Goal: Book appointment/travel/reservation

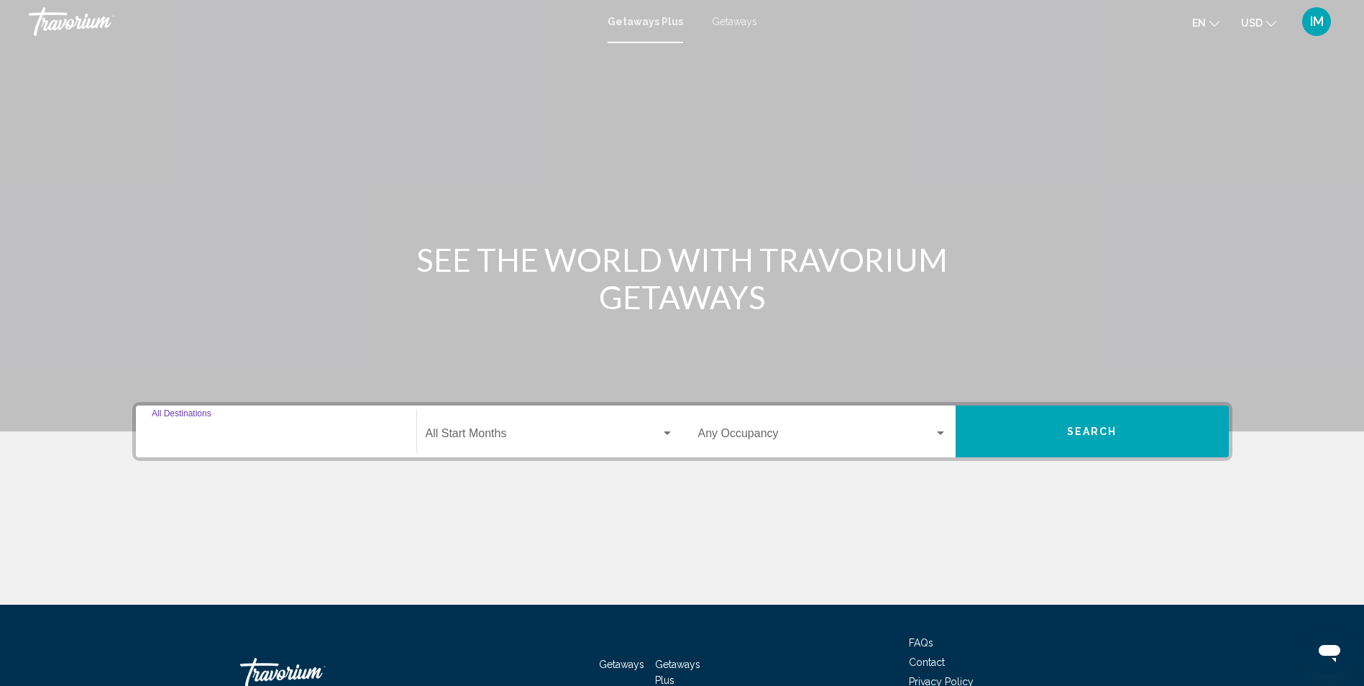
click at [211, 432] on input "Destination All Destinations" at bounding box center [276, 436] width 249 height 13
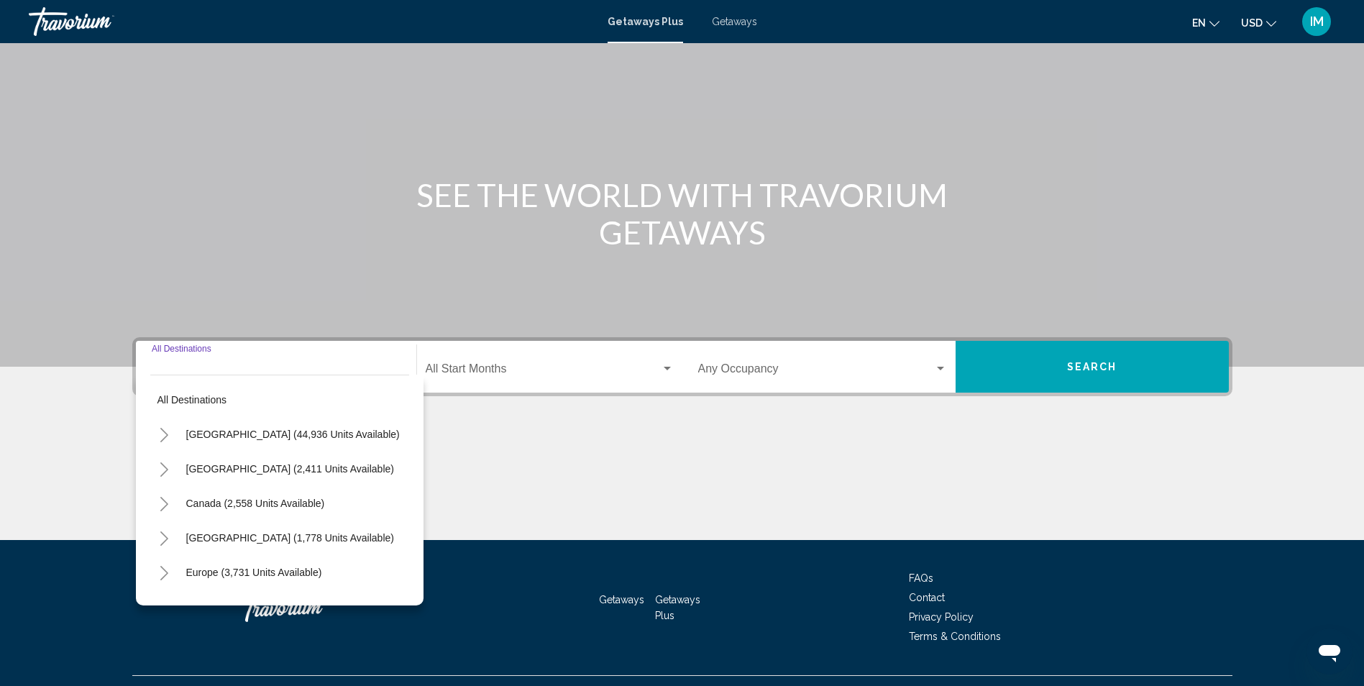
scroll to position [95, 0]
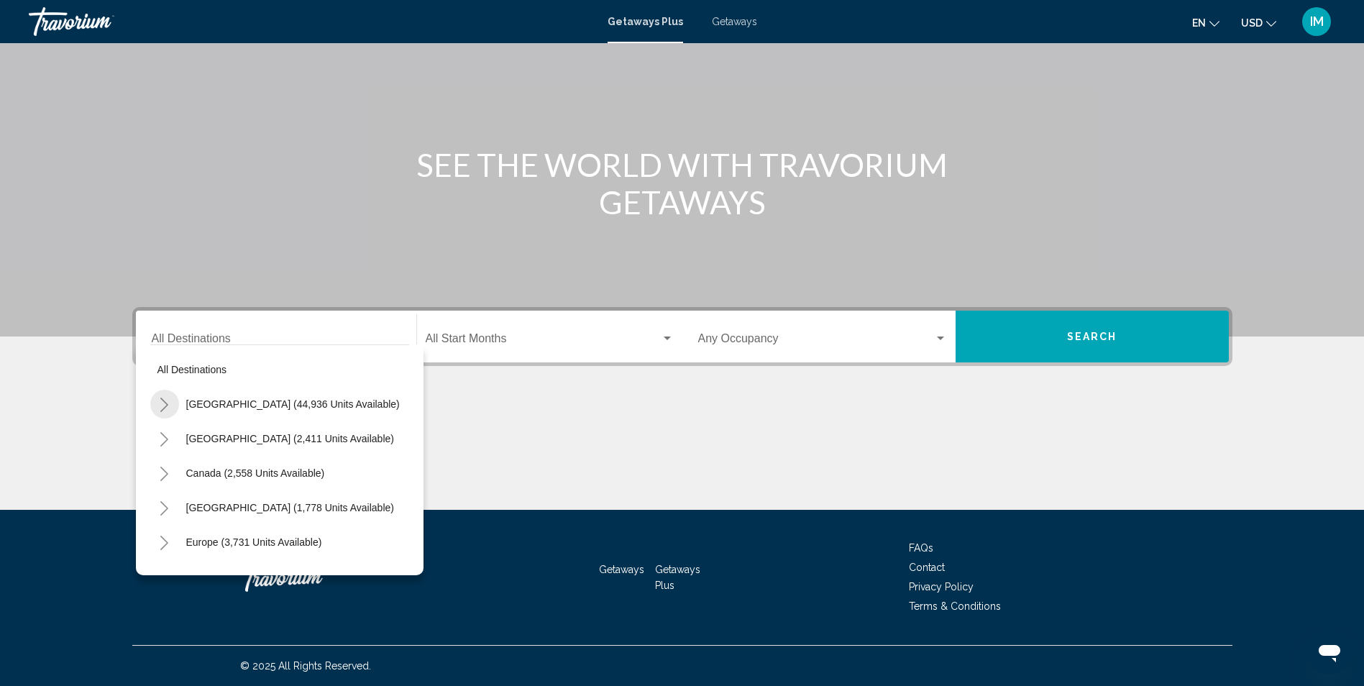
click at [165, 405] on icon "Toggle United States (44,936 units available)" at bounding box center [164, 405] width 11 height 14
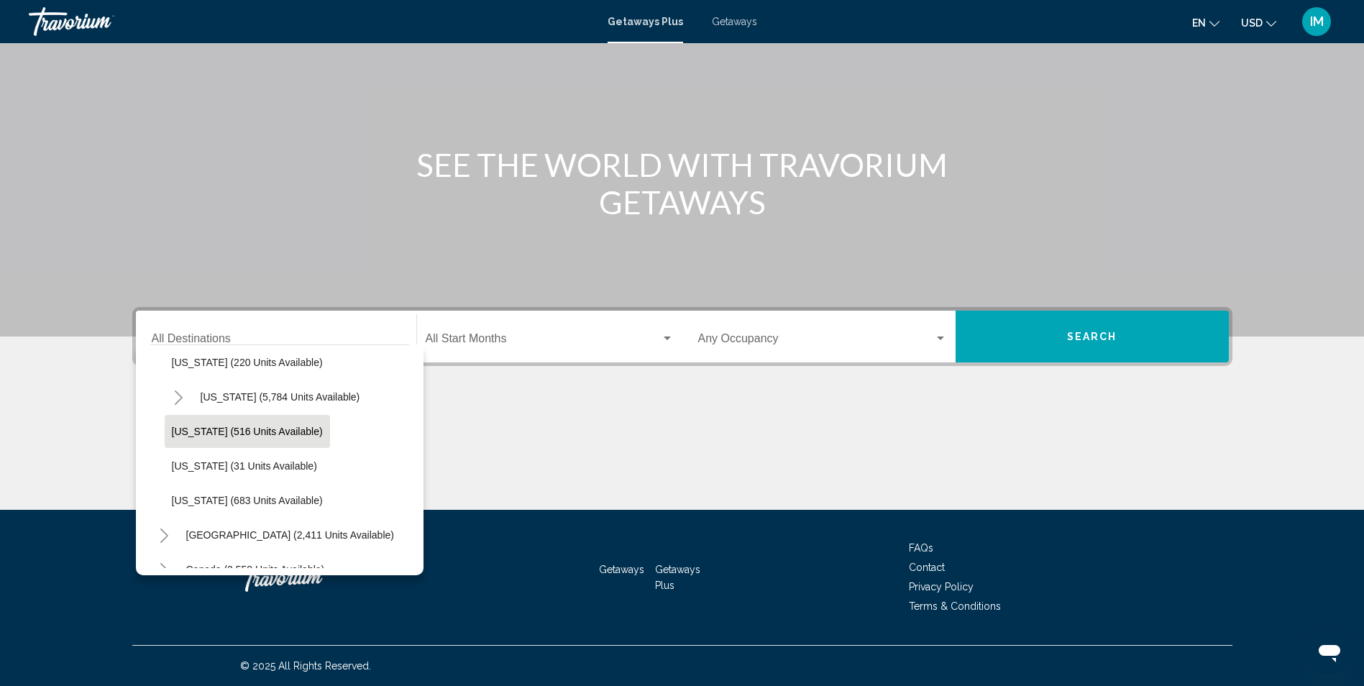
scroll to position [1294, 0]
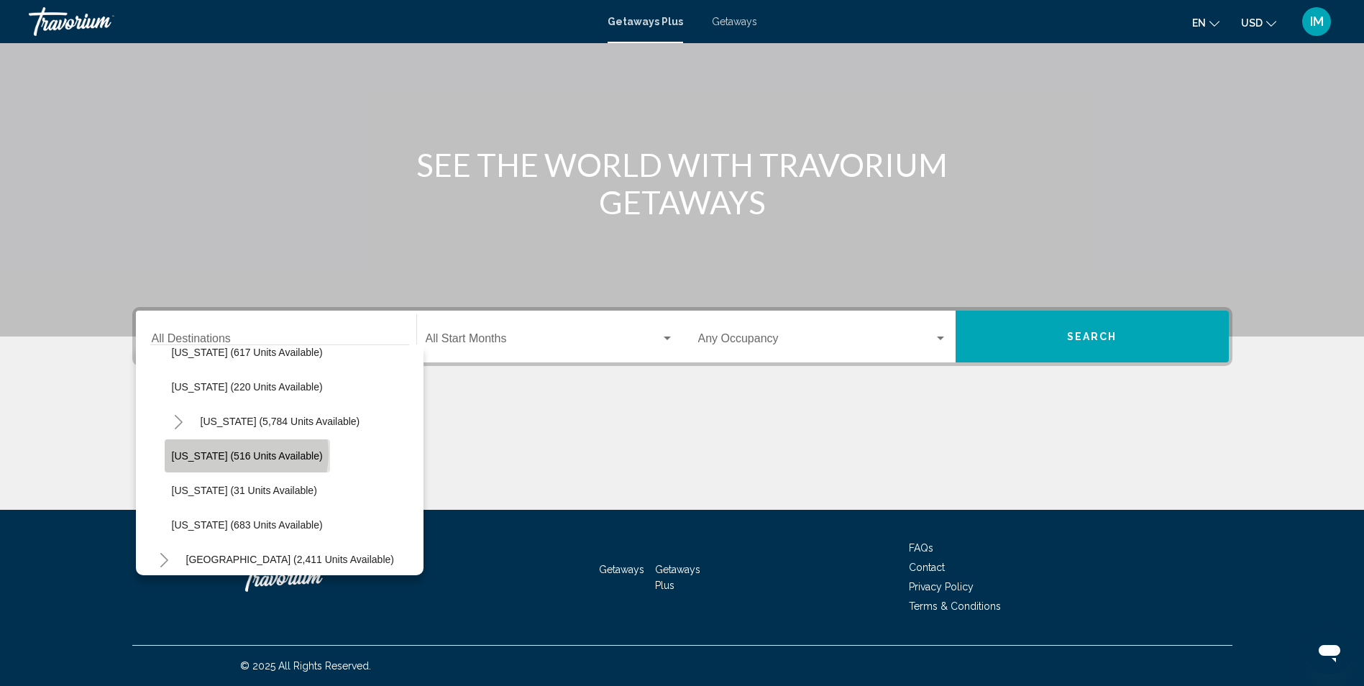
click at [239, 454] on span "Washington (516 units available)" at bounding box center [247, 456] width 151 height 12
type input "**********"
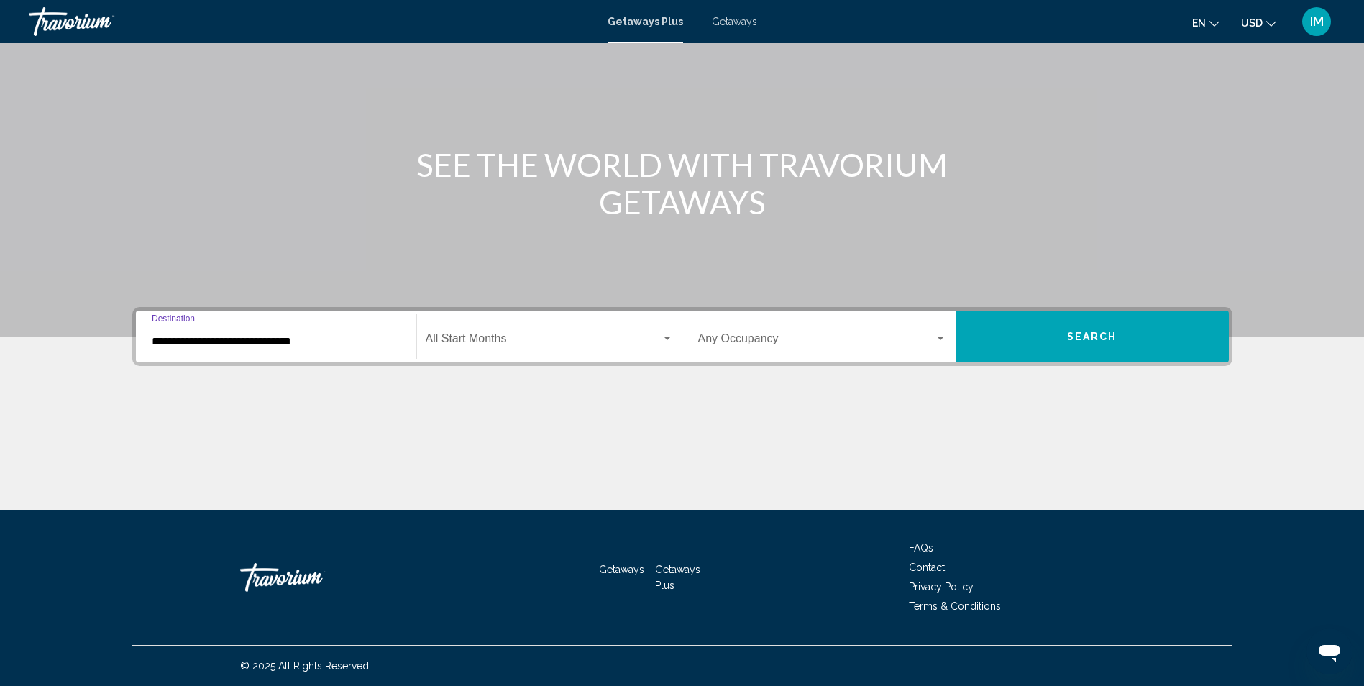
click at [763, 339] on span "Search widget" at bounding box center [816, 341] width 236 height 13
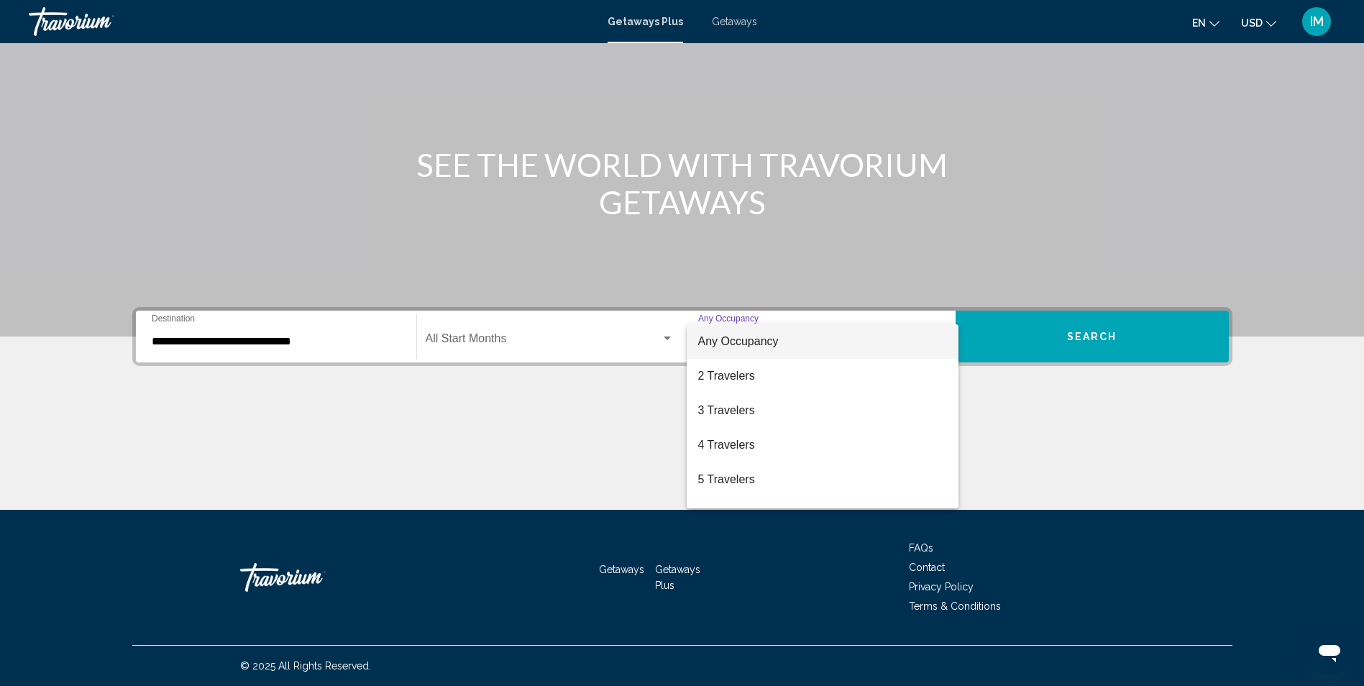
click at [1060, 384] on div at bounding box center [682, 343] width 1364 height 686
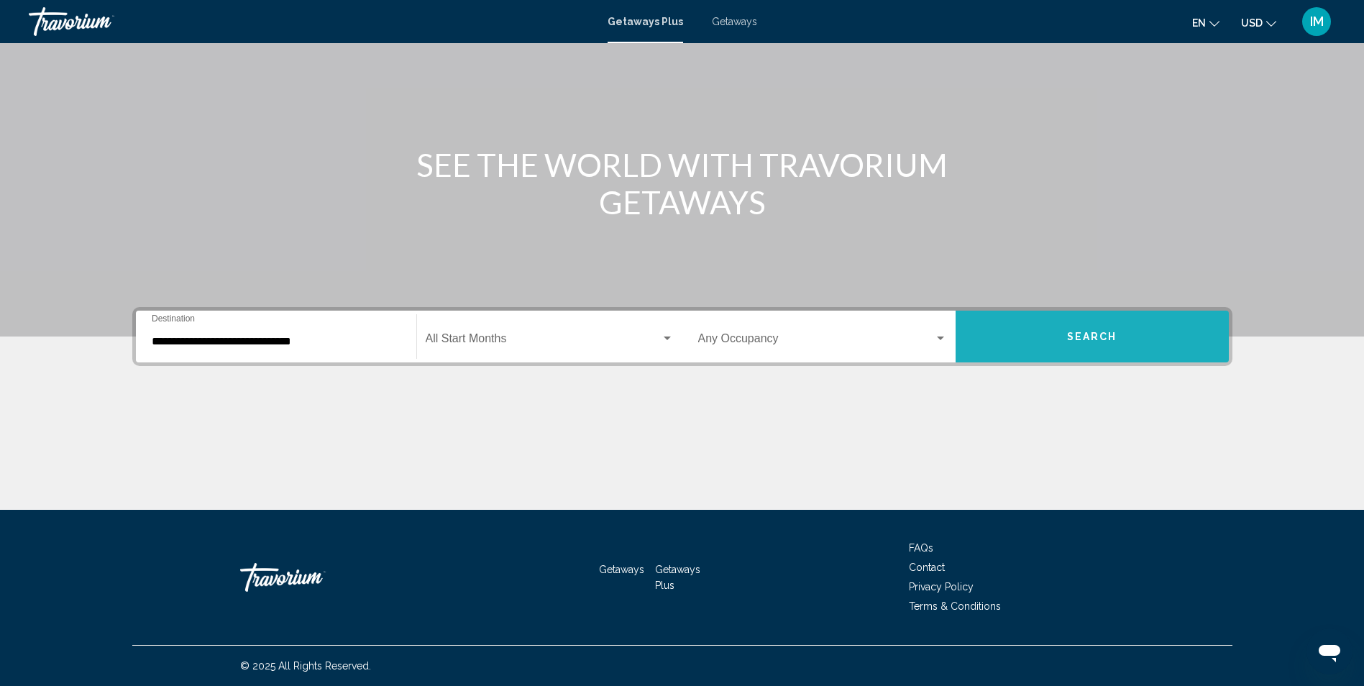
click at [1076, 336] on span "Search" at bounding box center [1092, 337] width 50 height 12
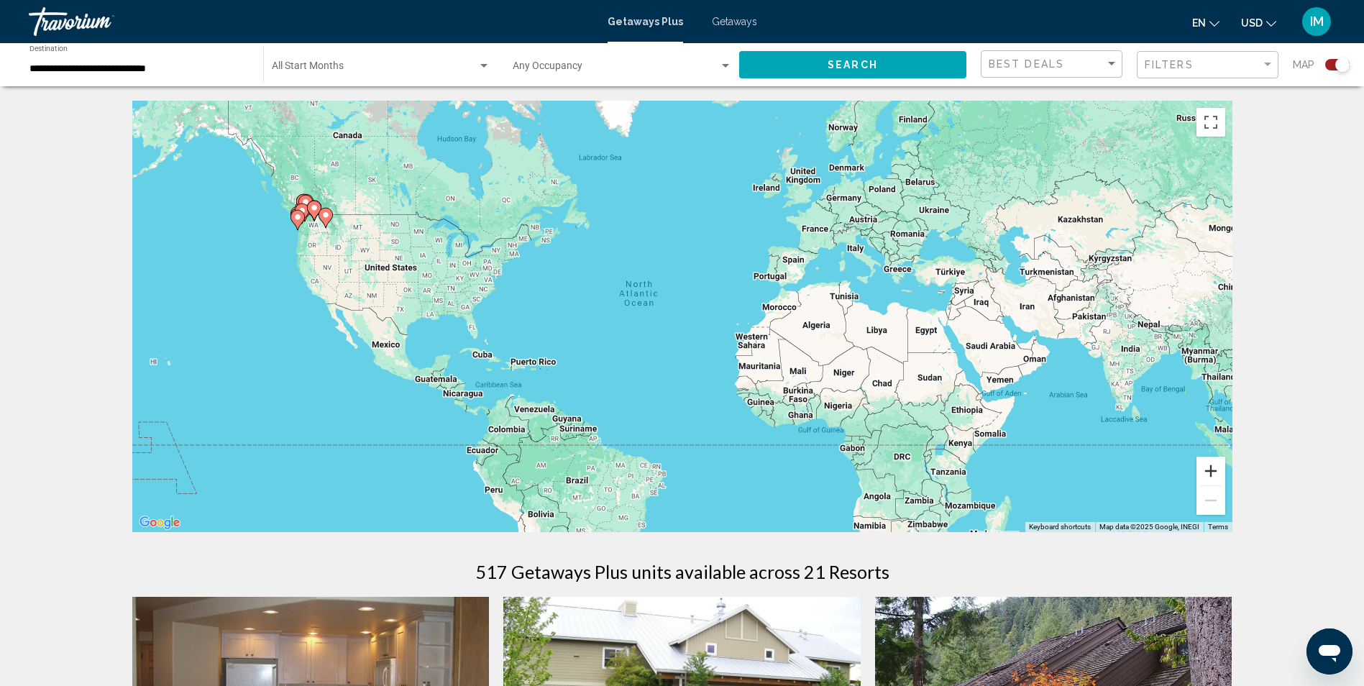
click at [1213, 468] on button "Zoom in" at bounding box center [1210, 471] width 29 height 29
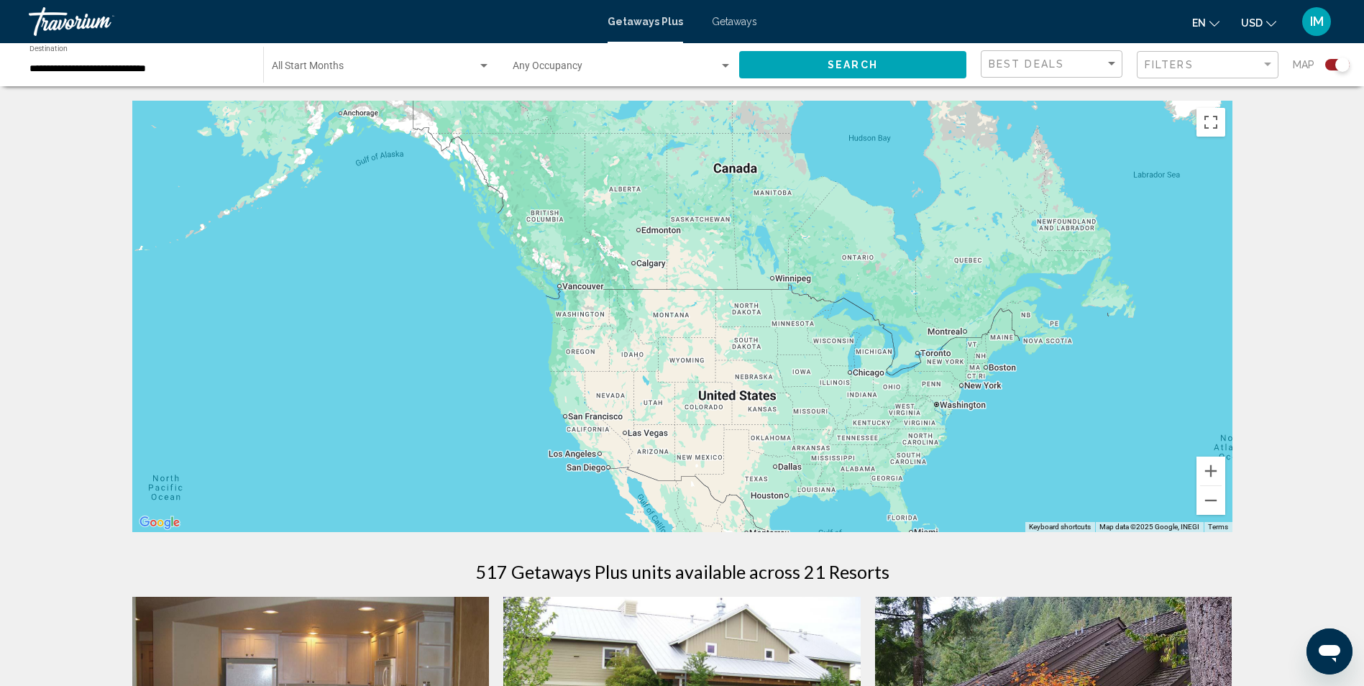
drag, startPoint x: 150, startPoint y: 134, endPoint x: 789, endPoint y: 310, distance: 663.6
click at [790, 310] on div "Main content" at bounding box center [682, 316] width 1100 height 431
click at [1214, 477] on button "Zoom in" at bounding box center [1210, 471] width 29 height 29
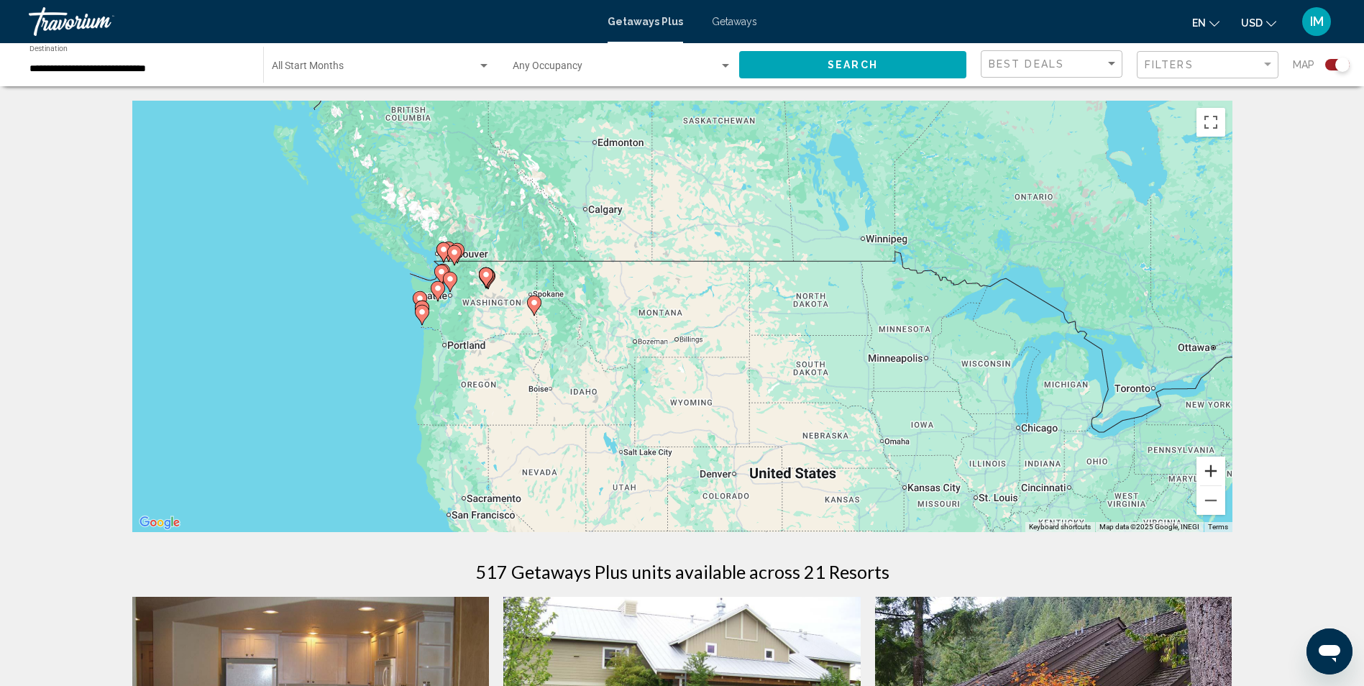
click at [1214, 472] on button "Zoom in" at bounding box center [1210, 471] width 29 height 29
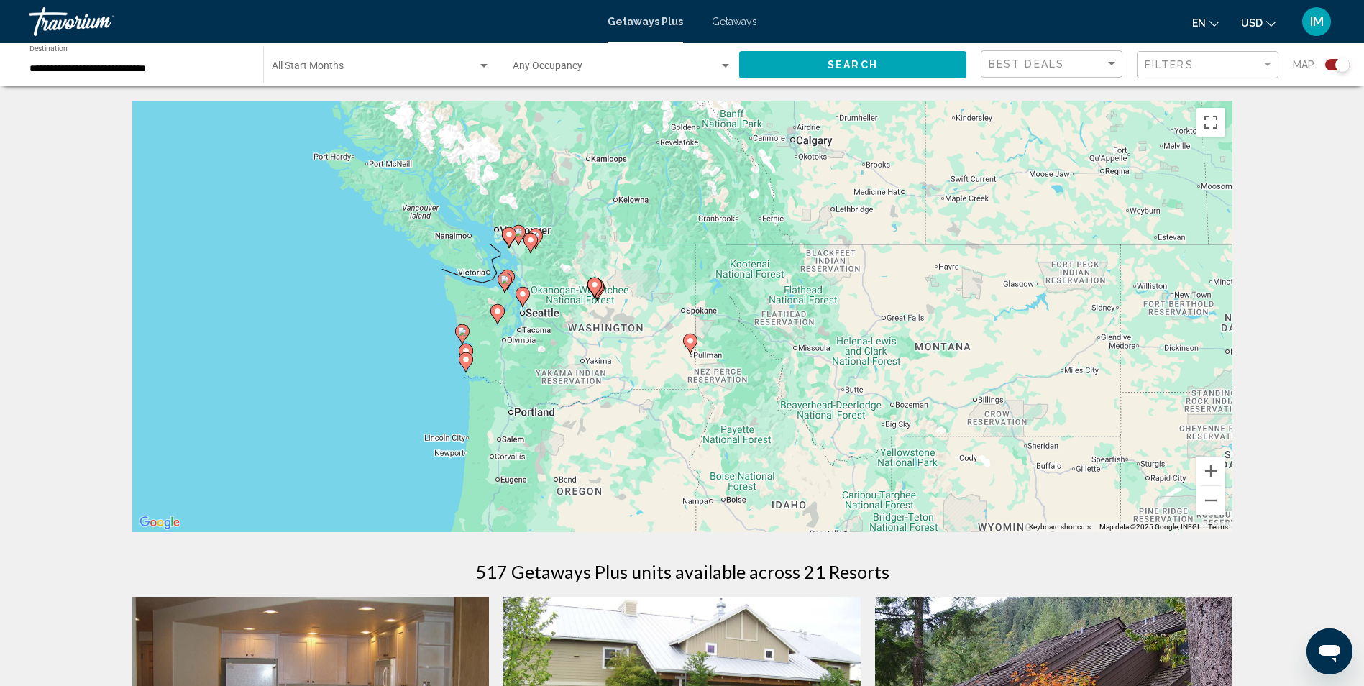
drag, startPoint x: 396, startPoint y: 389, endPoint x: 689, endPoint y: 421, distance: 295.1
click at [706, 426] on div "To activate drag with keyboard, press Alt + Enter. Once in keyboard drag state,…" at bounding box center [682, 316] width 1100 height 431
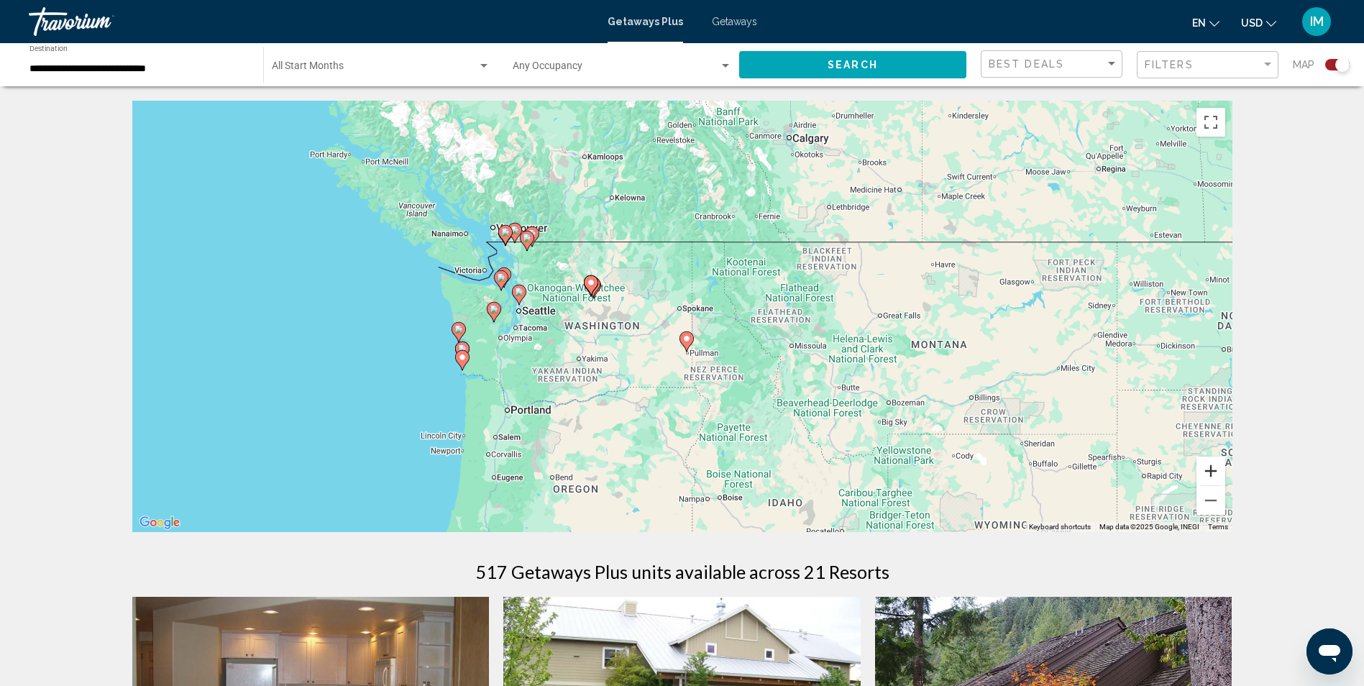
drag, startPoint x: 687, startPoint y: 421, endPoint x: 1209, endPoint y: 464, distance: 523.7
click at [1209, 464] on button "Zoom in" at bounding box center [1210, 471] width 29 height 29
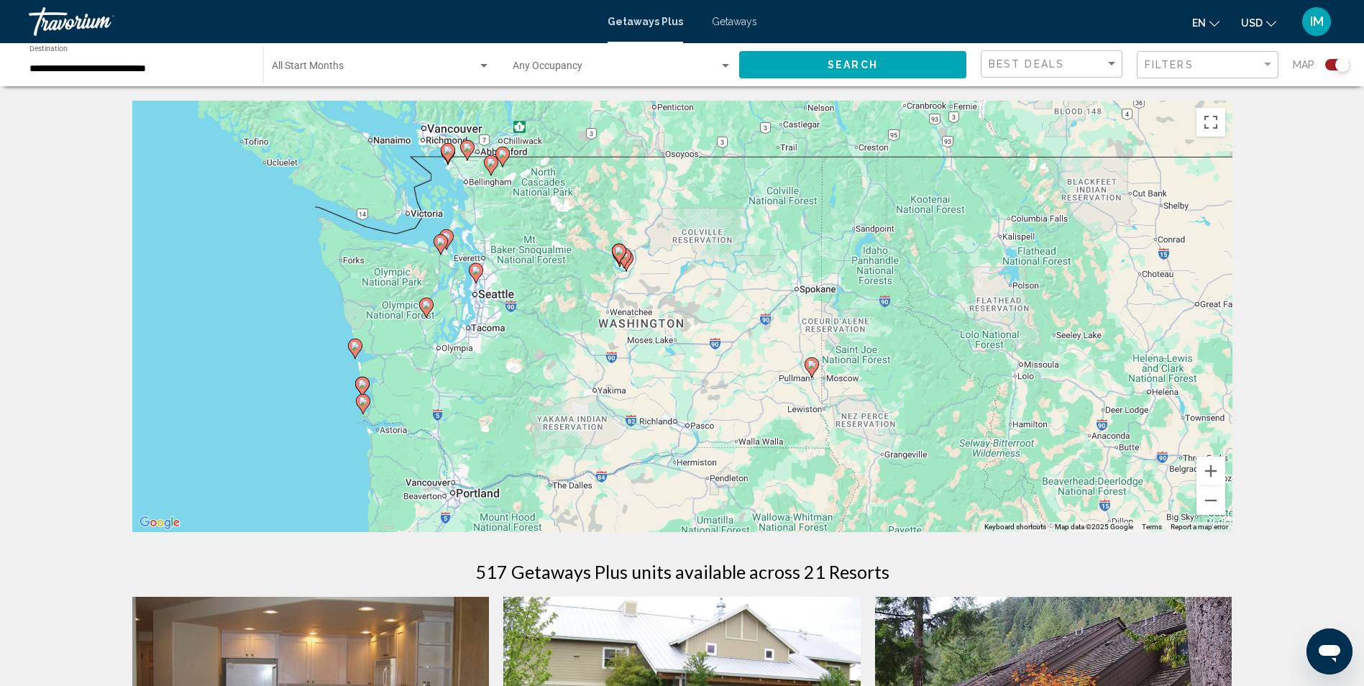
drag, startPoint x: 509, startPoint y: 401, endPoint x: 632, endPoint y: 390, distance: 123.4
click at [632, 390] on div "To activate drag with keyboard, press Alt + Enter. Once in keyboard drag state,…" at bounding box center [682, 316] width 1100 height 431
click at [477, 274] on image "Main content" at bounding box center [476, 270] width 9 height 9
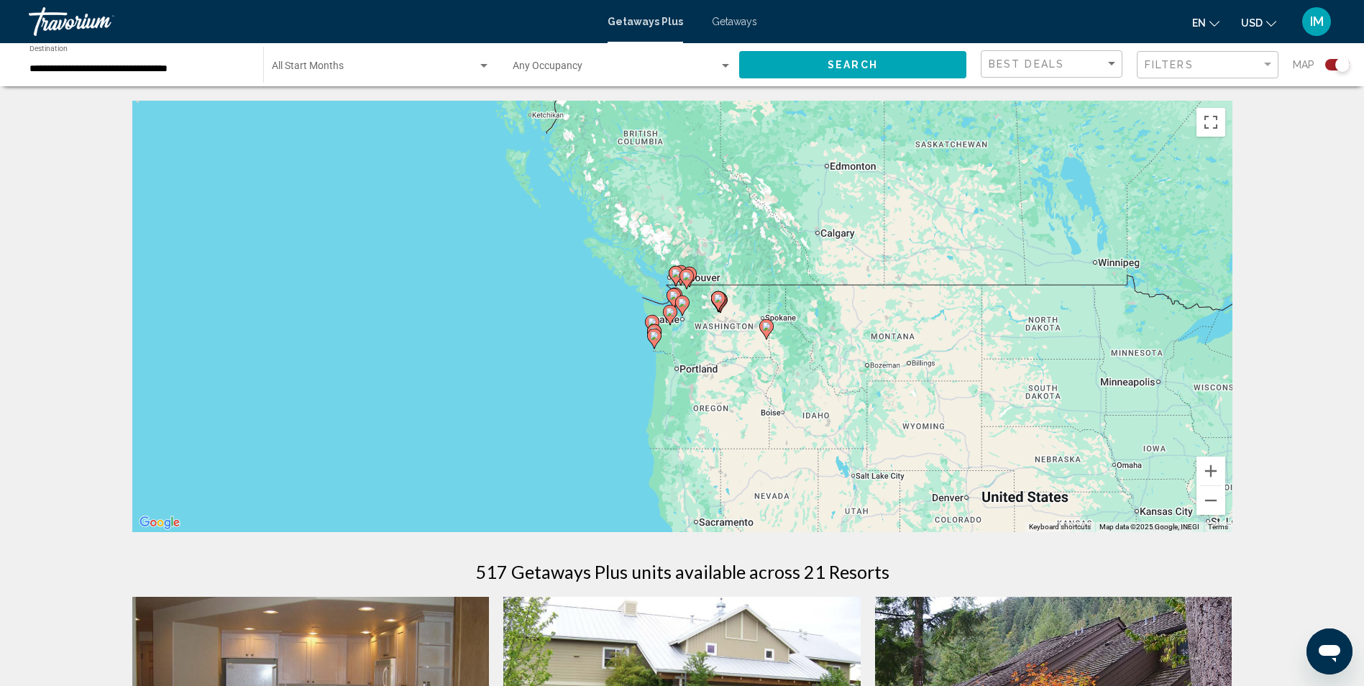
click at [721, 306] on gmp-advanced-marker "Main content" at bounding box center [718, 301] width 14 height 22
type input "**********"
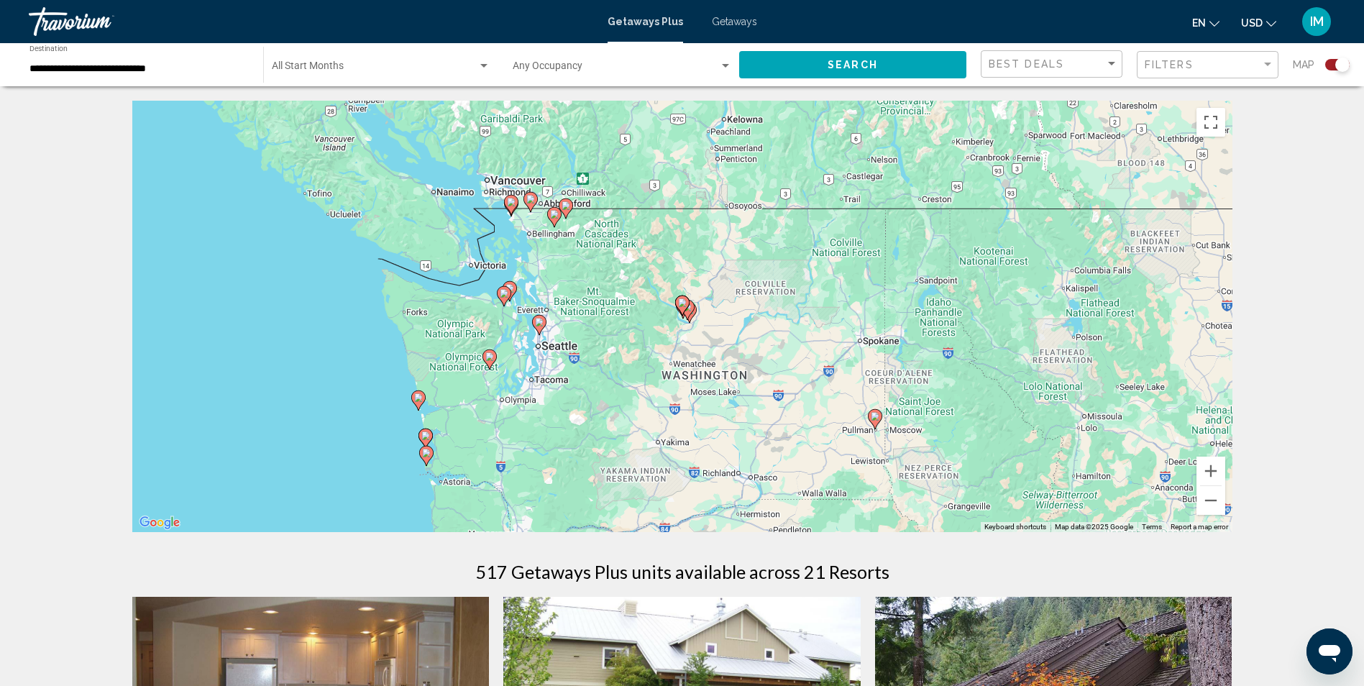
click at [542, 321] on image "Main content" at bounding box center [539, 322] width 9 height 9
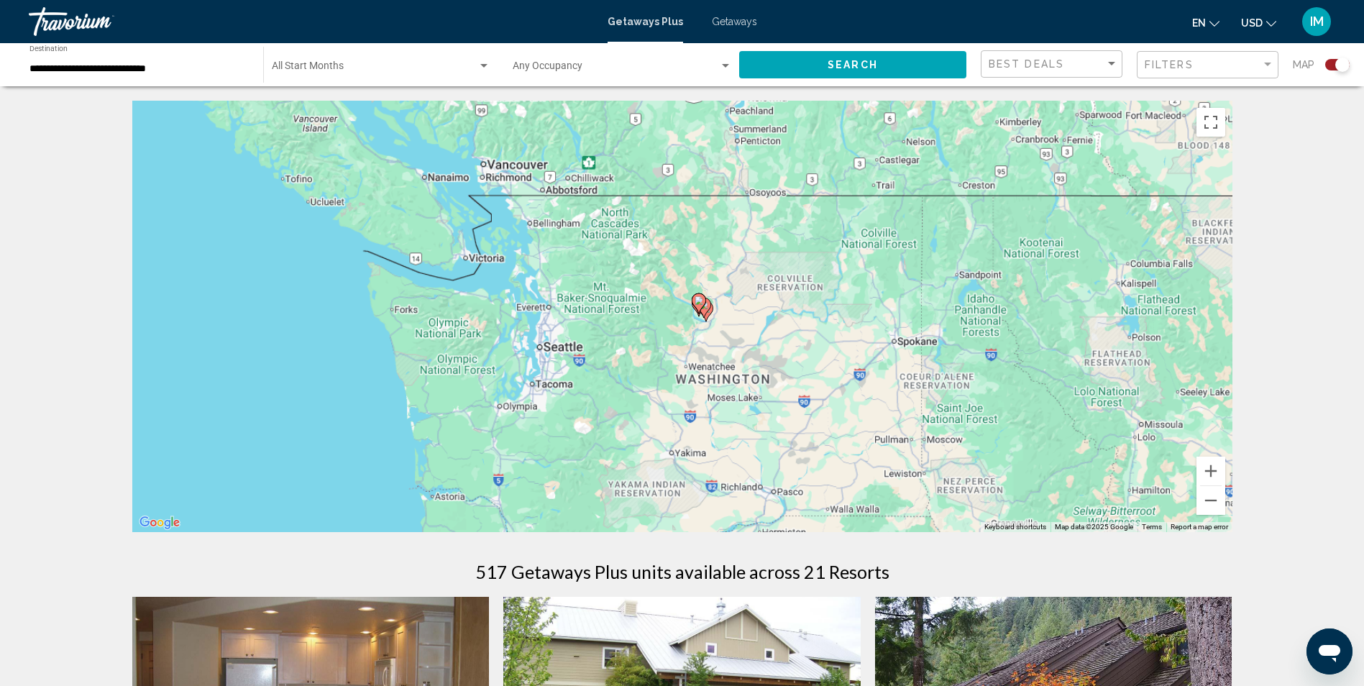
click at [537, 321] on div "To navigate, press the arrow keys. To activate drag with keyboard, press Alt + …" at bounding box center [682, 316] width 1100 height 431
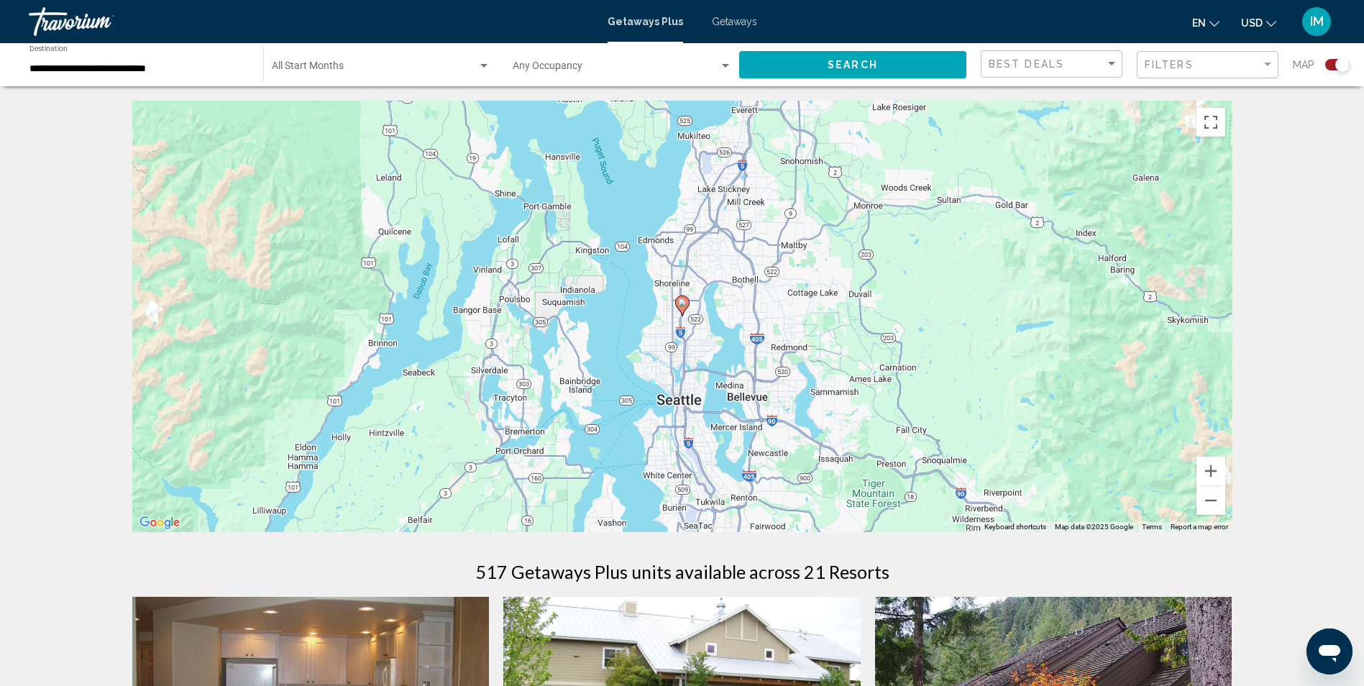
click at [679, 306] on image "Main content" at bounding box center [682, 302] width 9 height 9
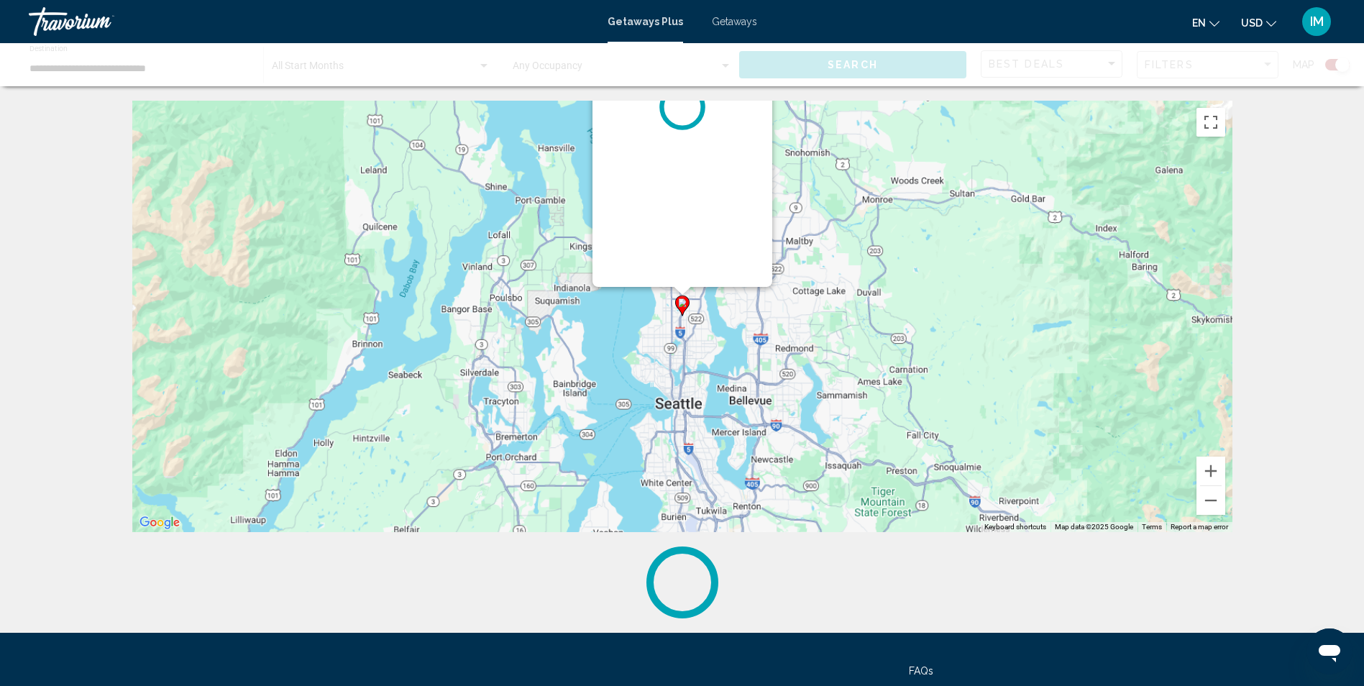
click at [682, 316] on div "To activate drag with keyboard, press Alt + Enter. Once in keyboard drag state,…" at bounding box center [1232, 316] width 1100 height 0
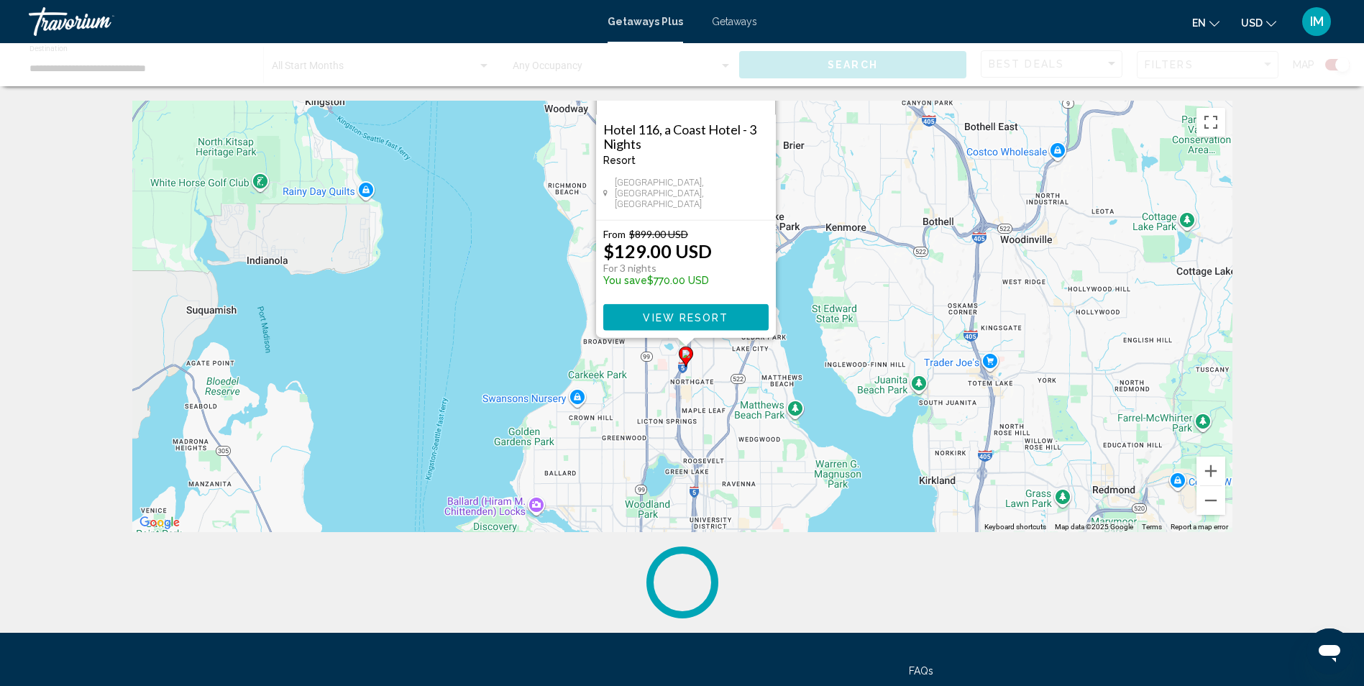
click at [668, 249] on p "$129.00 USD" at bounding box center [657, 251] width 109 height 22
click at [714, 315] on span "View Resort" at bounding box center [686, 318] width 86 height 12
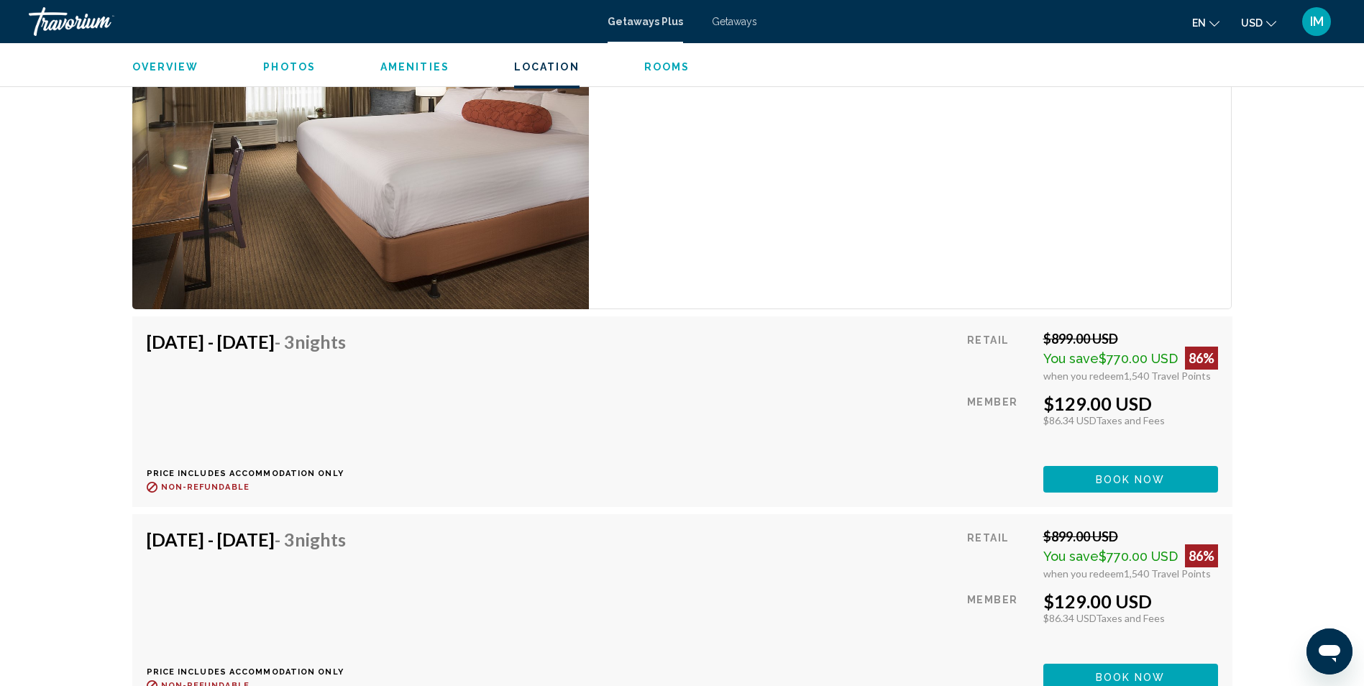
scroll to position [2301, 0]
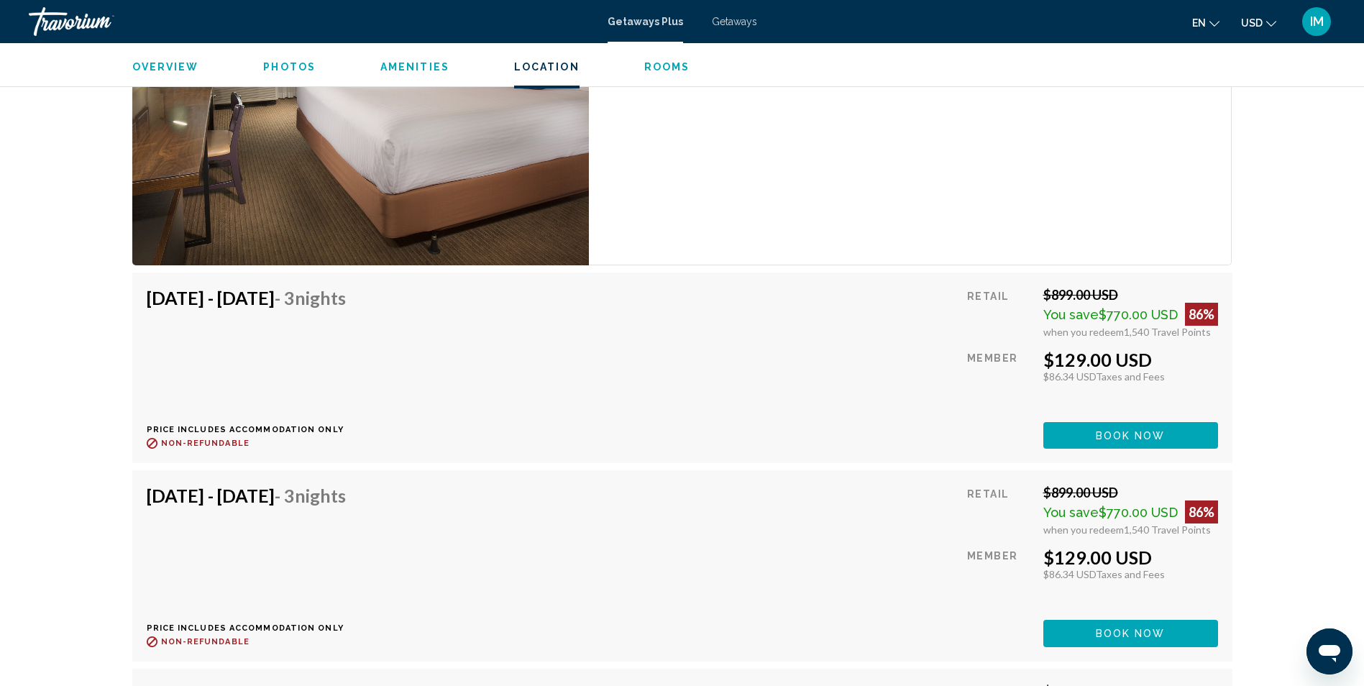
click at [1151, 428] on button "Book now" at bounding box center [1130, 435] width 175 height 27
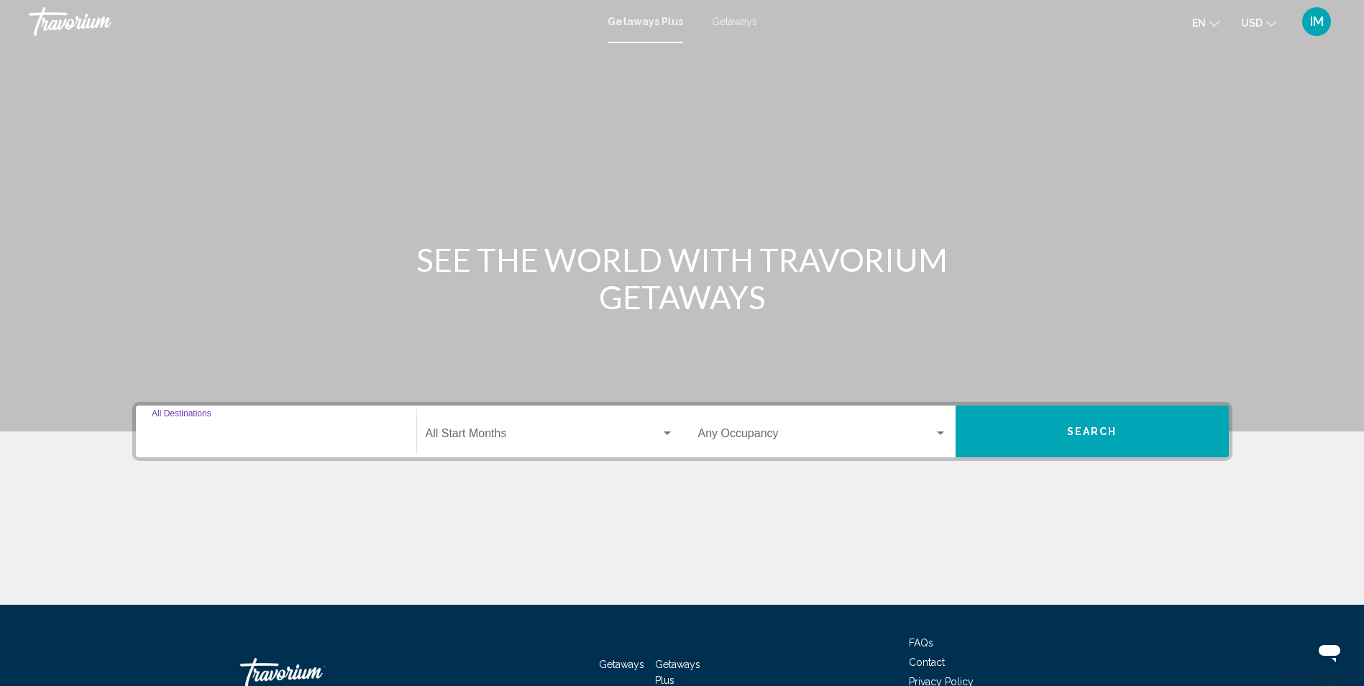
click at [183, 434] on input "Destination All Destinations" at bounding box center [276, 436] width 249 height 13
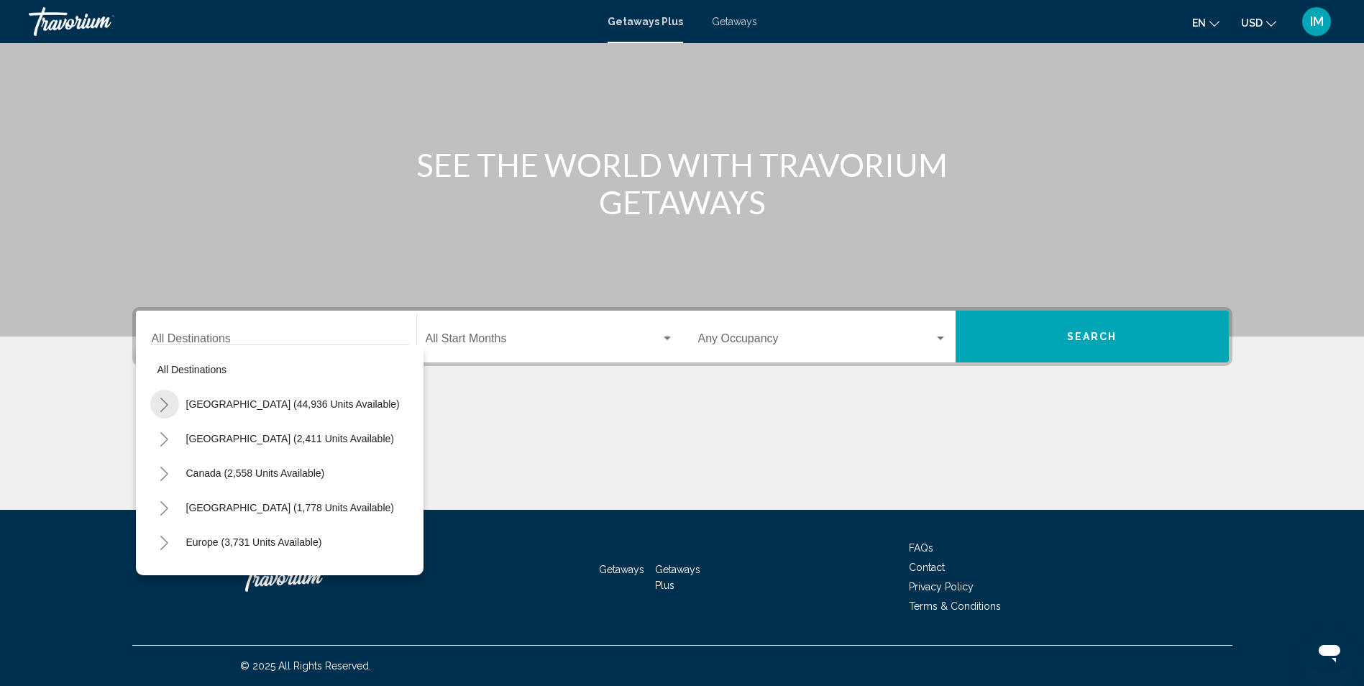
click at [167, 400] on icon "Toggle United States (44,936 units available)" at bounding box center [164, 405] width 11 height 14
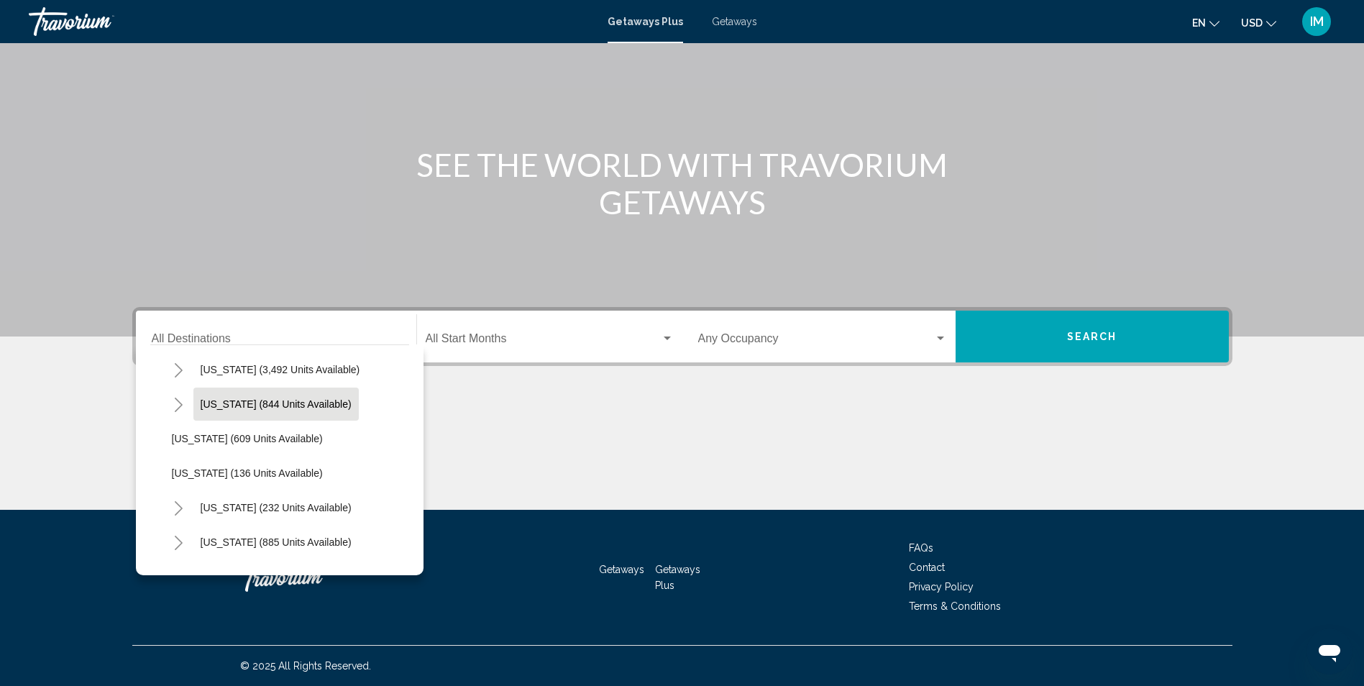
scroll to position [1294, 0]
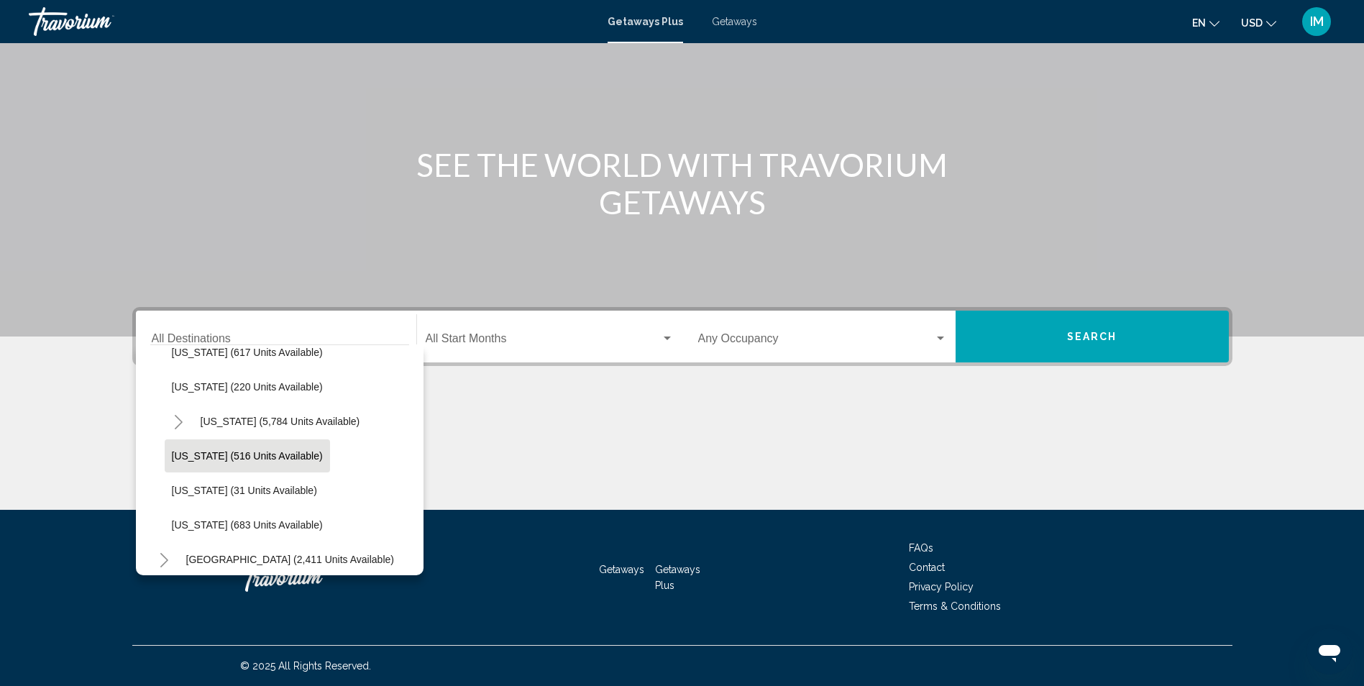
click at [201, 454] on span "[US_STATE] (516 units available)" at bounding box center [247, 456] width 151 height 12
type input "**********"
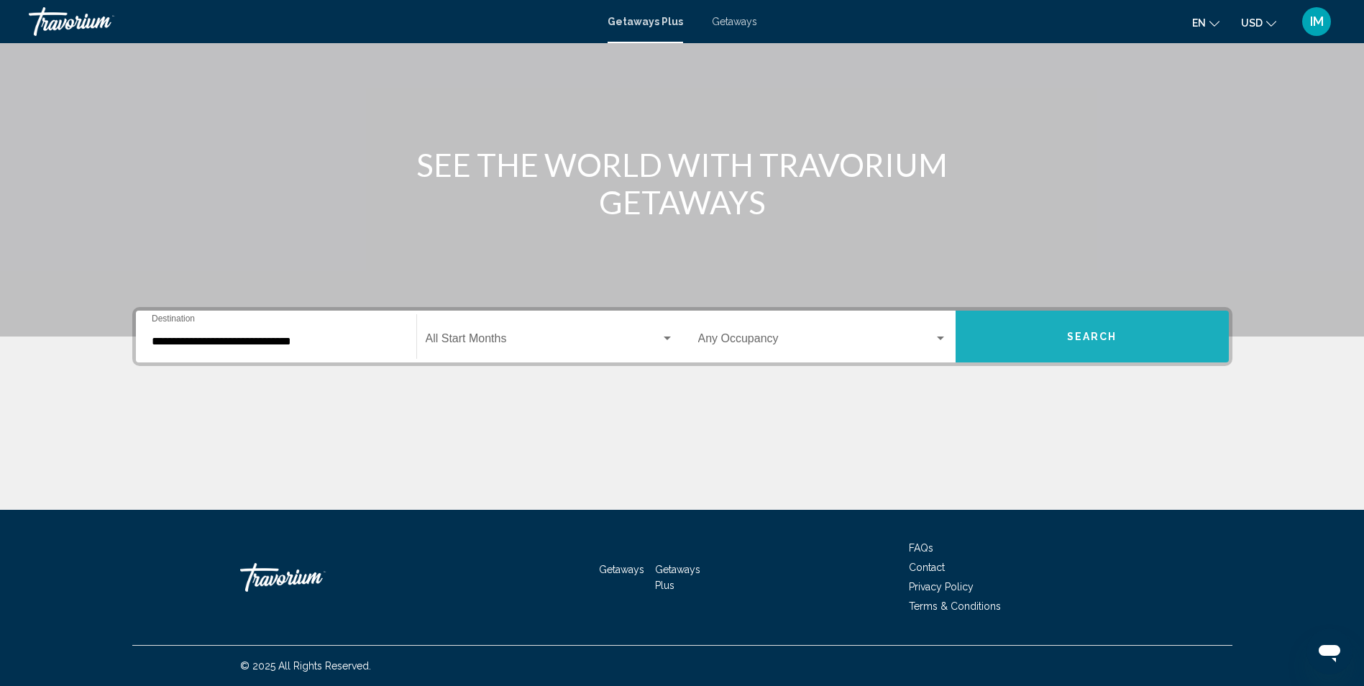
click at [1079, 336] on span "Search" at bounding box center [1092, 337] width 50 height 12
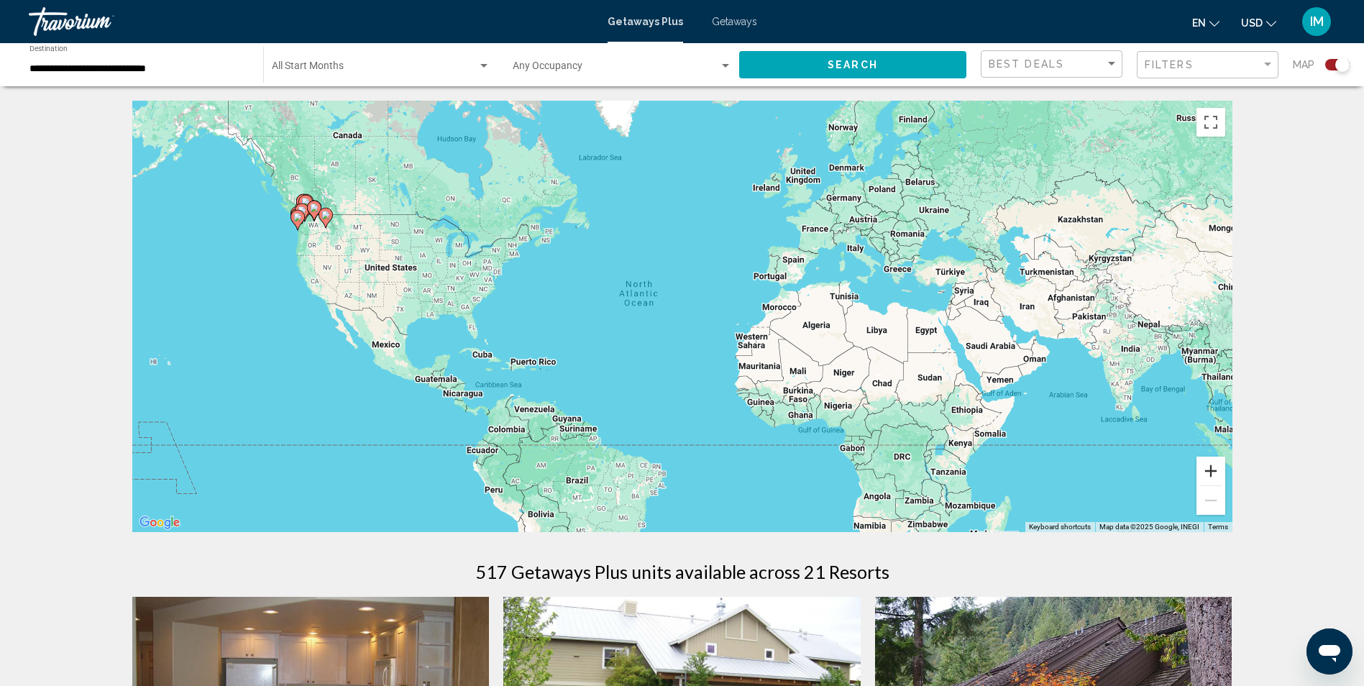
click at [1208, 474] on button "Zoom in" at bounding box center [1210, 471] width 29 height 29
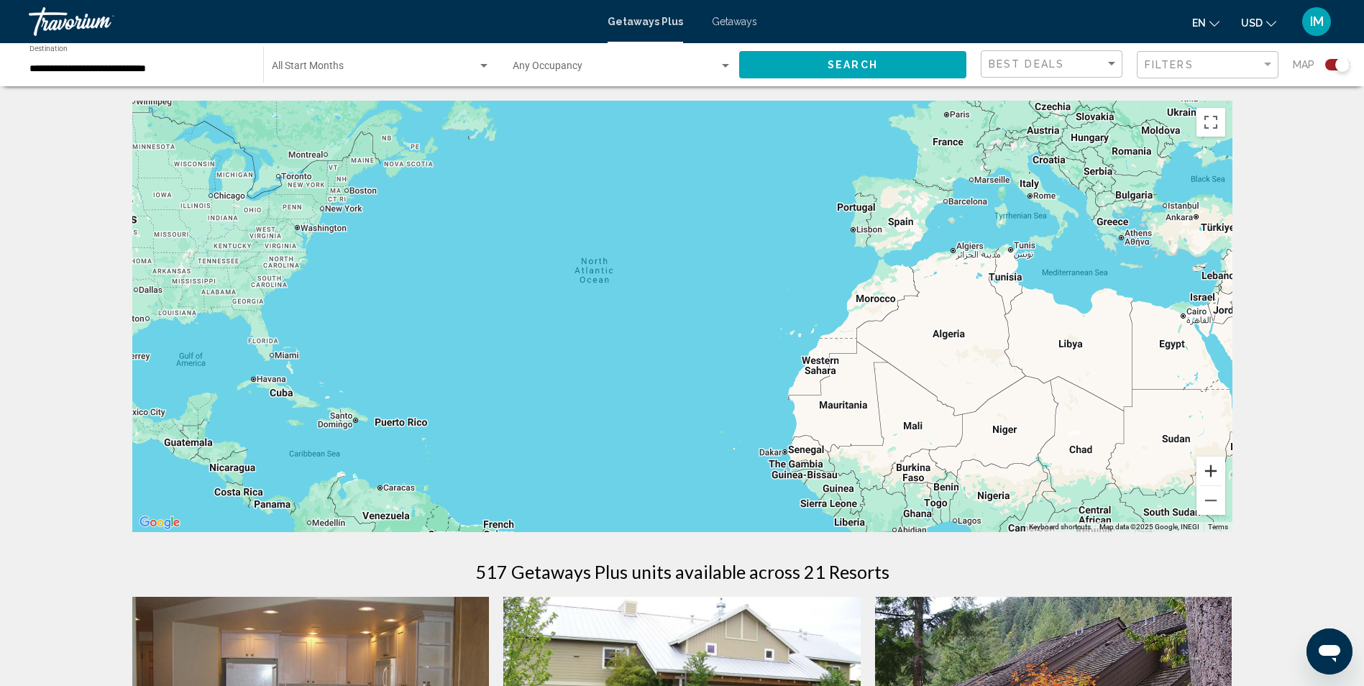
click at [1208, 474] on button "Zoom in" at bounding box center [1210, 471] width 29 height 29
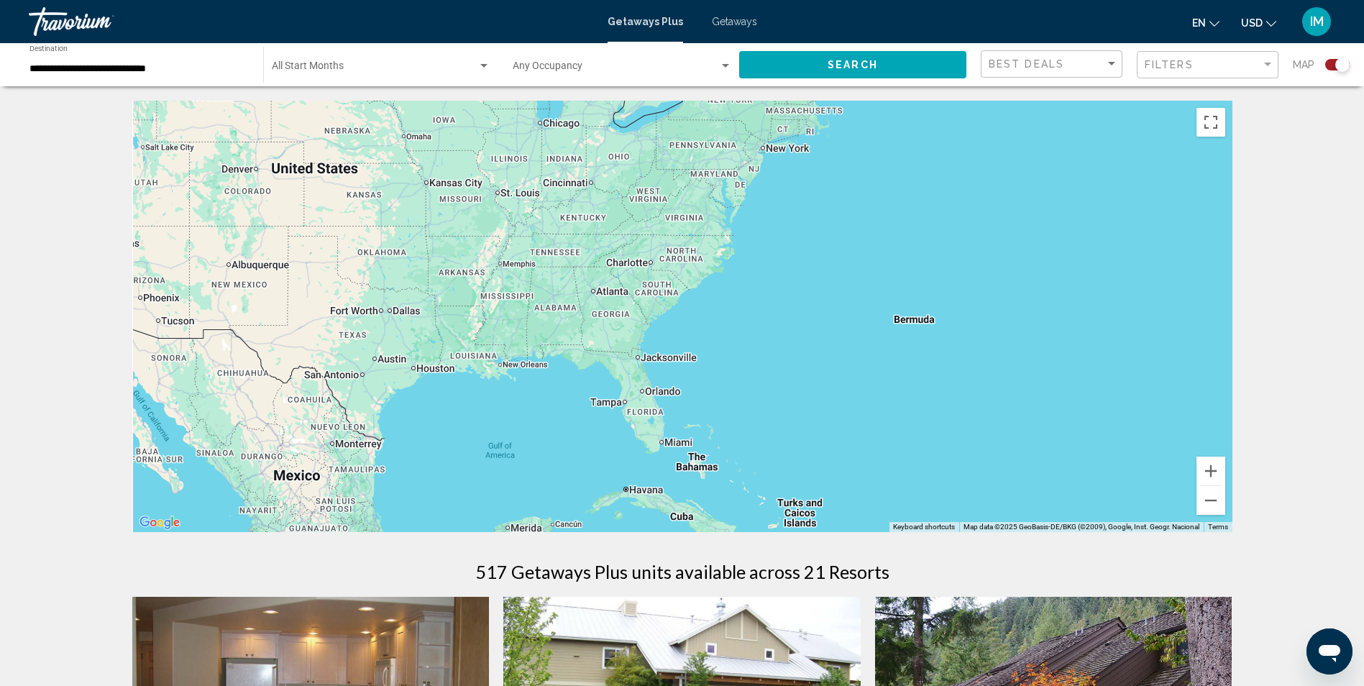
drag, startPoint x: 570, startPoint y: 415, endPoint x: 1301, endPoint y: 450, distance: 732.0
click at [1364, 462] on html "**********" at bounding box center [682, 343] width 1364 height 686
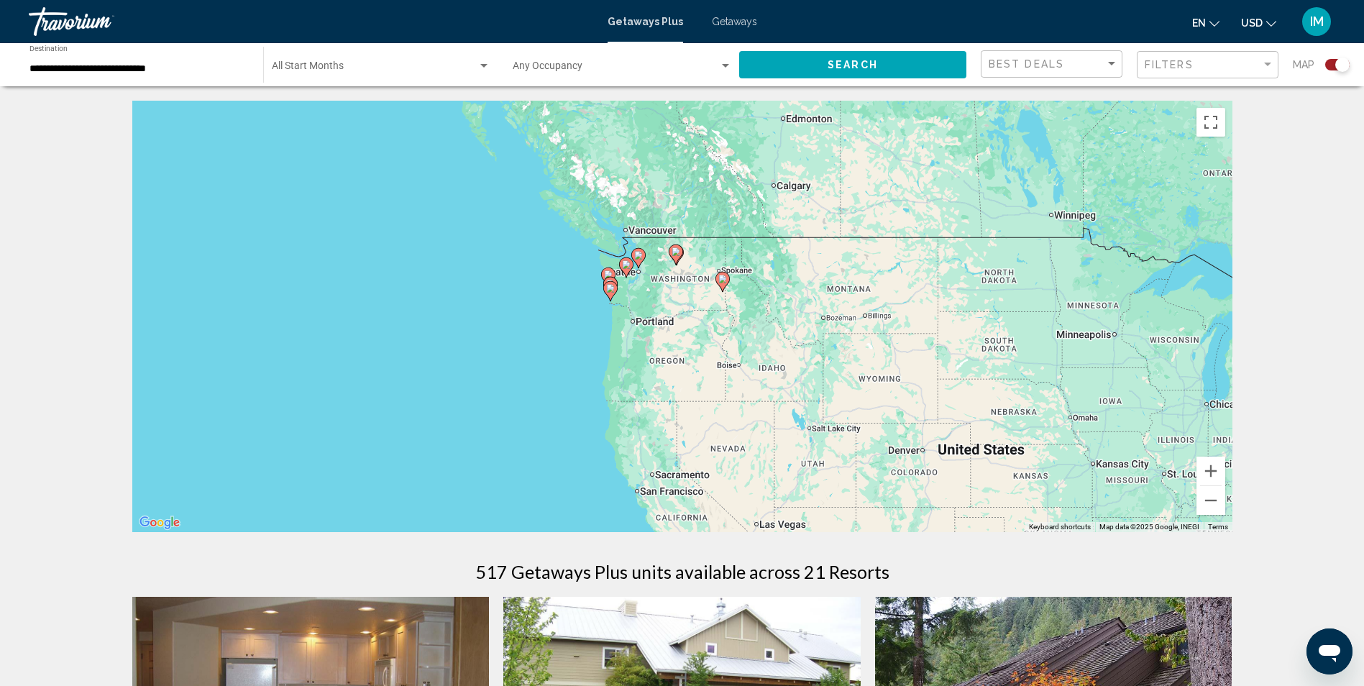
drag, startPoint x: 451, startPoint y: 303, endPoint x: 870, endPoint y: 549, distance: 485.9
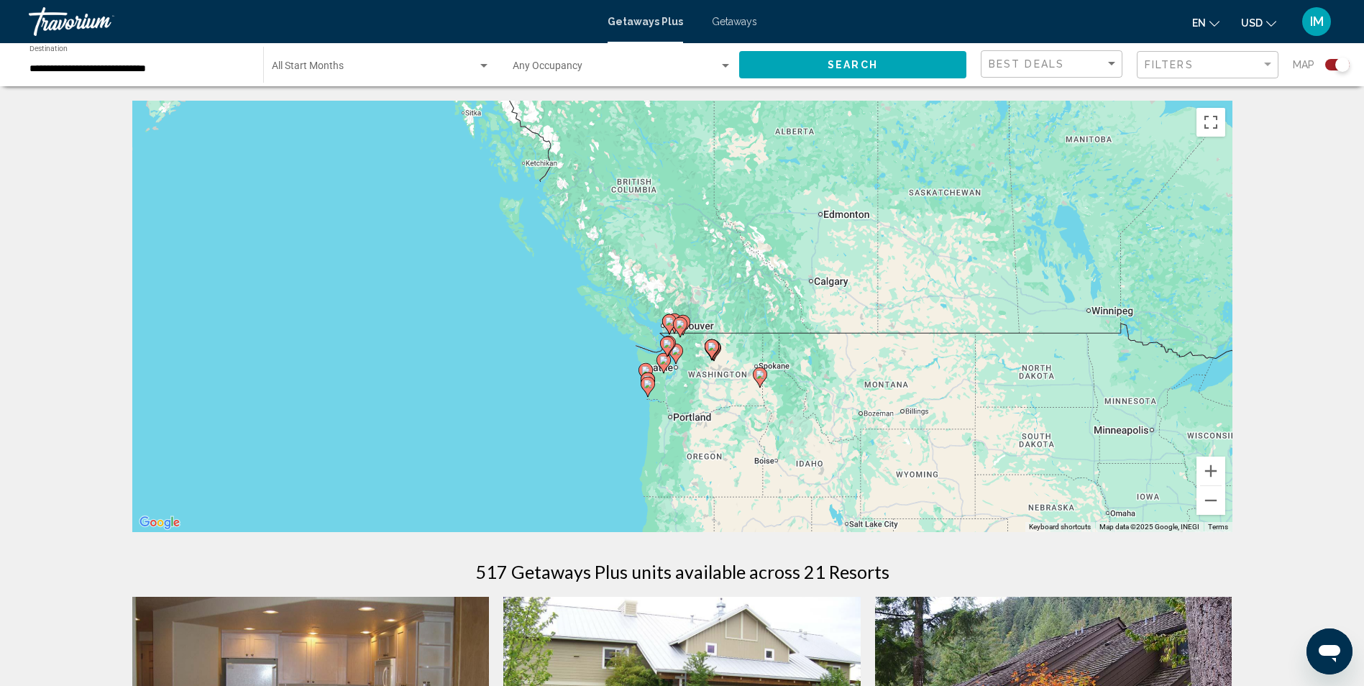
drag, startPoint x: 721, startPoint y: 386, endPoint x: 738, endPoint y: 434, distance: 50.5
click at [738, 434] on div "To activate drag with keyboard, press Alt + Enter. Once in keyboard drag state,…" at bounding box center [682, 316] width 1100 height 431
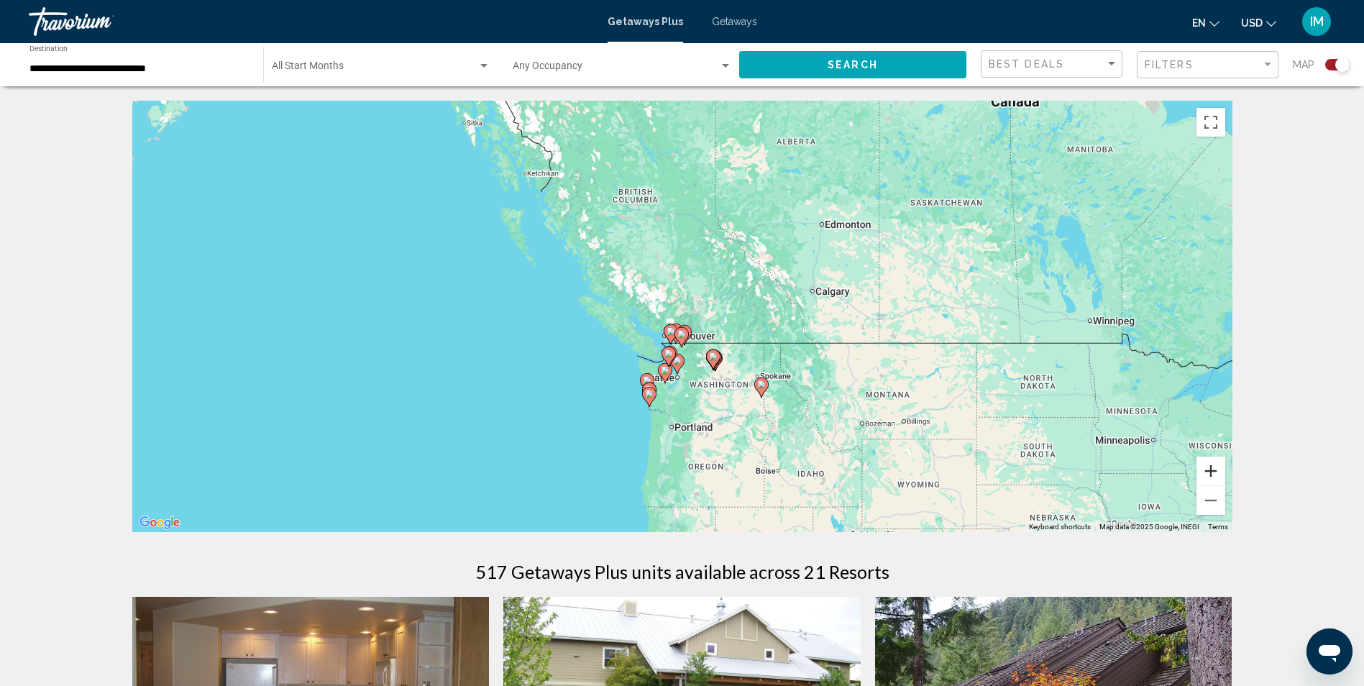
click at [1214, 470] on button "Zoom in" at bounding box center [1210, 471] width 29 height 29
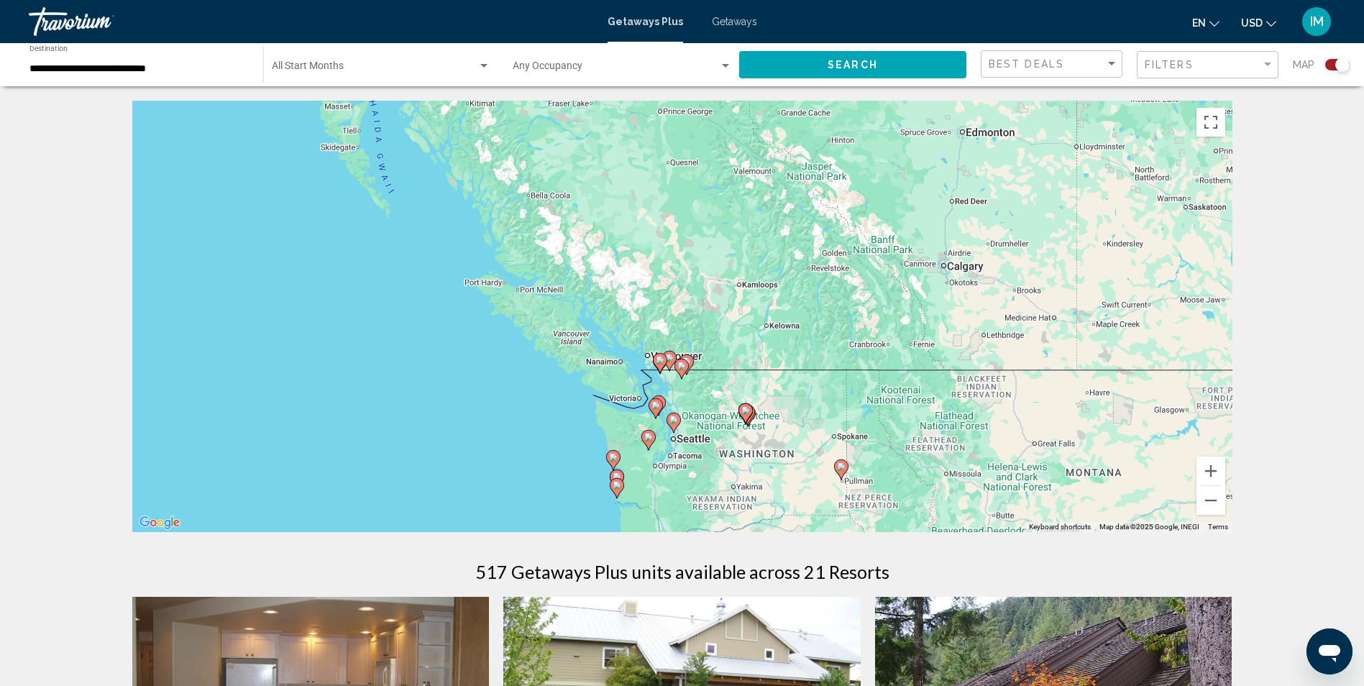
click at [653, 407] on image "Main content" at bounding box center [655, 405] width 9 height 9
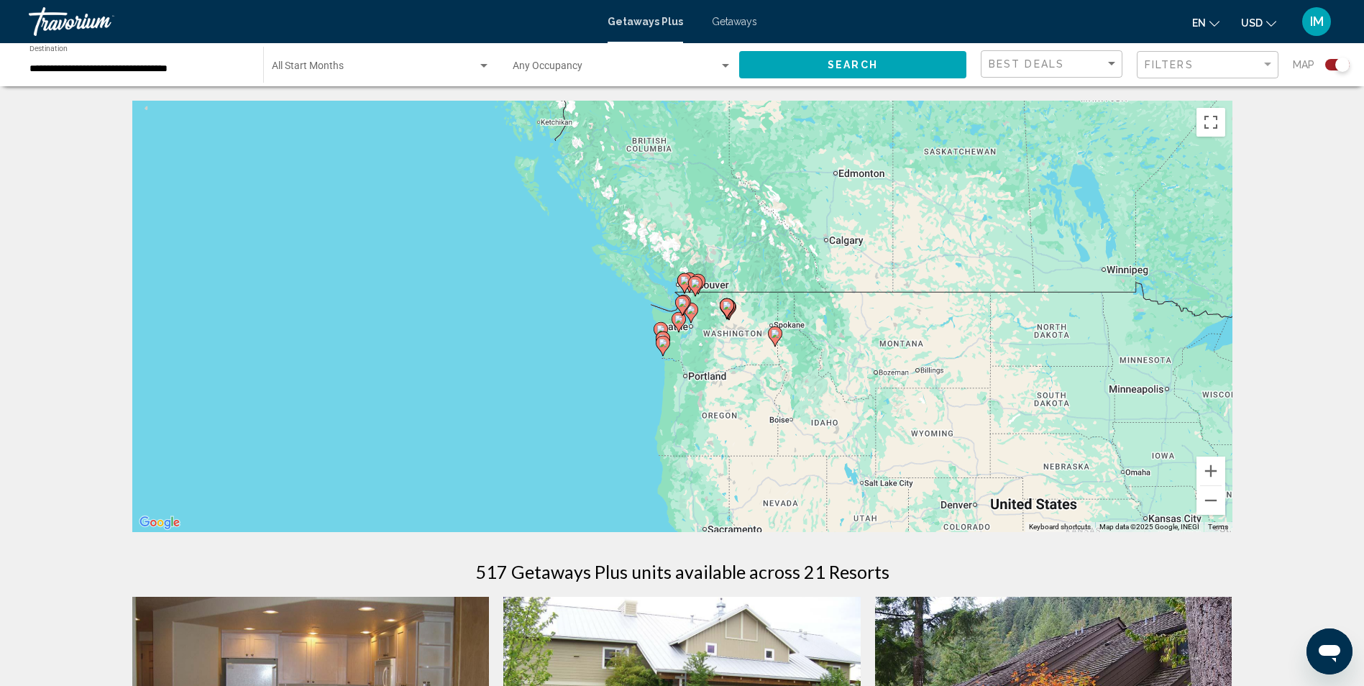
click at [689, 309] on gmp-advanced-marker "Main content" at bounding box center [682, 306] width 14 height 22
type input "**********"
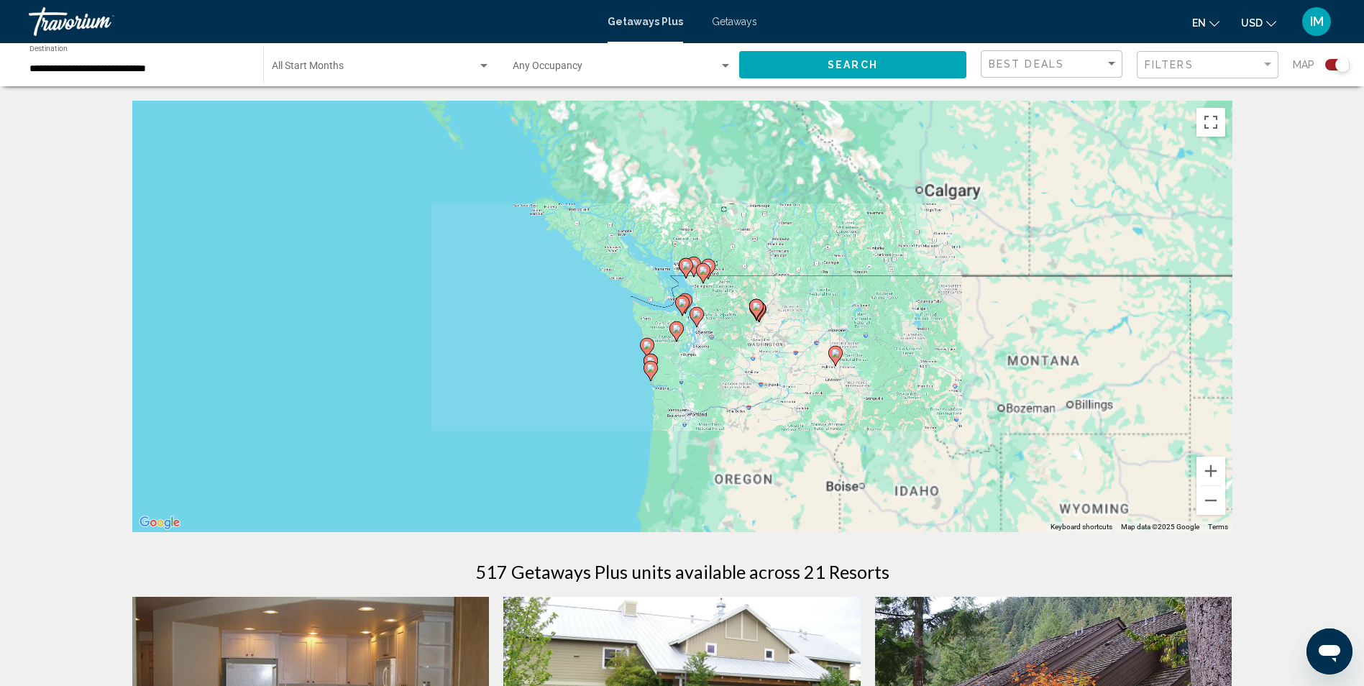
click at [689, 309] on gmp-advanced-marker "Main content" at bounding box center [682, 306] width 14 height 22
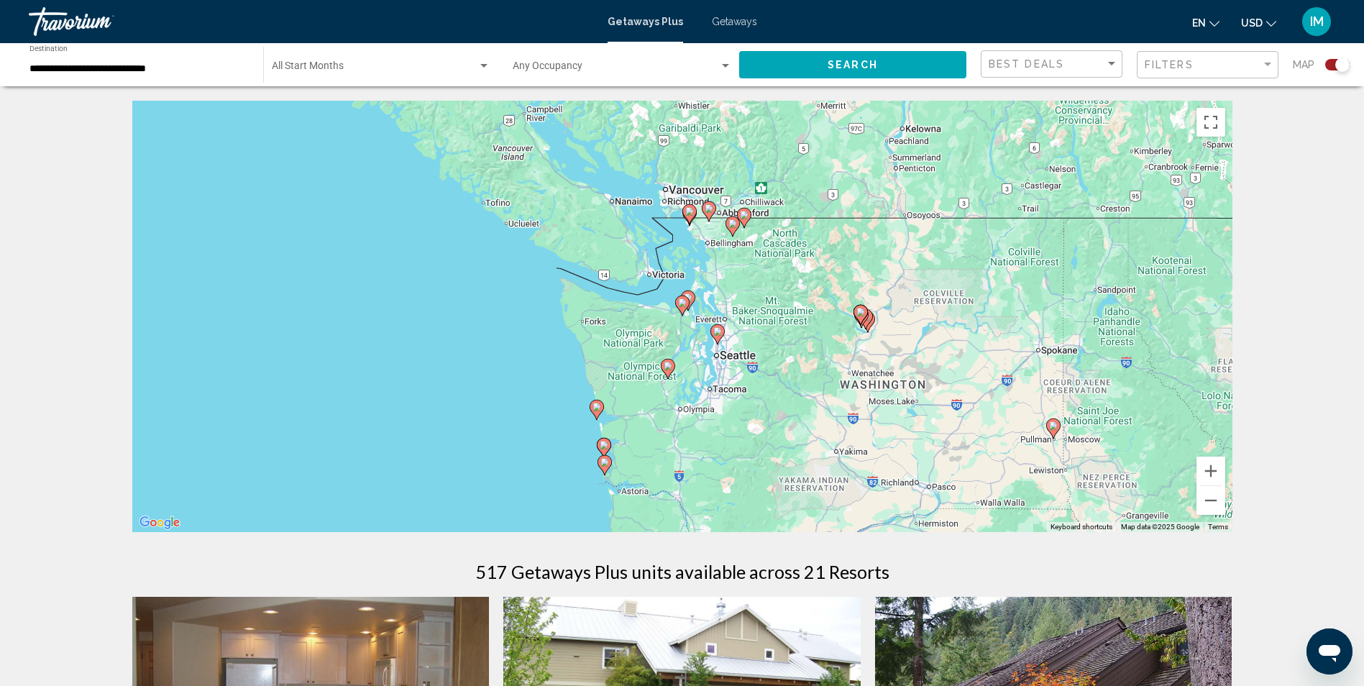
drag, startPoint x: 689, startPoint y: 309, endPoint x: 714, endPoint y: 333, distance: 34.6
click at [714, 333] on image "Main content" at bounding box center [717, 331] width 9 height 9
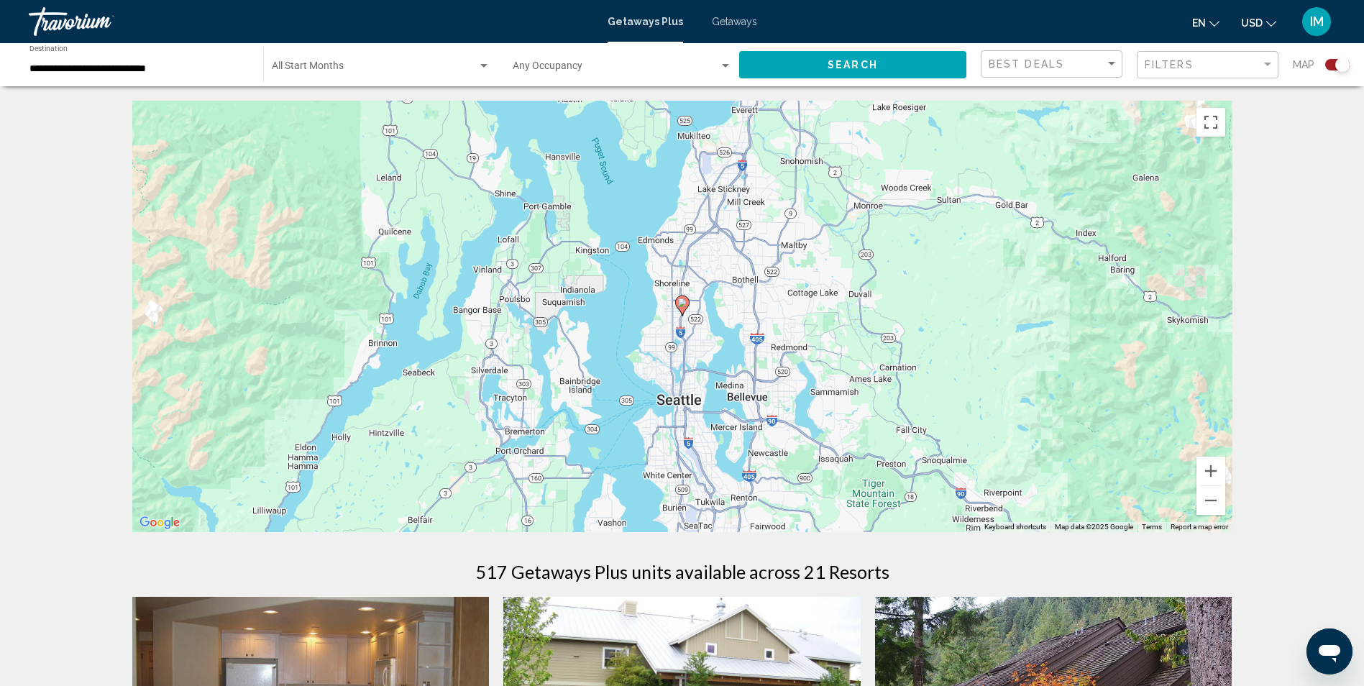
click at [689, 310] on div "To navigate, press the arrow keys. To activate drag with keyboard, press Alt + …" at bounding box center [682, 316] width 1100 height 431
click at [682, 307] on icon "Main content" at bounding box center [681, 305] width 13 height 19
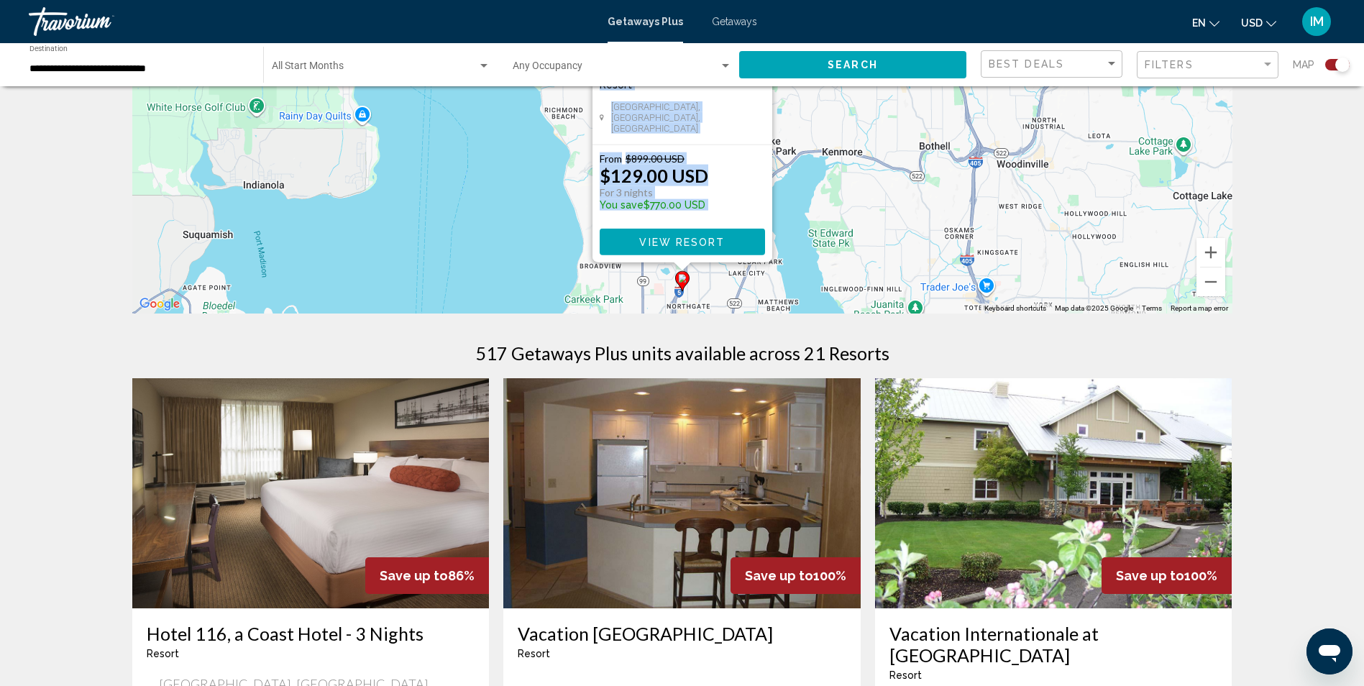
scroll to position [431, 0]
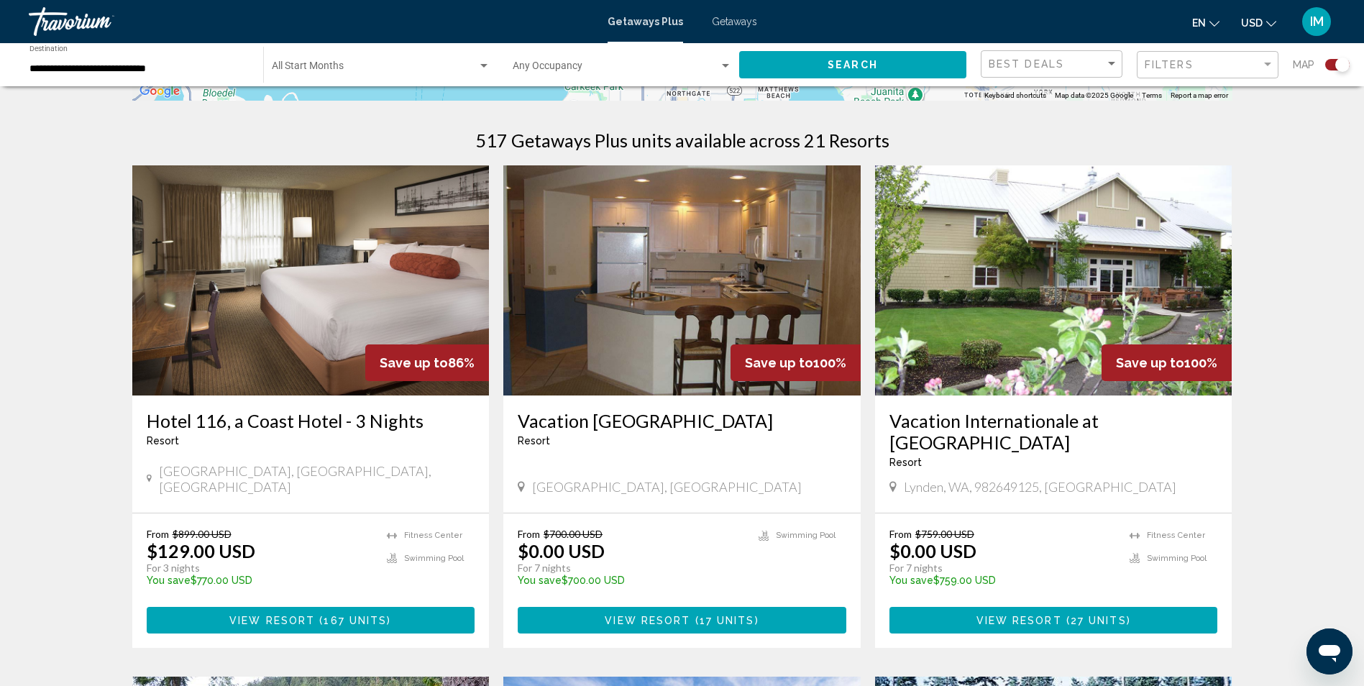
click at [669, 315] on img "Main content" at bounding box center [681, 280] width 357 height 230
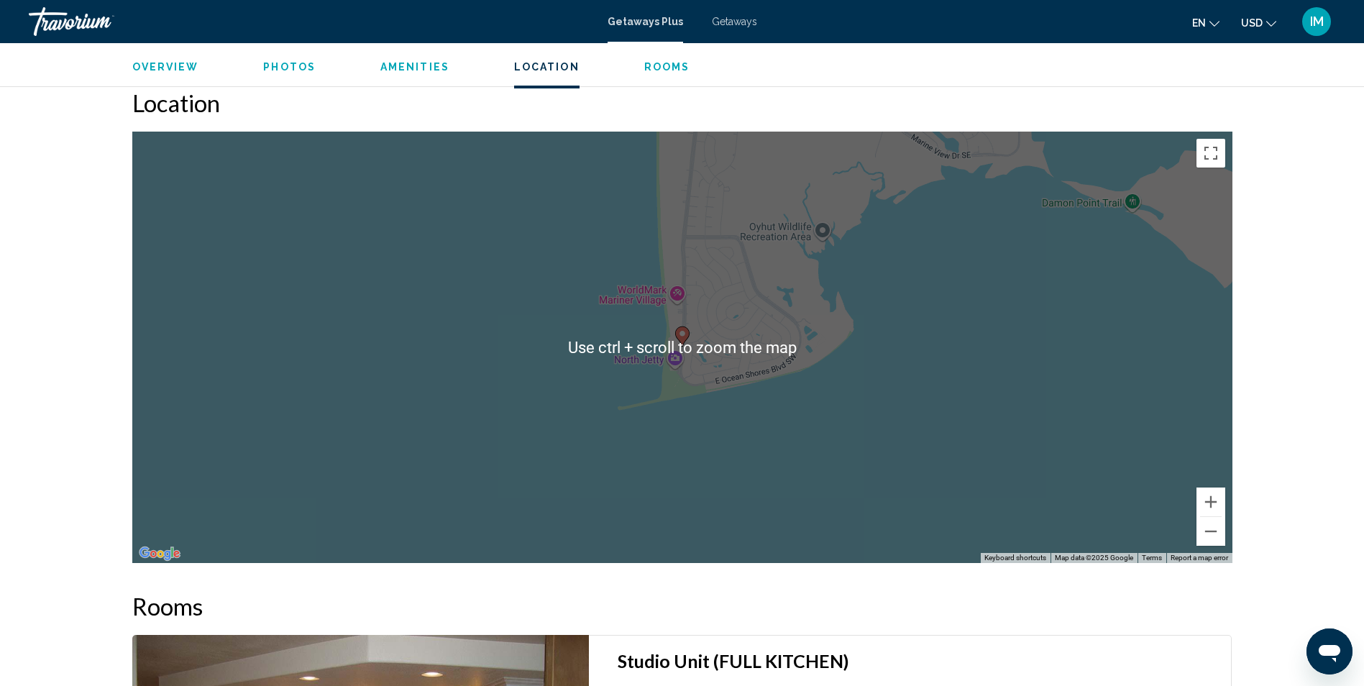
scroll to position [1797, 0]
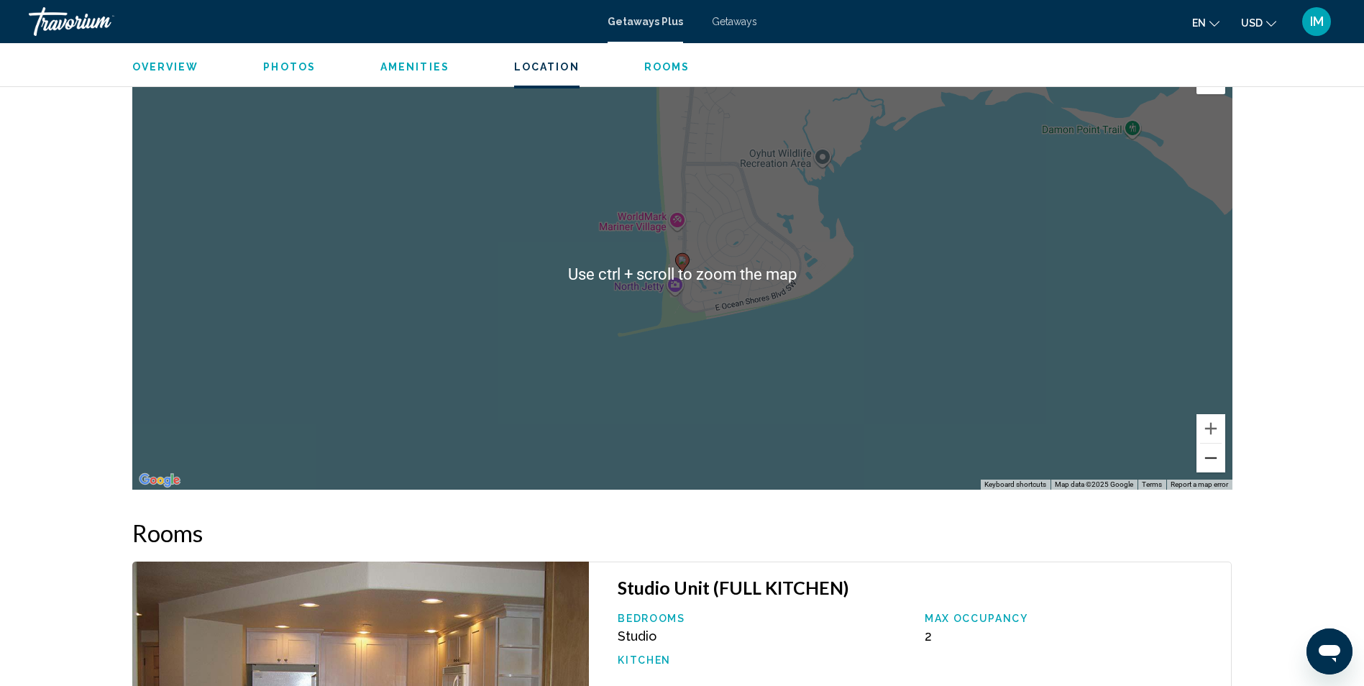
click at [1207, 447] on button "Zoom out" at bounding box center [1210, 458] width 29 height 29
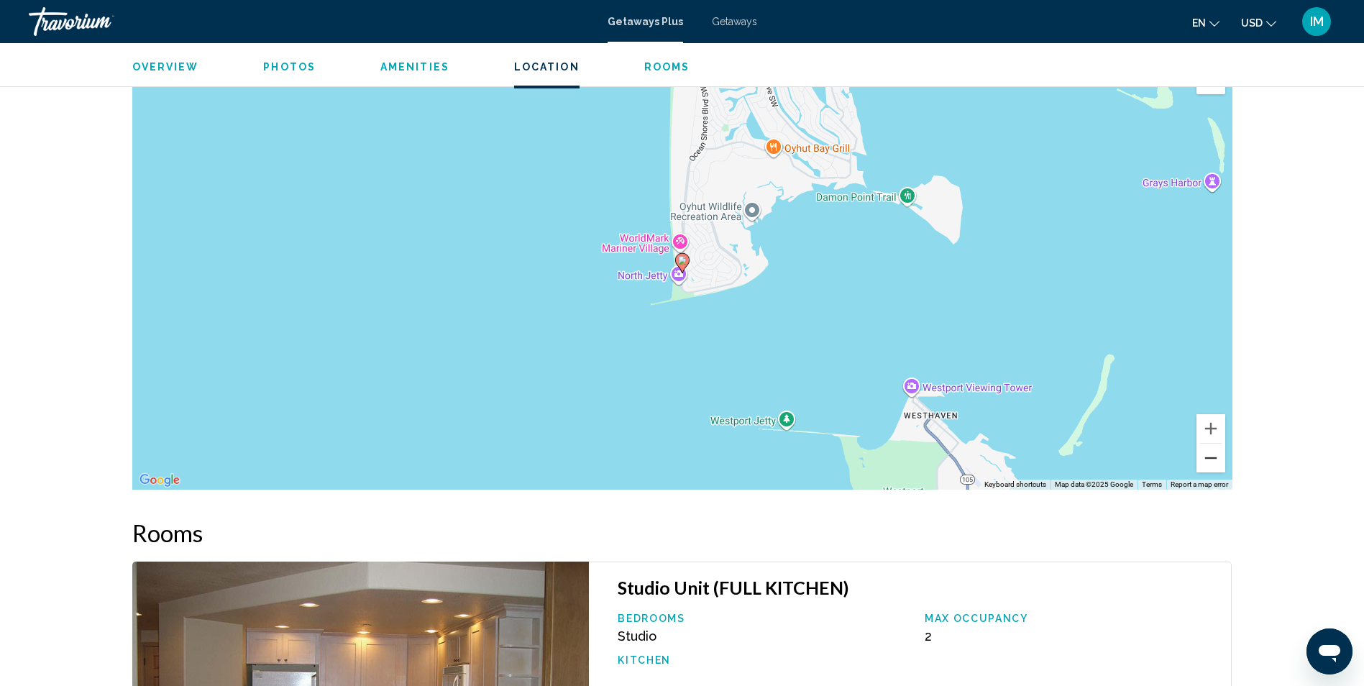
click at [1207, 447] on button "Zoom out" at bounding box center [1210, 458] width 29 height 29
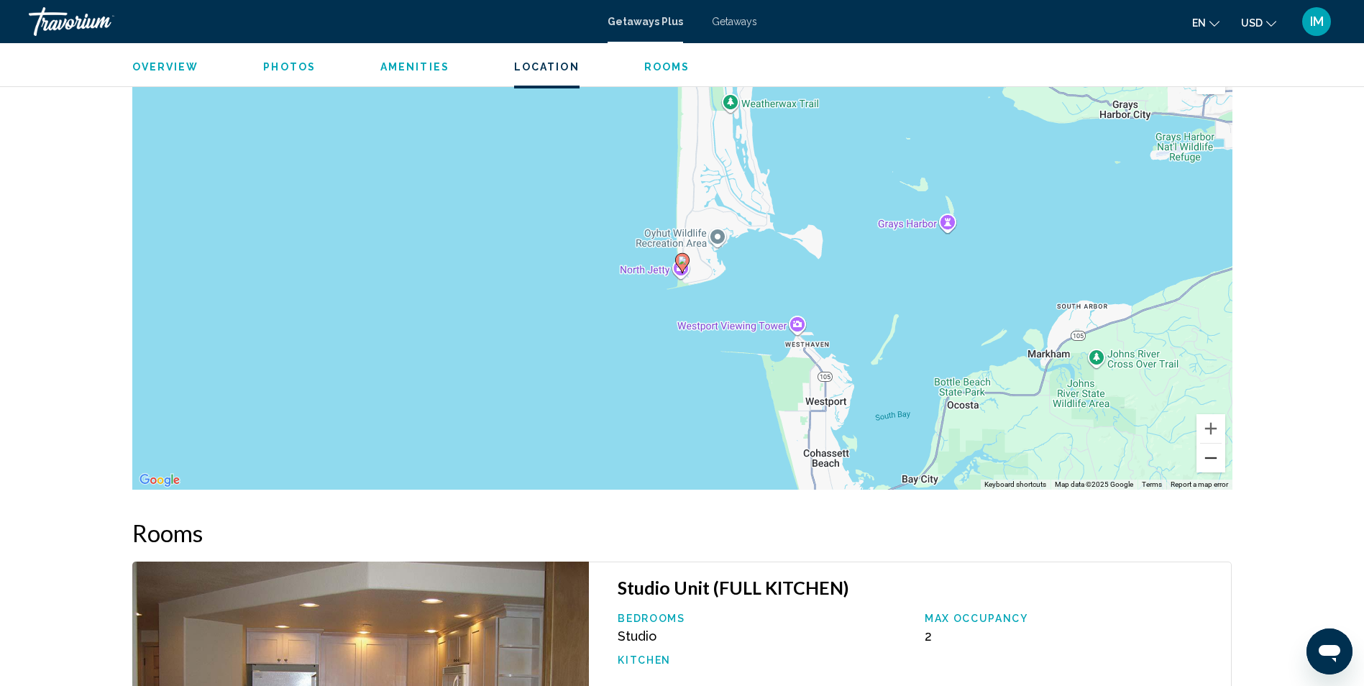
click at [1207, 447] on button "Zoom out" at bounding box center [1210, 458] width 29 height 29
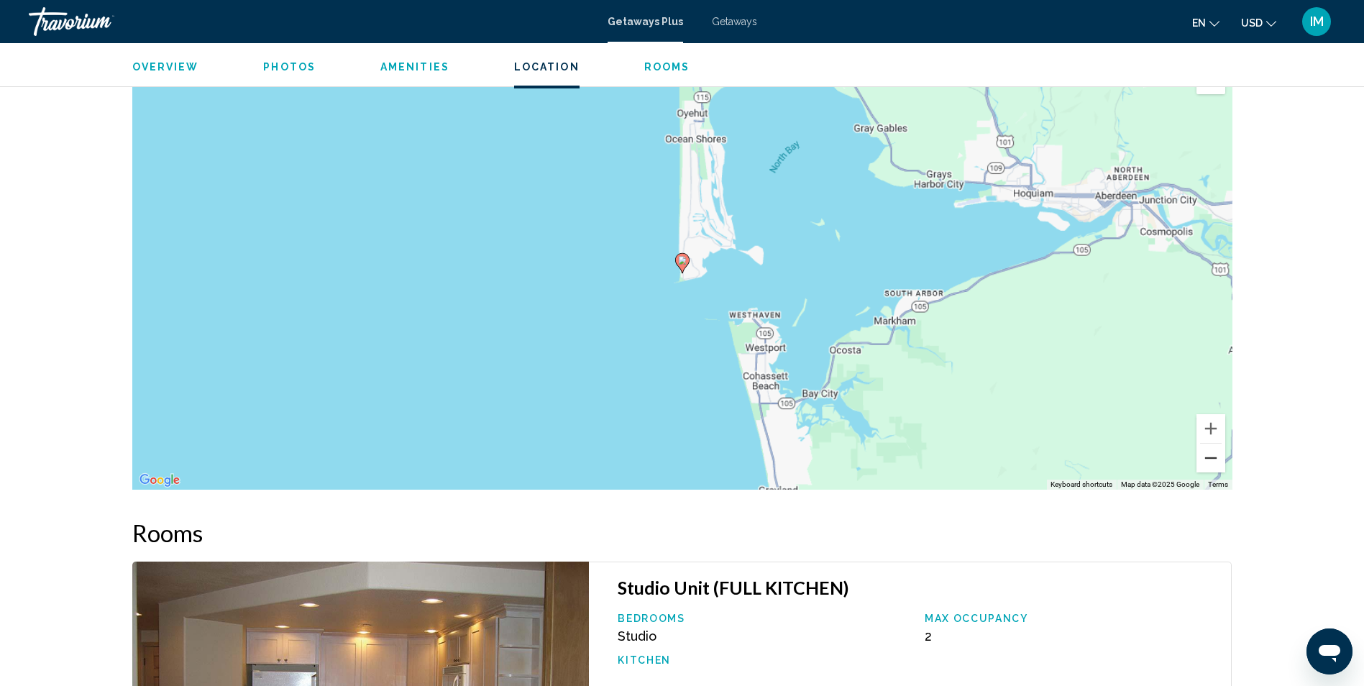
click at [1207, 447] on button "Zoom out" at bounding box center [1210, 458] width 29 height 29
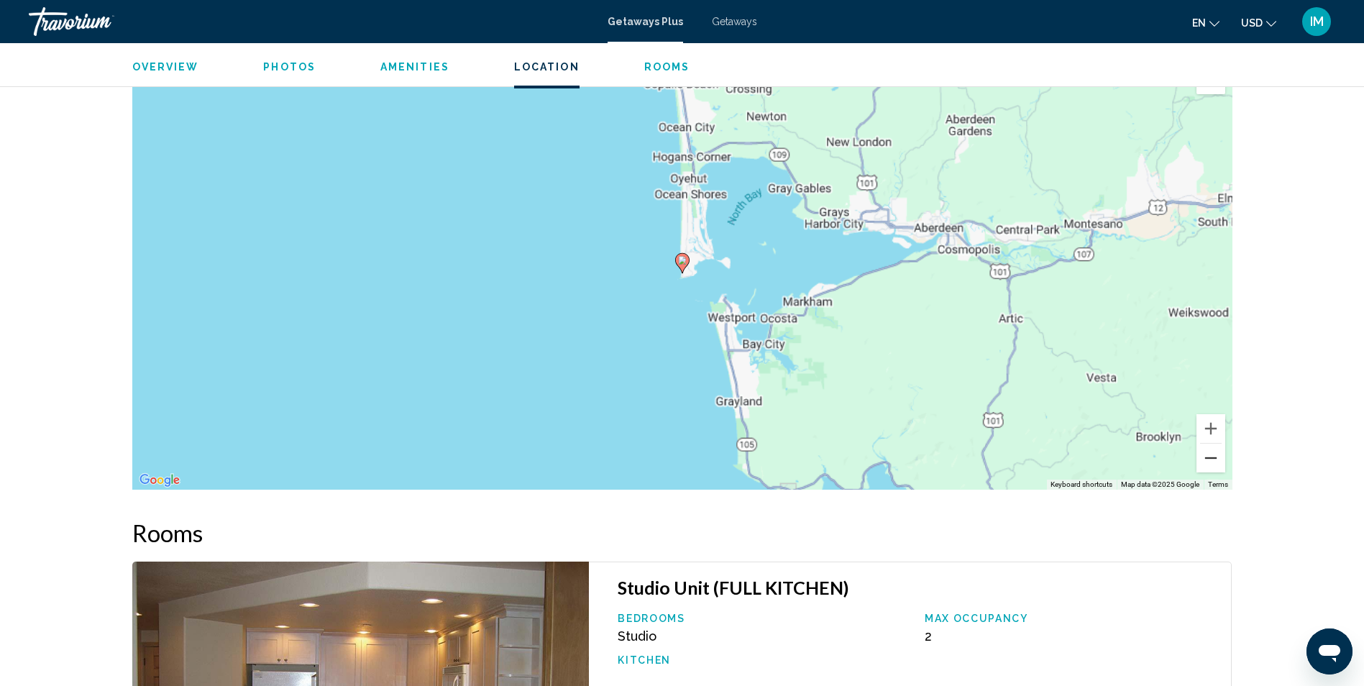
click at [1207, 447] on button "Zoom out" at bounding box center [1210, 458] width 29 height 29
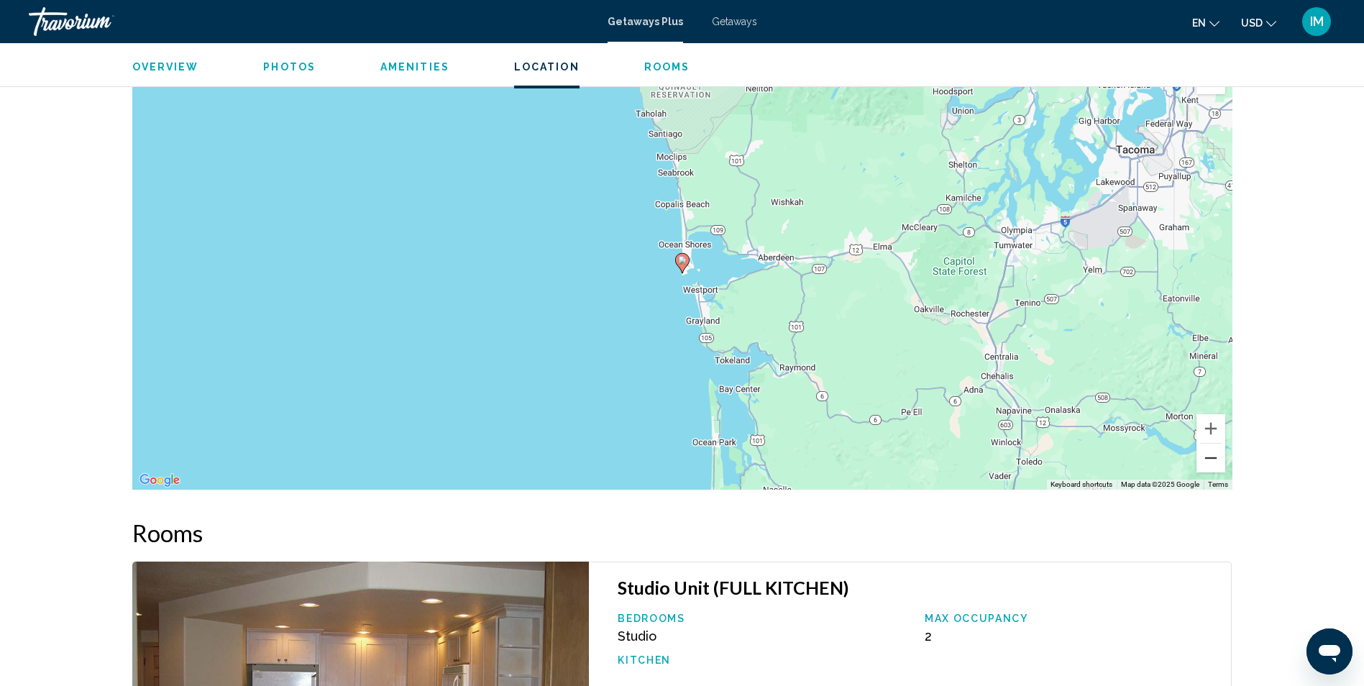
click at [1206, 447] on button "Zoom out" at bounding box center [1210, 458] width 29 height 29
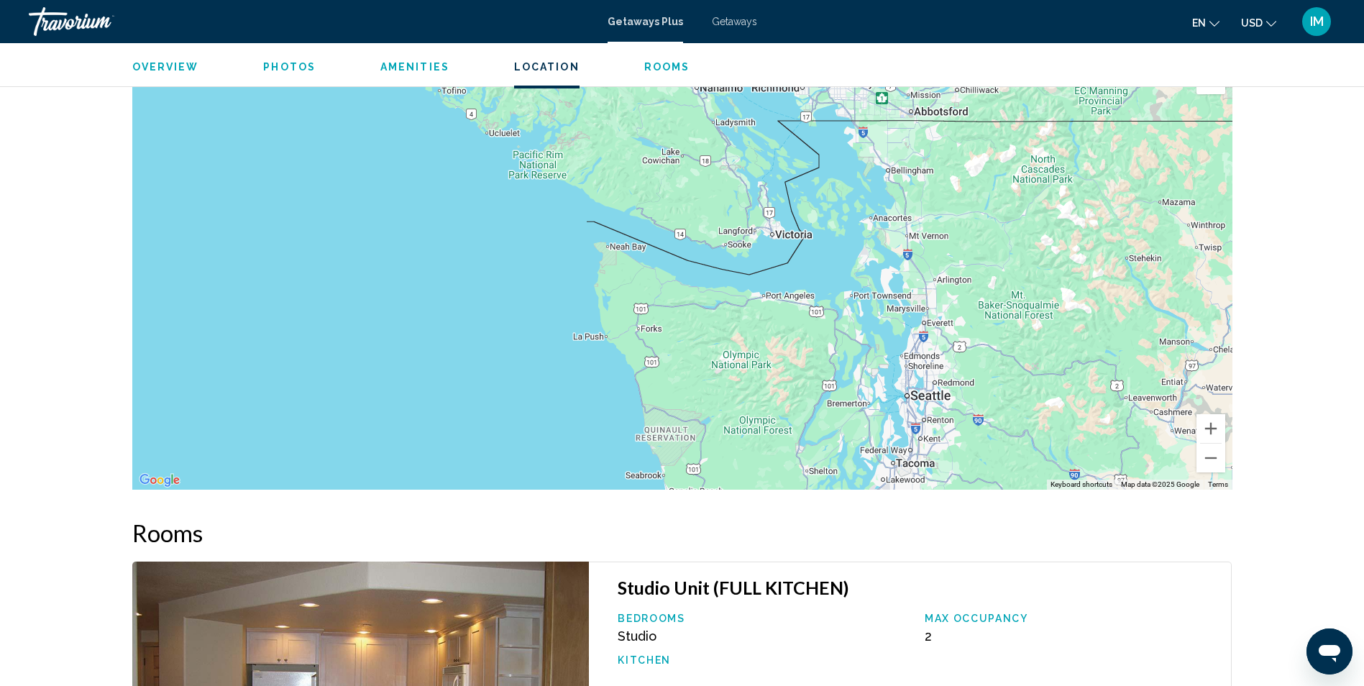
drag, startPoint x: 912, startPoint y: 249, endPoint x: 896, endPoint y: 503, distance: 255.0
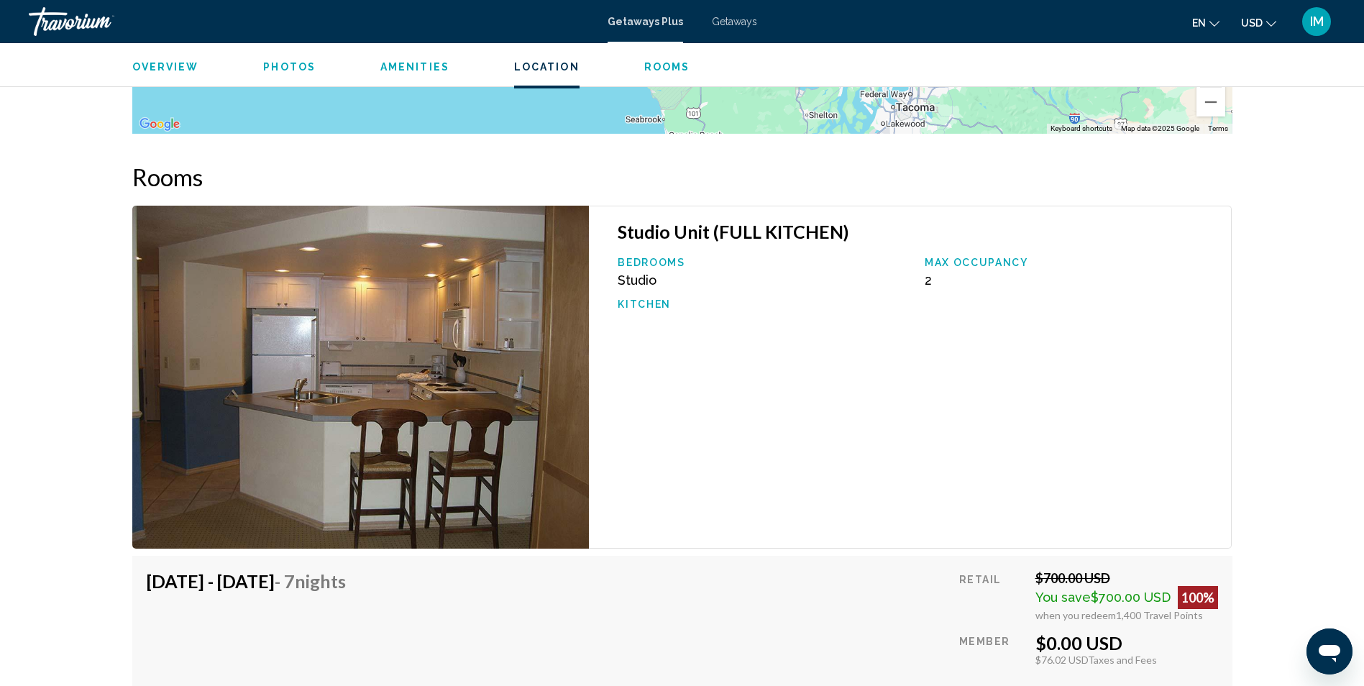
scroll to position [2157, 0]
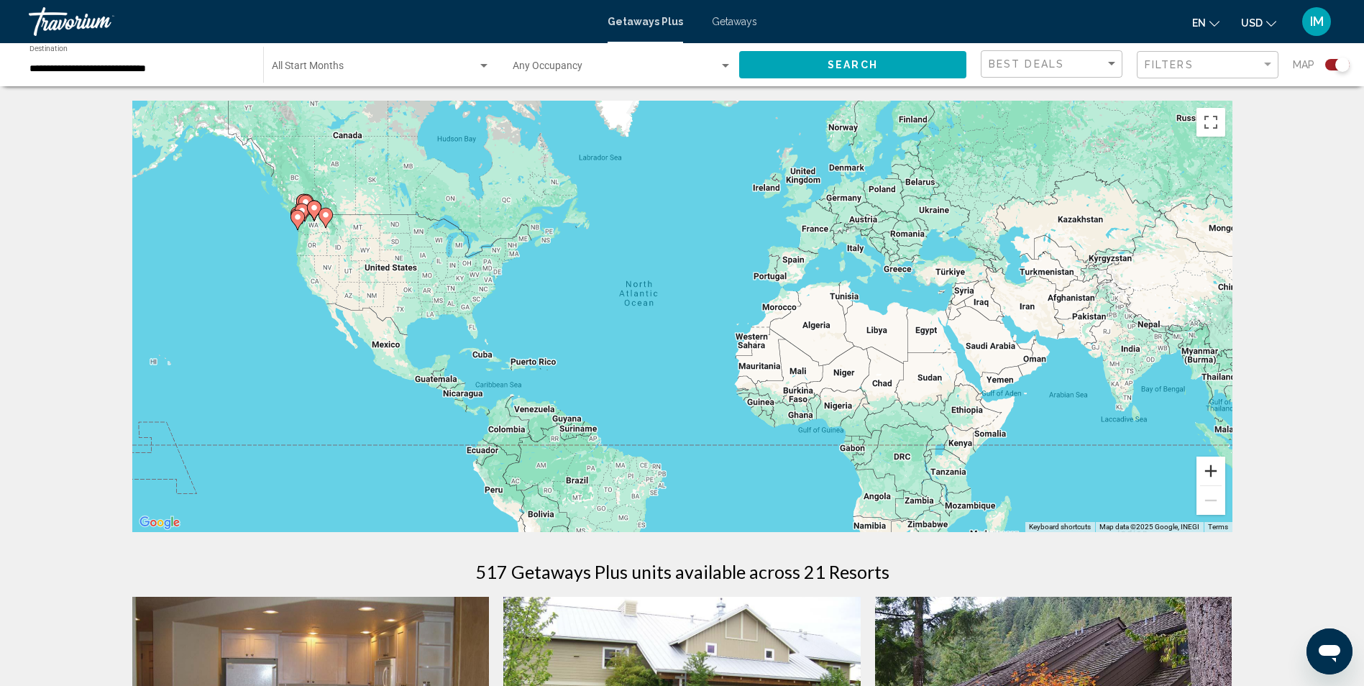
click at [1209, 470] on button "Zoom in" at bounding box center [1210, 471] width 29 height 29
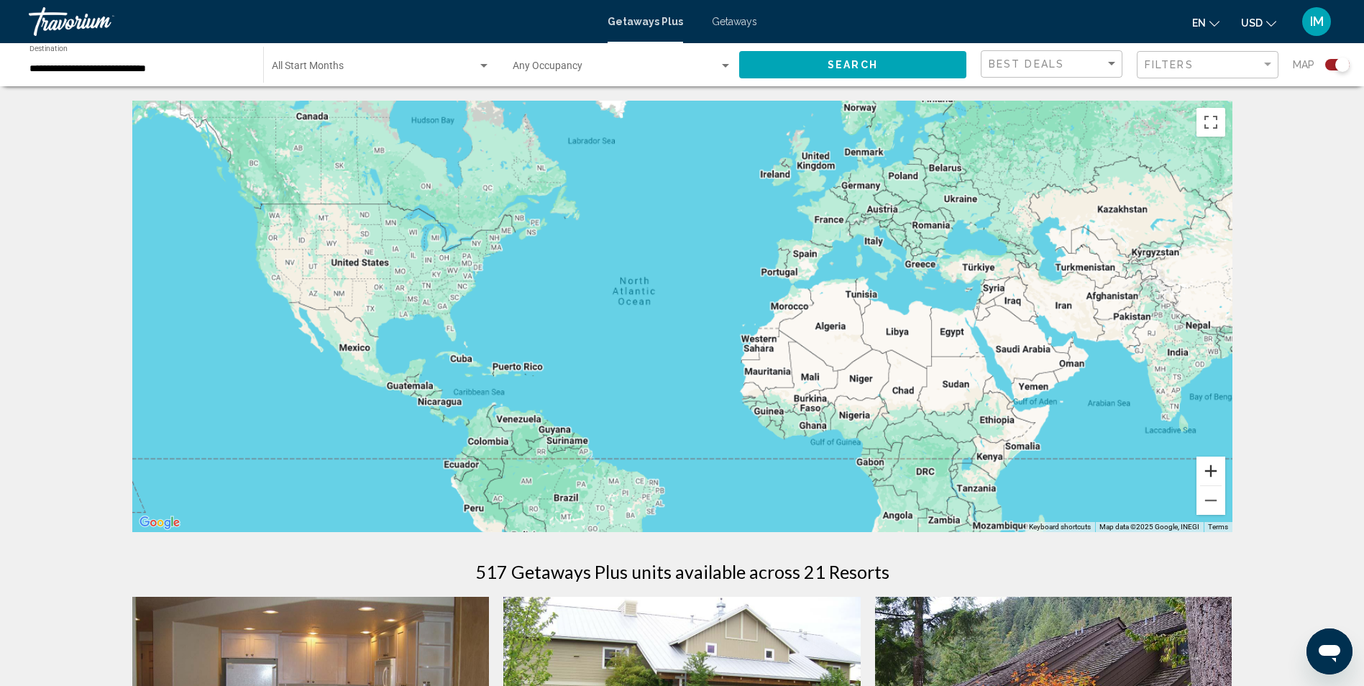
click at [1209, 470] on button "Zoom in" at bounding box center [1210, 471] width 29 height 29
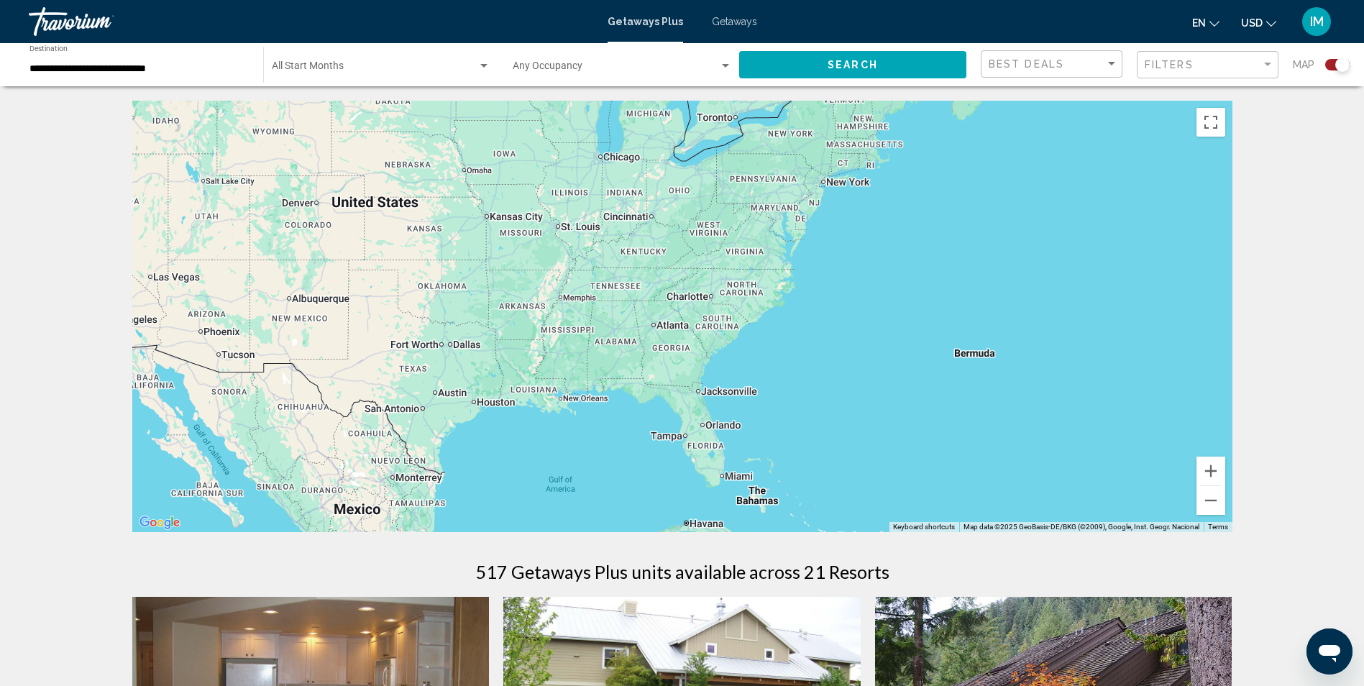
drag, startPoint x: 183, startPoint y: 280, endPoint x: 1323, endPoint y: 357, distance: 1142.8
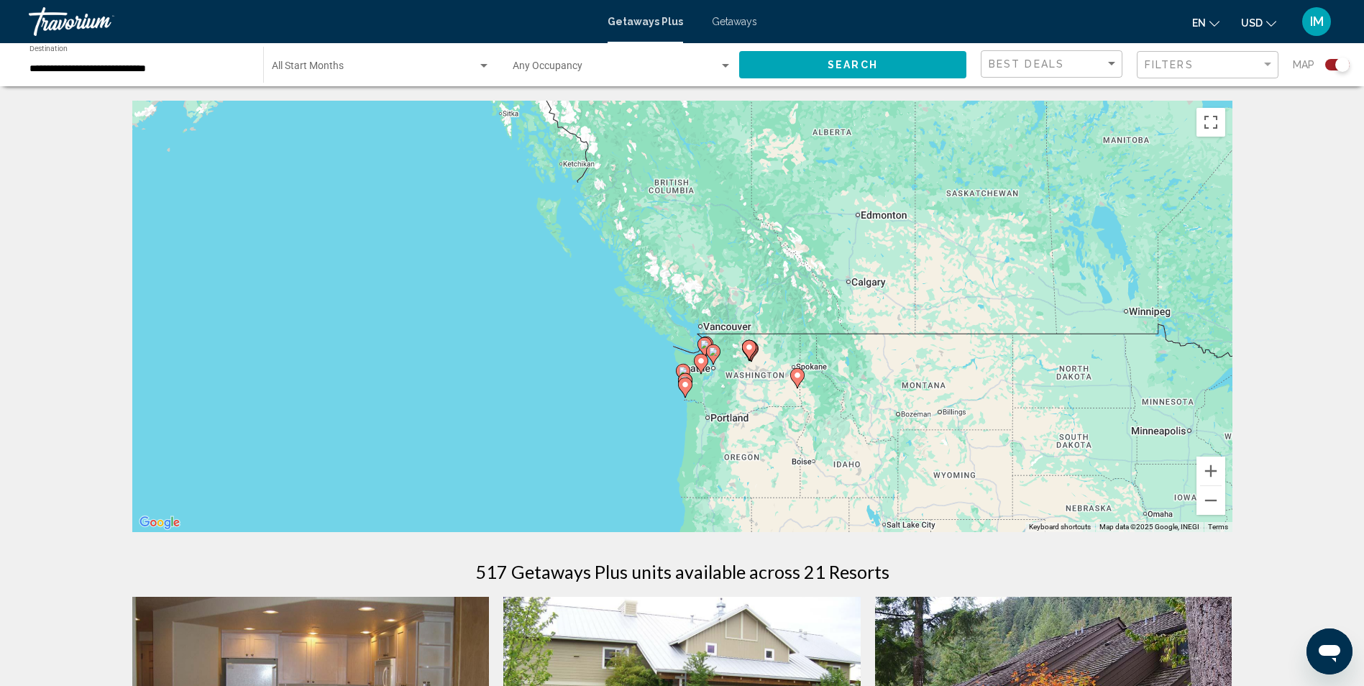
drag, startPoint x: 428, startPoint y: 261, endPoint x: 828, endPoint y: 609, distance: 530.0
click at [1207, 474] on button "Zoom in" at bounding box center [1210, 471] width 29 height 29
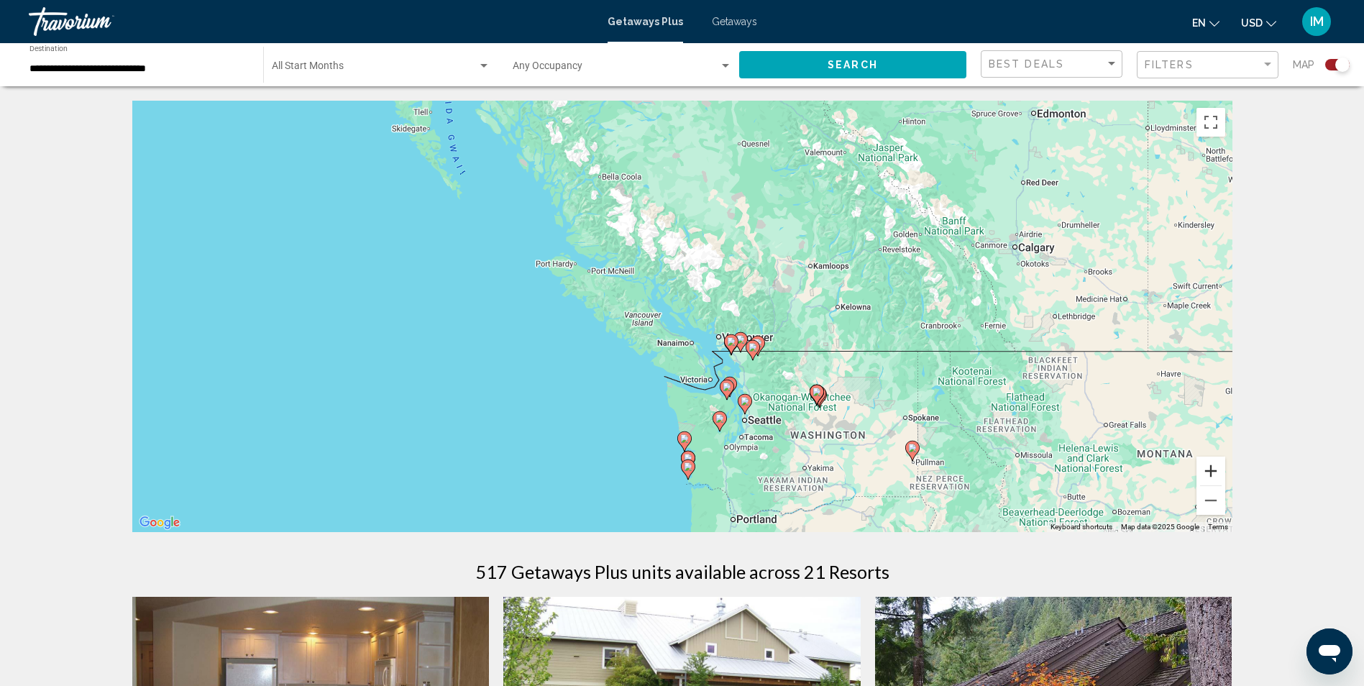
click at [1212, 467] on button "Zoom in" at bounding box center [1210, 471] width 29 height 29
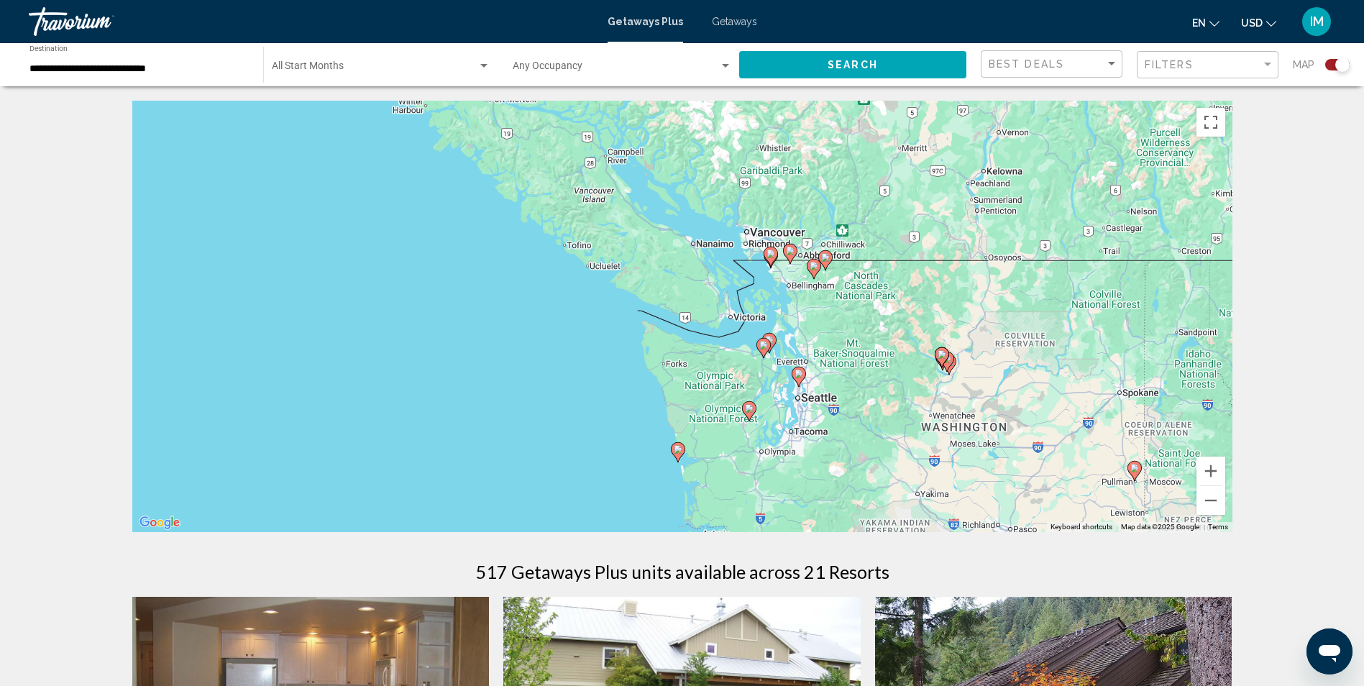
drag, startPoint x: 1051, startPoint y: 448, endPoint x: 1042, endPoint y: 312, distance: 136.2
click at [1042, 312] on div "To activate drag with keyboard, press Alt + Enter. Once in keyboard drag state,…" at bounding box center [682, 316] width 1100 height 431
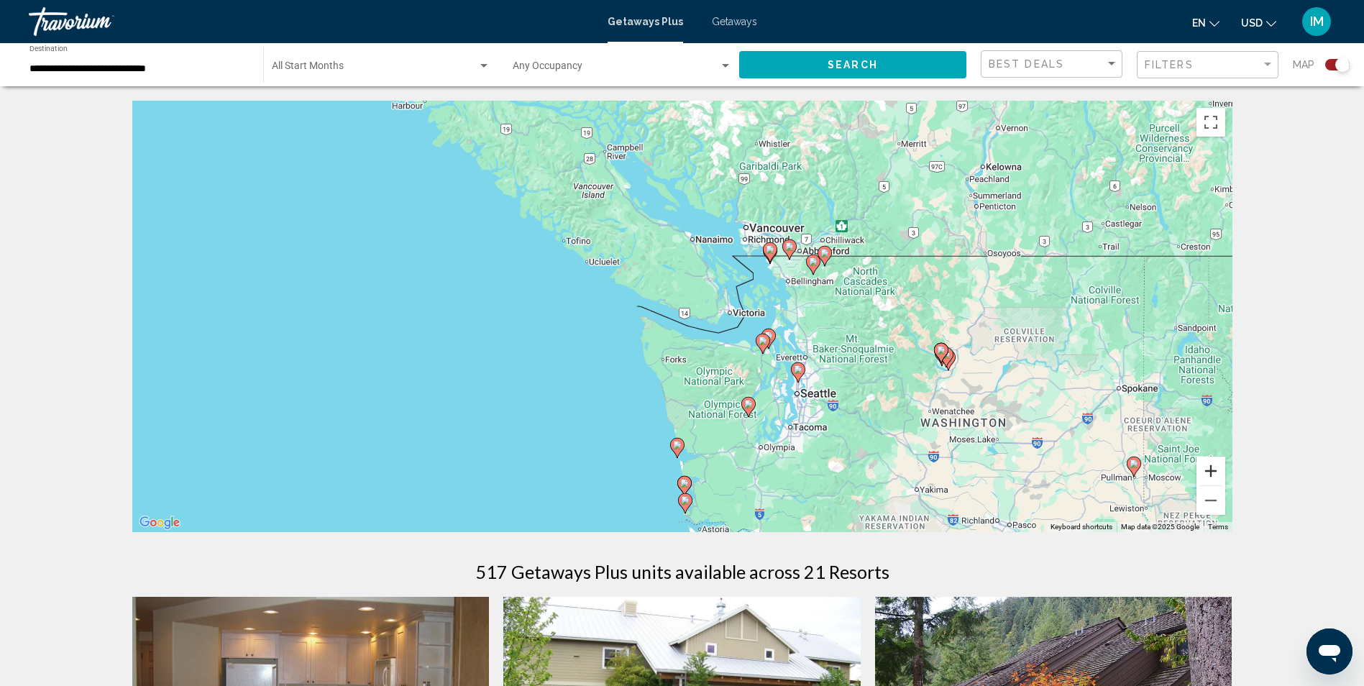
click at [1210, 472] on button "Zoom in" at bounding box center [1210, 471] width 29 height 29
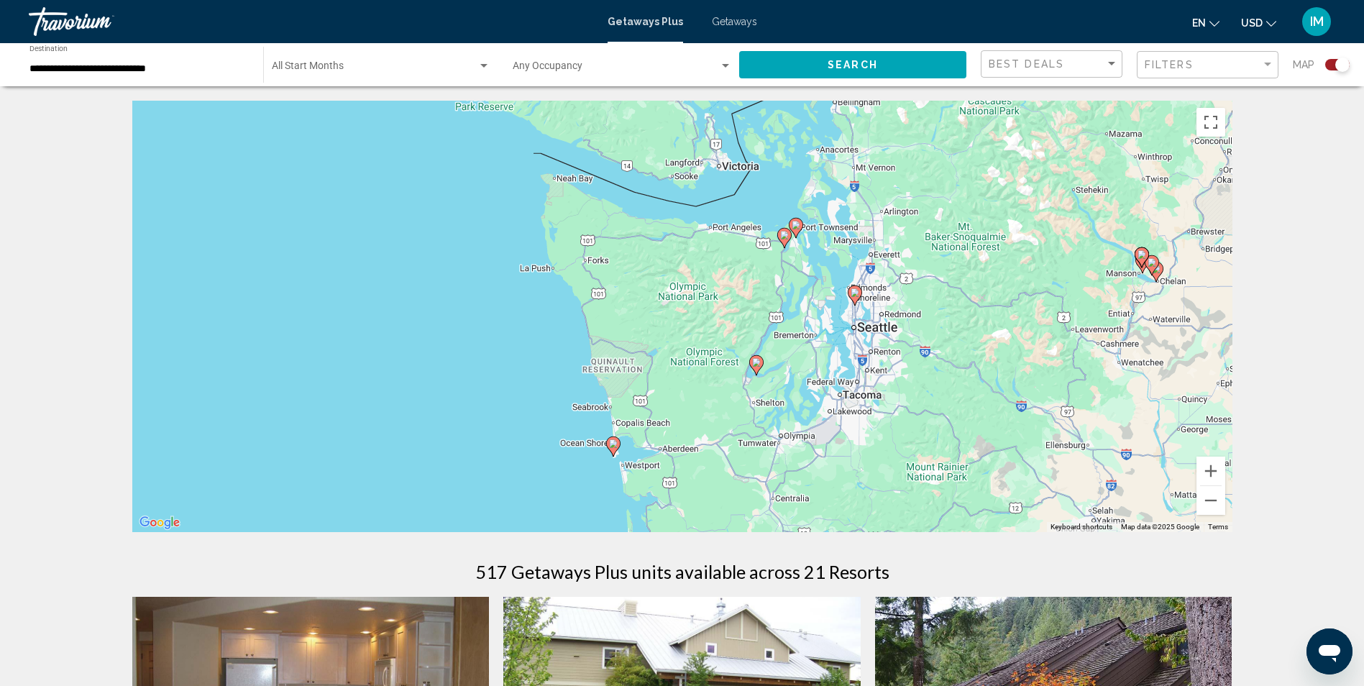
drag, startPoint x: 1058, startPoint y: 438, endPoint x: 1005, endPoint y: 303, distance: 144.3
click at [1005, 303] on div "To activate drag with keyboard, press Alt + Enter. Once in keyboard drag state,…" at bounding box center [682, 316] width 1100 height 431
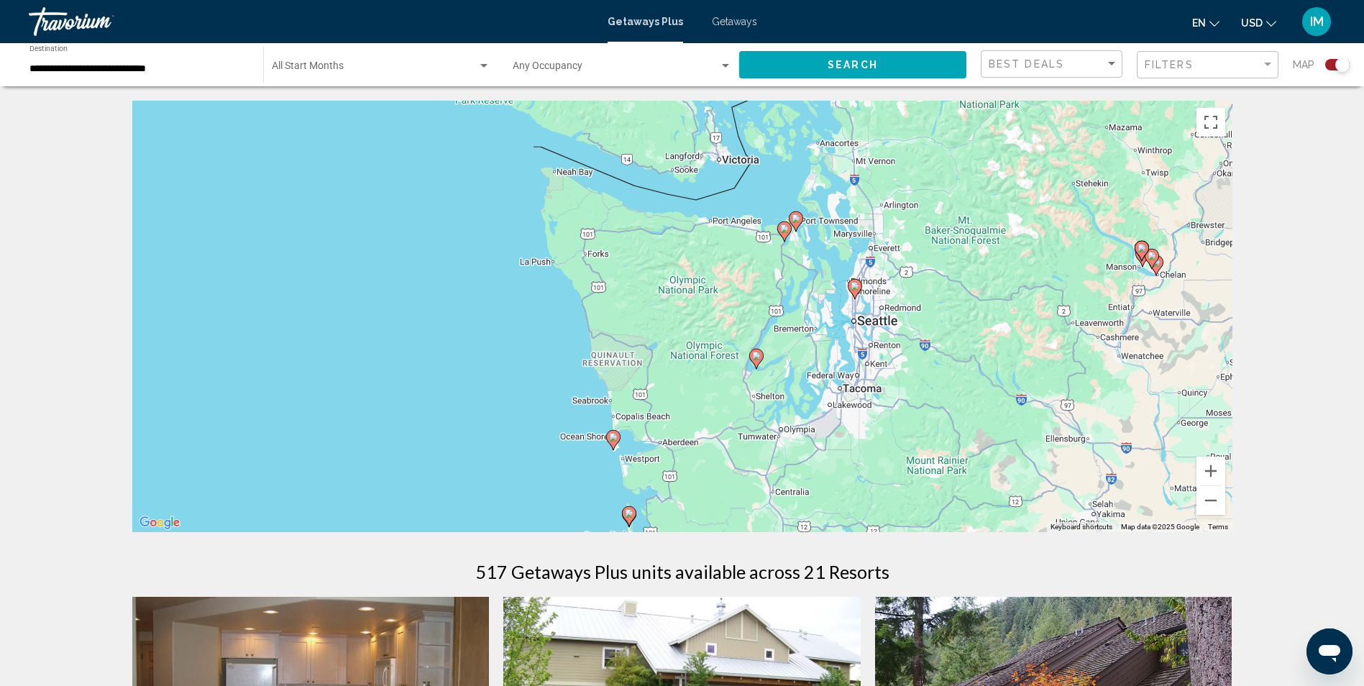
click at [758, 353] on image "Main content" at bounding box center [756, 356] width 9 height 9
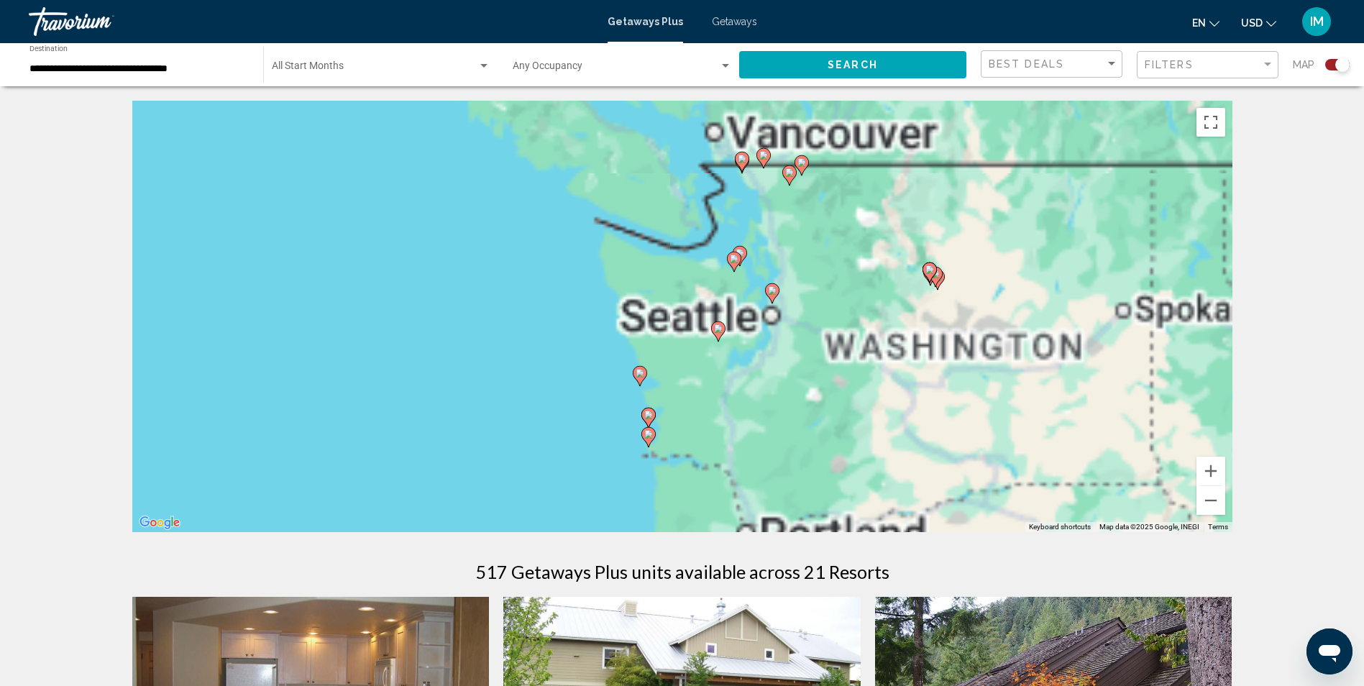
click at [758, 353] on div "To activate drag with keyboard, press Alt + Enter. Once in keyboard drag state,…" at bounding box center [682, 316] width 1100 height 431
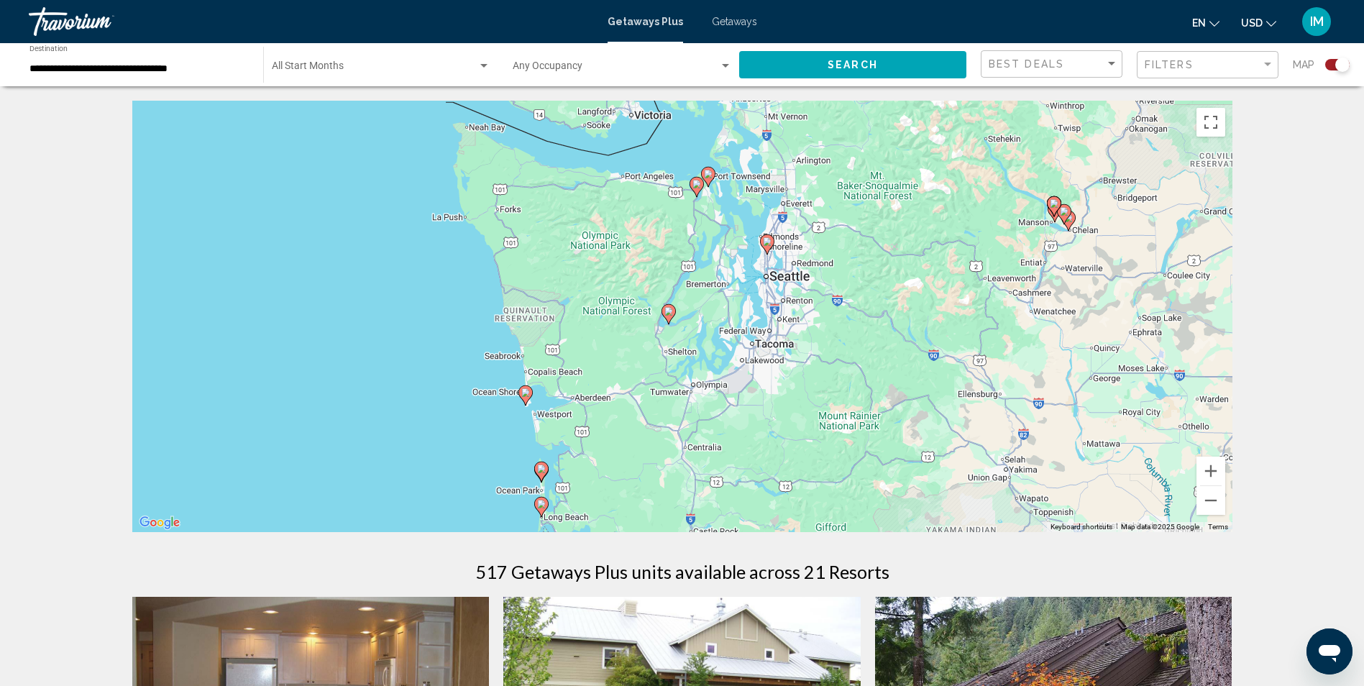
click at [666, 321] on gmp-advanced-marker "Main content" at bounding box center [668, 314] width 14 height 22
type input "**********"
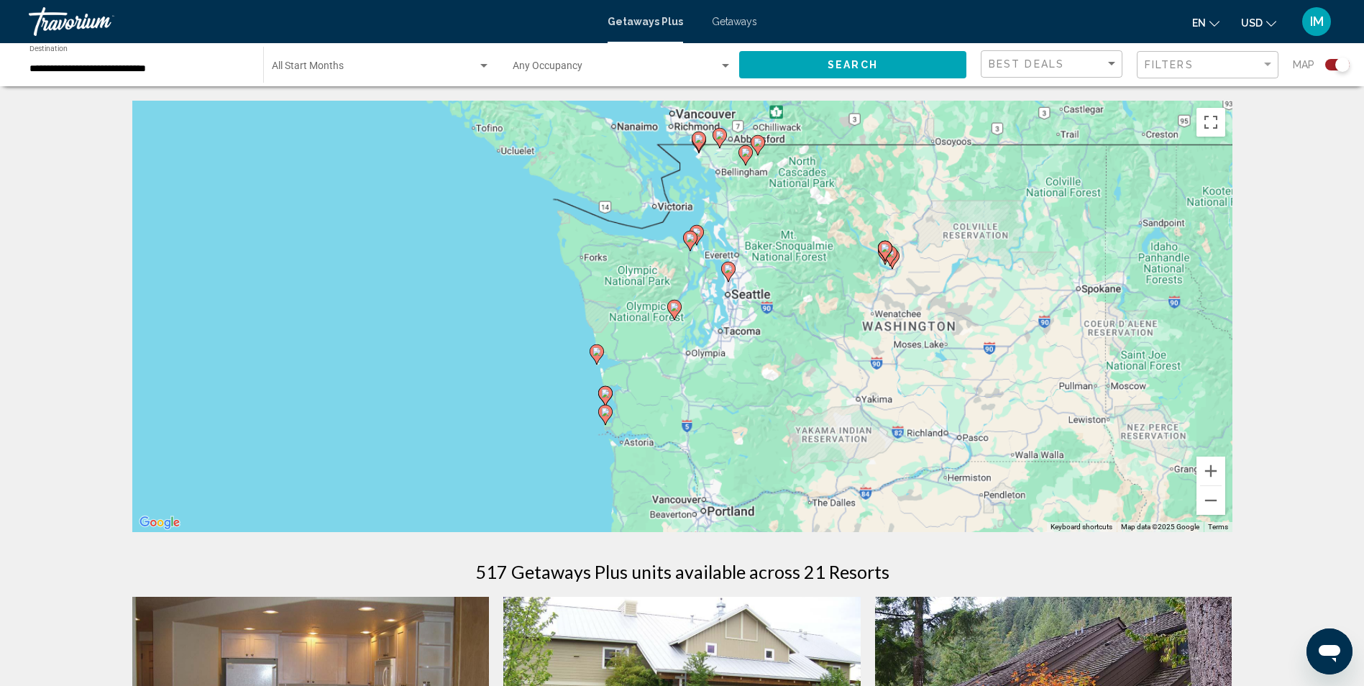
click at [666, 318] on div "To navigate, press the arrow keys. To activate drag with keyboard, press Alt + …" at bounding box center [682, 316] width 1100 height 431
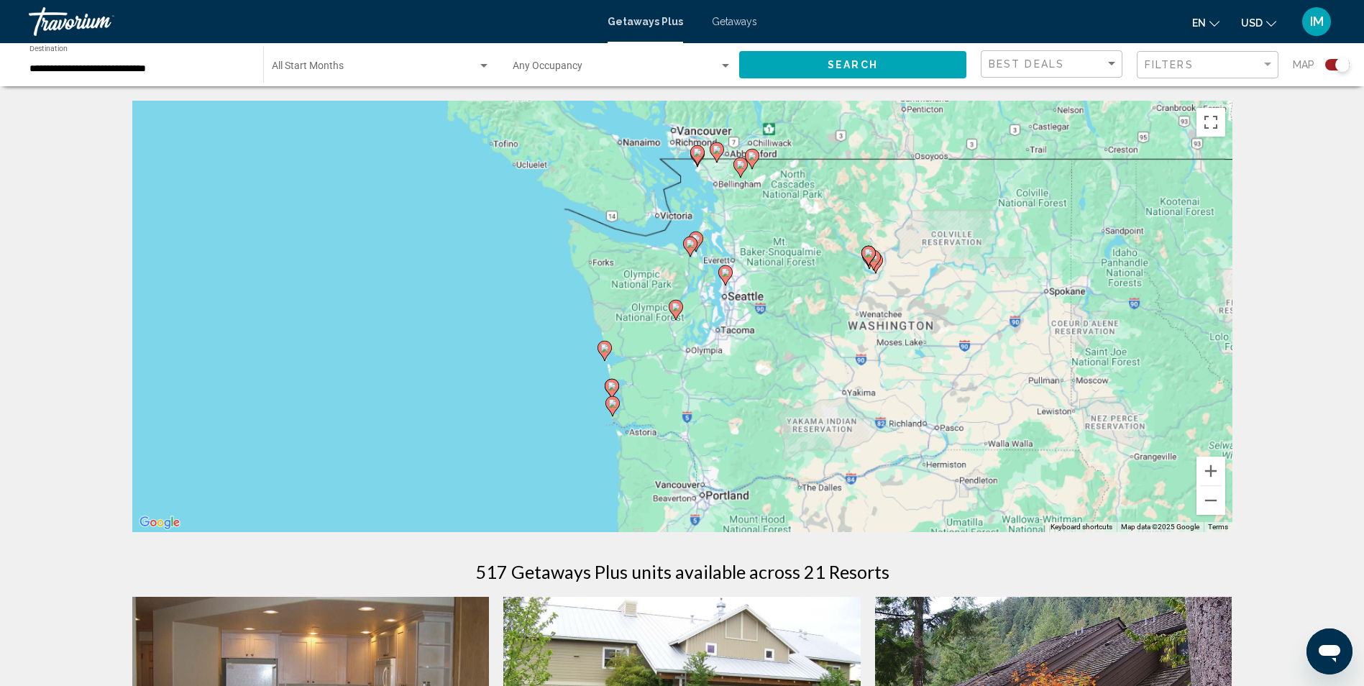
click at [677, 306] on image "Main content" at bounding box center [675, 307] width 9 height 9
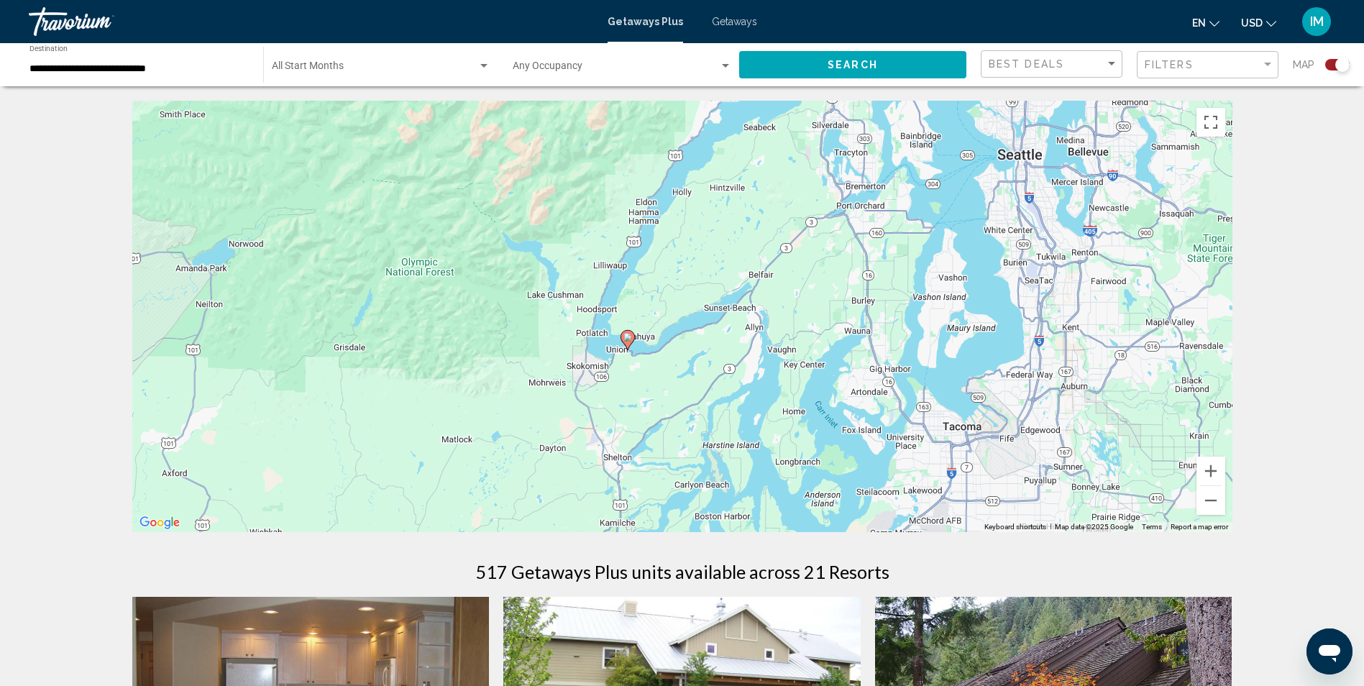
click at [629, 339] on image "Main content" at bounding box center [627, 337] width 9 height 9
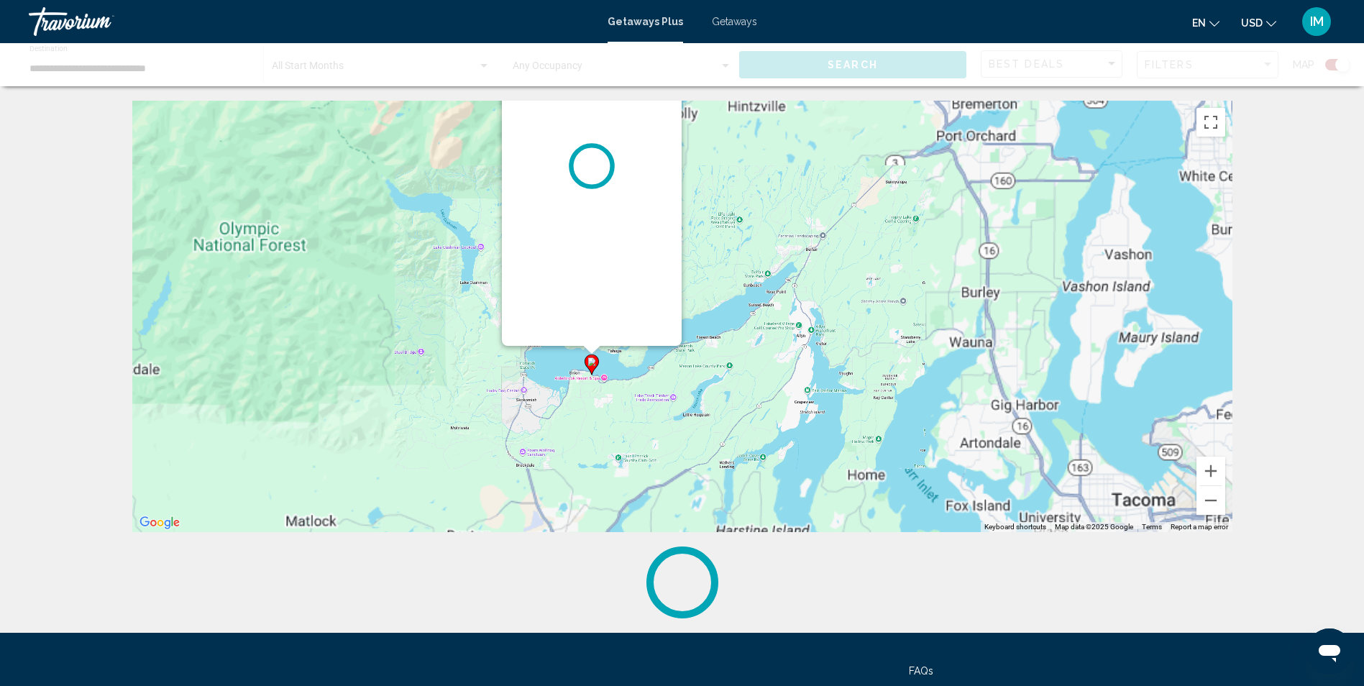
click at [629, 339] on div "To activate drag with keyboard, press Alt + Enter. Once in keyboard drag state,…" at bounding box center [682, 316] width 1100 height 431
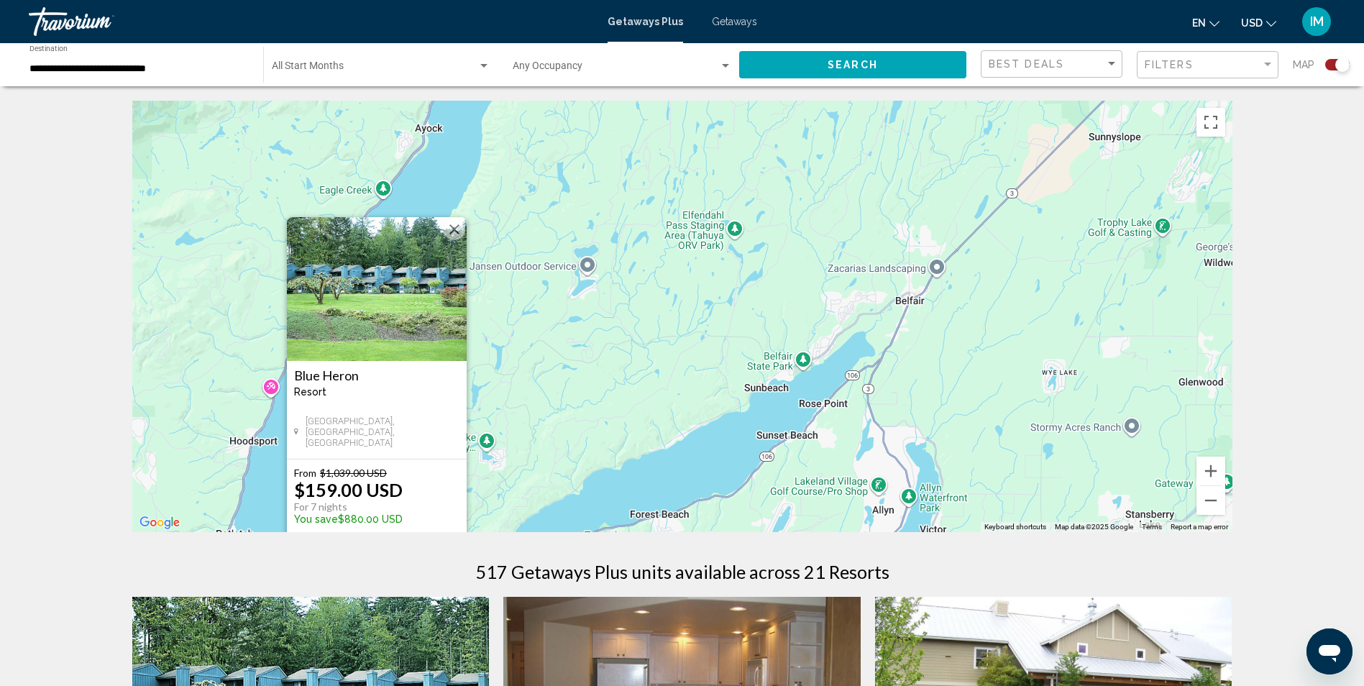
drag, startPoint x: 1056, startPoint y: 320, endPoint x: 896, endPoint y: 488, distance: 232.4
click at [896, 488] on div "To activate drag with keyboard, press Alt + Enter. Once in keyboard drag state,…" at bounding box center [682, 316] width 1100 height 431
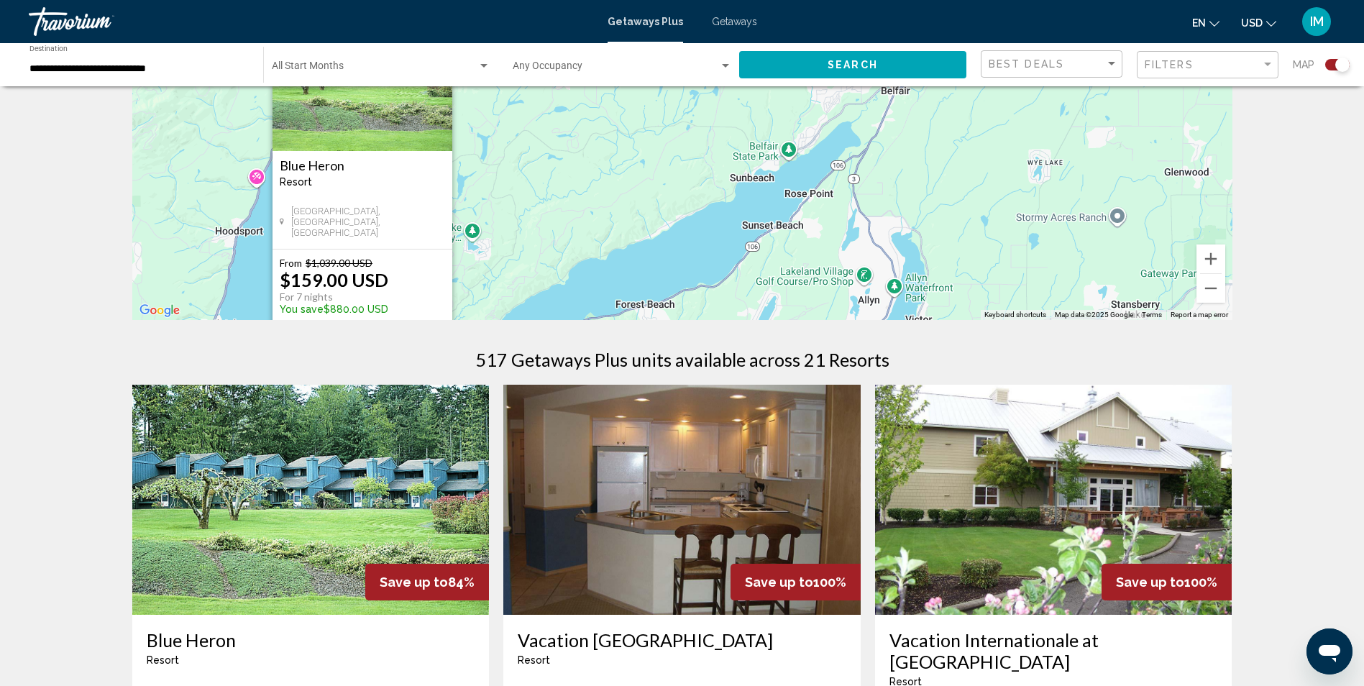
scroll to position [216, 0]
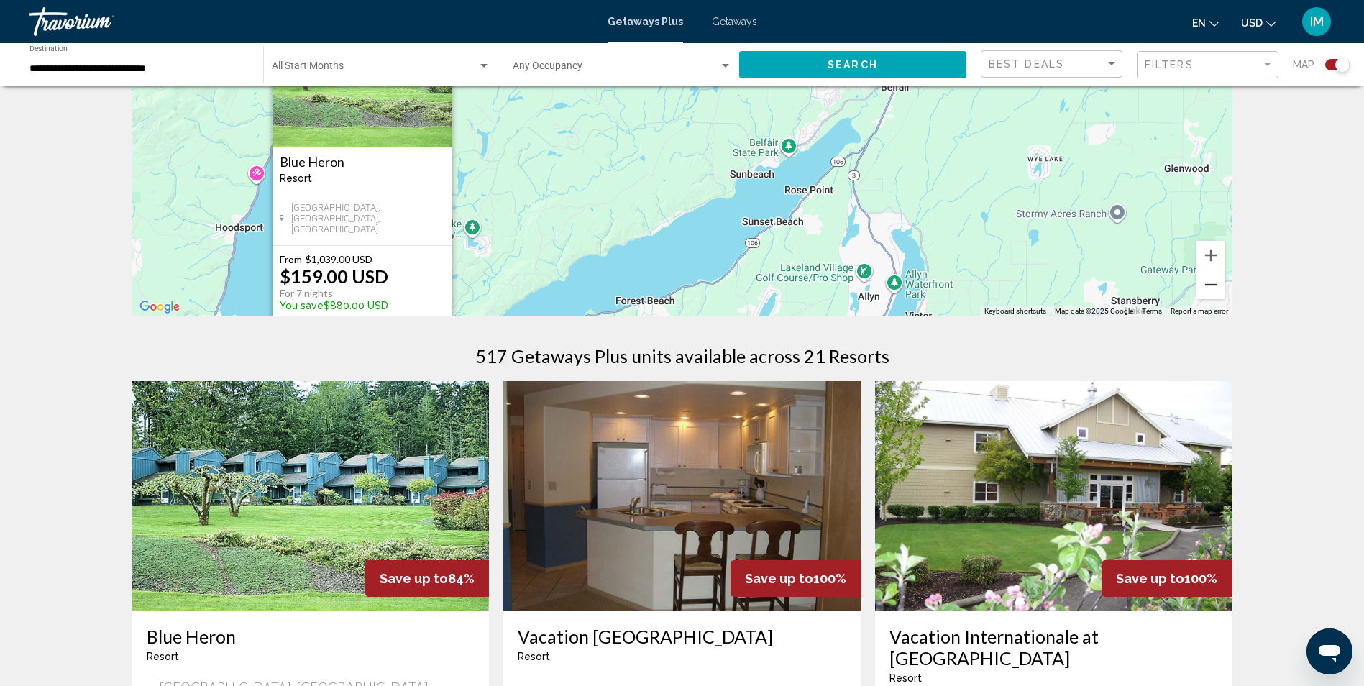
click at [1216, 285] on button "Zoom out" at bounding box center [1210, 284] width 29 height 29
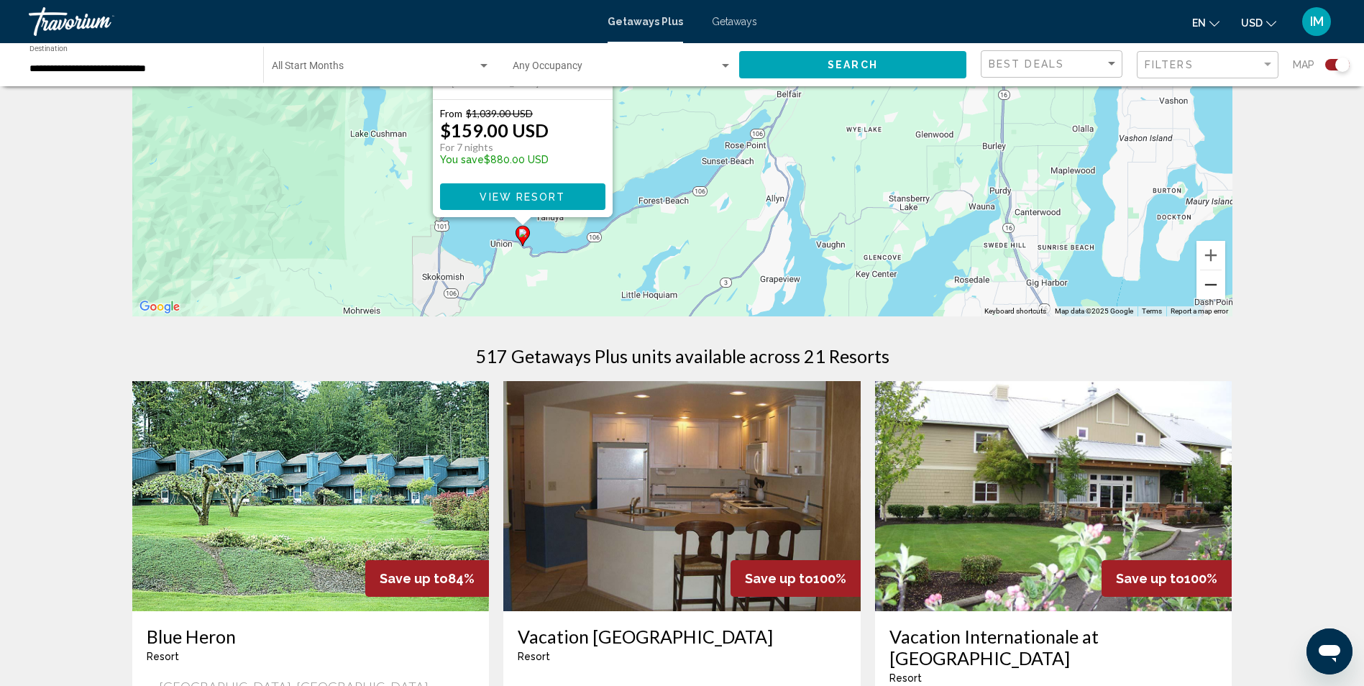
click at [1216, 285] on button "Zoom out" at bounding box center [1210, 284] width 29 height 29
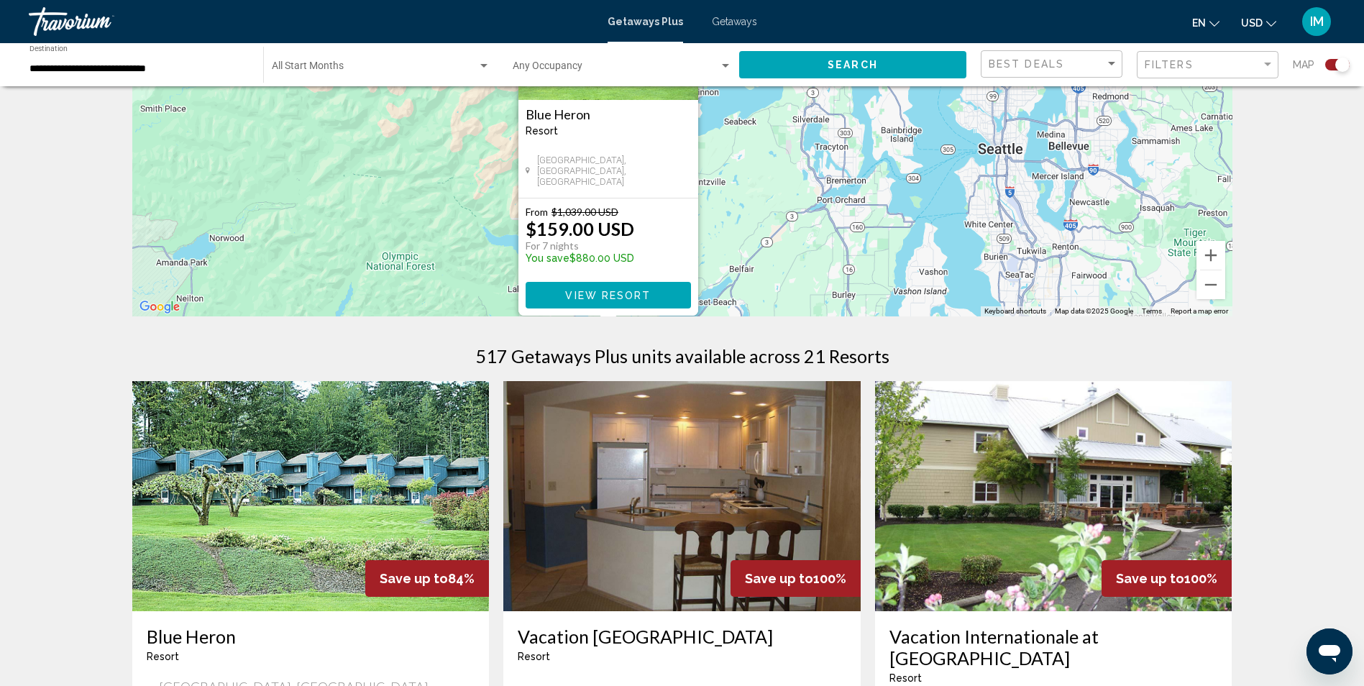
drag, startPoint x: 1036, startPoint y: 187, endPoint x: 1042, endPoint y: 356, distance: 169.0
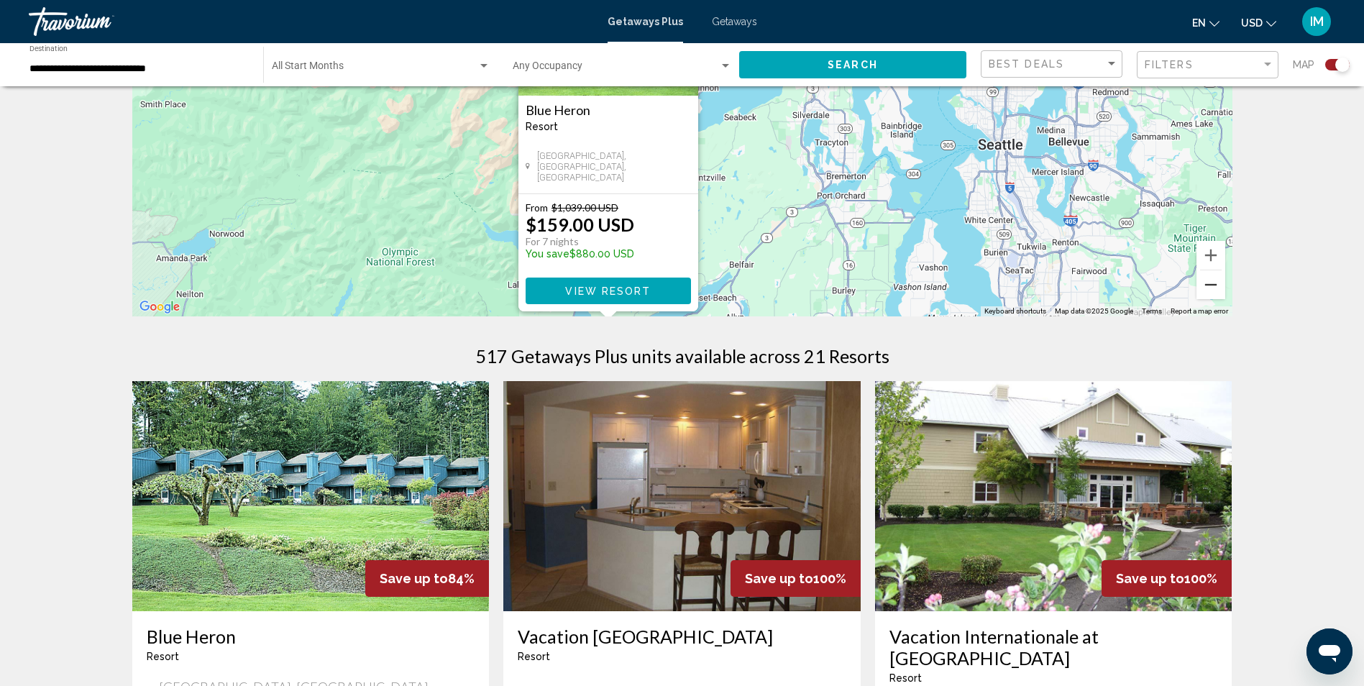
click at [1211, 289] on button "Zoom out" at bounding box center [1210, 284] width 29 height 29
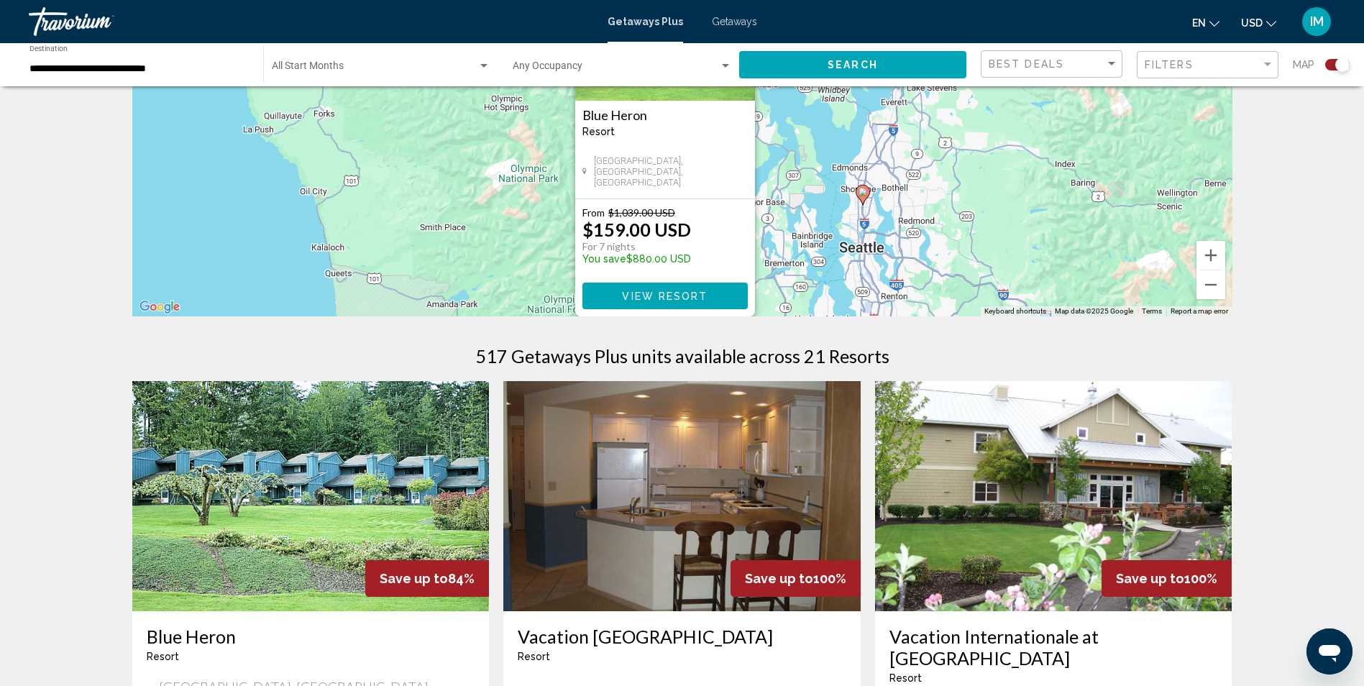
drag, startPoint x: 817, startPoint y: 244, endPoint x: 828, endPoint y: 355, distance: 111.3
click at [1204, 288] on button "Zoom out" at bounding box center [1210, 284] width 29 height 29
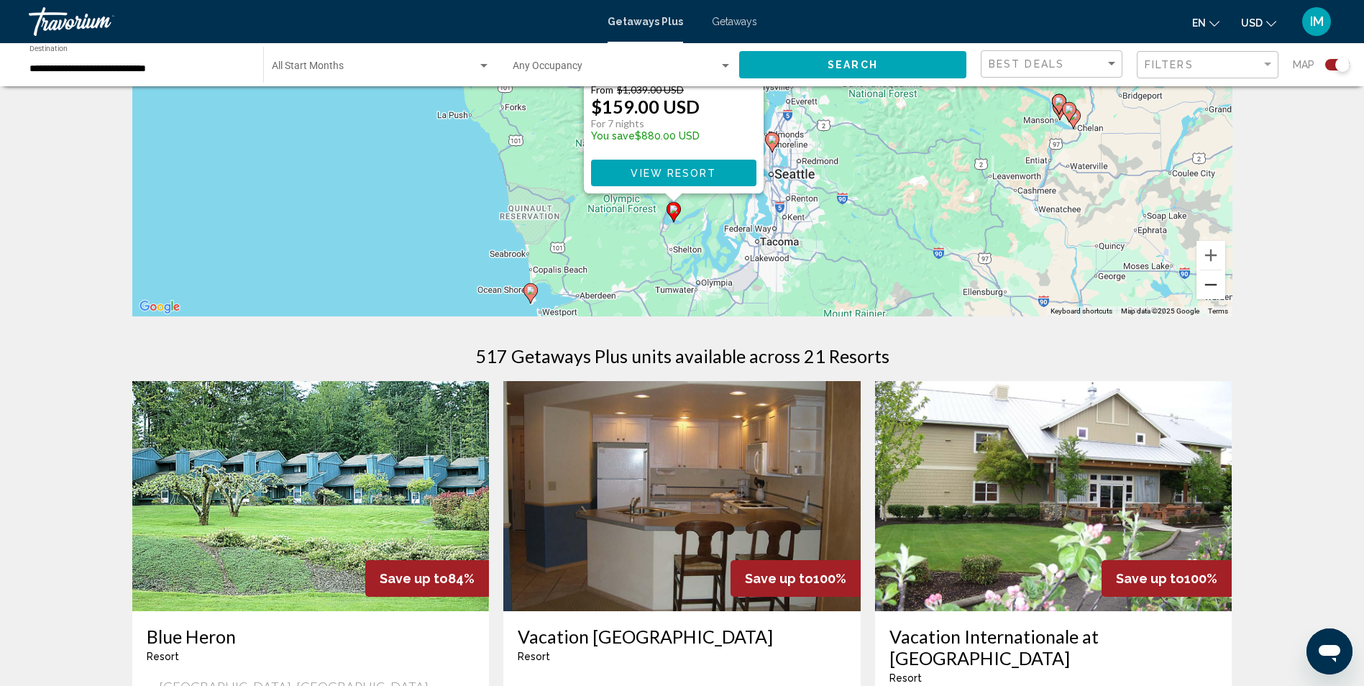
click at [1204, 288] on button "Zoom out" at bounding box center [1210, 284] width 29 height 29
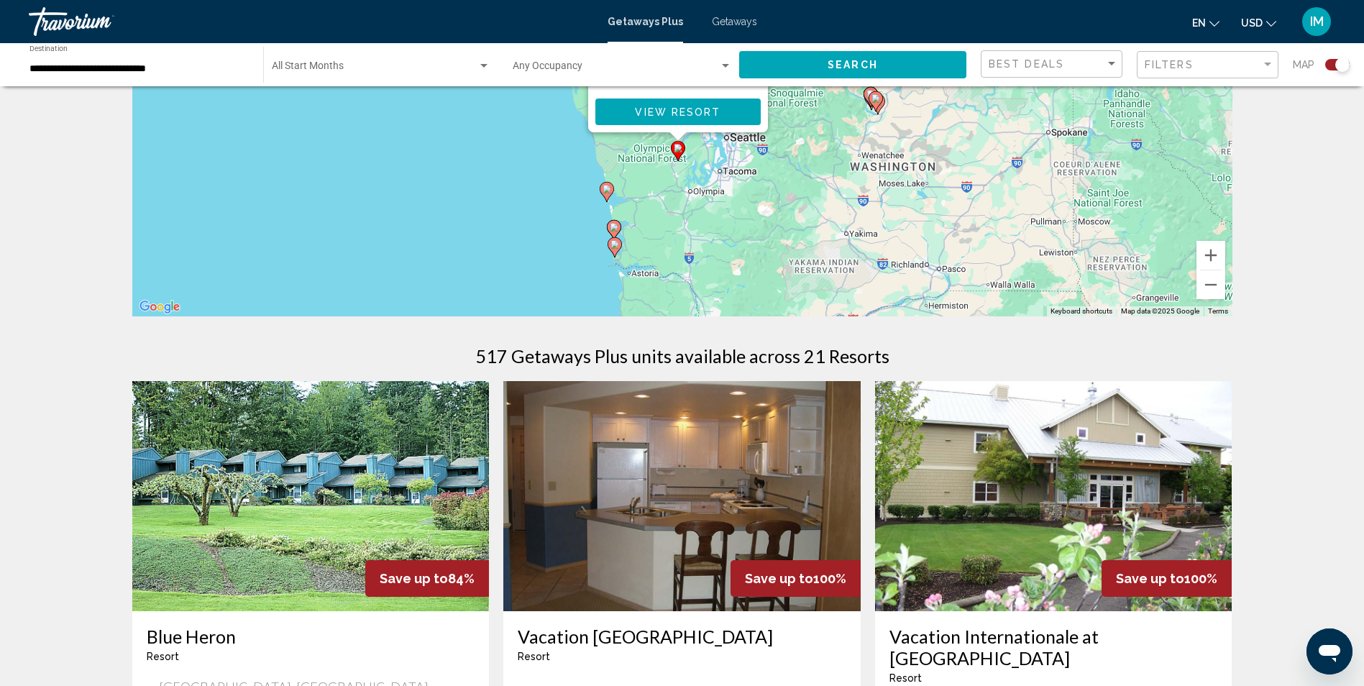
click at [838, 182] on div "To activate drag with keyboard, press Alt + Enter. Once in keyboard drag state,…" at bounding box center [682, 100] width 1100 height 431
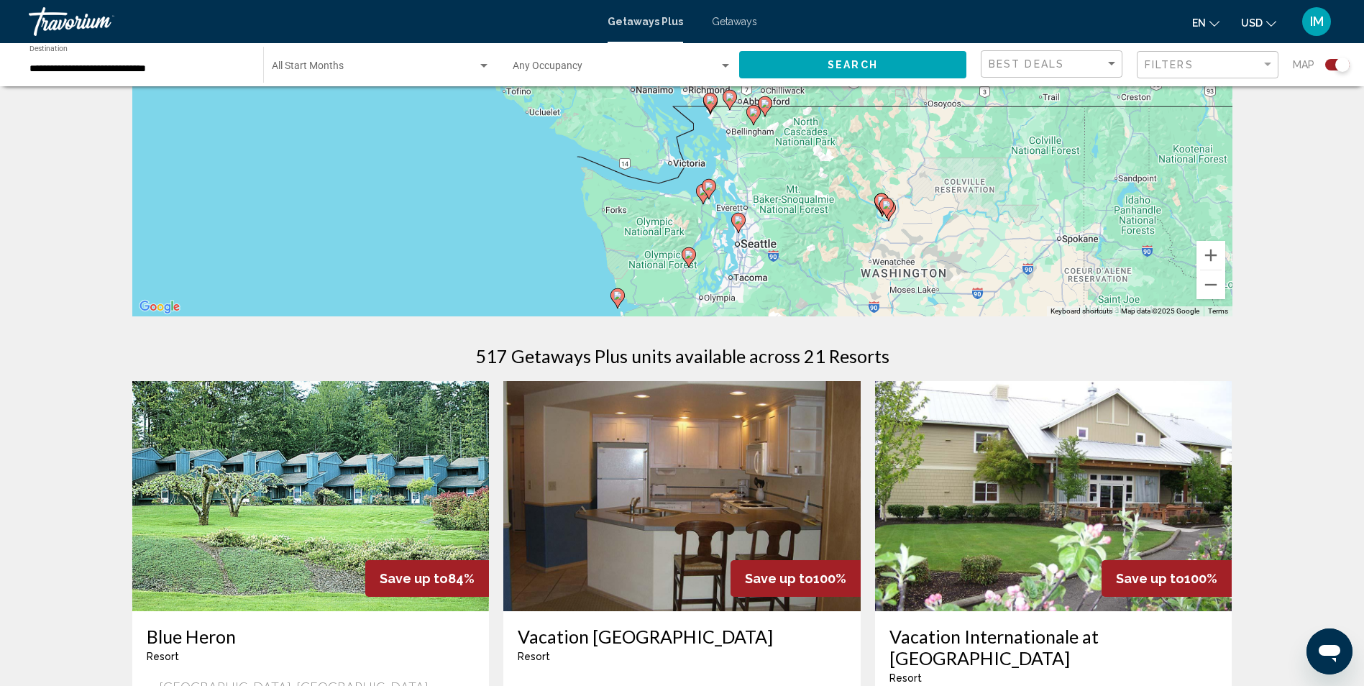
drag, startPoint x: 728, startPoint y: 186, endPoint x: 740, endPoint y: 294, distance: 108.5
click at [740, 294] on div "To activate drag with keyboard, press Alt + Enter. Once in keyboard drag state,…" at bounding box center [682, 100] width 1100 height 431
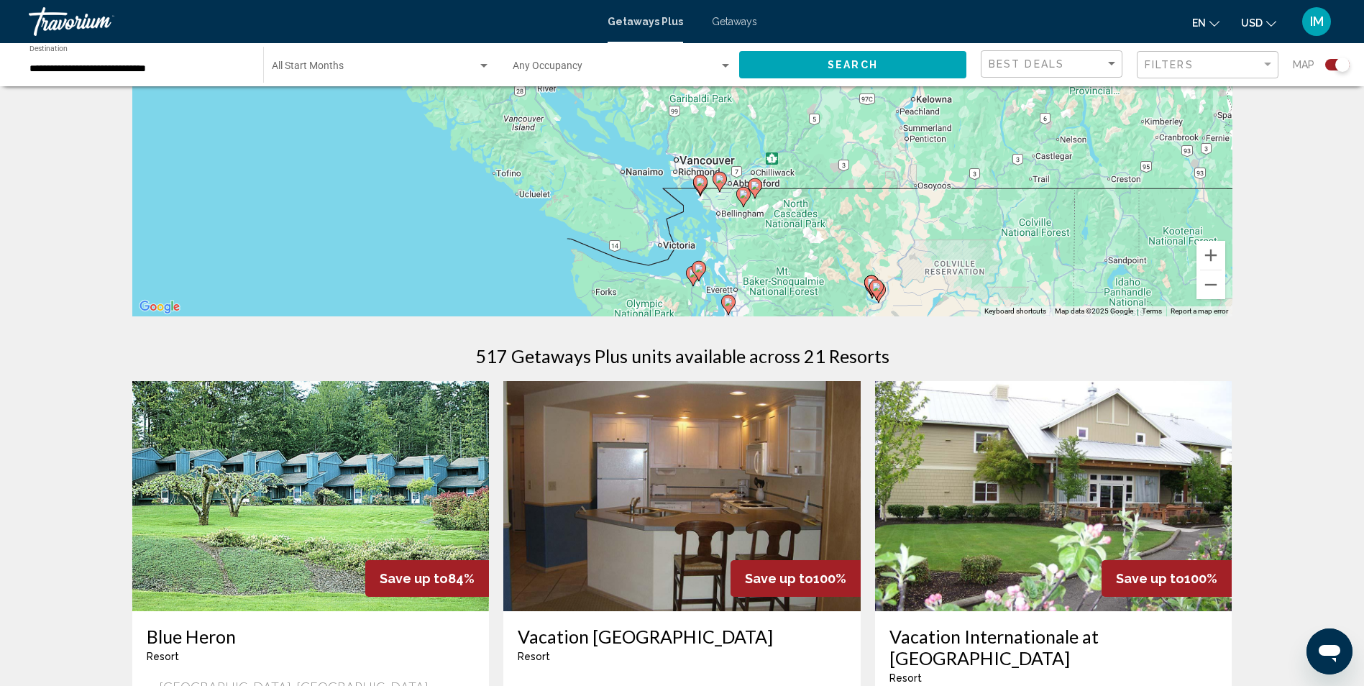
drag, startPoint x: 762, startPoint y: 206, endPoint x: 749, endPoint y: 275, distance: 69.5
click at [749, 275] on div "To activate drag with keyboard, press Alt + Enter. Once in keyboard drag state,…" at bounding box center [682, 100] width 1100 height 431
click at [700, 183] on image "Main content" at bounding box center [700, 184] width 9 height 9
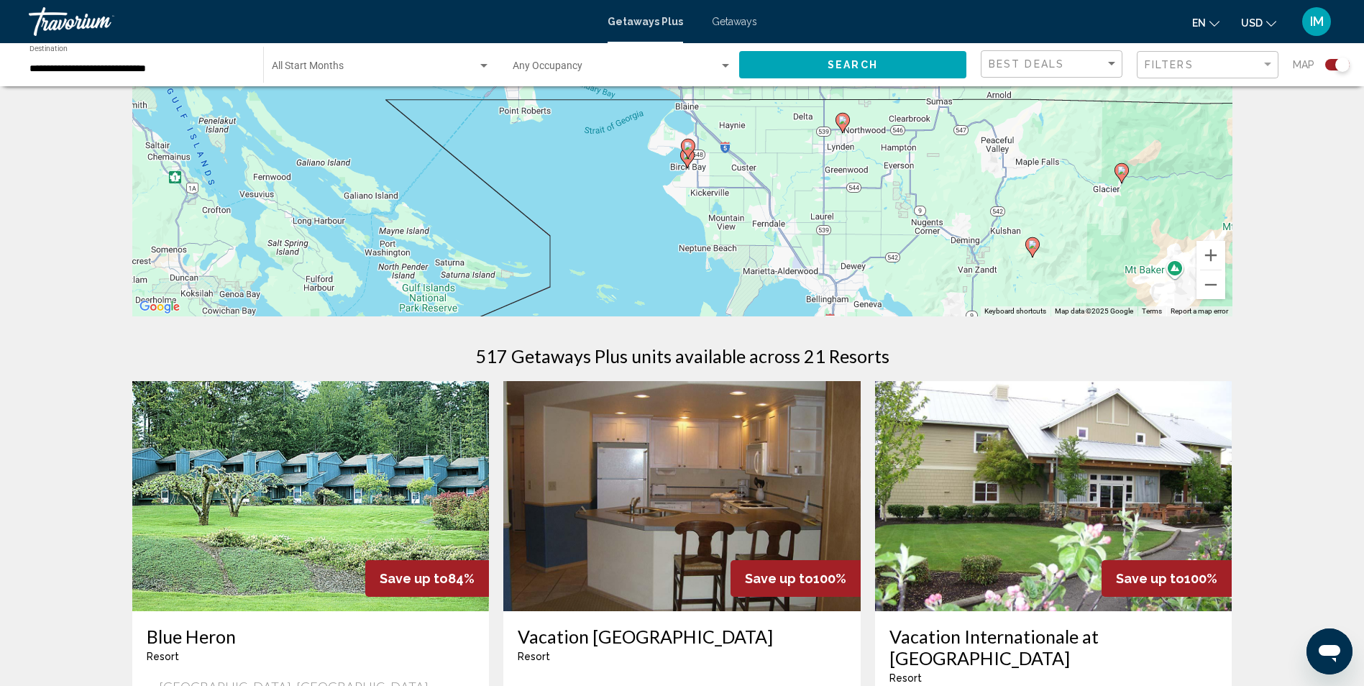
drag, startPoint x: 722, startPoint y: 156, endPoint x: 719, endPoint y: 219, distance: 62.6
click at [723, 234] on div "To activate drag with keyboard, press Alt + Enter. Once in keyboard drag state,…" at bounding box center [682, 100] width 1100 height 431
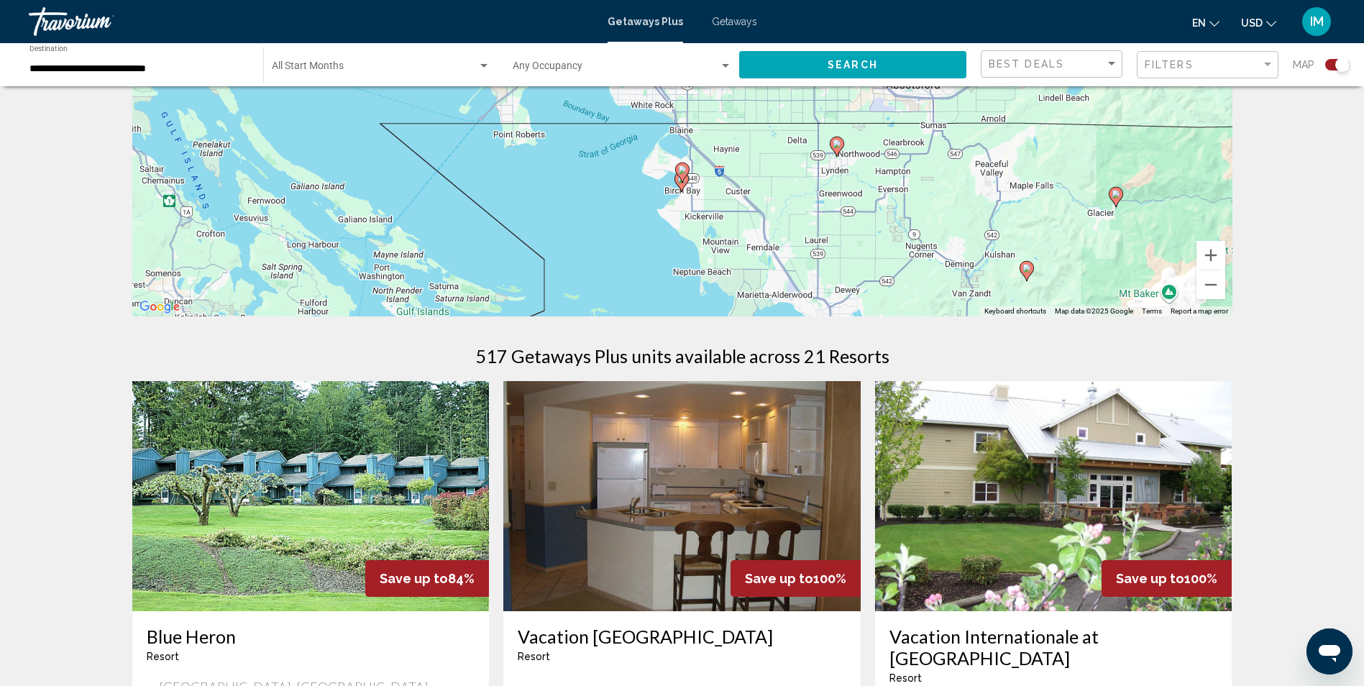
click at [679, 173] on image "Main content" at bounding box center [682, 169] width 9 height 9
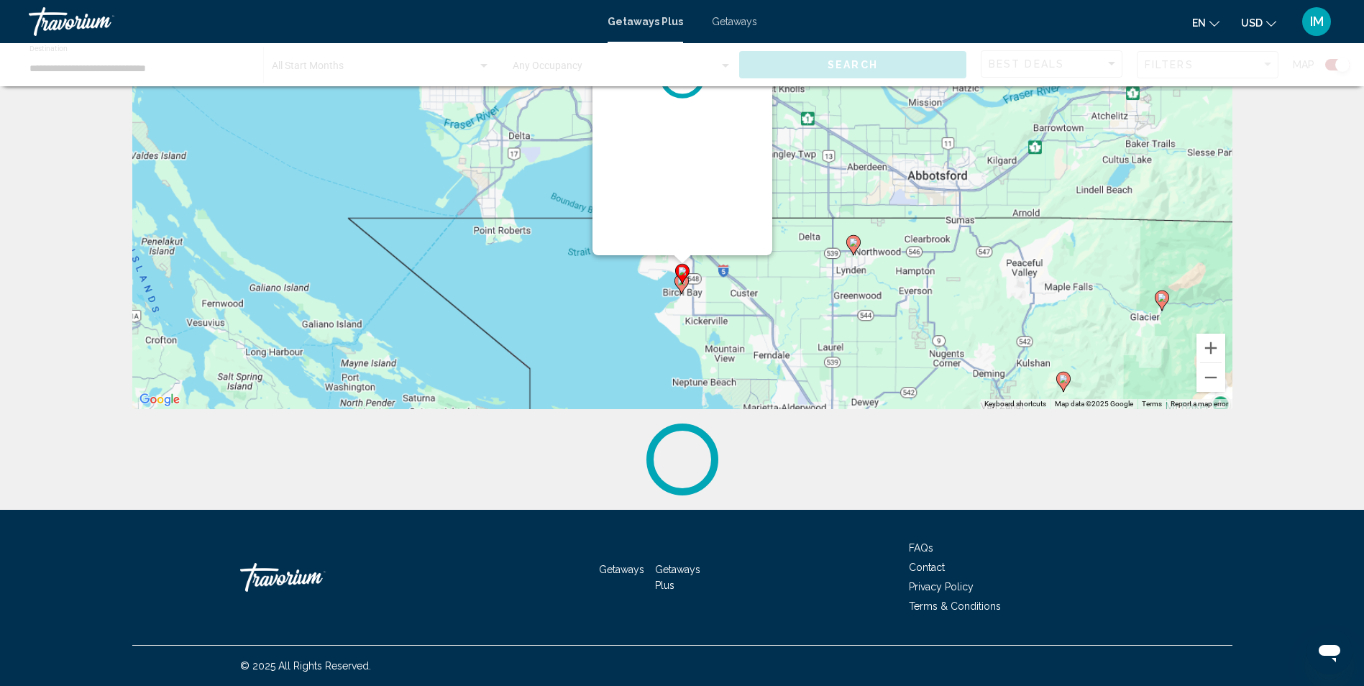
scroll to position [1, 0]
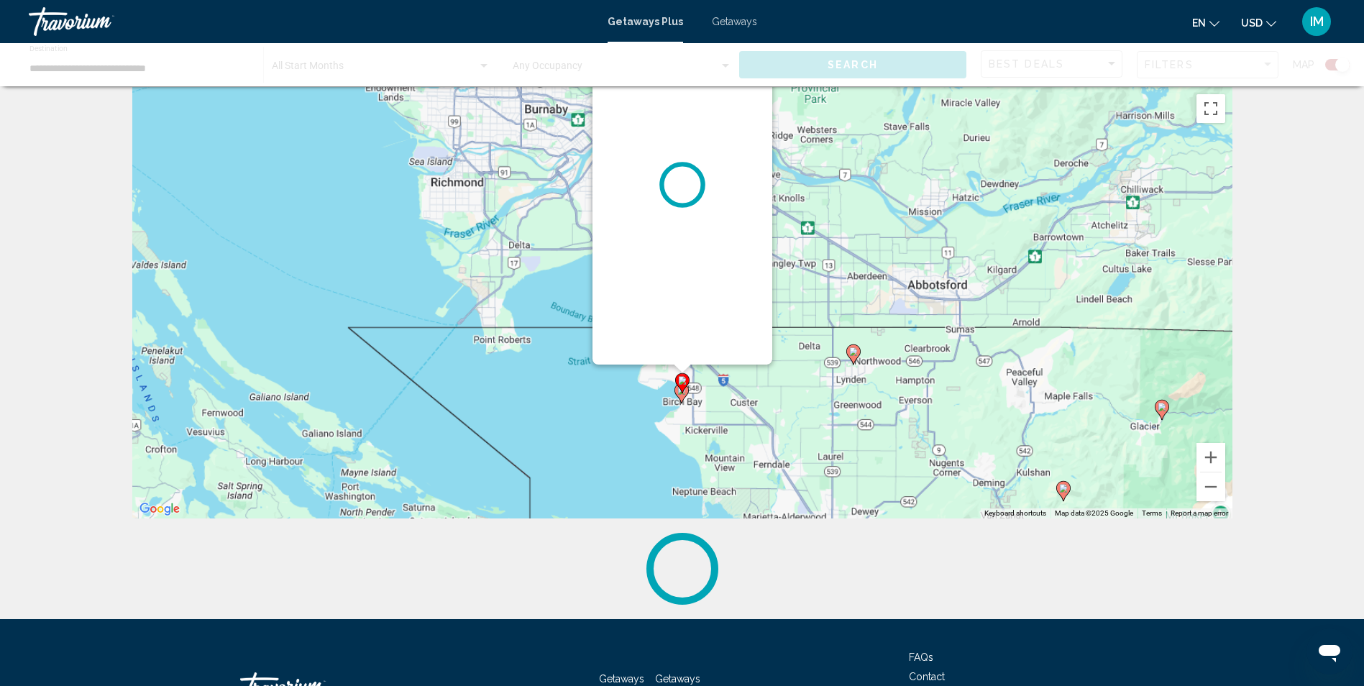
click at [679, 174] on div "Main content" at bounding box center [682, 184] width 180 height 359
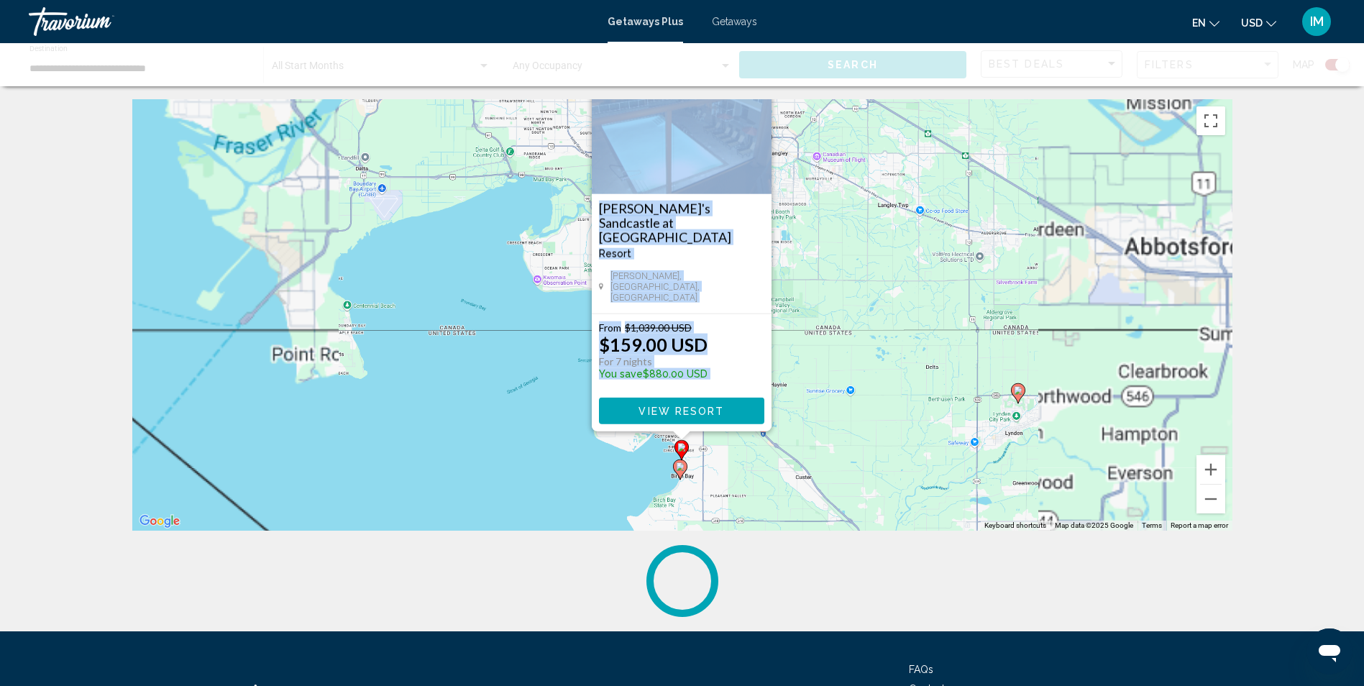
scroll to position [0, 0]
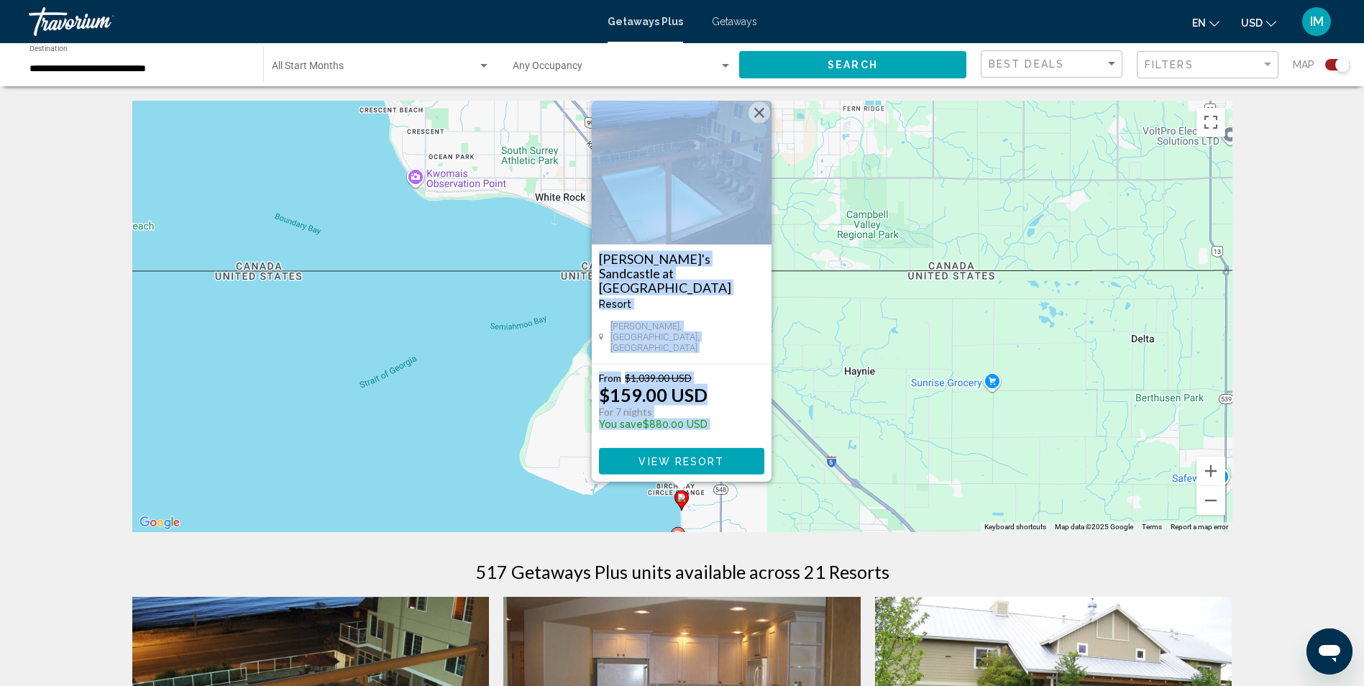
click at [674, 190] on img "Main content" at bounding box center [682, 173] width 180 height 144
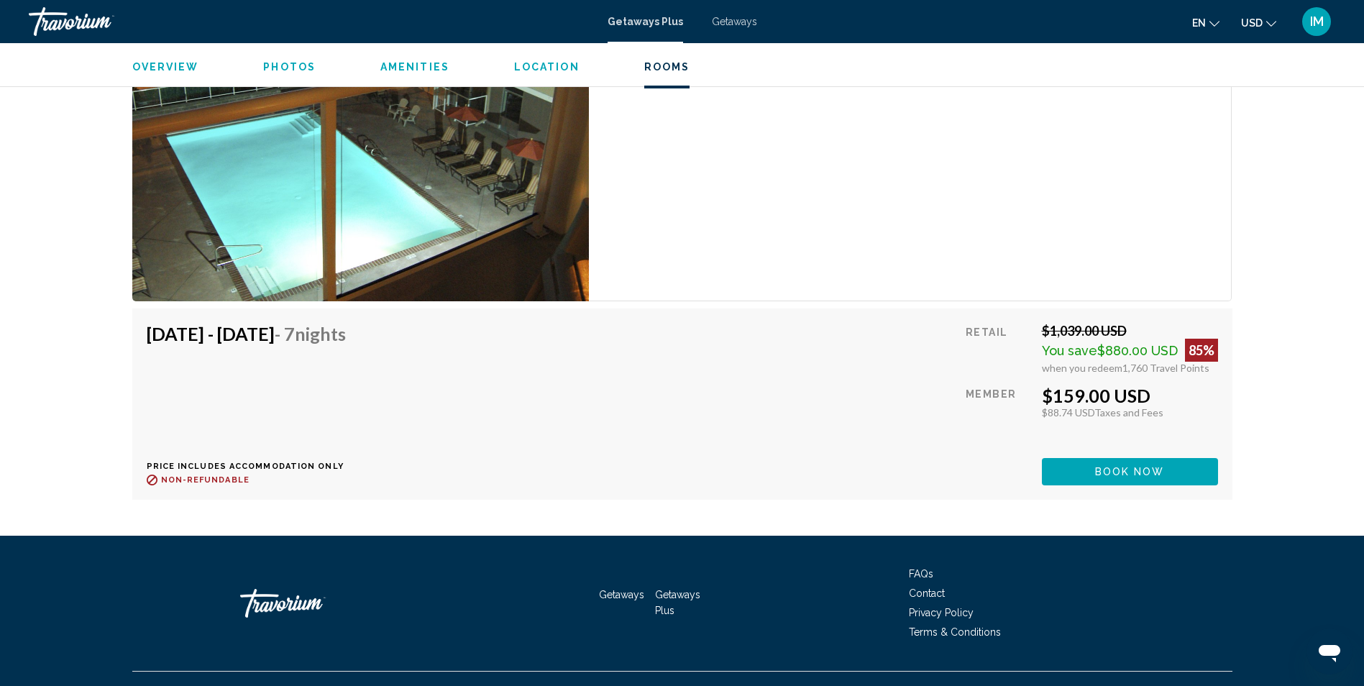
scroll to position [2413, 0]
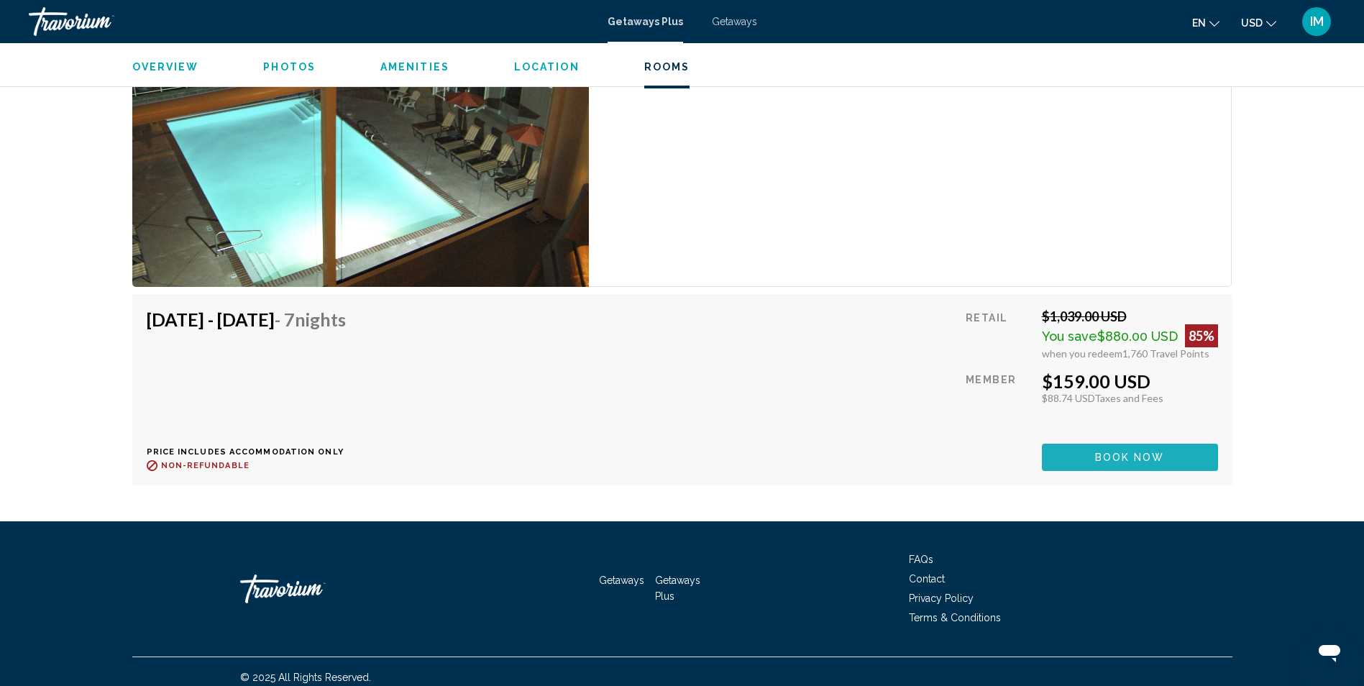
click at [1135, 452] on span "Book now" at bounding box center [1130, 458] width 70 height 12
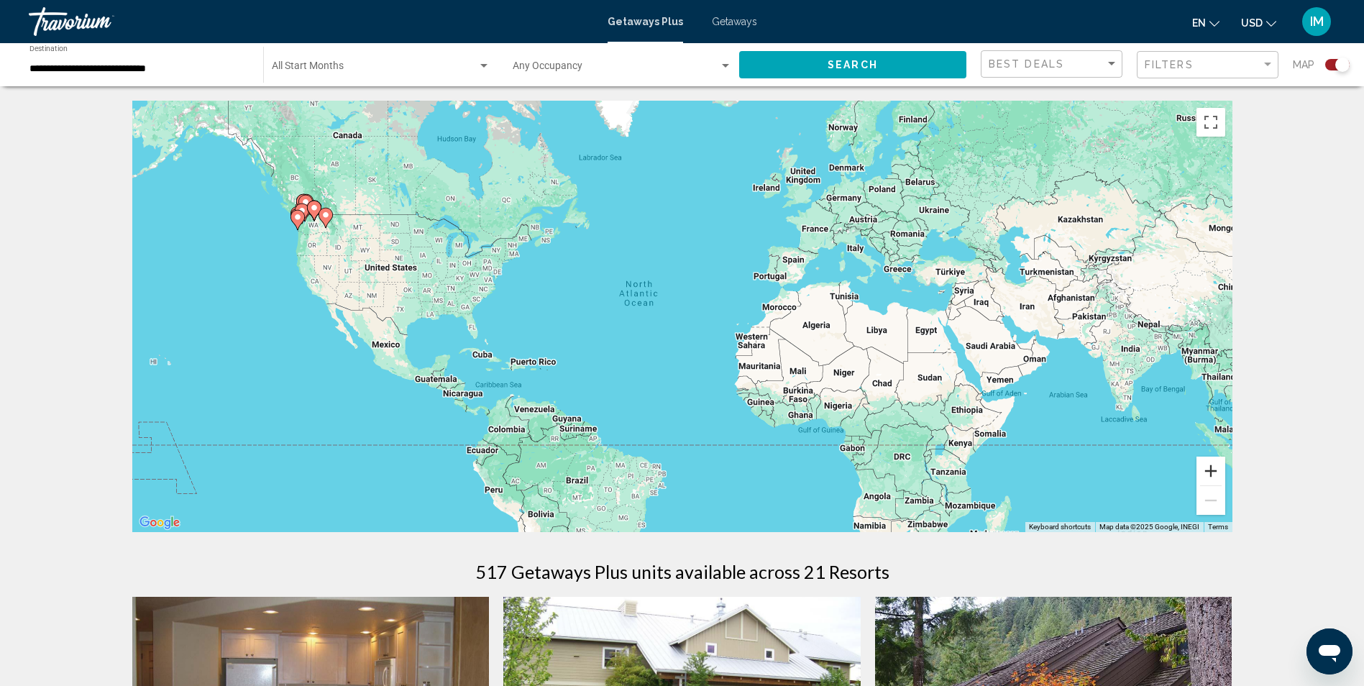
click at [1211, 471] on button "Zoom in" at bounding box center [1210, 471] width 29 height 29
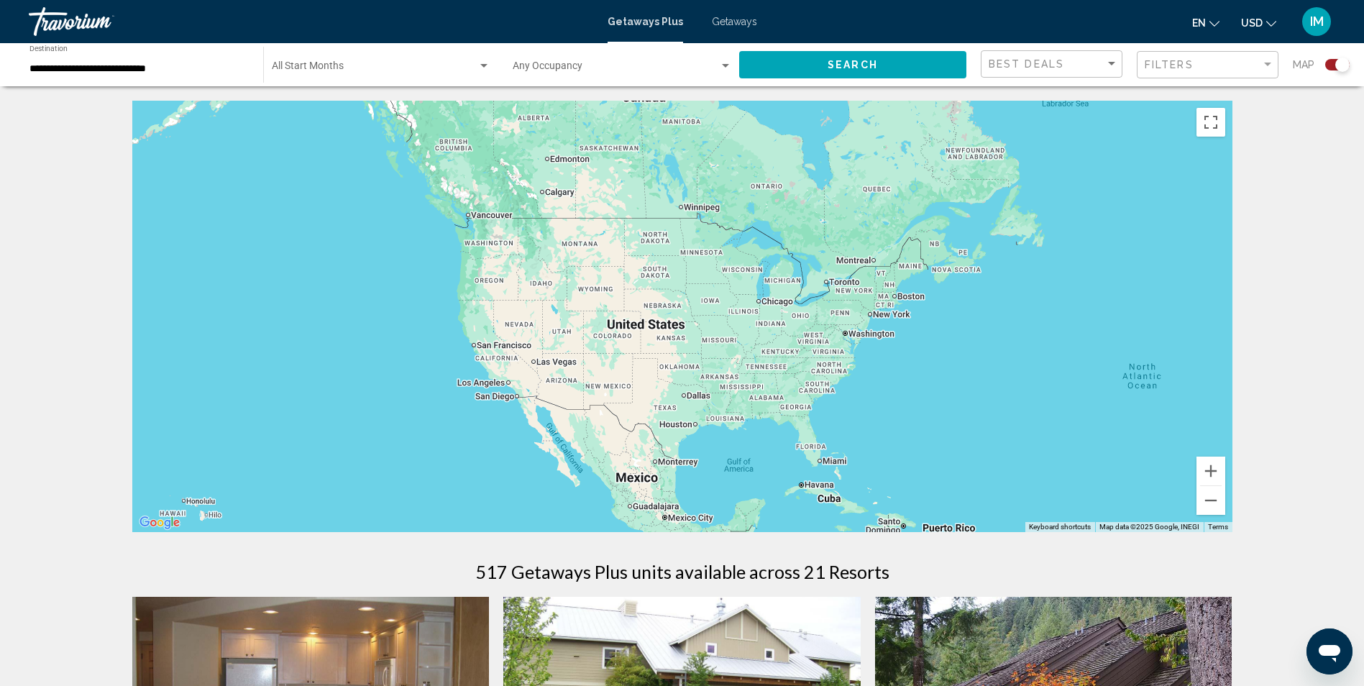
drag, startPoint x: 319, startPoint y: 298, endPoint x: 1172, endPoint y: 394, distance: 858.0
click at [872, 408] on div "Main content" at bounding box center [682, 316] width 1100 height 431
click at [1213, 475] on button "Zoom in" at bounding box center [1210, 471] width 29 height 29
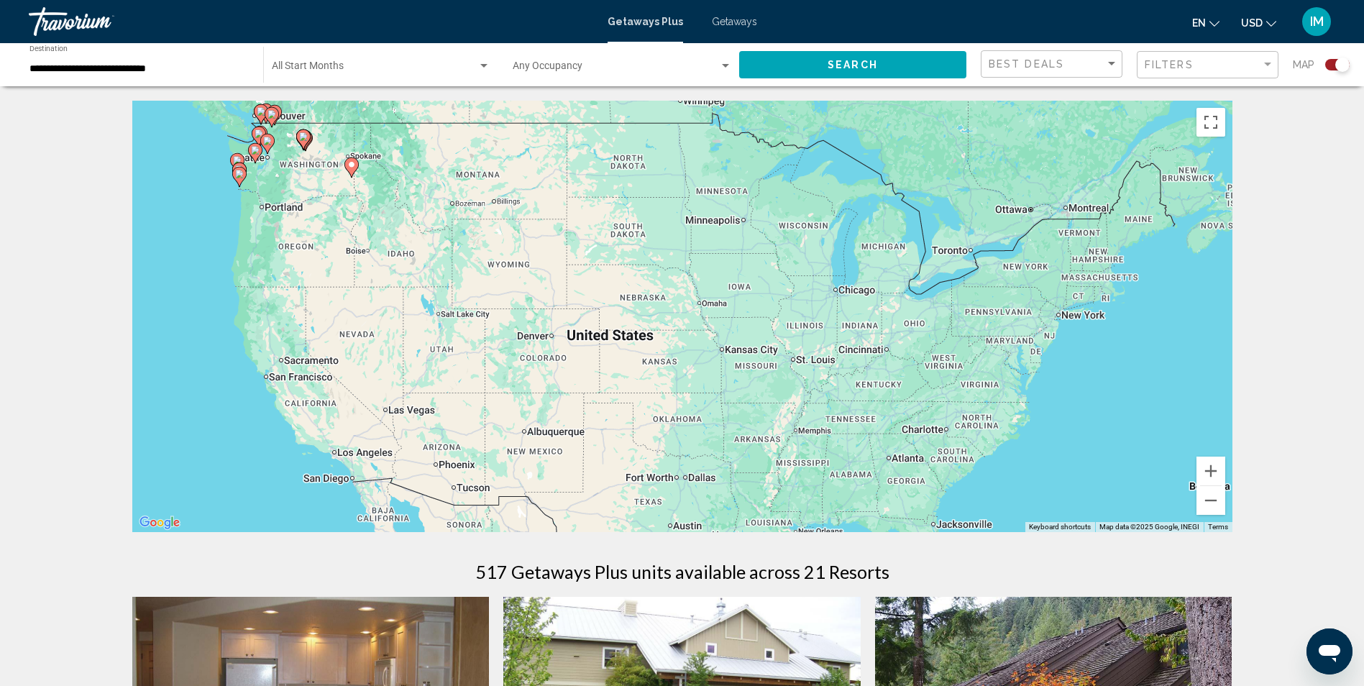
drag, startPoint x: 150, startPoint y: 233, endPoint x: 585, endPoint y: 403, distance: 466.9
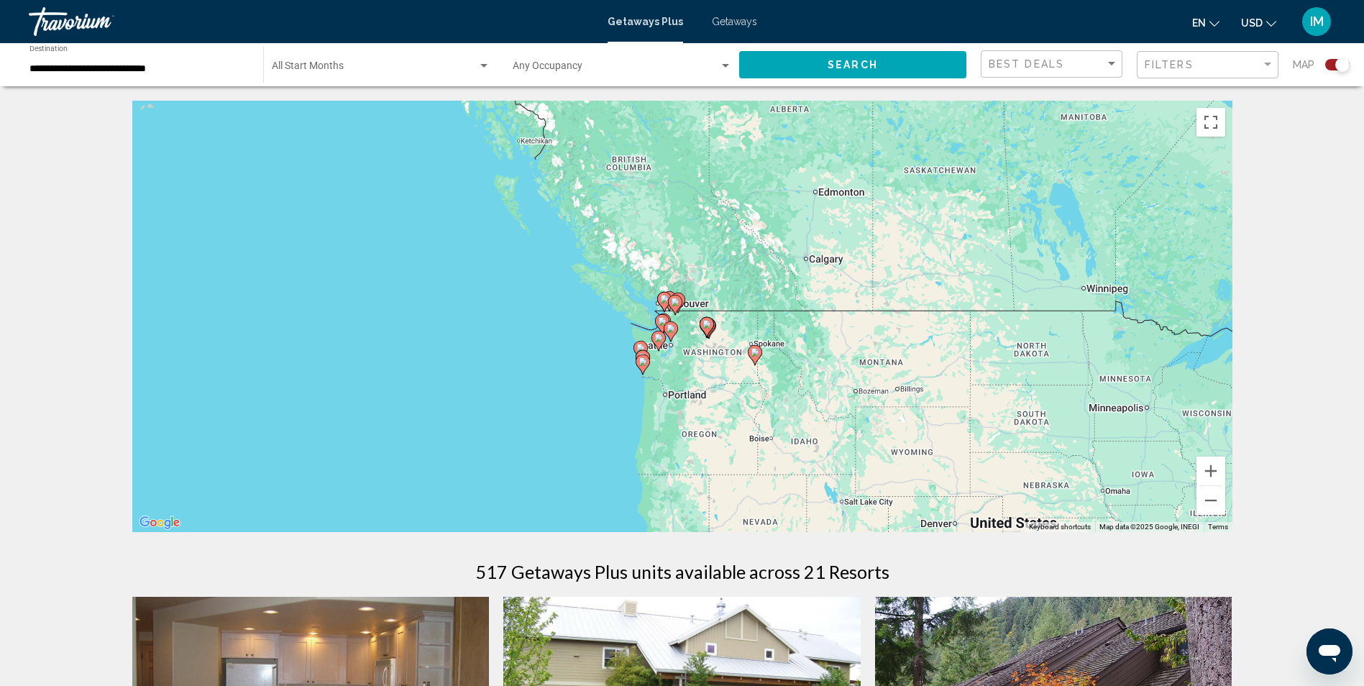
drag, startPoint x: 355, startPoint y: 229, endPoint x: 837, endPoint y: 447, distance: 528.6
click at [761, 421] on div "To activate drag with keyboard, press Alt + Enter. Once in keyboard drag state,…" at bounding box center [682, 316] width 1100 height 431
click at [1203, 470] on button "Zoom in" at bounding box center [1210, 471] width 29 height 29
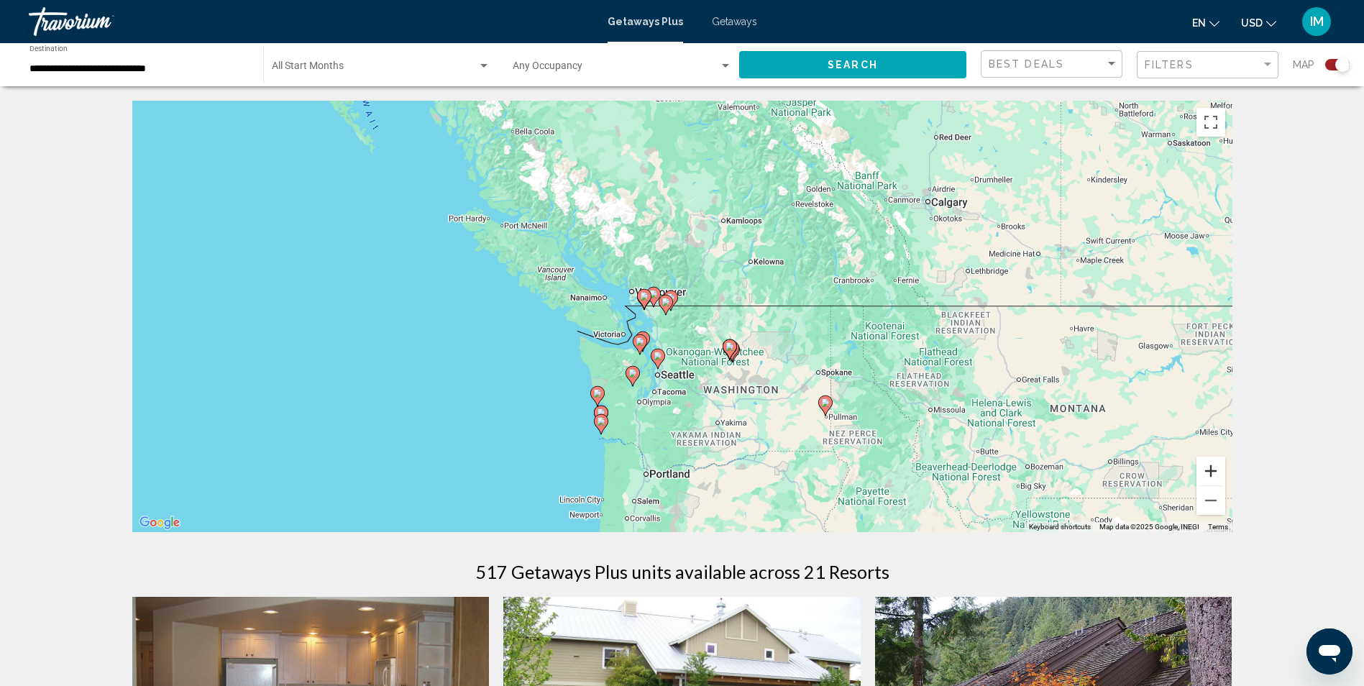
click at [1213, 473] on button "Zoom in" at bounding box center [1210, 471] width 29 height 29
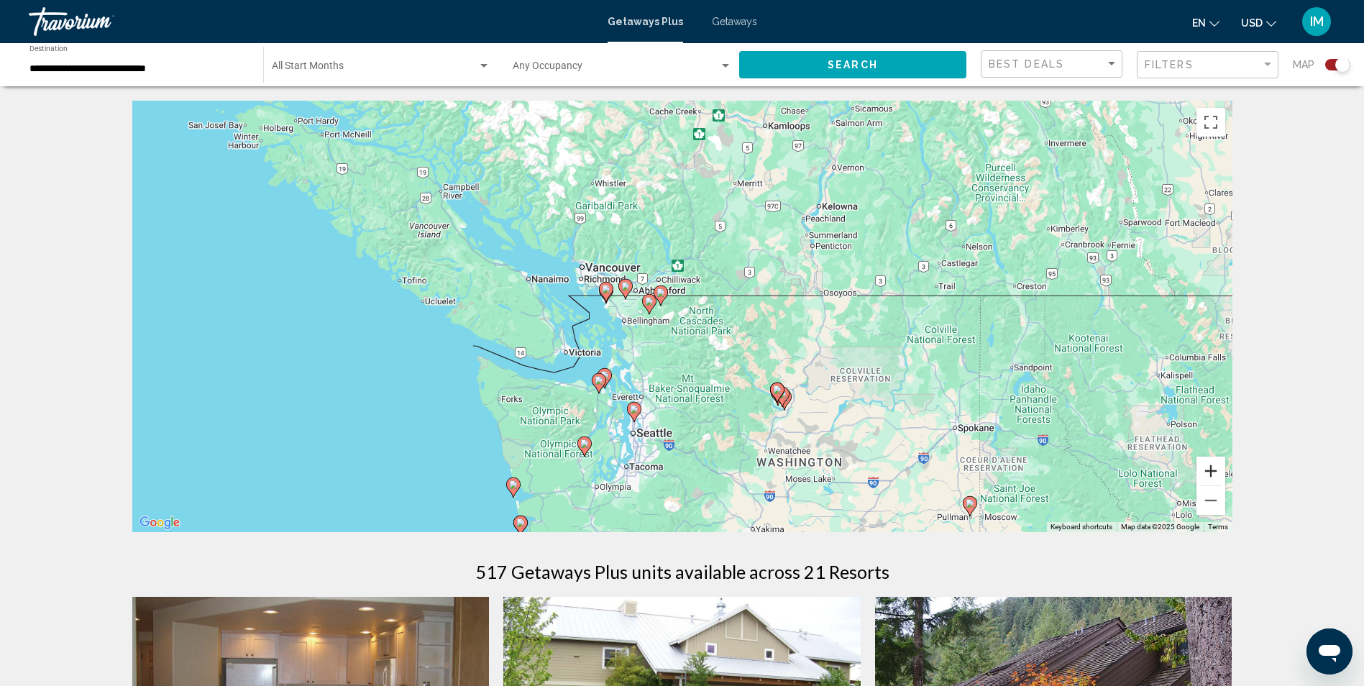
click at [1213, 473] on button "Zoom in" at bounding box center [1210, 471] width 29 height 29
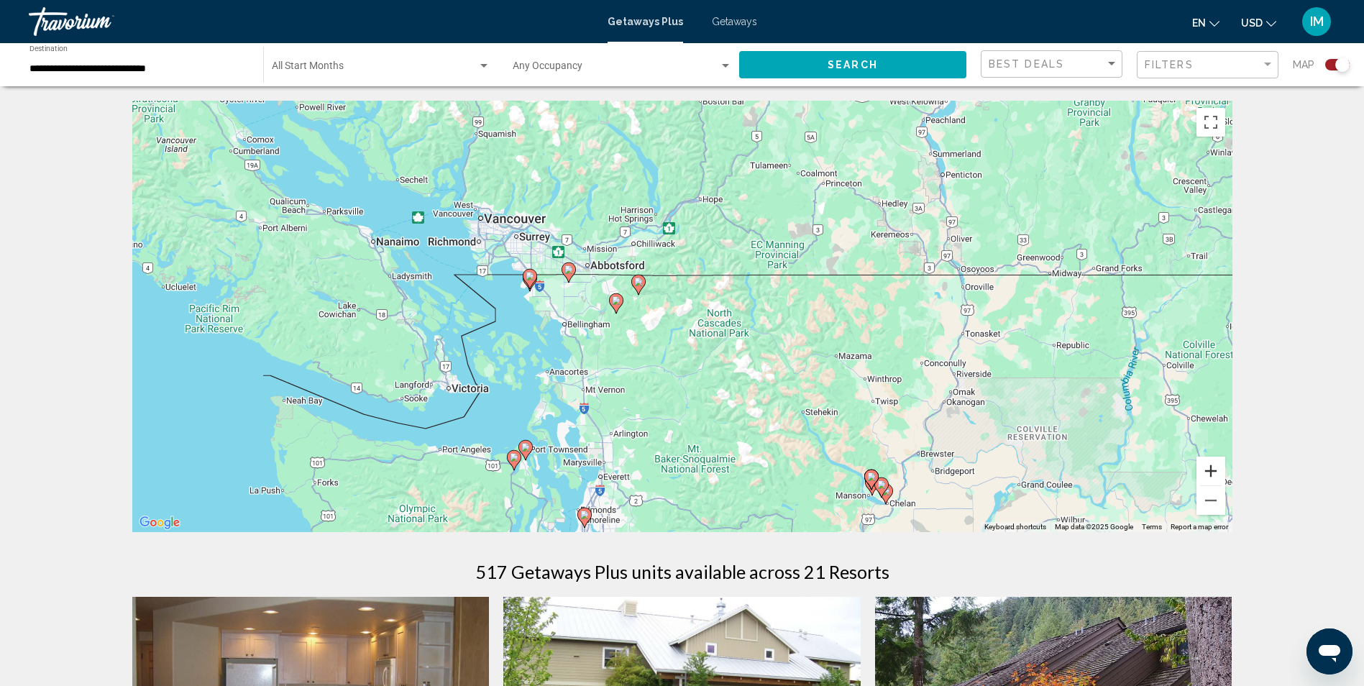
click at [1210, 473] on button "Zoom in" at bounding box center [1210, 471] width 29 height 29
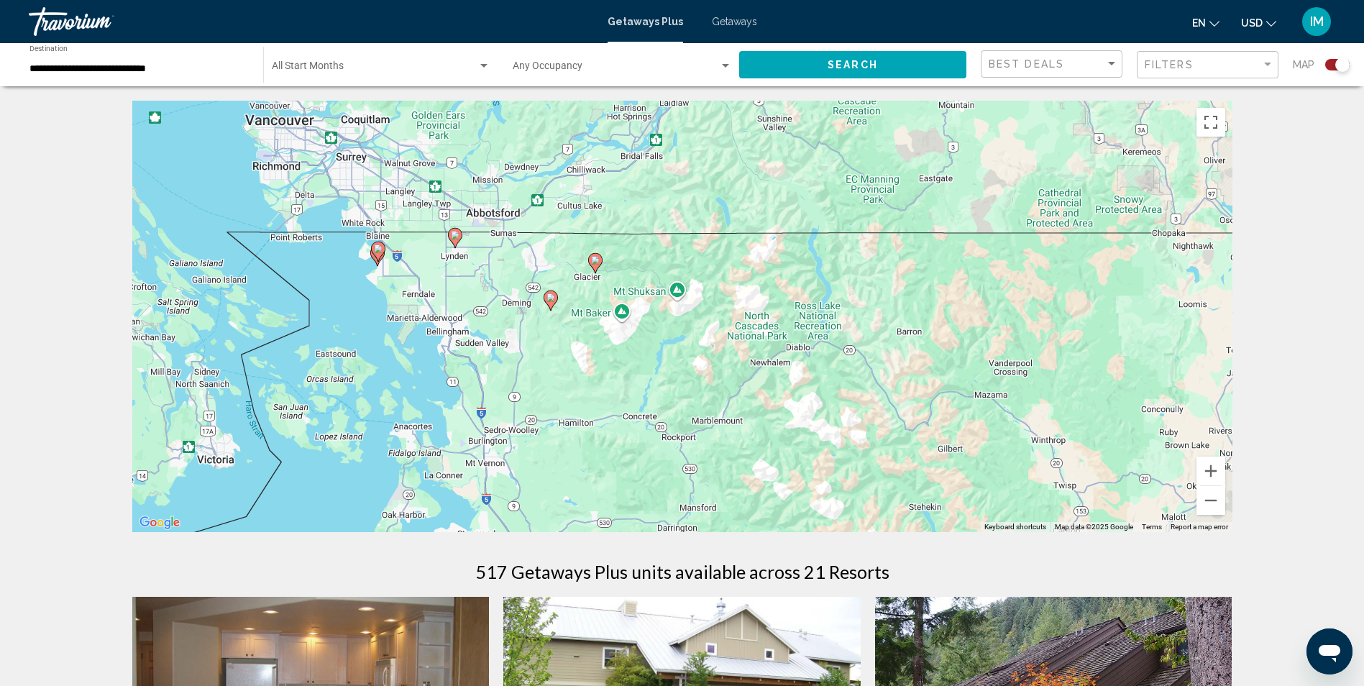
click at [739, 20] on span "Getaways" at bounding box center [734, 22] width 45 height 12
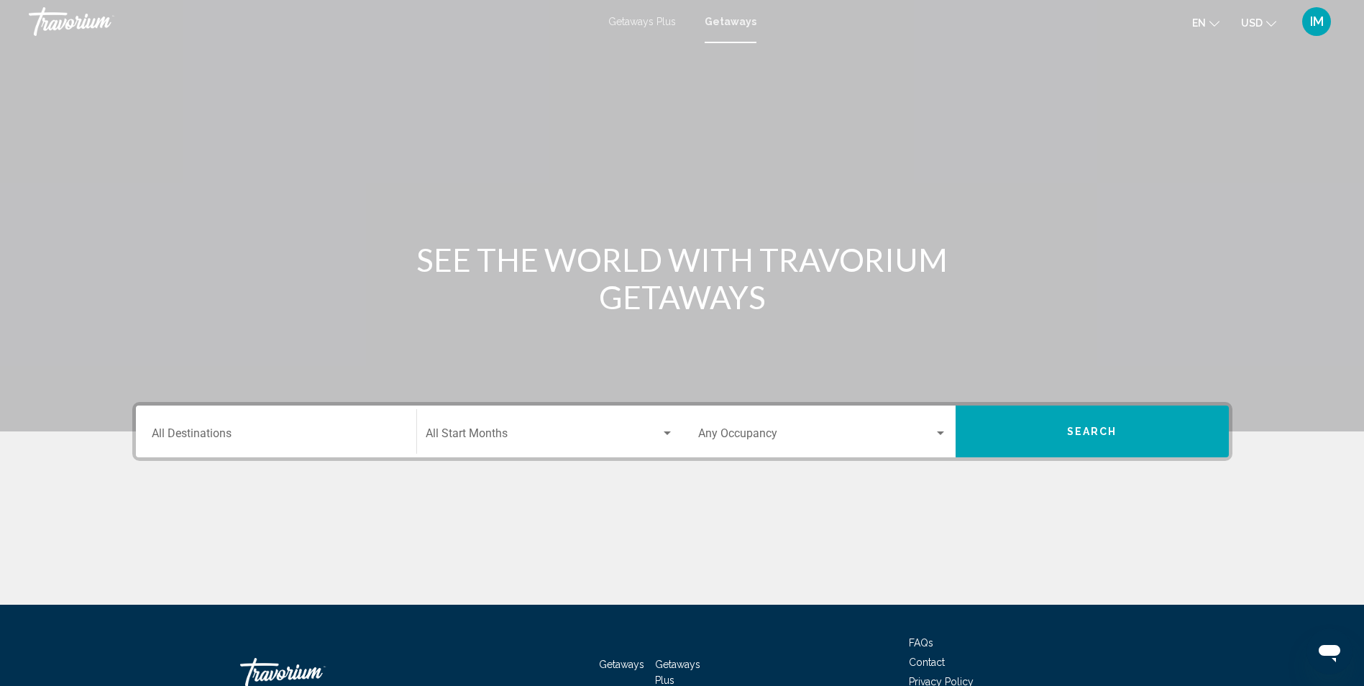
click at [191, 436] on input "Destination All Destinations" at bounding box center [276, 436] width 249 height 13
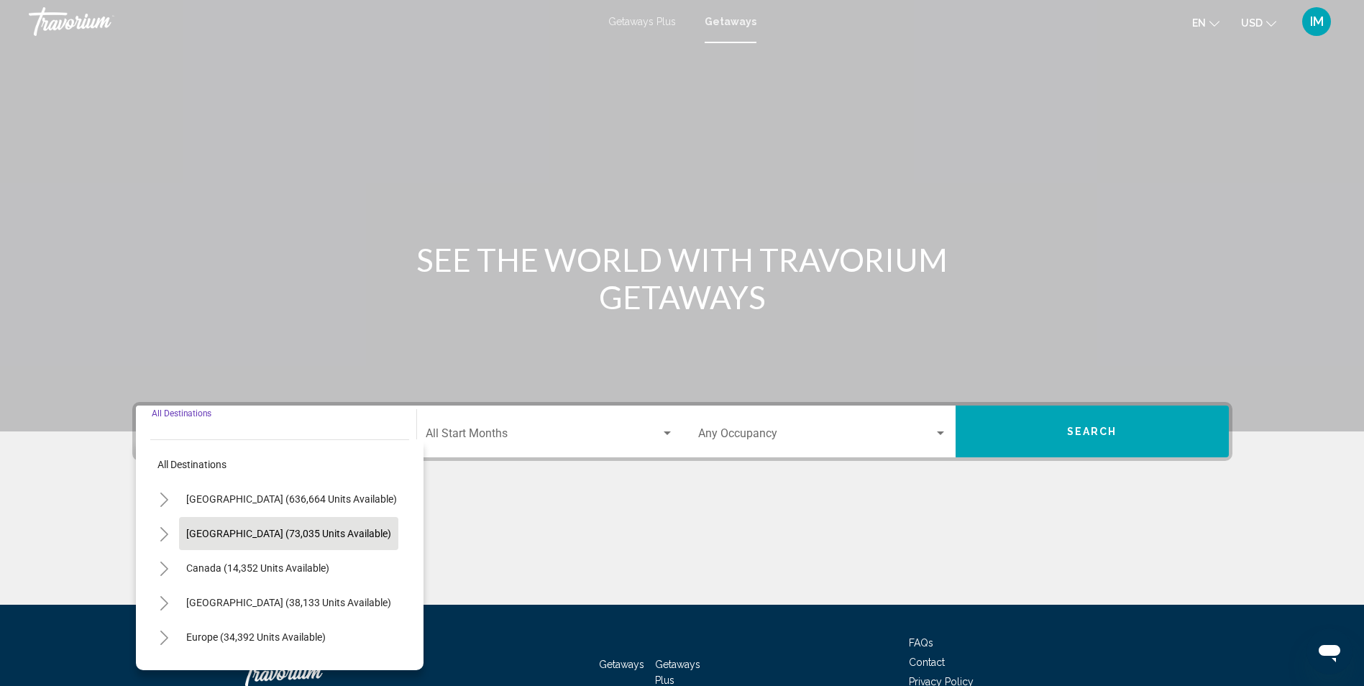
scroll to position [95, 0]
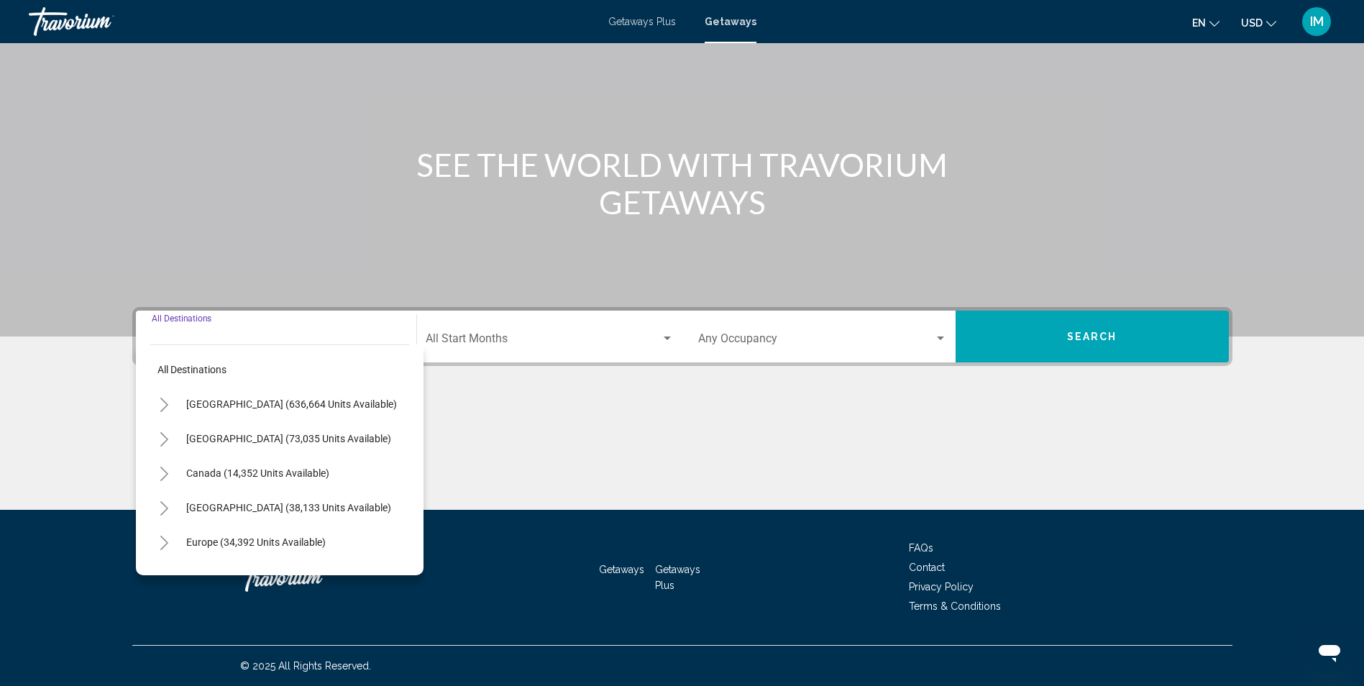
click at [164, 398] on icon "Toggle United States (636,664 units available)" at bounding box center [164, 405] width 11 height 14
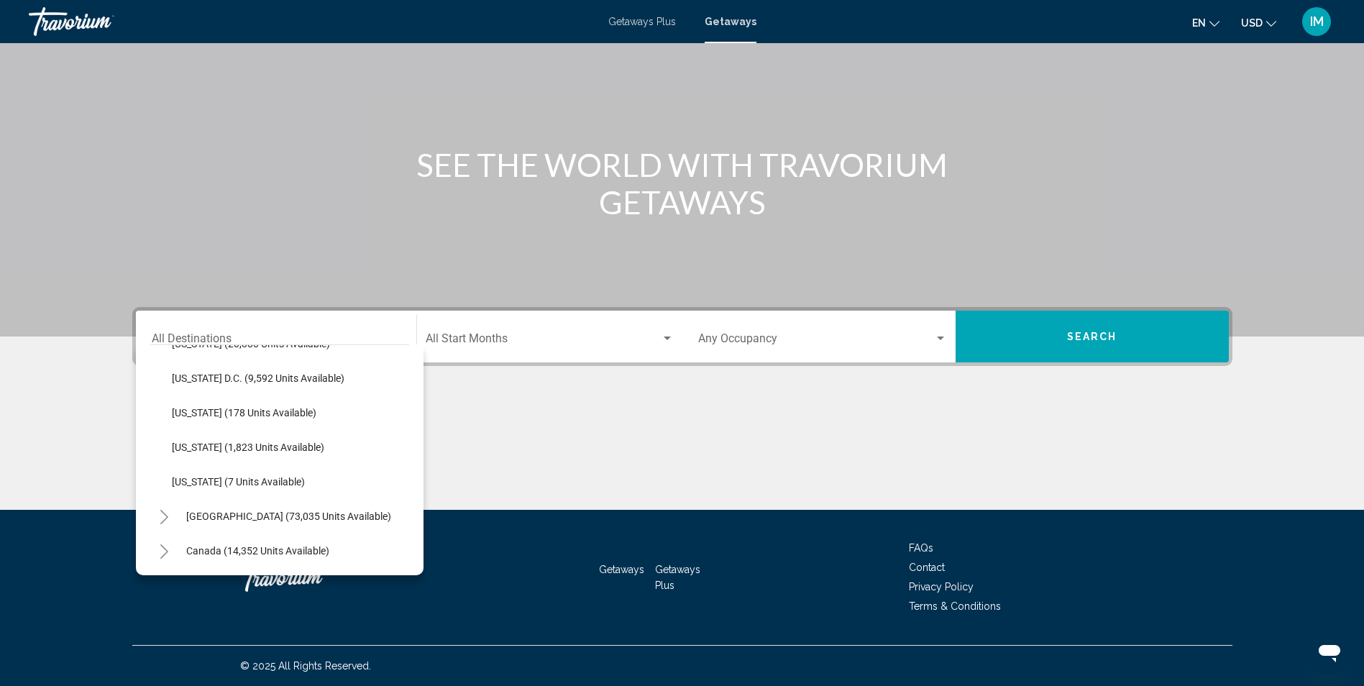
scroll to position [1438, 0]
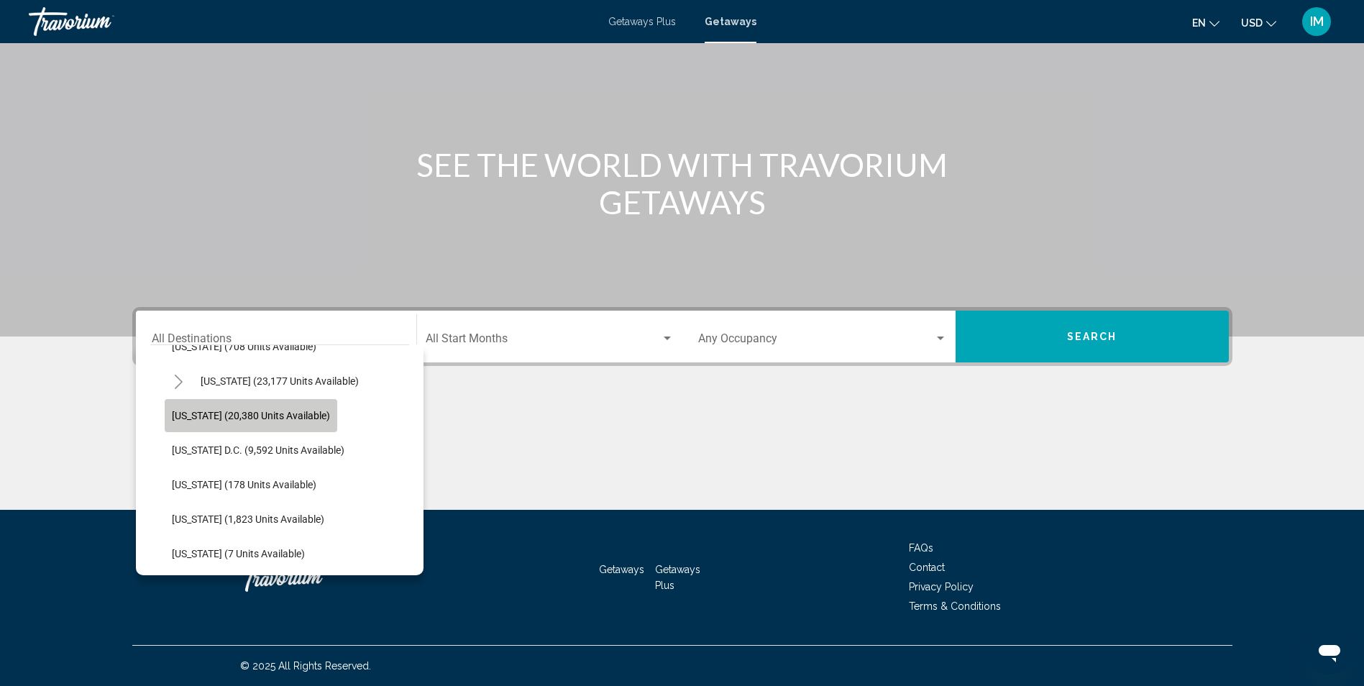
click at [230, 413] on span "[US_STATE] (20,380 units available)" at bounding box center [251, 416] width 158 height 12
type input "**********"
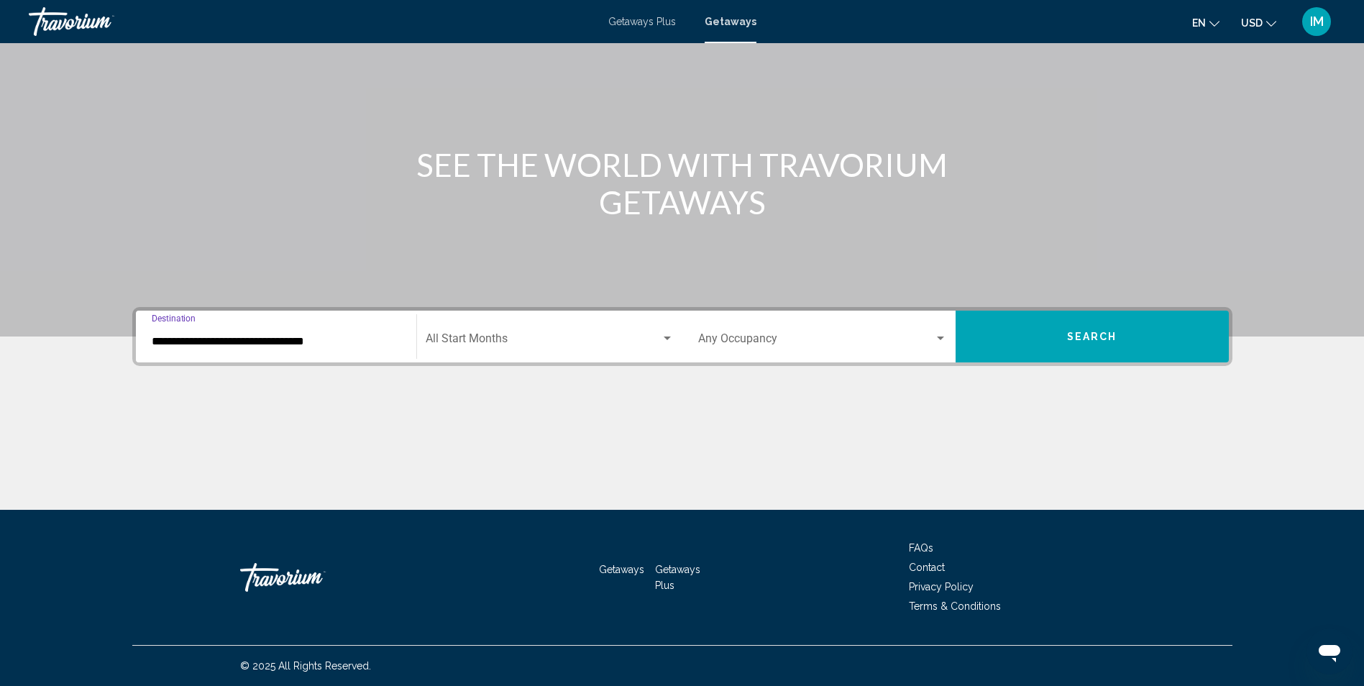
click at [1093, 335] on span "Search" at bounding box center [1092, 337] width 50 height 12
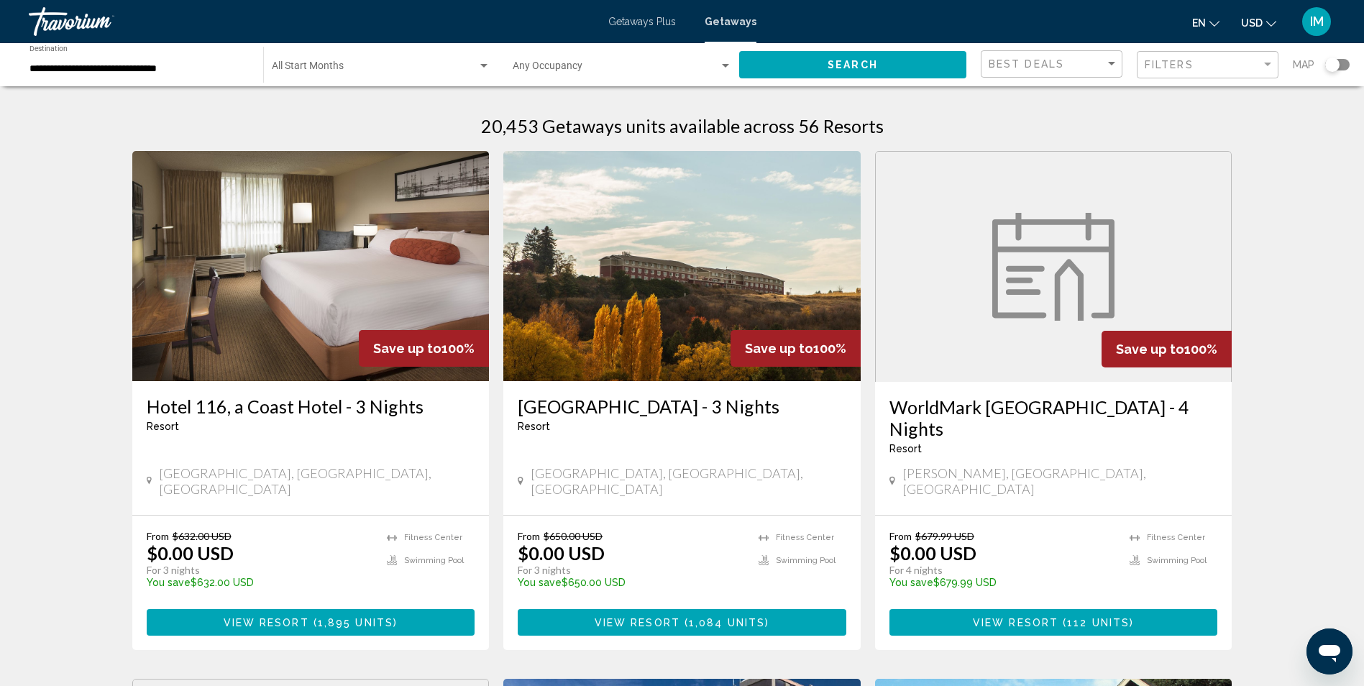
click at [1330, 64] on div "Search widget" at bounding box center [1332, 65] width 14 height 14
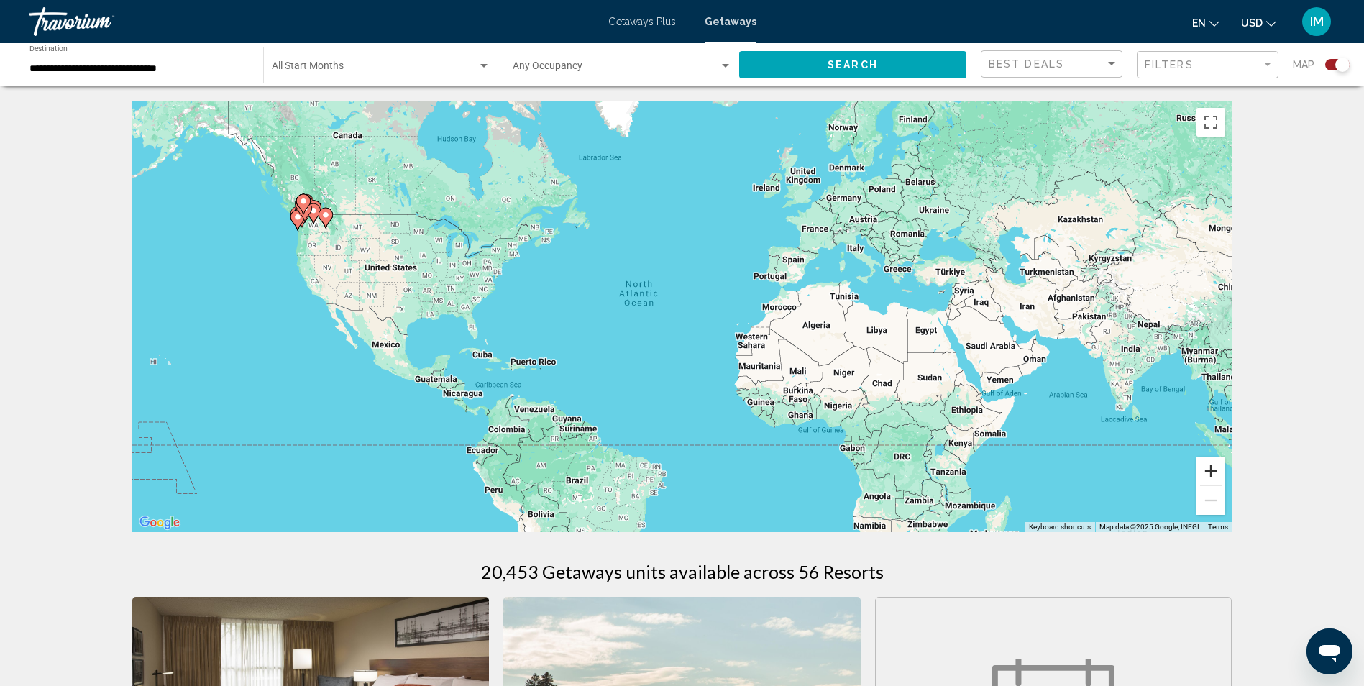
click at [1214, 472] on button "Zoom in" at bounding box center [1210, 471] width 29 height 29
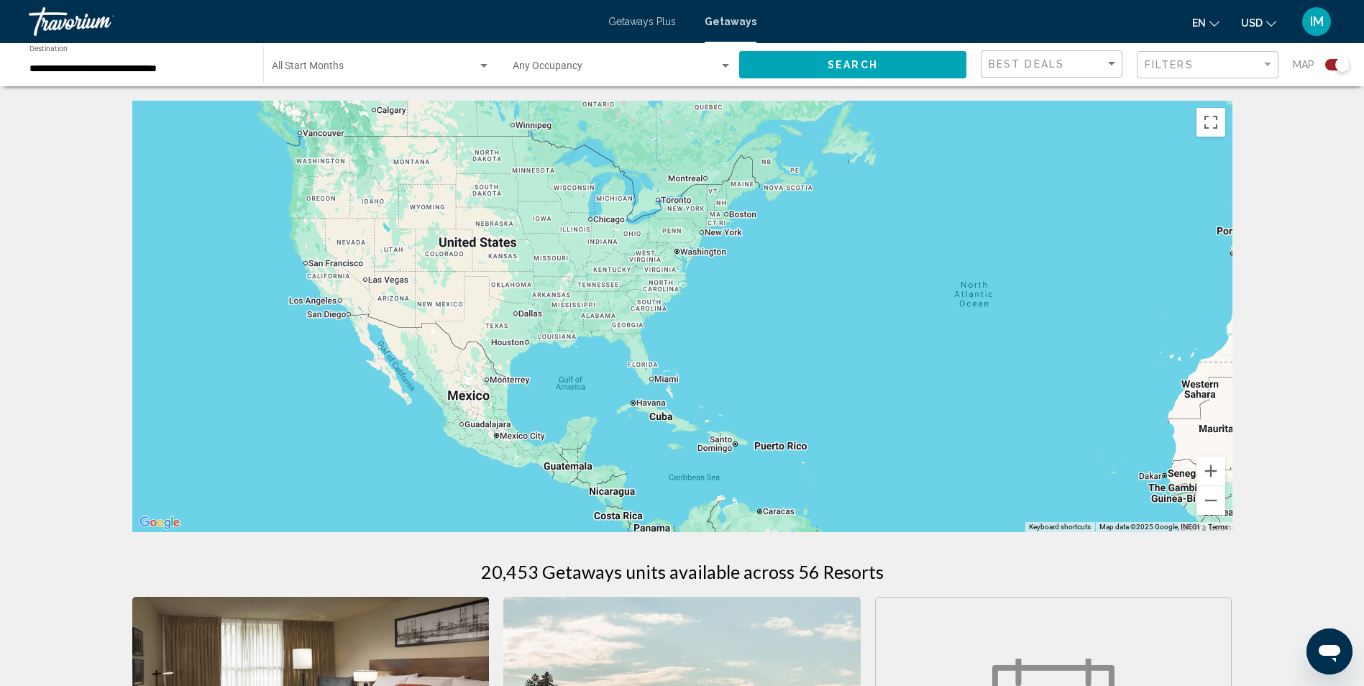
drag, startPoint x: 612, startPoint y: 332, endPoint x: 993, endPoint y: 357, distance: 381.8
click at [993, 357] on div "Main content" at bounding box center [682, 316] width 1100 height 431
click at [1219, 474] on button "Zoom in" at bounding box center [1210, 471] width 29 height 29
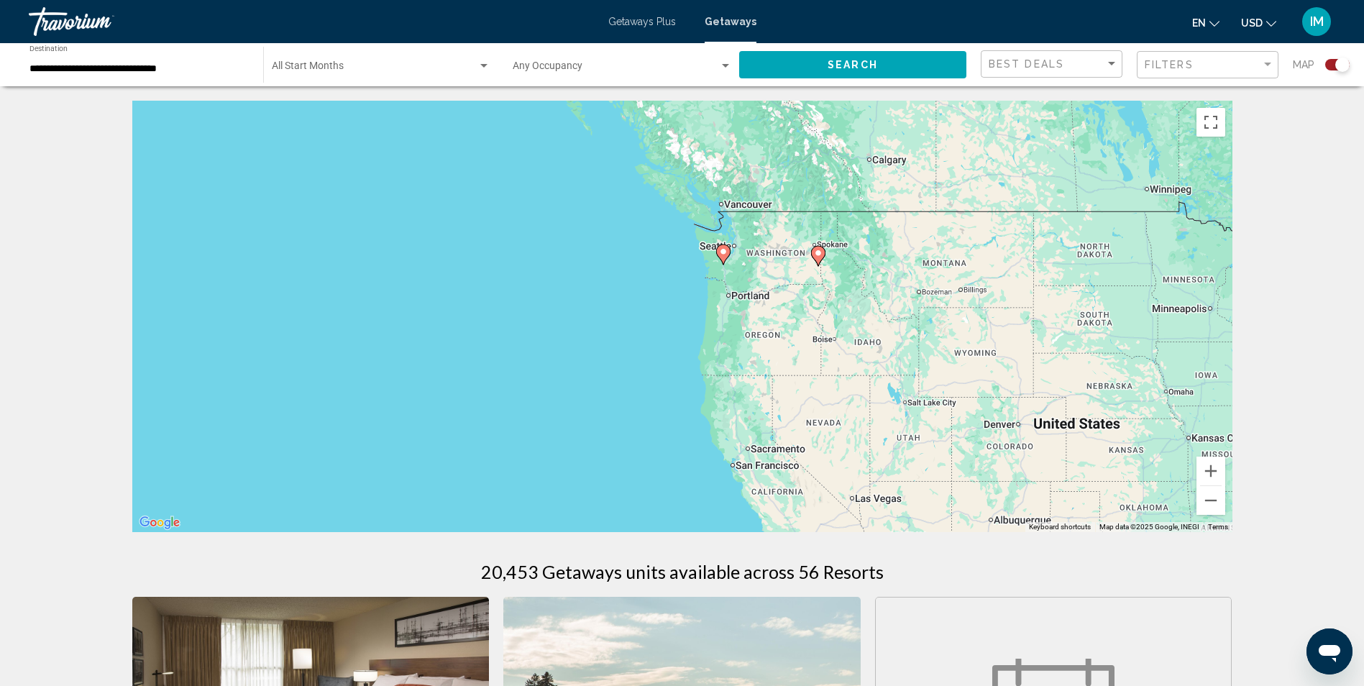
drag, startPoint x: 317, startPoint y: 239, endPoint x: 1027, endPoint y: 427, distance: 734.0
click at [1027, 427] on div "To activate drag with keyboard, press Alt + Enter. Once in keyboard drag state,…" at bounding box center [682, 316] width 1100 height 431
click at [1213, 470] on button "Zoom in" at bounding box center [1210, 471] width 29 height 29
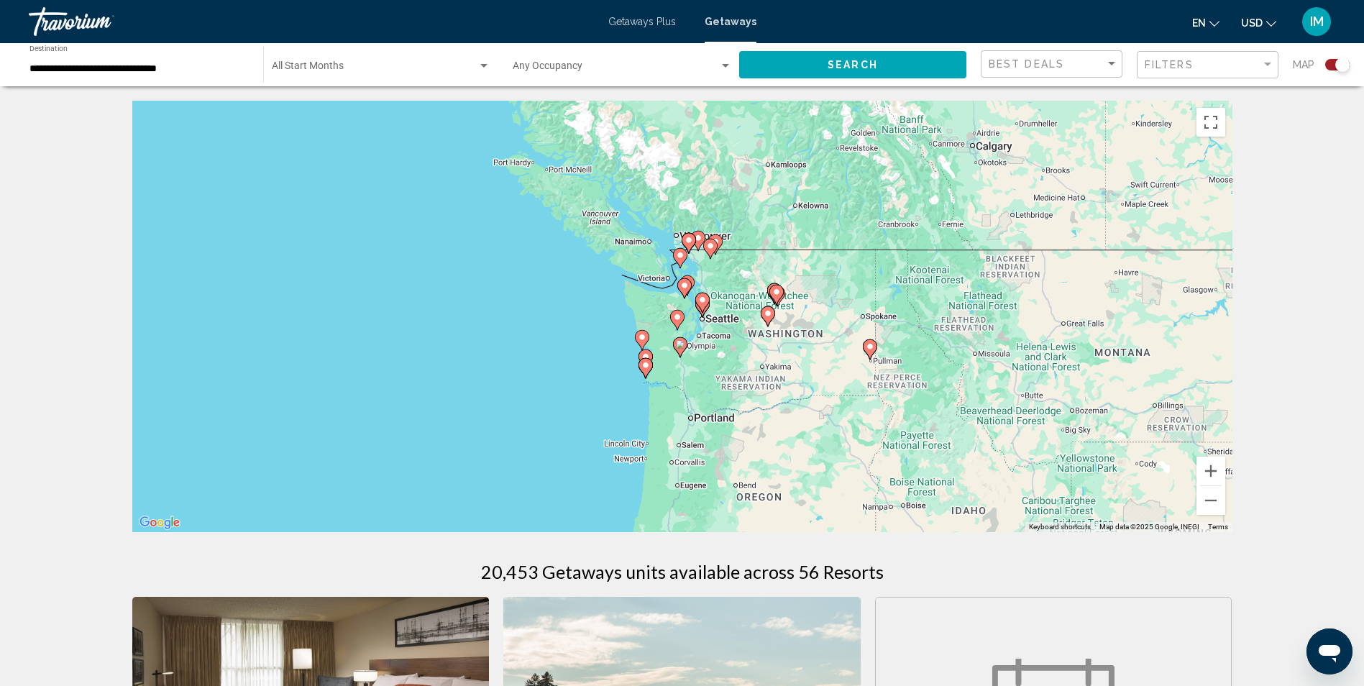
drag, startPoint x: 863, startPoint y: 334, endPoint x: 779, endPoint y: 478, distance: 166.8
click at [779, 478] on div "To activate drag with keyboard, press Alt + Enter. Once in keyboard drag state,…" at bounding box center [682, 316] width 1100 height 431
click at [1207, 462] on button "Zoom in" at bounding box center [1210, 471] width 29 height 29
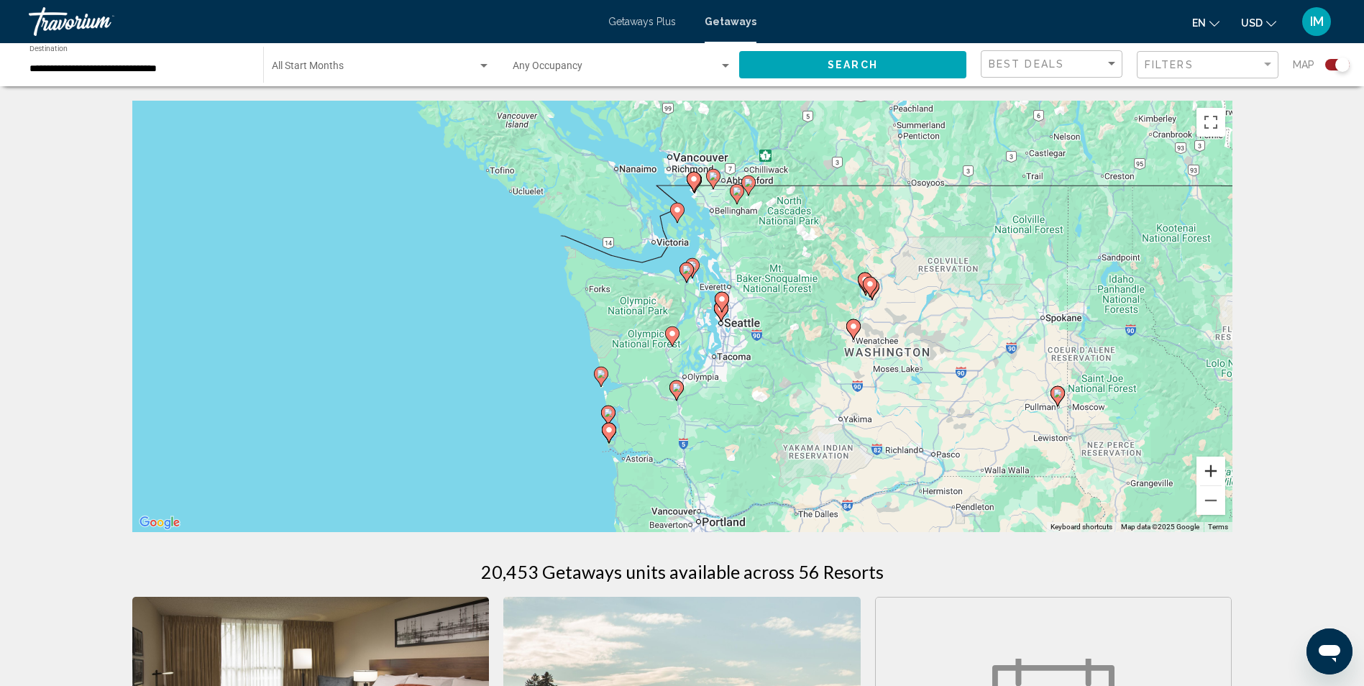
click at [1210, 467] on button "Zoom in" at bounding box center [1210, 471] width 29 height 29
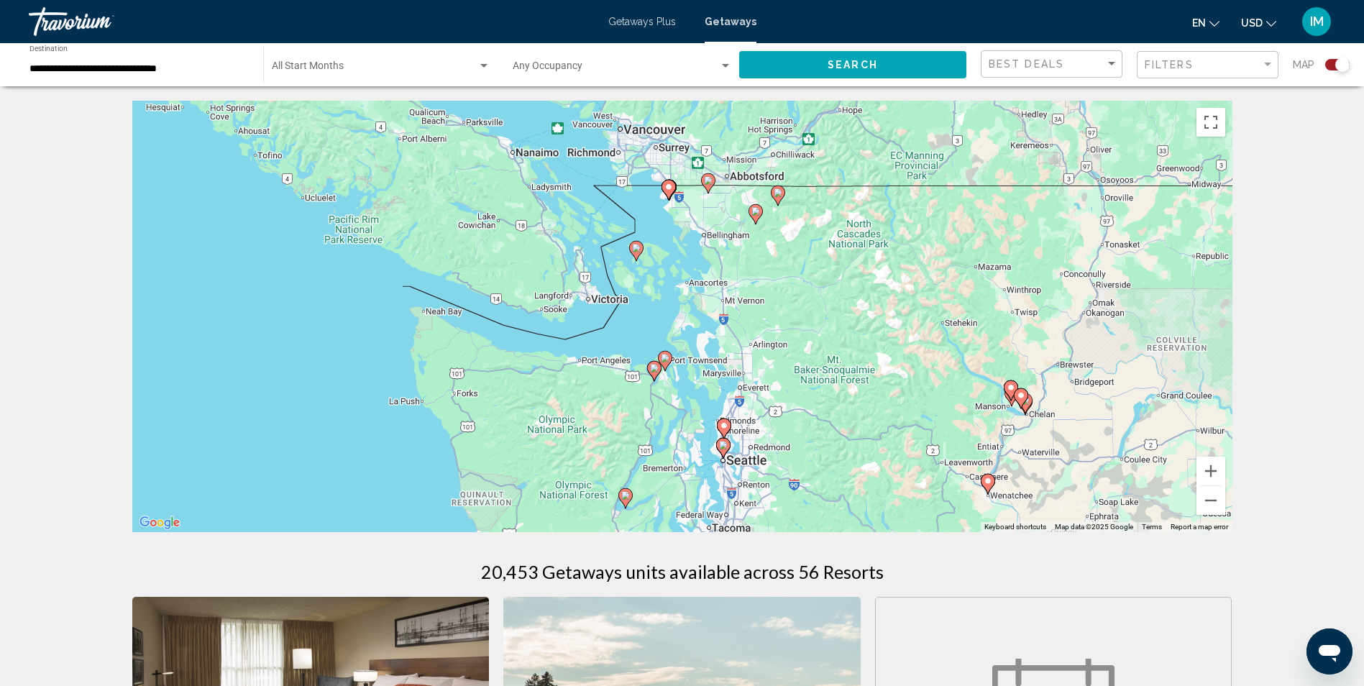
drag, startPoint x: 906, startPoint y: 236, endPoint x: 870, endPoint y: 370, distance: 138.5
click at [870, 370] on div "To activate drag with keyboard, press Alt + Enter. Once in keyboard drag state,…" at bounding box center [682, 316] width 1100 height 431
click at [670, 188] on image "Main content" at bounding box center [668, 187] width 9 height 9
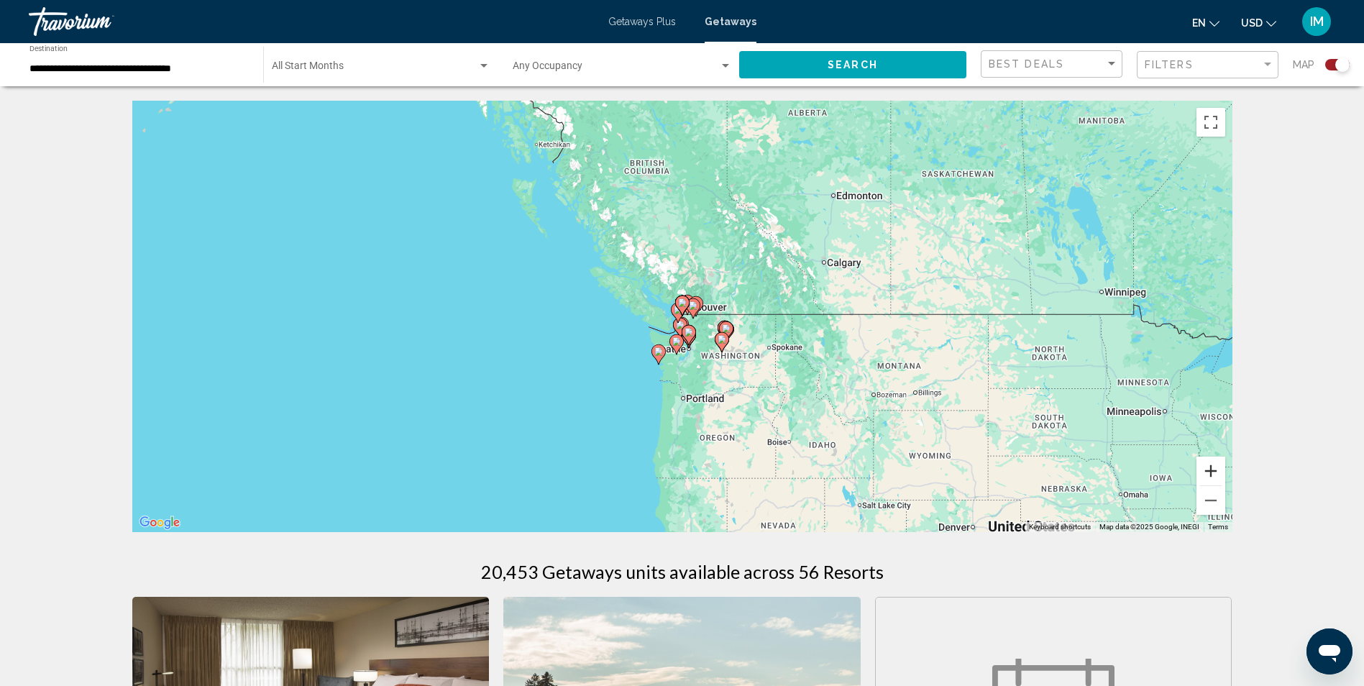
click at [1201, 469] on button "Zoom in" at bounding box center [1210, 471] width 29 height 29
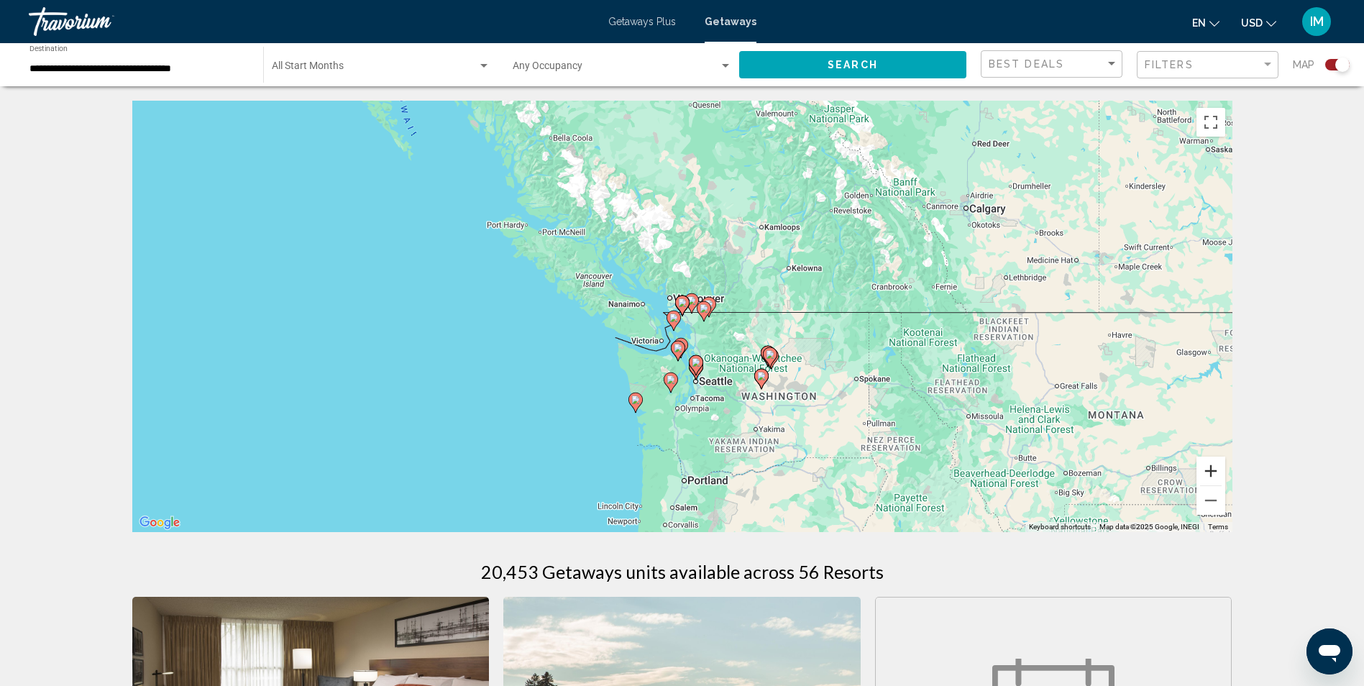
click at [1210, 468] on button "Zoom in" at bounding box center [1210, 471] width 29 height 29
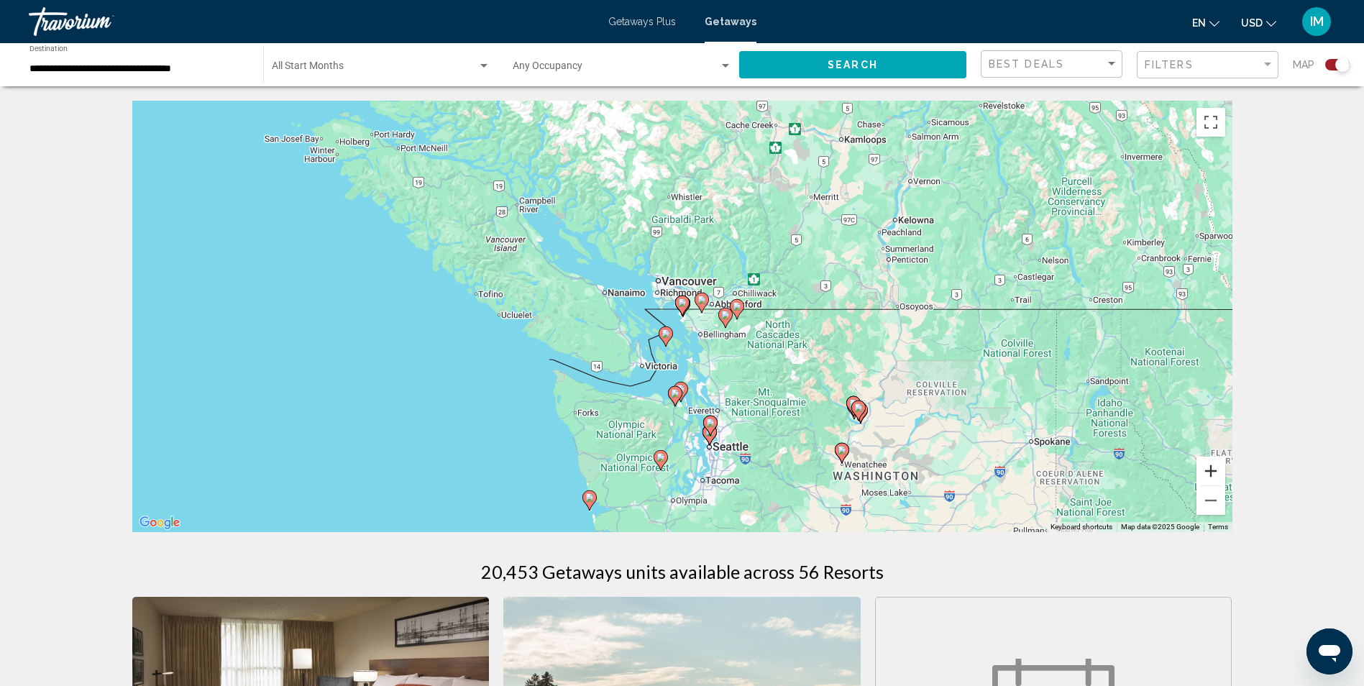
click at [1210, 468] on button "Zoom in" at bounding box center [1210, 471] width 29 height 29
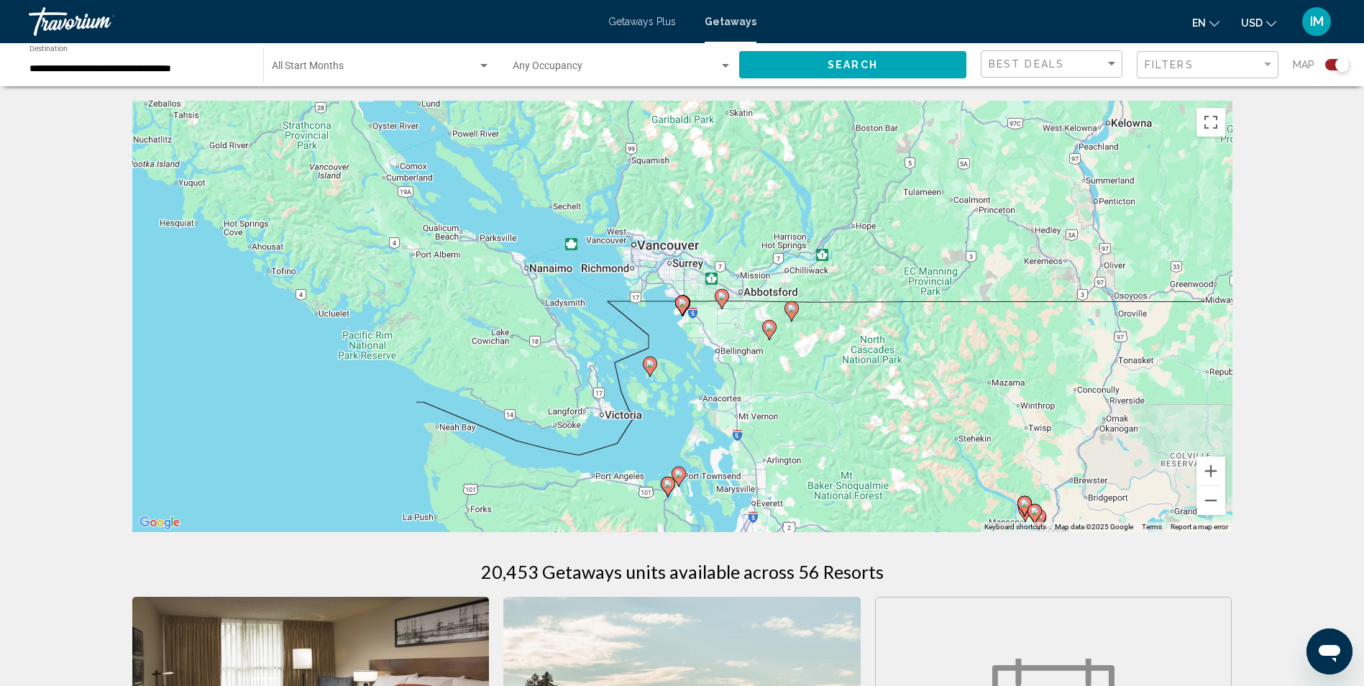
click at [684, 302] on image "Main content" at bounding box center [682, 302] width 9 height 9
type input "**********"
click at [685, 309] on g "Main content" at bounding box center [682, 305] width 14 height 20
click at [682, 306] on image "Main content" at bounding box center [682, 302] width 9 height 9
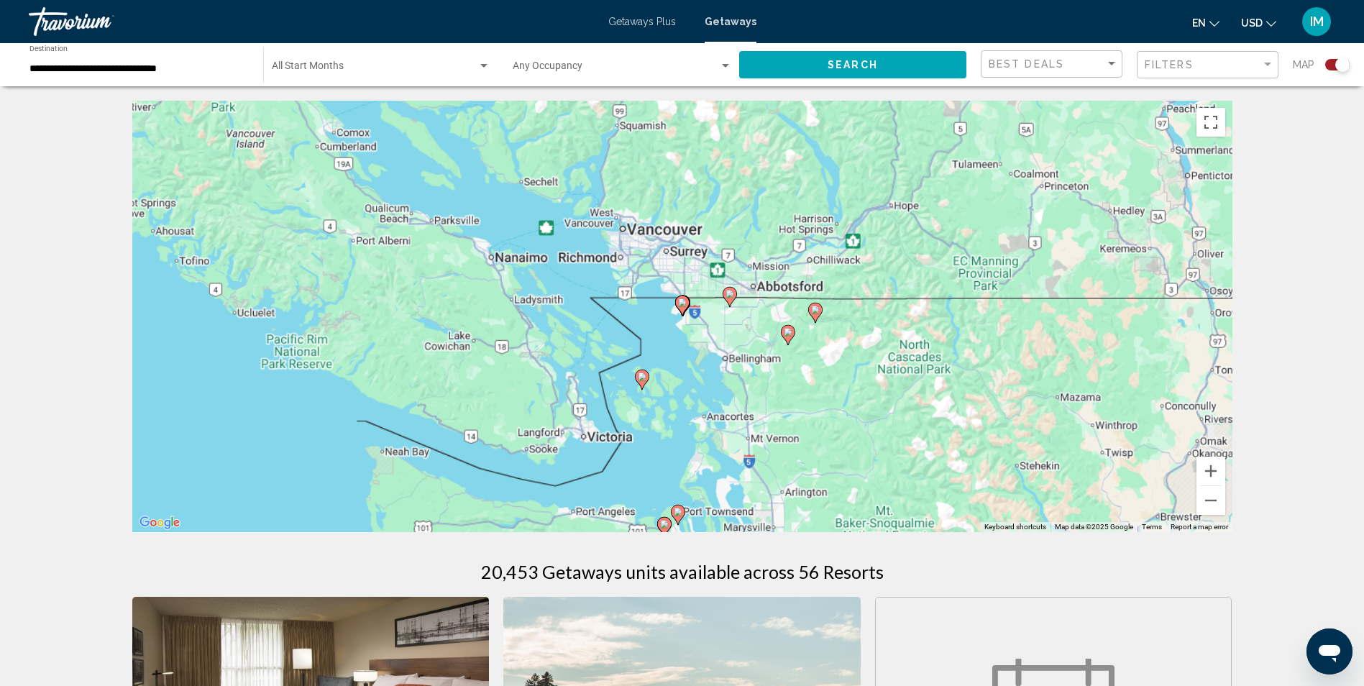
click at [682, 306] on image "Main content" at bounding box center [682, 302] width 9 height 9
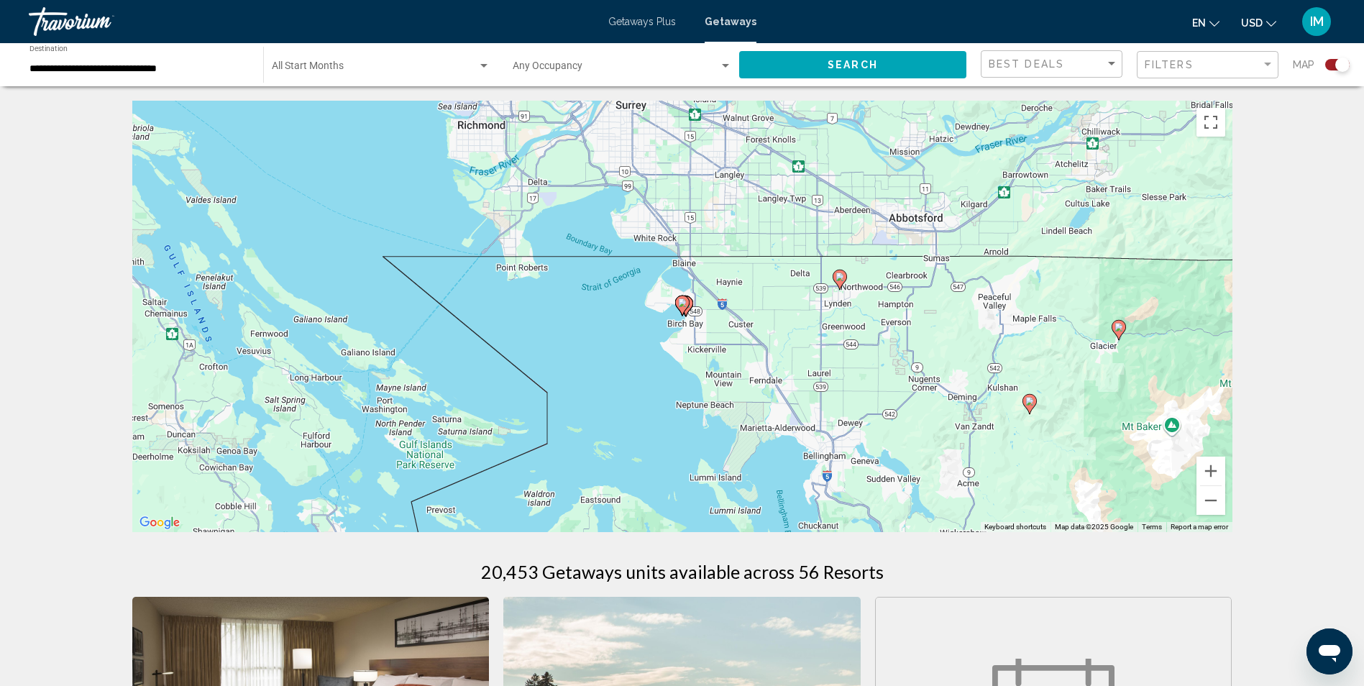
click at [682, 306] on image "Main content" at bounding box center [682, 302] width 9 height 9
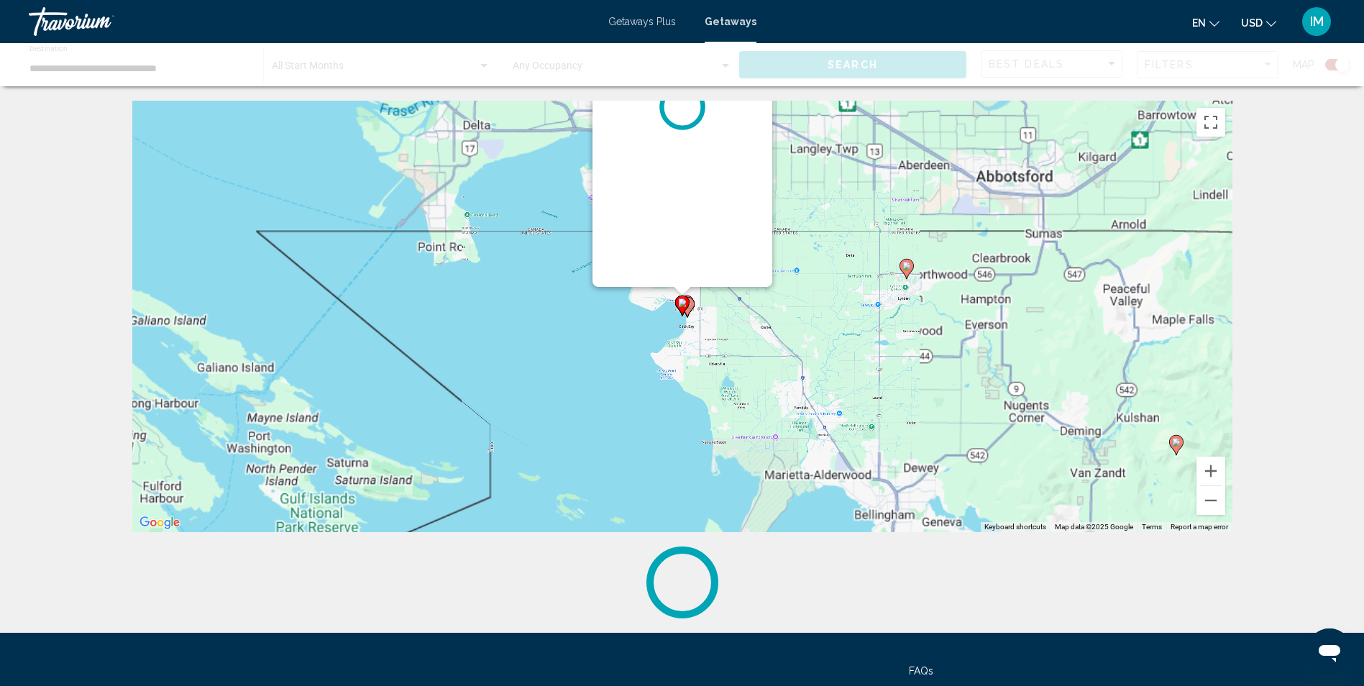
click at [684, 316] on div "To activate drag with keyboard, press Alt + Enter. Once in keyboard drag state,…" at bounding box center [1232, 316] width 1100 height 0
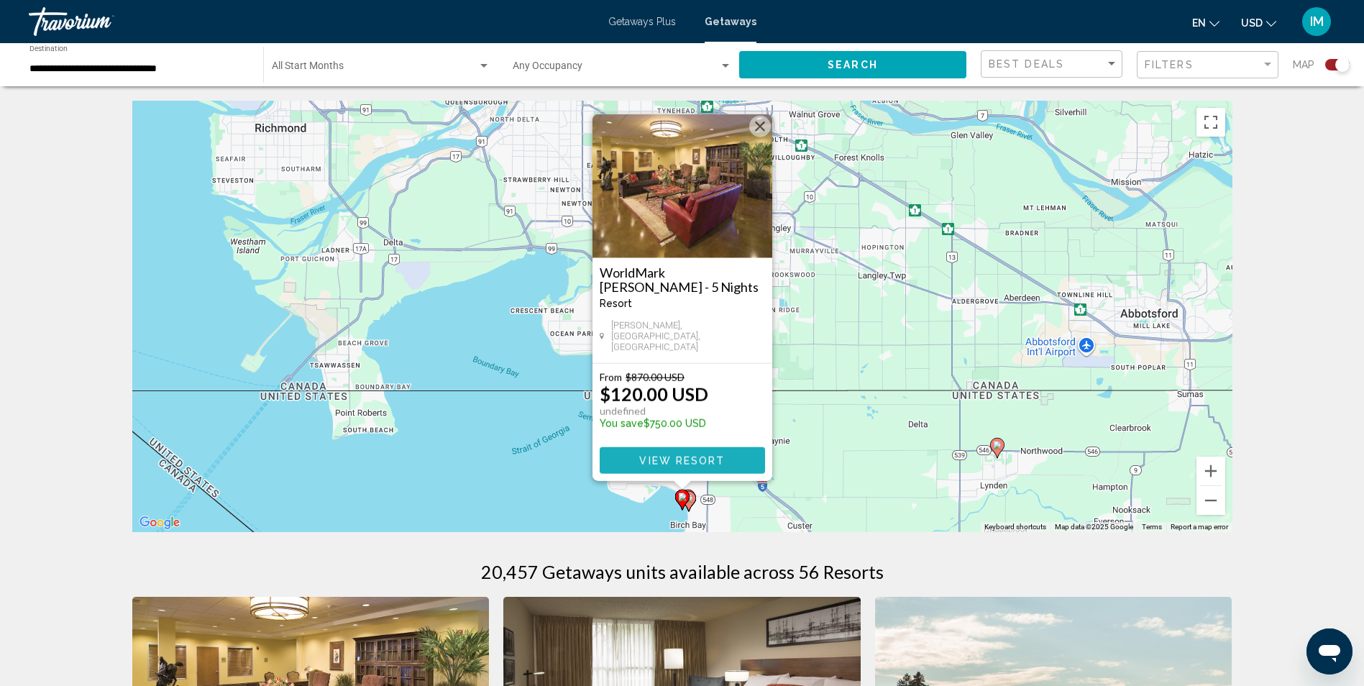
click at [692, 459] on span "View Resort" at bounding box center [682, 461] width 86 height 12
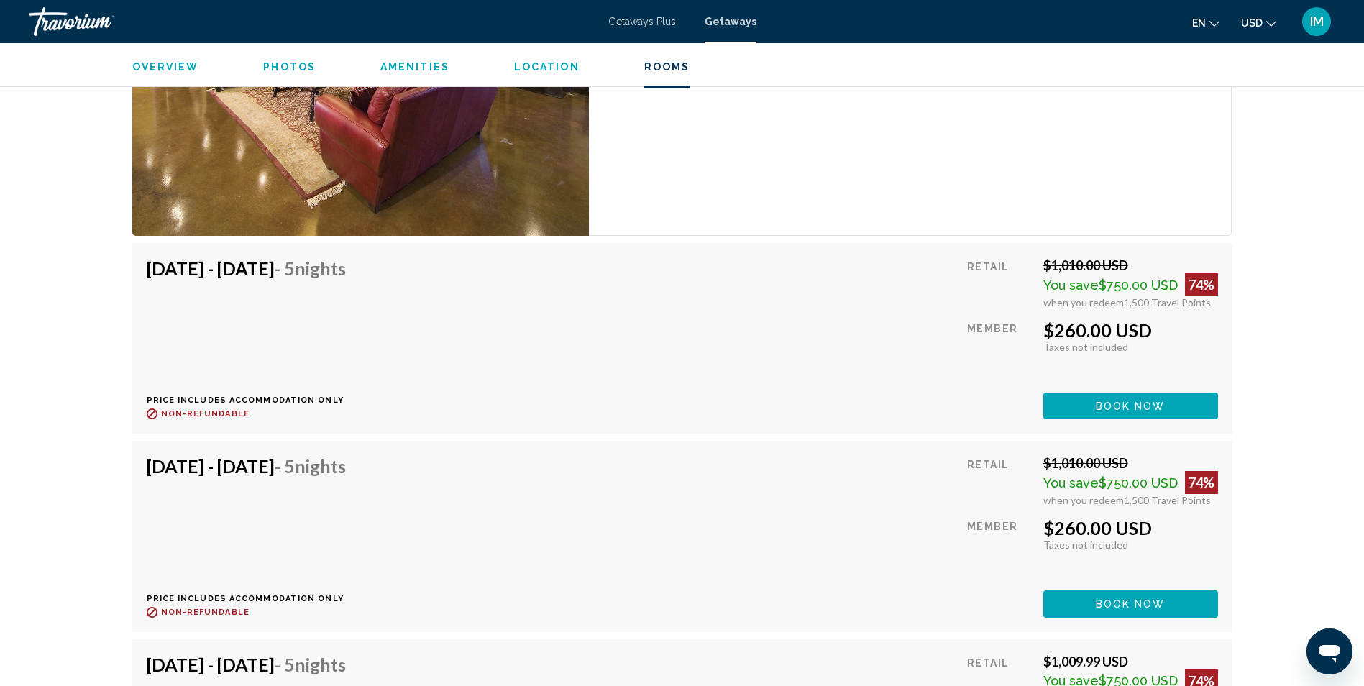
scroll to position [2732, 0]
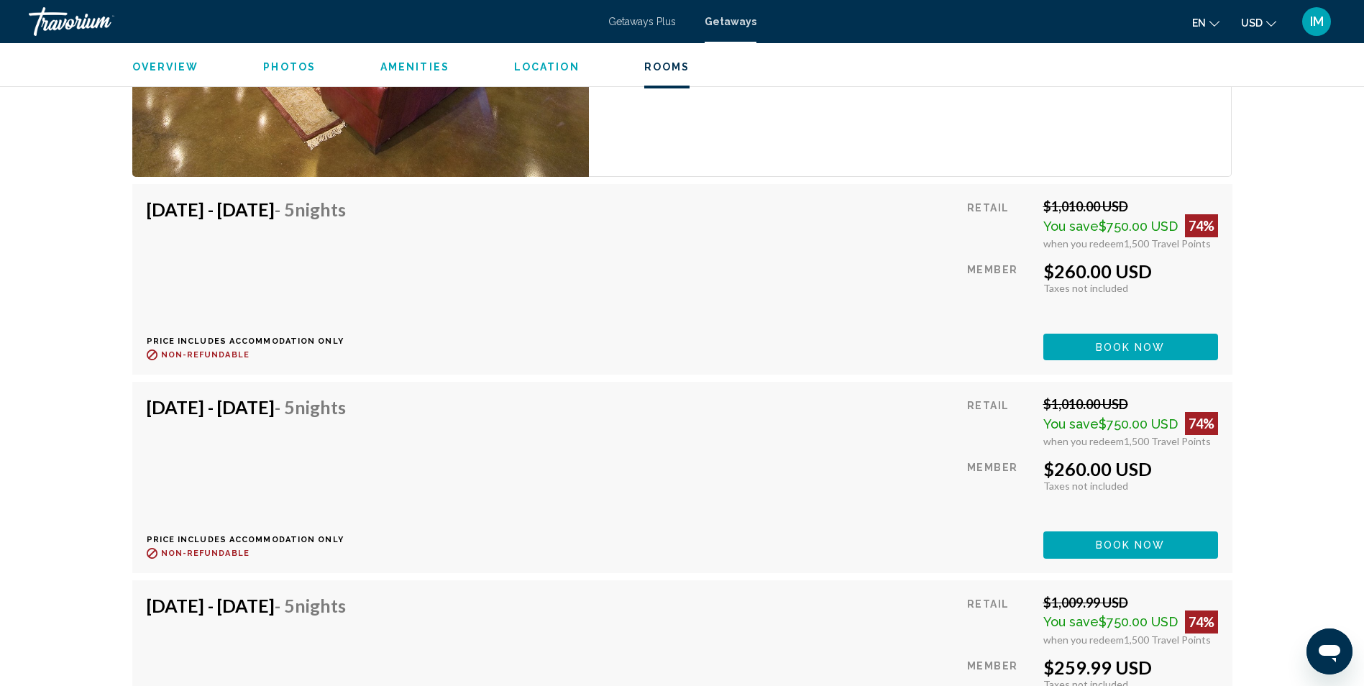
click at [1122, 341] on span "Book now" at bounding box center [1131, 347] width 70 height 12
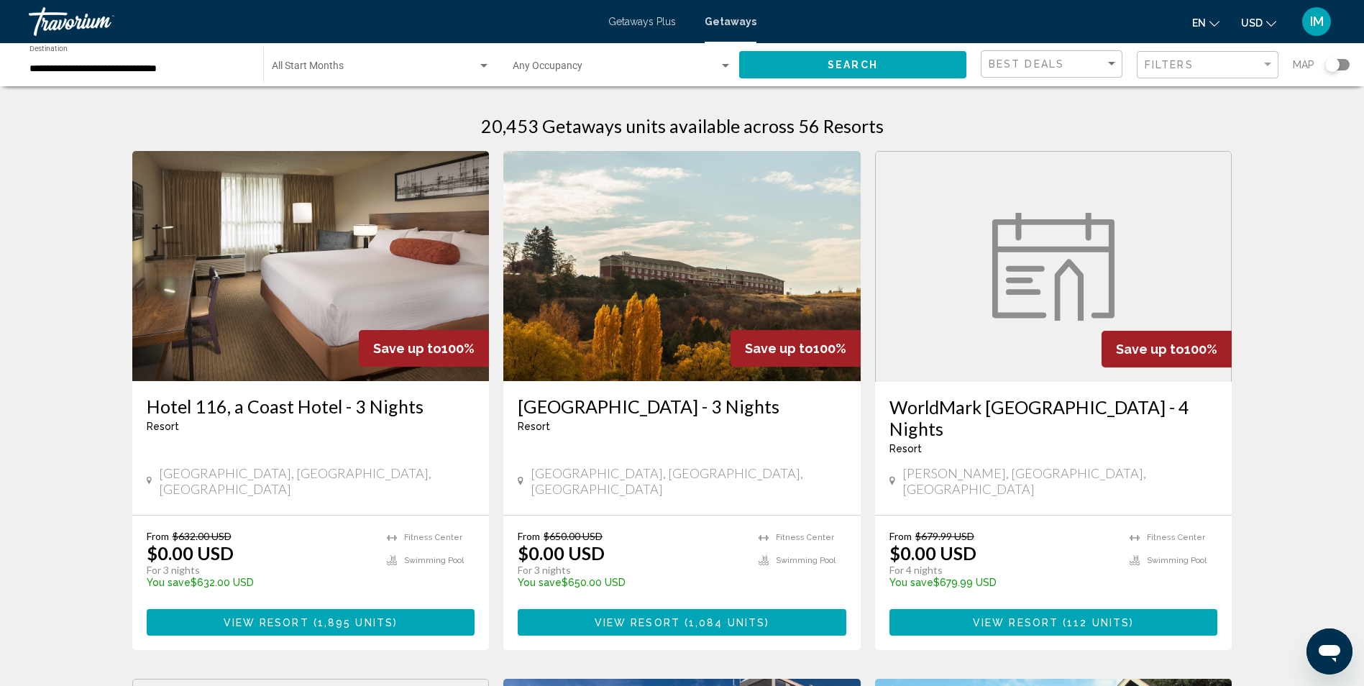
click at [1334, 62] on div "Search widget" at bounding box center [1332, 65] width 14 height 14
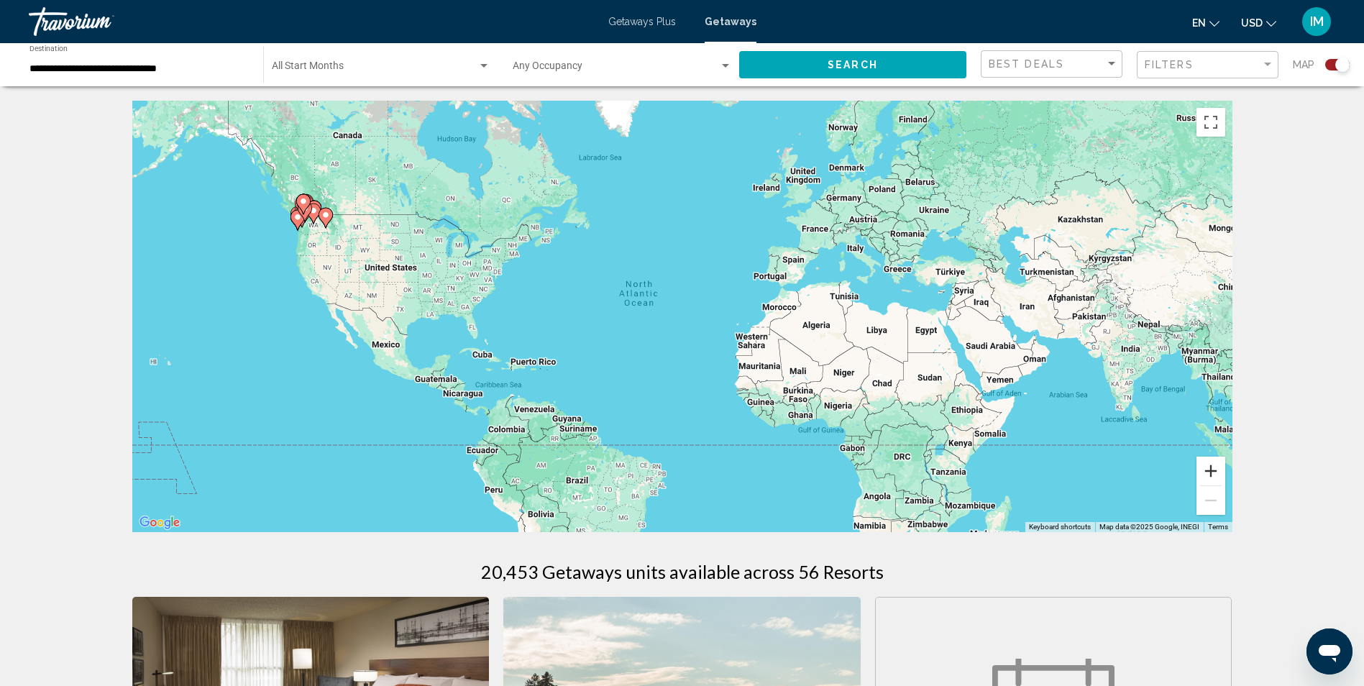
click at [1221, 469] on button "Zoom in" at bounding box center [1210, 471] width 29 height 29
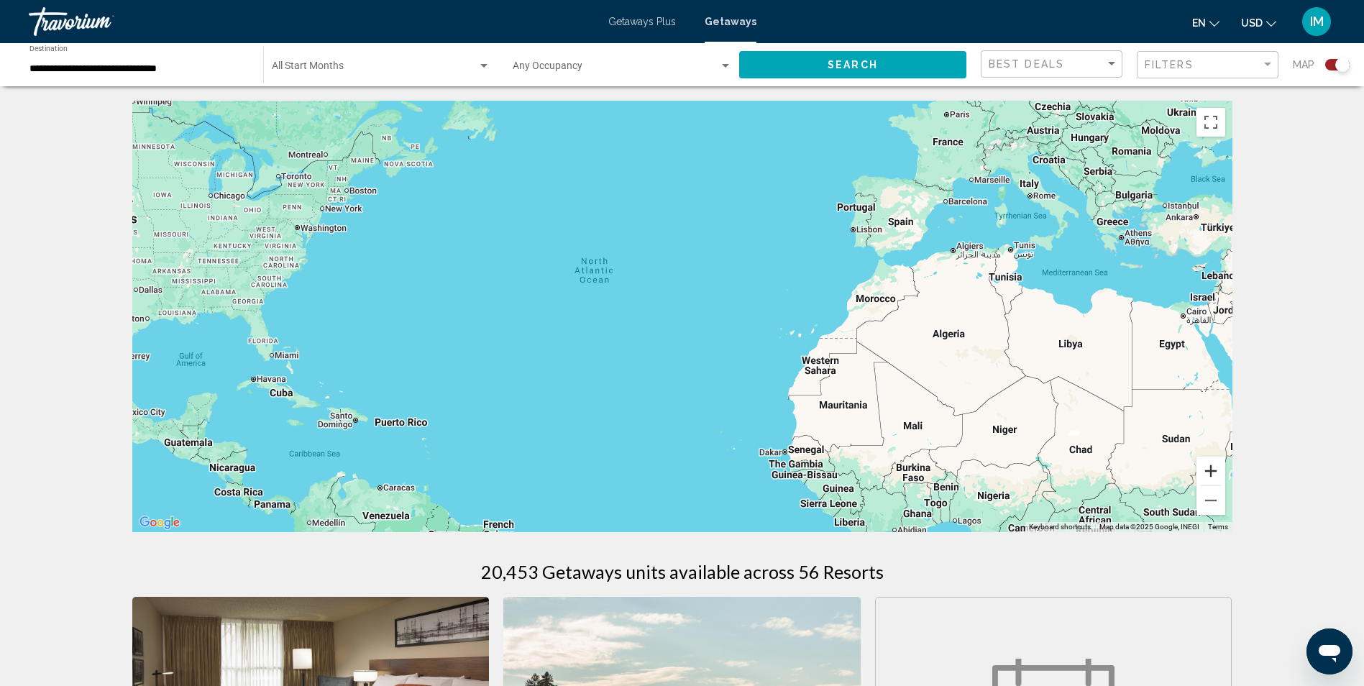
click at [1221, 469] on button "Zoom in" at bounding box center [1210, 471] width 29 height 29
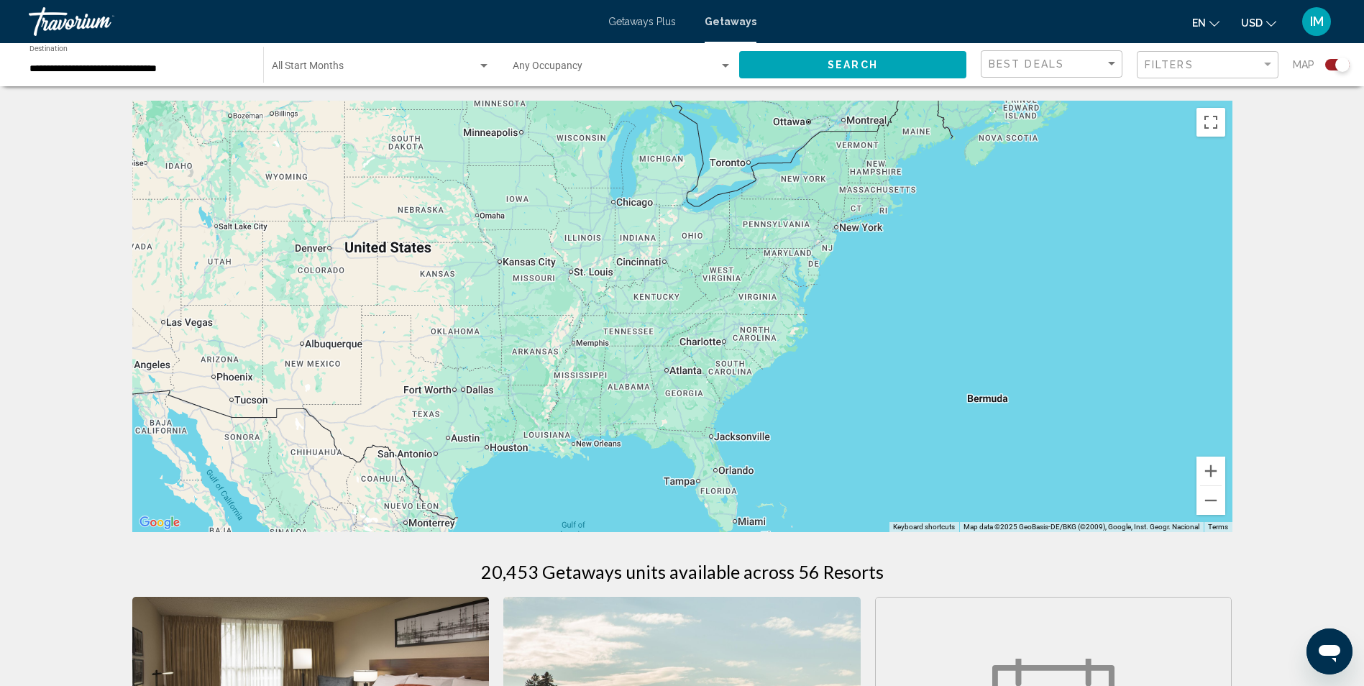
drag, startPoint x: 479, startPoint y: 314, endPoint x: 1334, endPoint y: 433, distance: 863.0
click at [1364, 433] on html "**********" at bounding box center [682, 343] width 1364 height 686
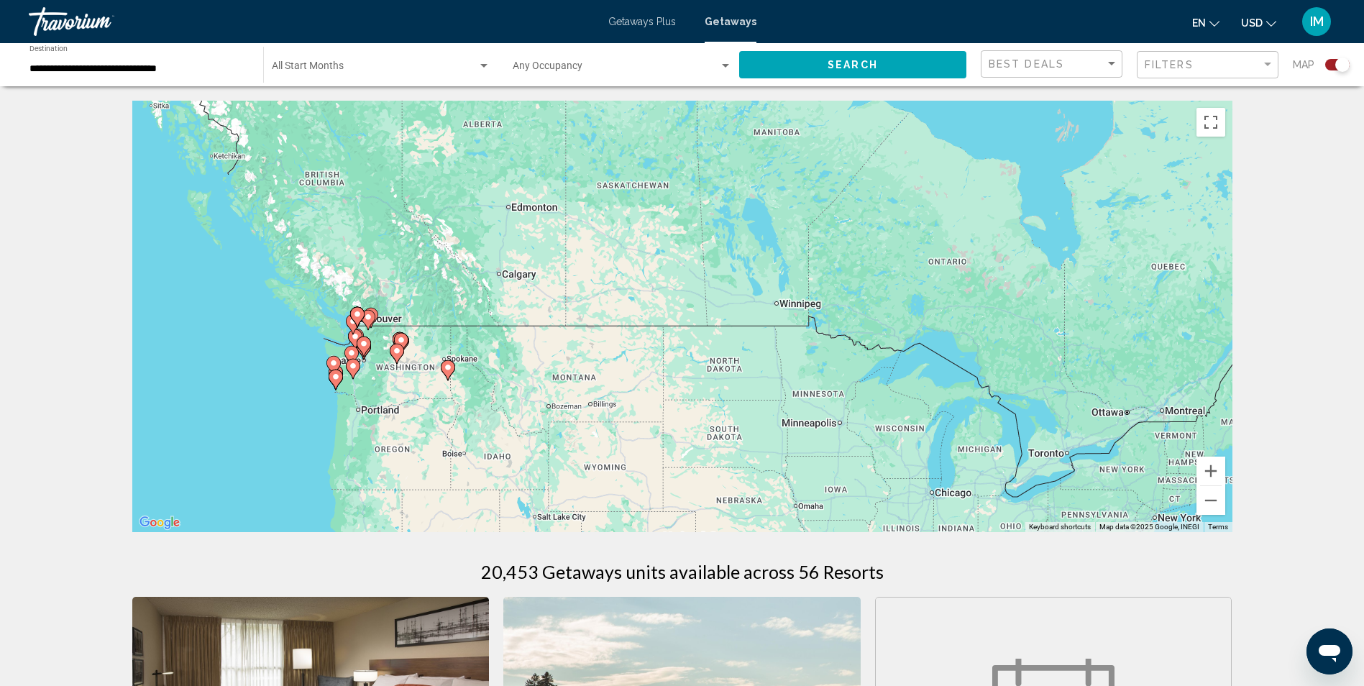
drag, startPoint x: 531, startPoint y: 175, endPoint x: 746, endPoint y: 508, distance: 395.6
click at [744, 508] on div "To activate drag with keyboard, press Alt + Enter. Once in keyboard drag state,…" at bounding box center [682, 316] width 1100 height 431
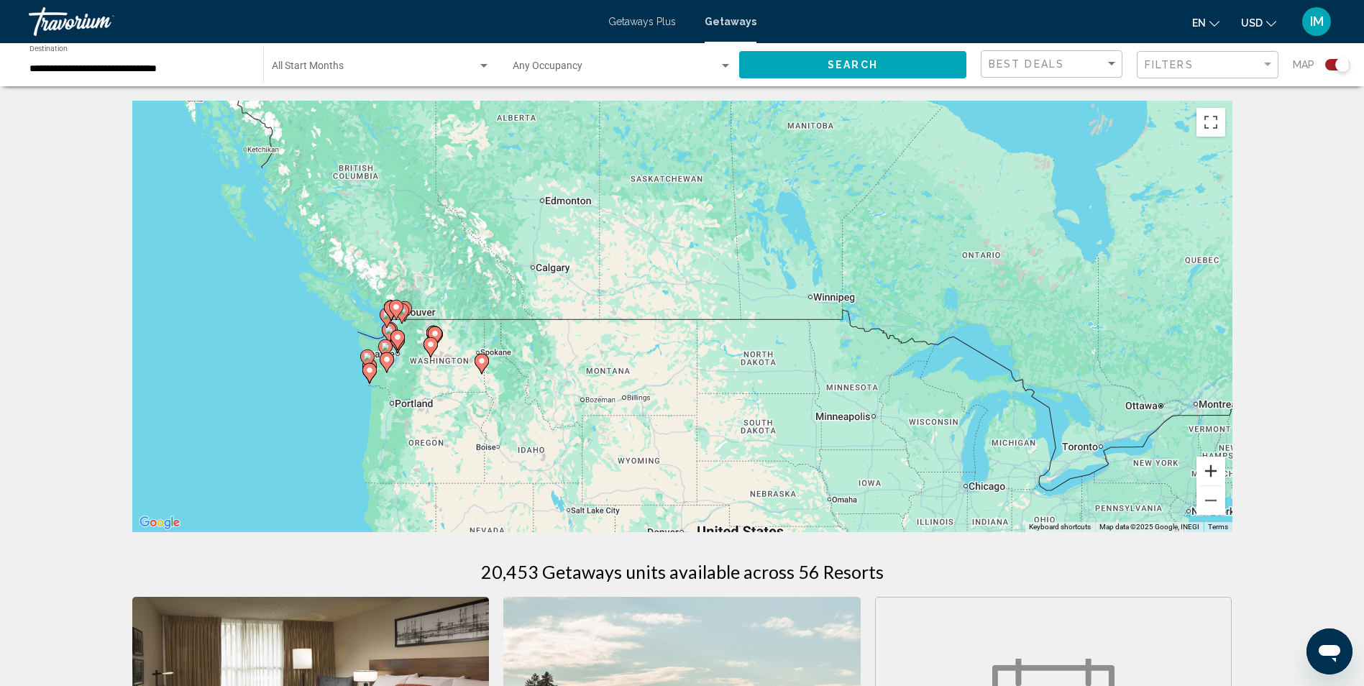
click at [1208, 469] on button "Zoom in" at bounding box center [1210, 471] width 29 height 29
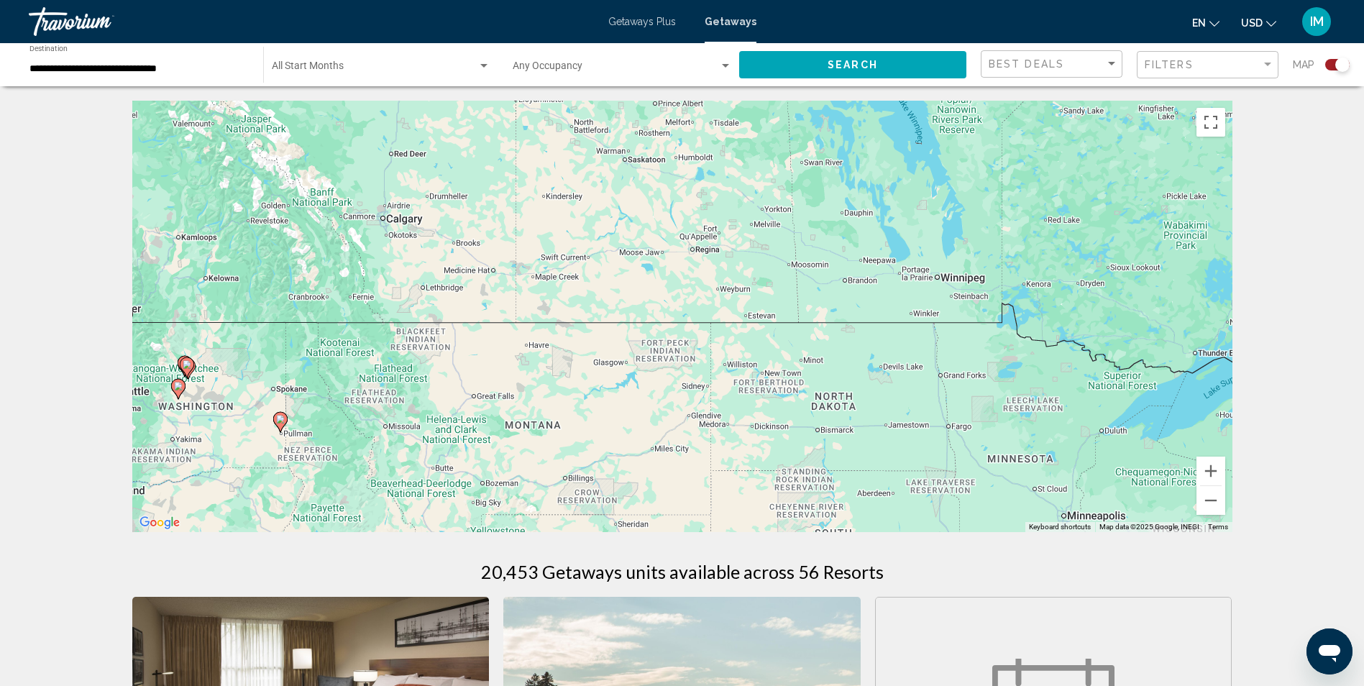
drag, startPoint x: 128, startPoint y: 308, endPoint x: 640, endPoint y: 360, distance: 514.5
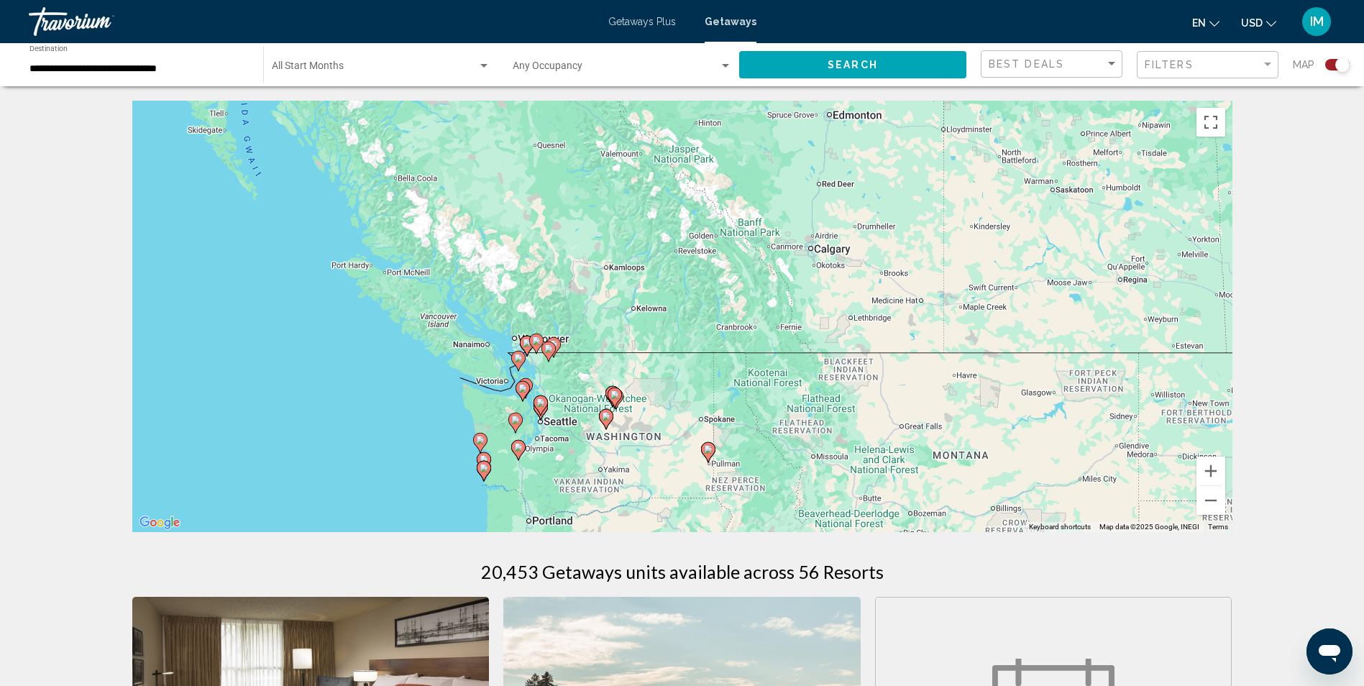
drag, startPoint x: 352, startPoint y: 337, endPoint x: 784, endPoint y: 367, distance: 433.8
click at [784, 367] on div "To activate drag with keyboard, press Alt + Enter. Once in keyboard drag state,…" at bounding box center [682, 316] width 1100 height 431
click at [1209, 468] on button "Zoom in" at bounding box center [1210, 471] width 29 height 29
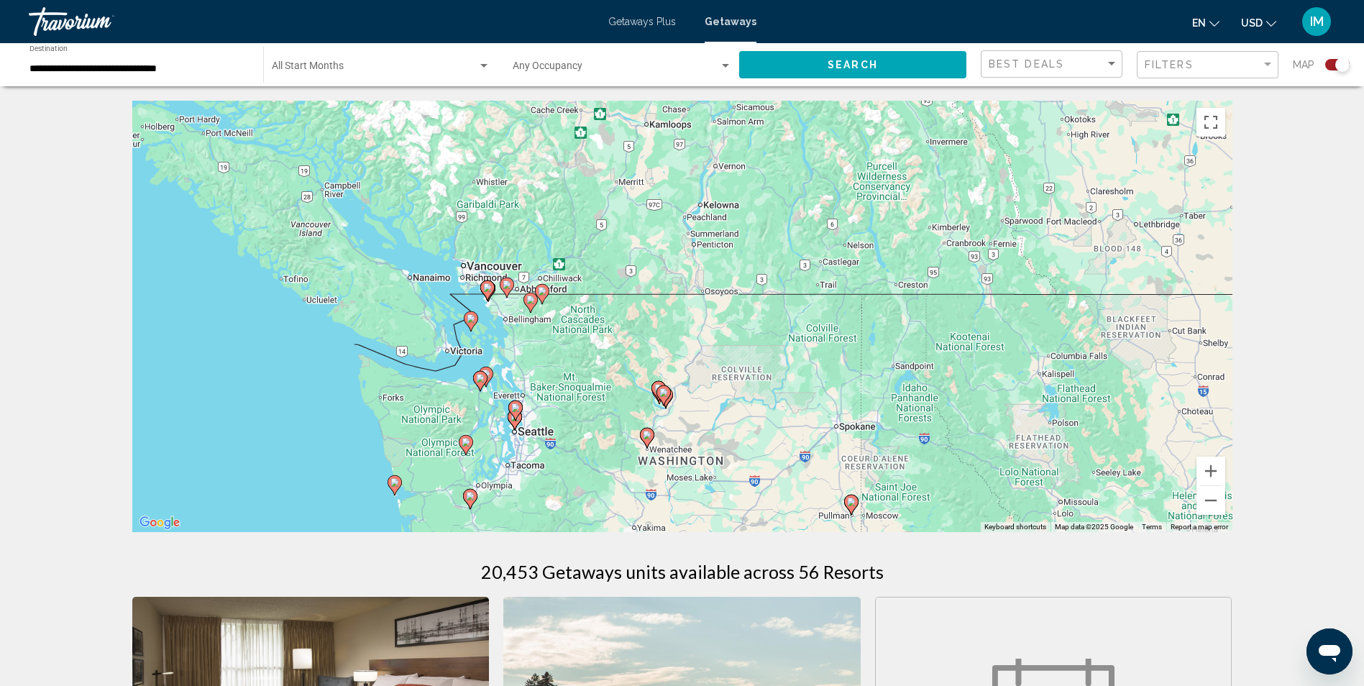
drag, startPoint x: 681, startPoint y: 438, endPoint x: 792, endPoint y: 343, distance: 146.4
click at [792, 343] on div "To activate drag with keyboard, press Alt + Enter. Once in keyboard drag state,…" at bounding box center [682, 316] width 1100 height 431
click at [1206, 472] on button "Zoom in" at bounding box center [1210, 471] width 29 height 29
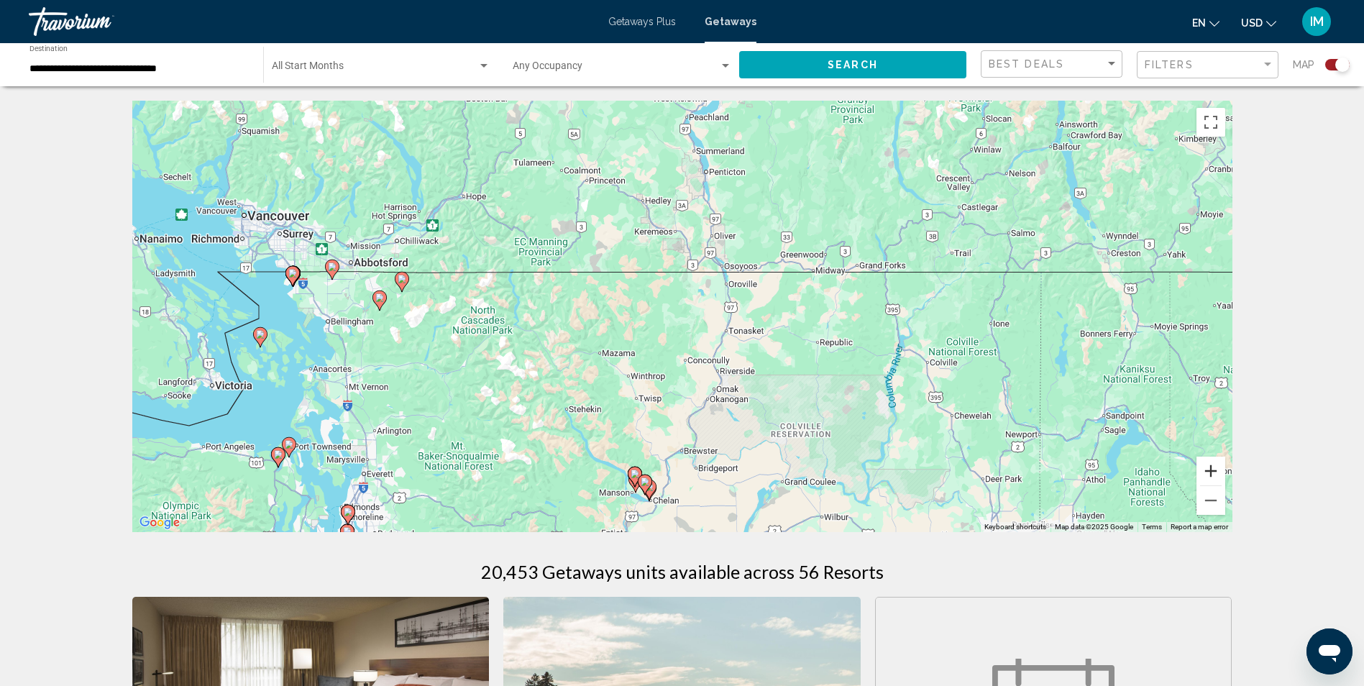
click at [1208, 477] on button "Zoom in" at bounding box center [1210, 471] width 29 height 29
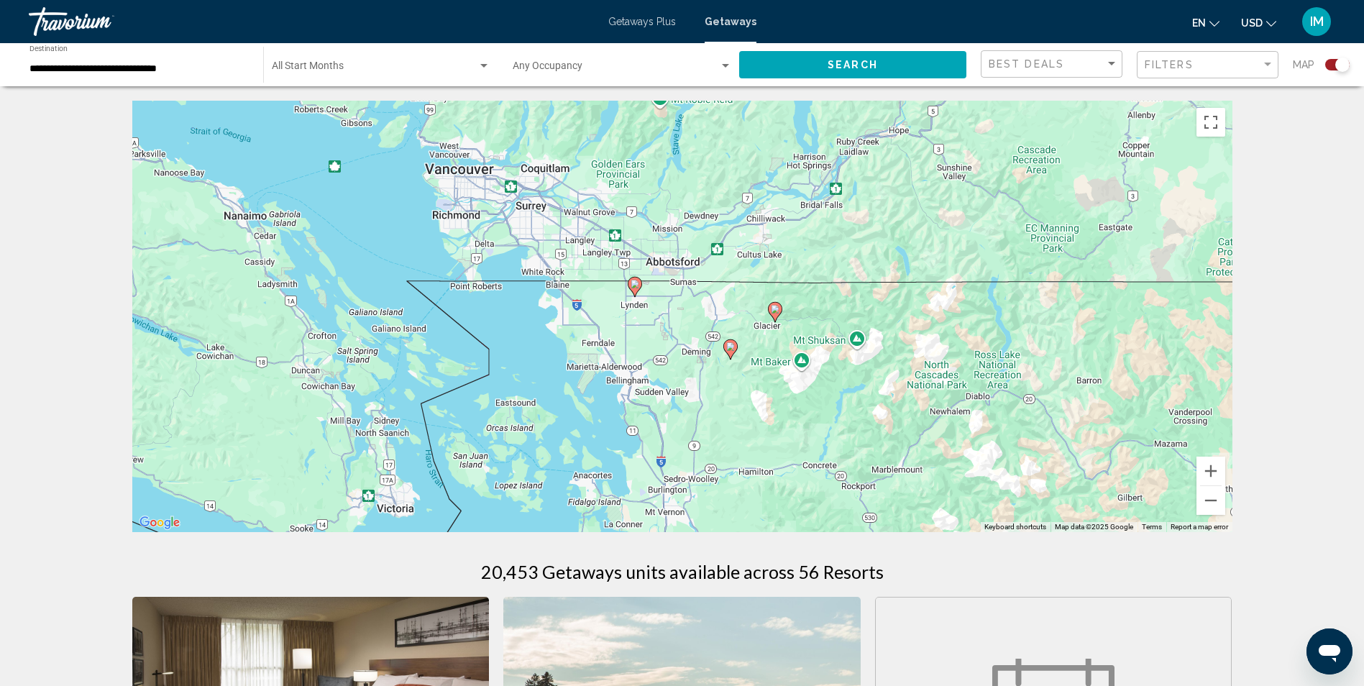
drag, startPoint x: 653, startPoint y: 408, endPoint x: 1124, endPoint y: 442, distance: 472.8
click at [1124, 442] on div "To activate drag with keyboard, press Alt + Enter. Once in keyboard drag state,…" at bounding box center [682, 316] width 1100 height 431
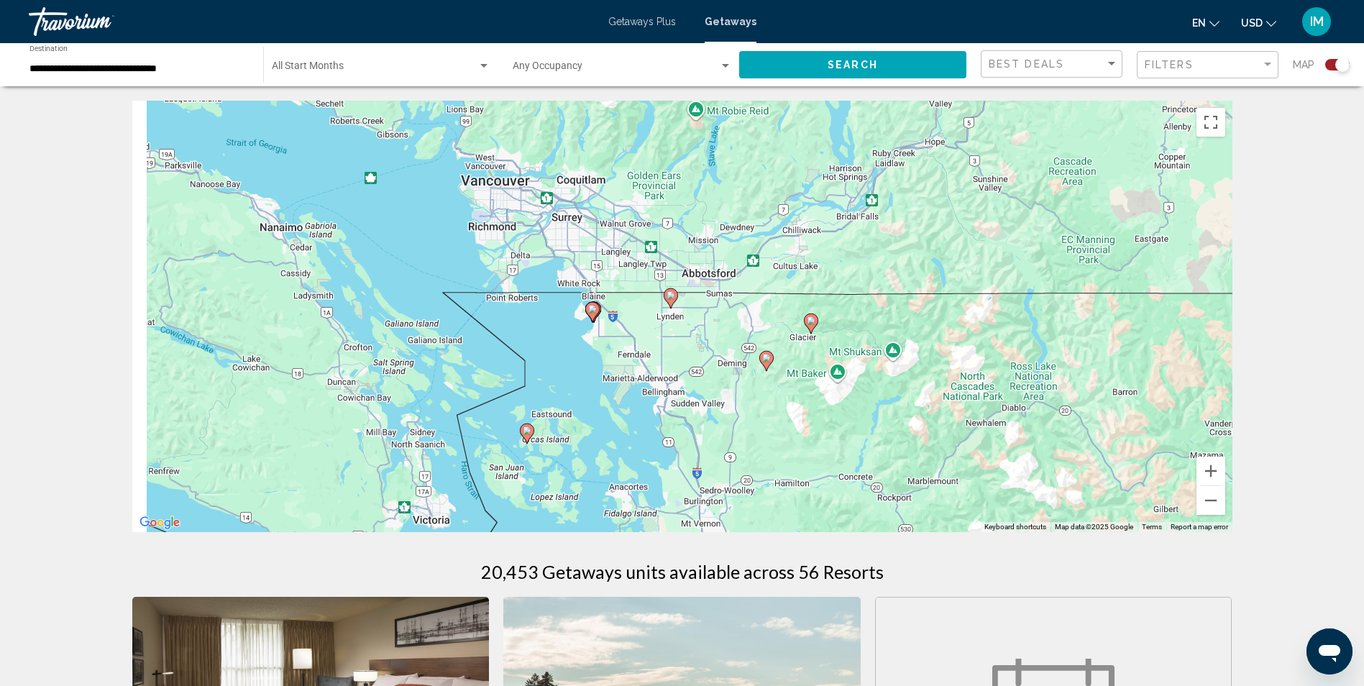
drag, startPoint x: 629, startPoint y: 339, endPoint x: 736, endPoint y: 355, distance: 108.4
click at [736, 355] on div "To activate drag with keyboard, press Alt + Enter. Once in keyboard drag state,…" at bounding box center [682, 316] width 1100 height 431
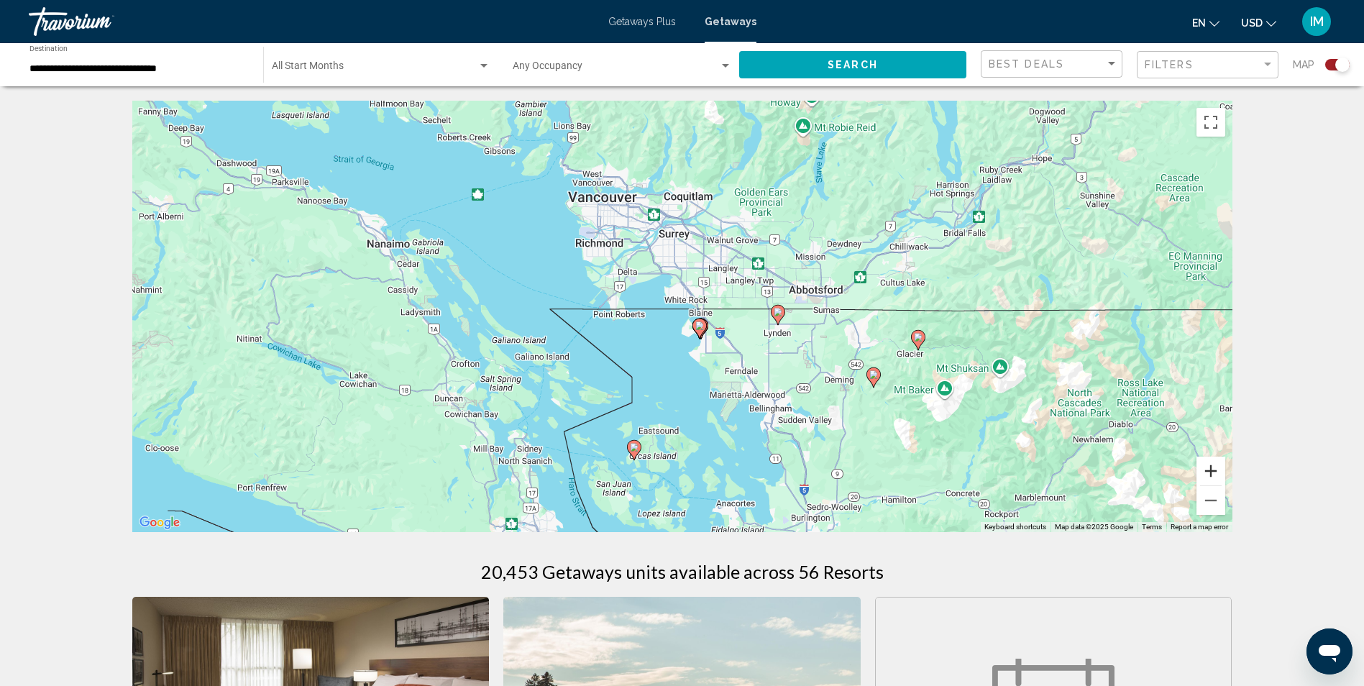
click at [1204, 473] on button "Zoom in" at bounding box center [1210, 471] width 29 height 29
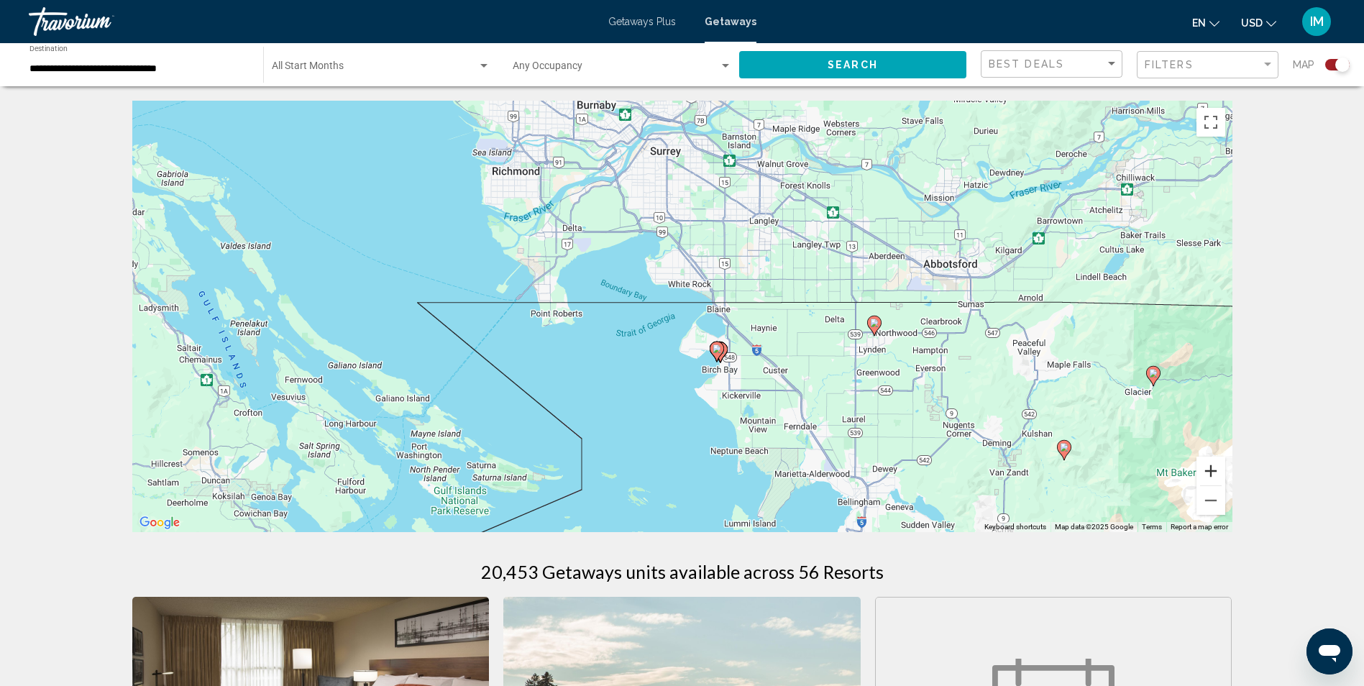
click at [1203, 473] on button "Zoom in" at bounding box center [1210, 471] width 29 height 29
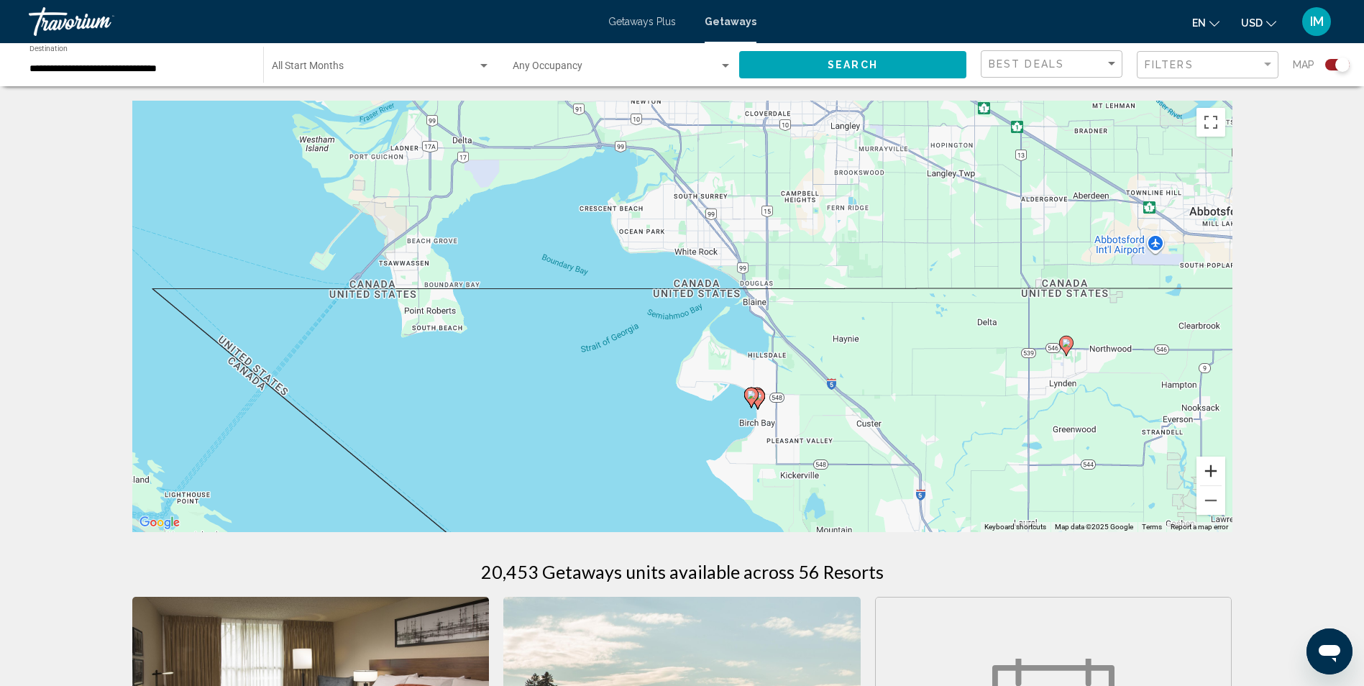
click at [1211, 474] on button "Zoom in" at bounding box center [1210, 471] width 29 height 29
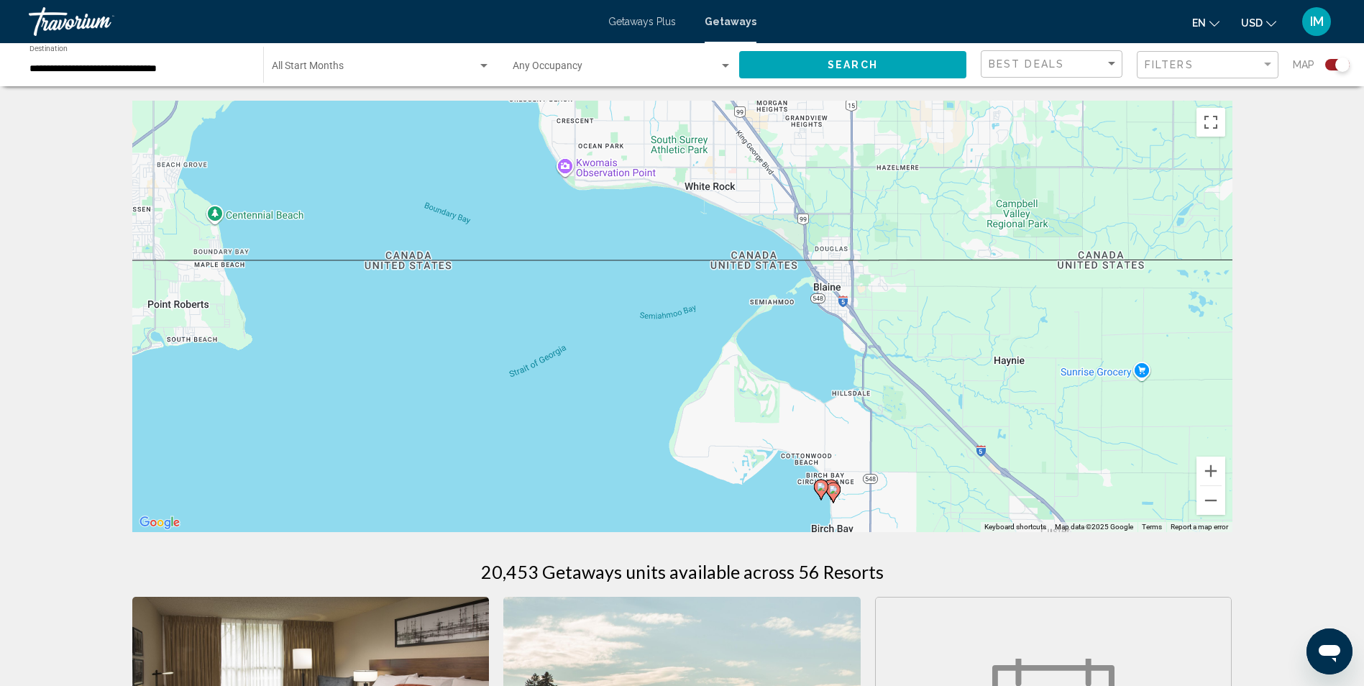
click at [821, 483] on image "Main content" at bounding box center [821, 486] width 9 height 9
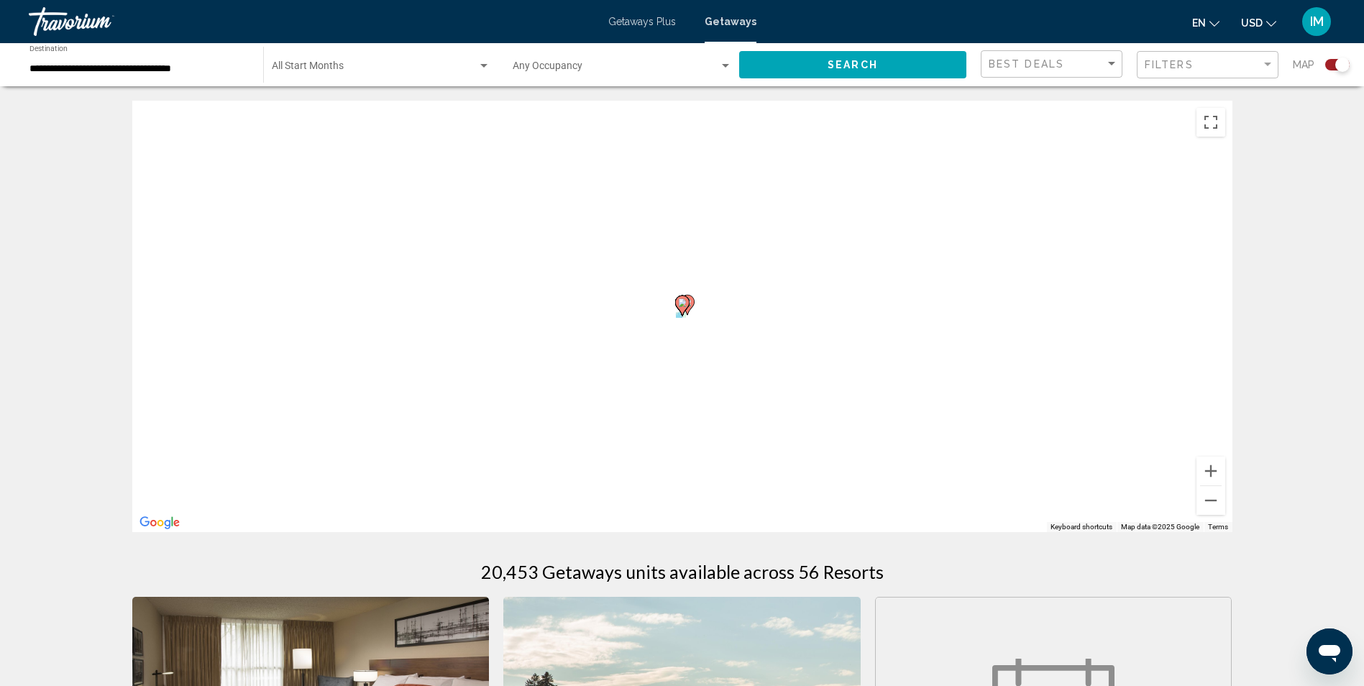
click at [821, 483] on div "To activate drag with keyboard, press Alt + Enter. Once in keyboard drag state,…" at bounding box center [682, 316] width 1100 height 431
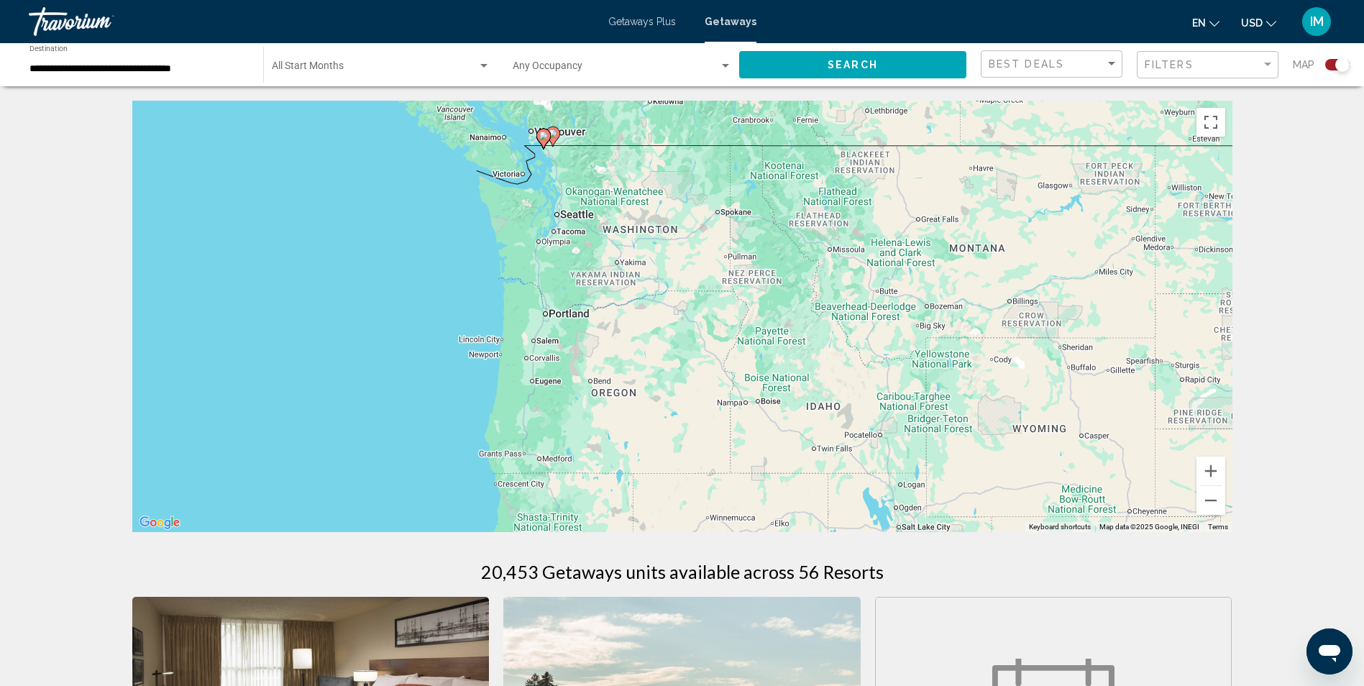
click at [542, 137] on image "Main content" at bounding box center [543, 136] width 9 height 9
type input "**********"
click at [542, 137] on div "To activate drag with keyboard, press Alt + Enter. Once in keyboard drag state,…" at bounding box center [682, 316] width 1100 height 431
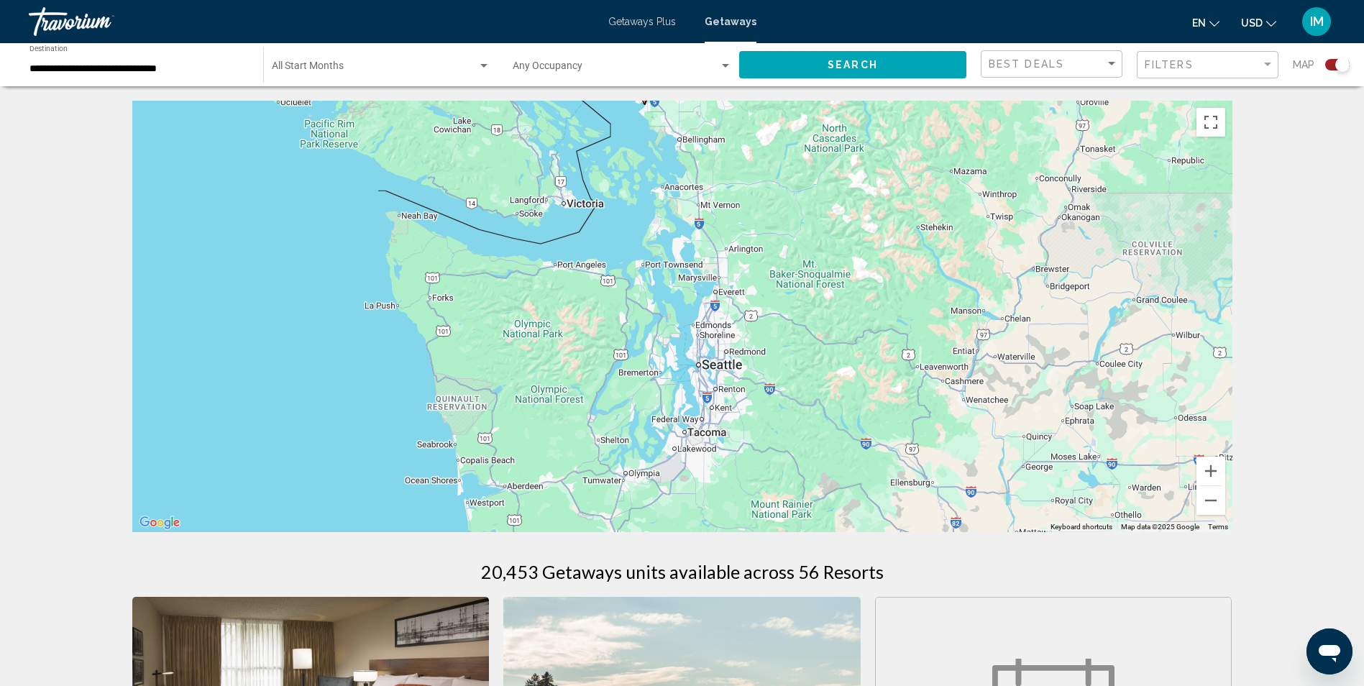
drag, startPoint x: 613, startPoint y: 315, endPoint x: 924, endPoint y: 477, distance: 350.5
click at [924, 477] on div "To navigate, press the arrow keys. To activate drag with keyboard, press Alt + …" at bounding box center [682, 316] width 1100 height 431
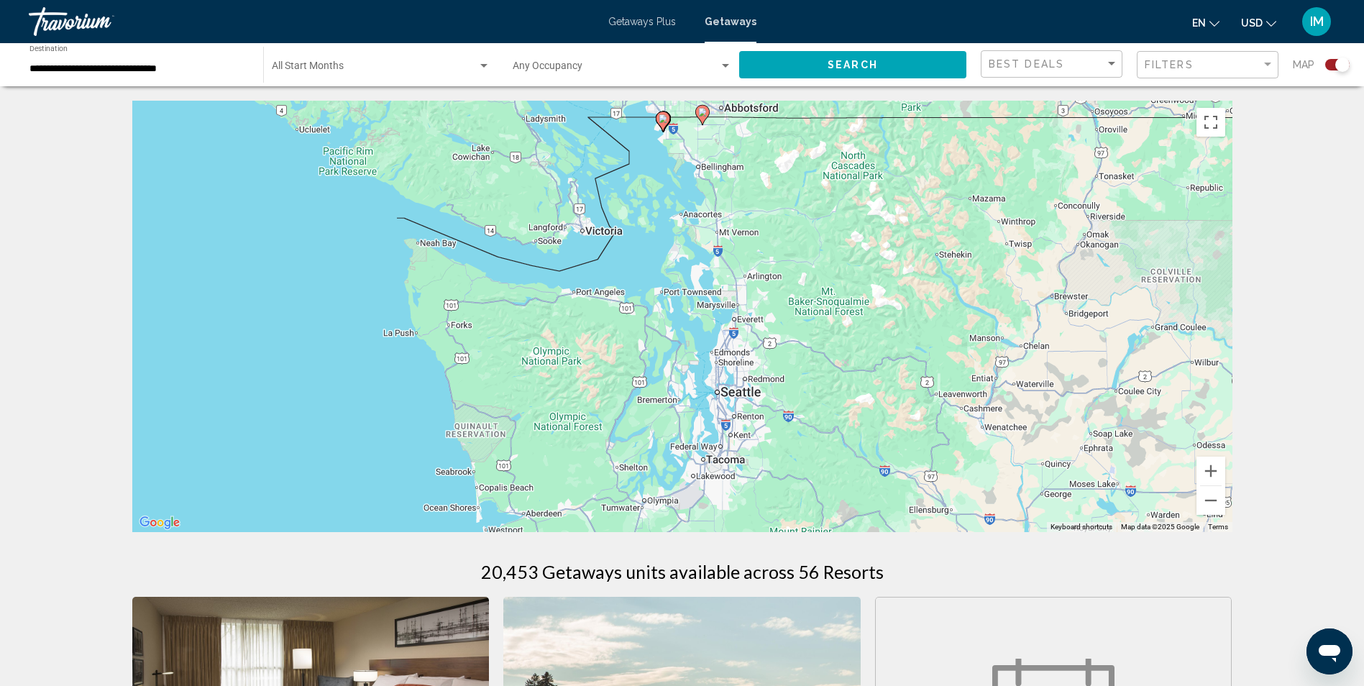
click at [664, 117] on image "Main content" at bounding box center [663, 118] width 9 height 9
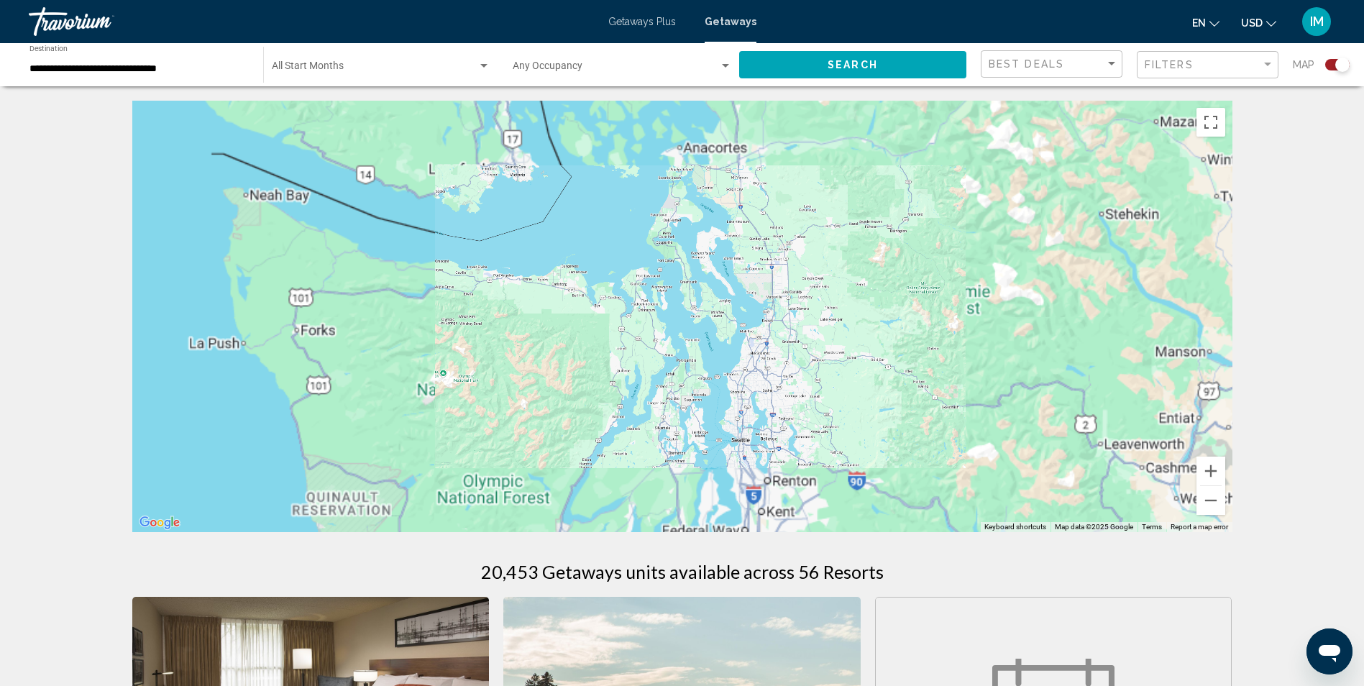
click at [664, 117] on div "To navigate, press the arrow keys. To activate drag with keyboard, press Alt + …" at bounding box center [682, 316] width 1100 height 431
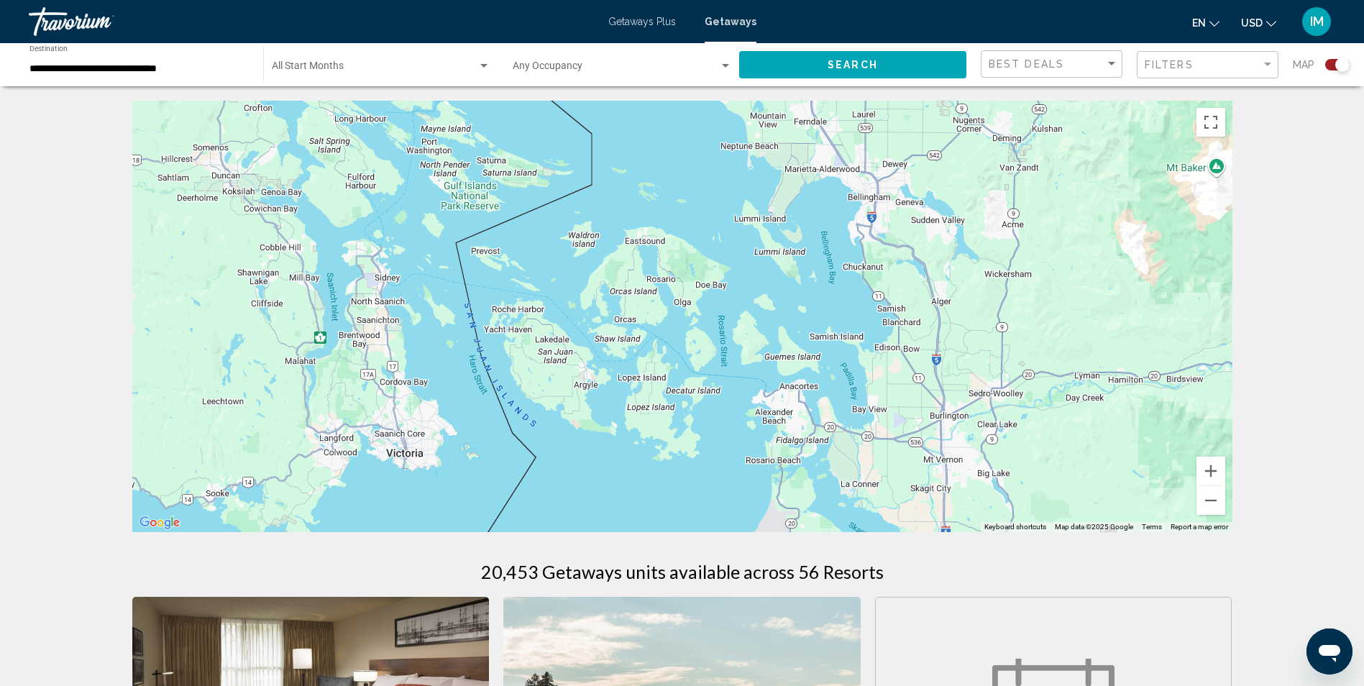
drag, startPoint x: 670, startPoint y: 189, endPoint x: 786, endPoint y: 549, distance: 378.3
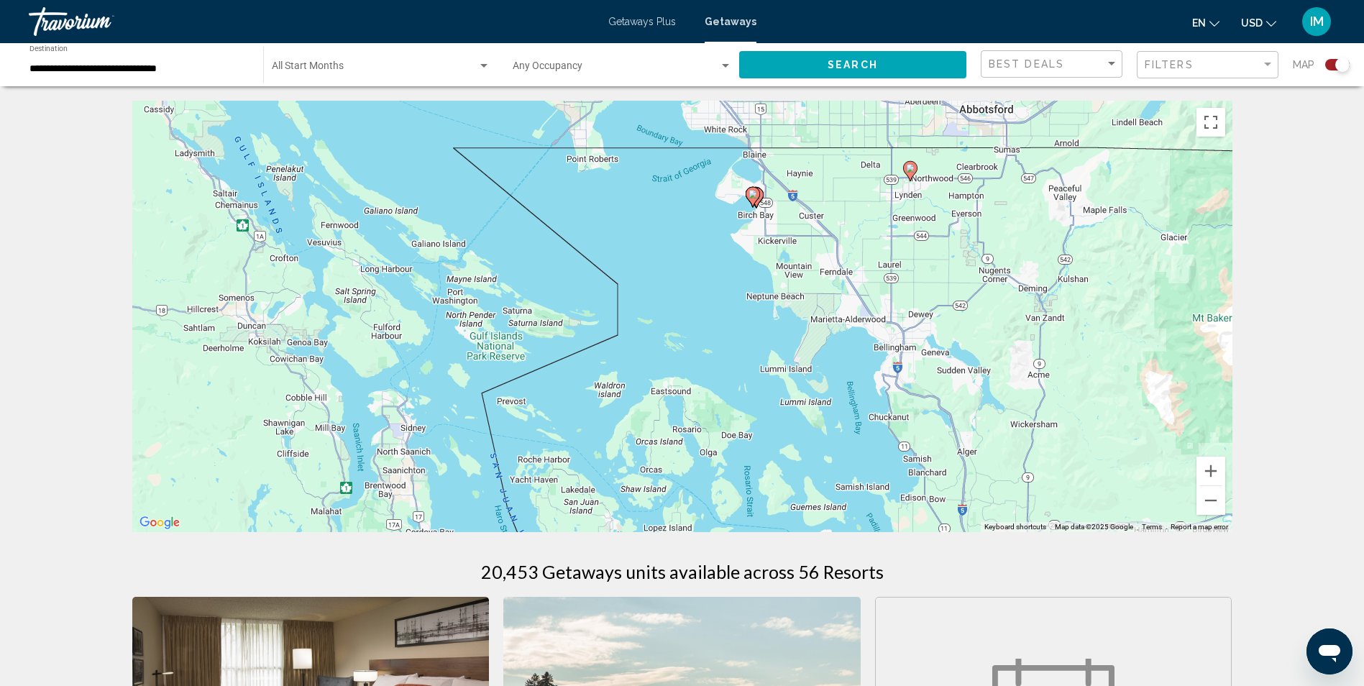
click at [752, 192] on image "Main content" at bounding box center [752, 194] width 9 height 9
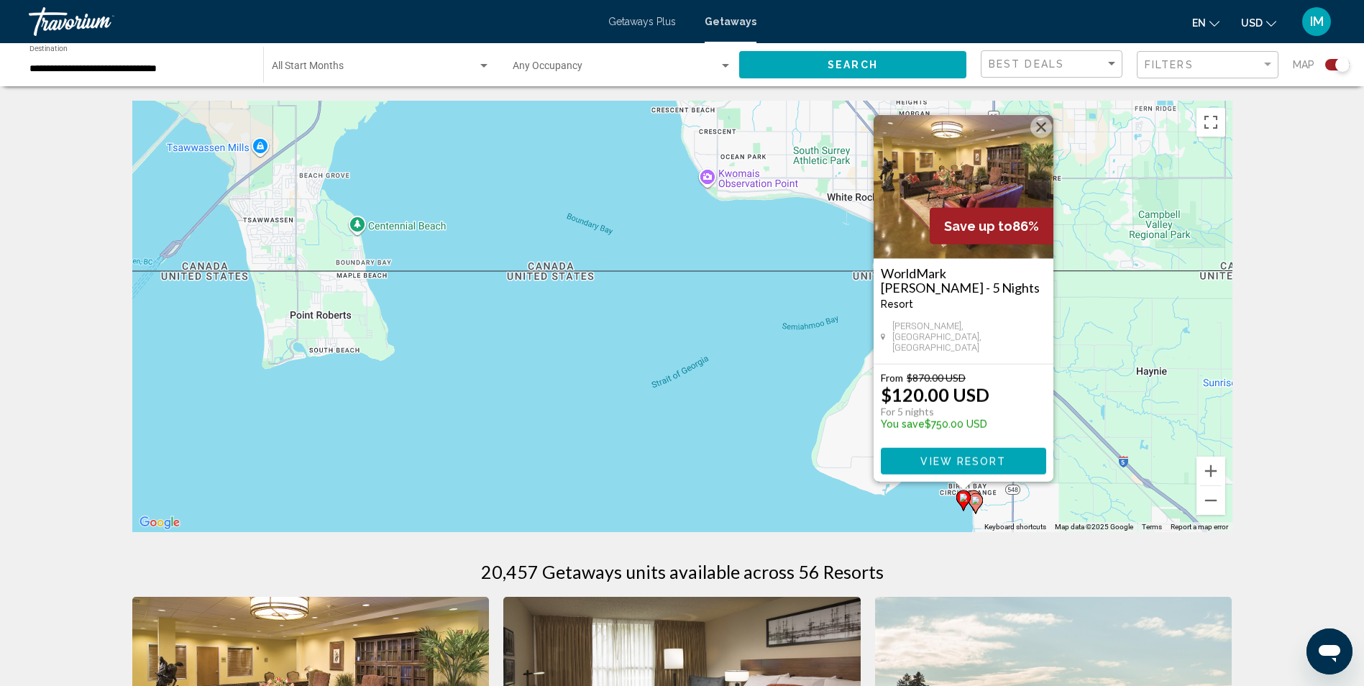
click at [977, 502] on image "Main content" at bounding box center [975, 500] width 9 height 9
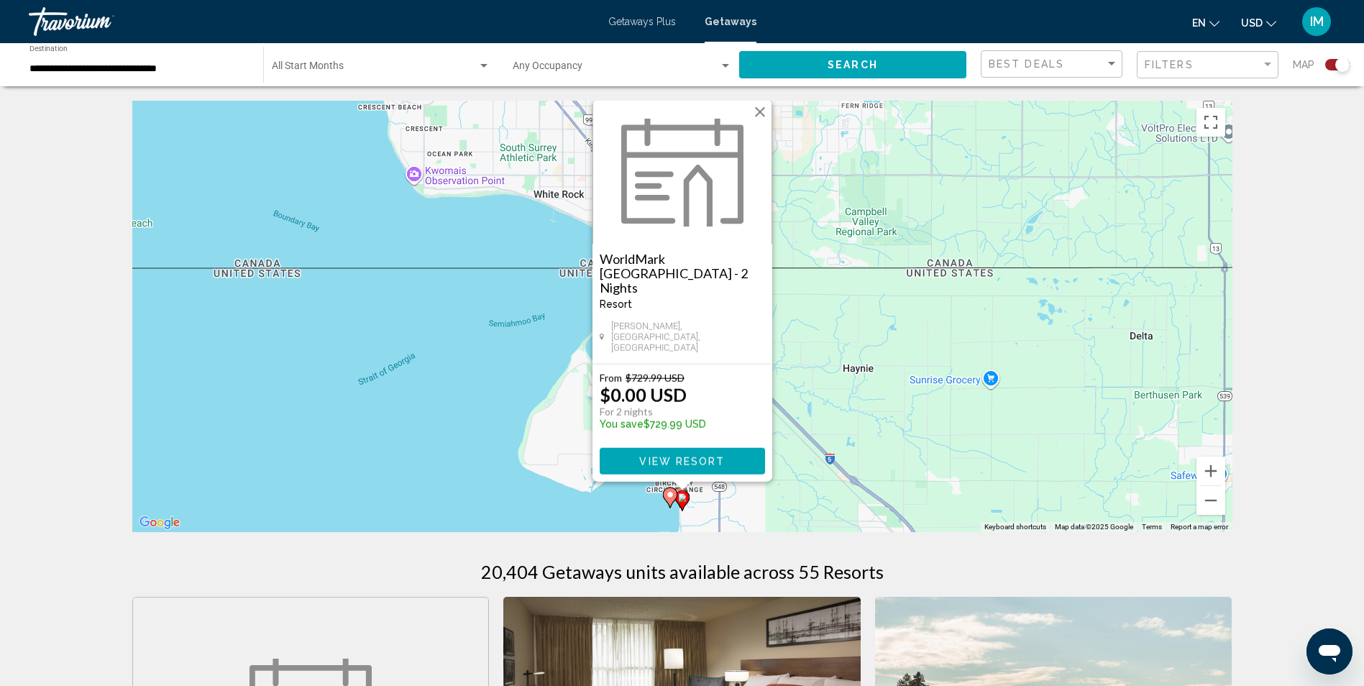
click at [700, 321] on div "WorldMark [GEOGRAPHIC_DATA] - 2 Nights Resort - This is an adults only resort" at bounding box center [682, 286] width 165 height 69
click at [712, 329] on div "WorldMark [GEOGRAPHIC_DATA] - 2 Nights Resort - This is an adults only resort […" at bounding box center [682, 303] width 180 height 119
click at [707, 321] on div "WorldMark [GEOGRAPHIC_DATA] - 2 Nights Resort - This is an adults only resort" at bounding box center [682, 286] width 165 height 69
click at [693, 458] on span "View Resort" at bounding box center [682, 462] width 86 height 12
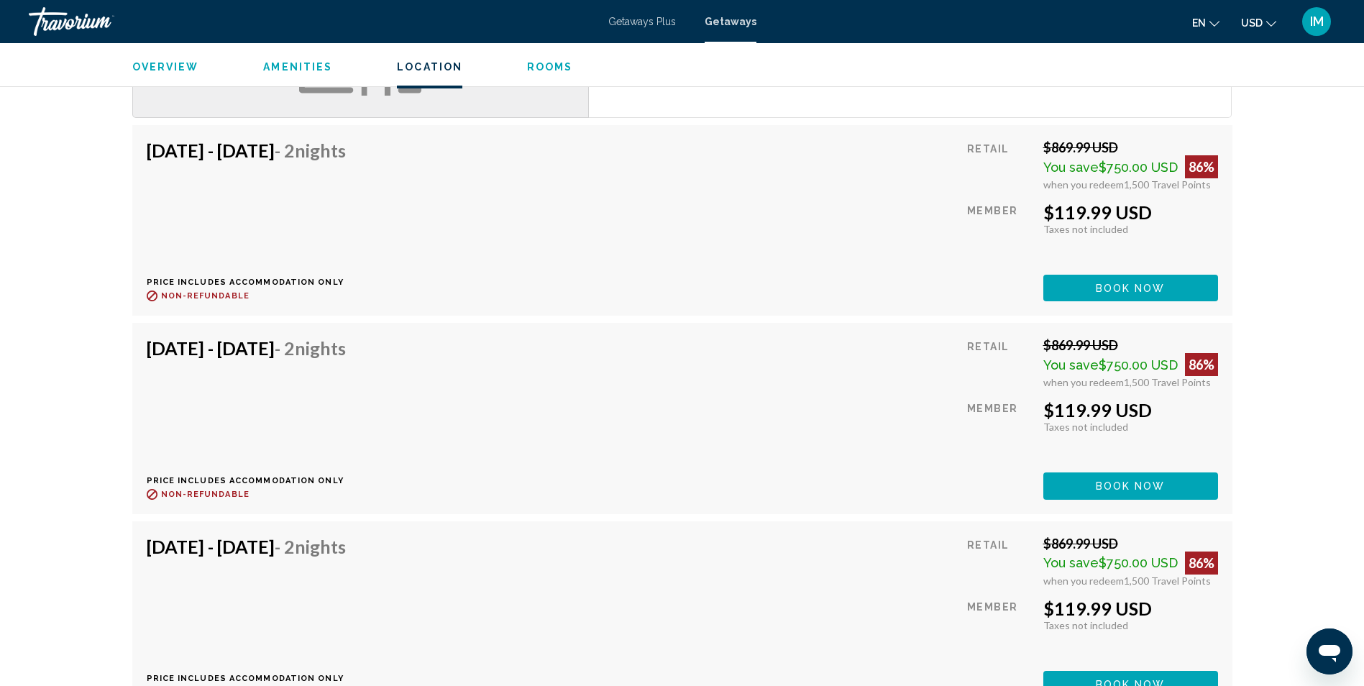
scroll to position [2013, 0]
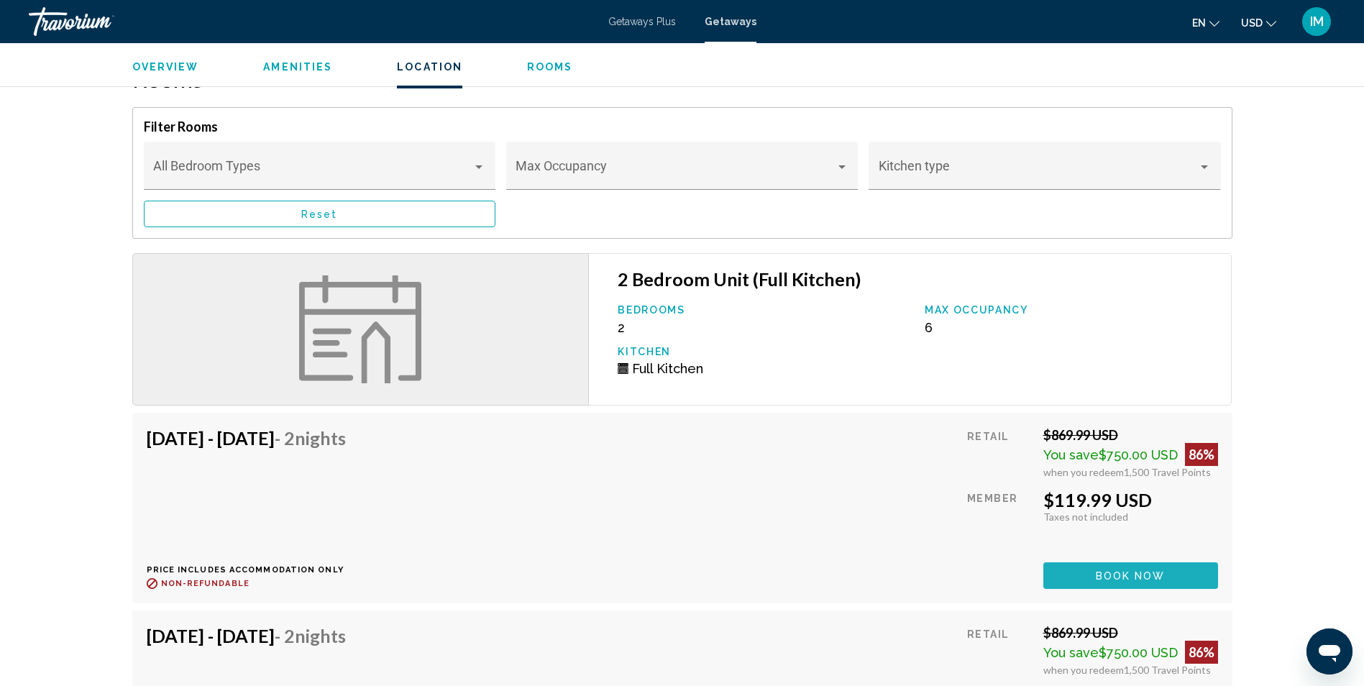
click at [1132, 572] on span "Book now" at bounding box center [1131, 576] width 70 height 12
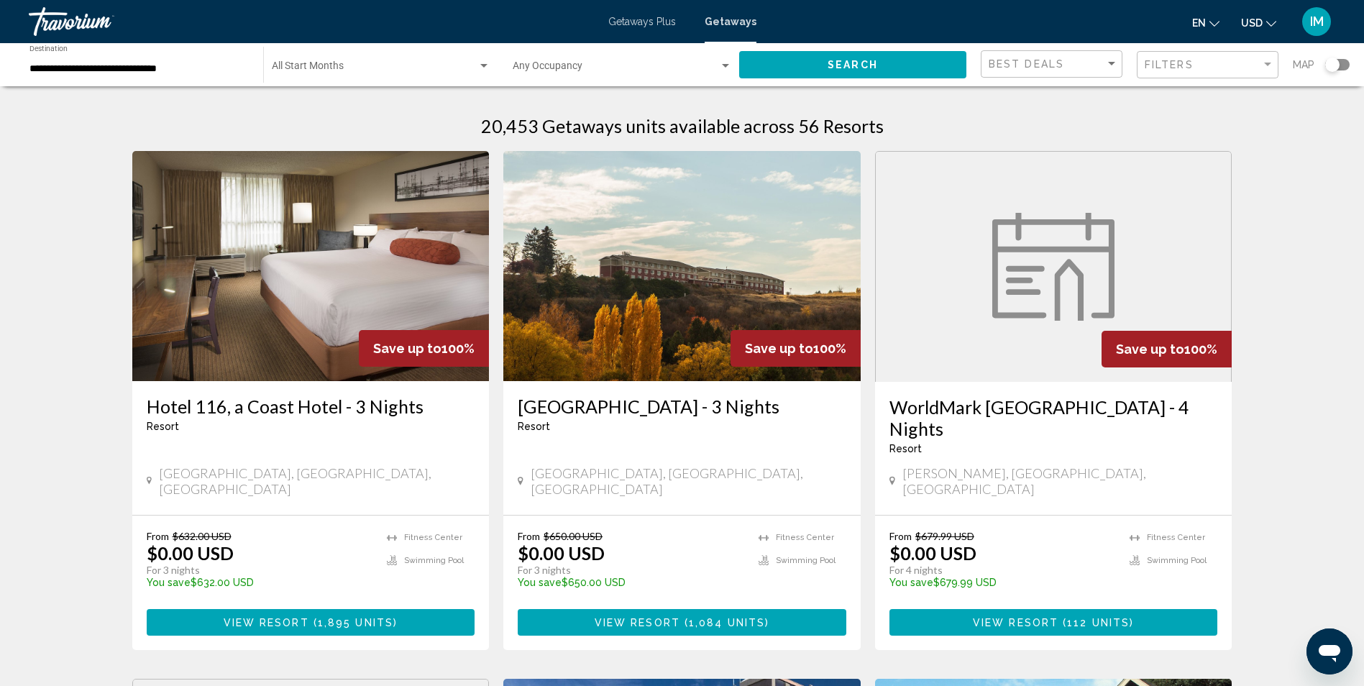
click at [278, 307] on img "Main content" at bounding box center [310, 266] width 357 height 230
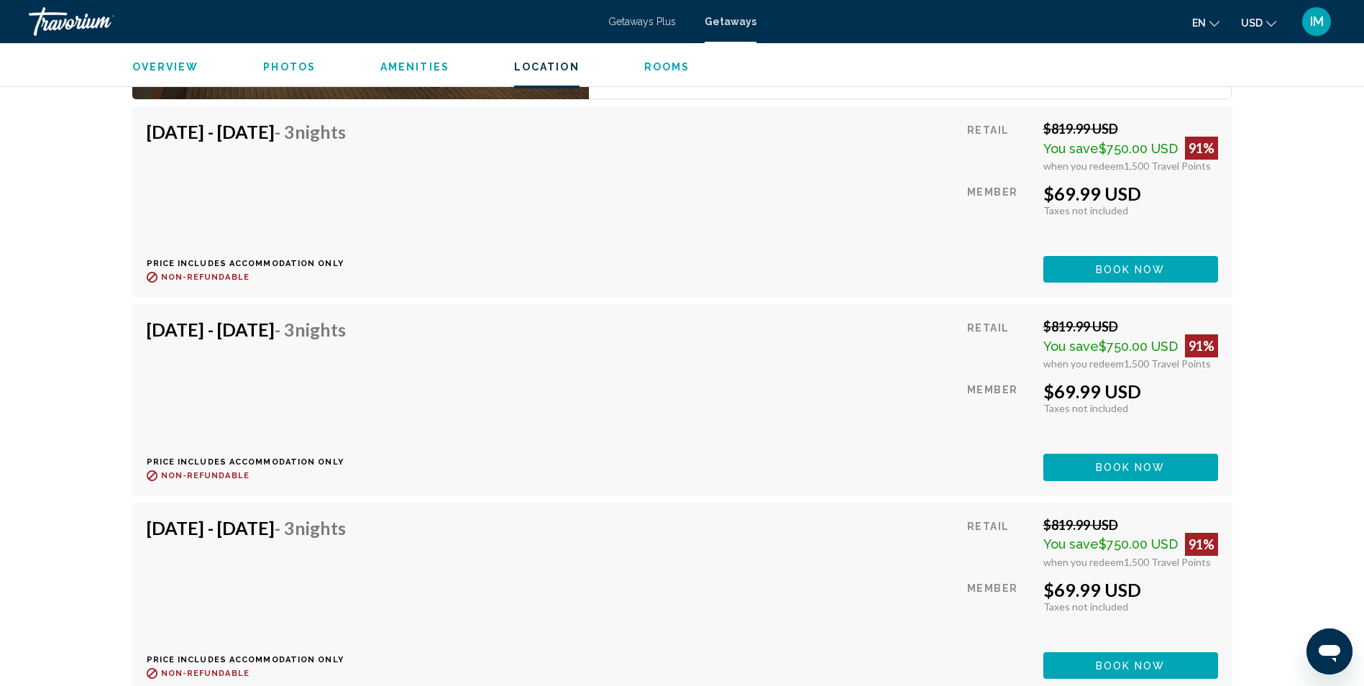
scroll to position [2505, 0]
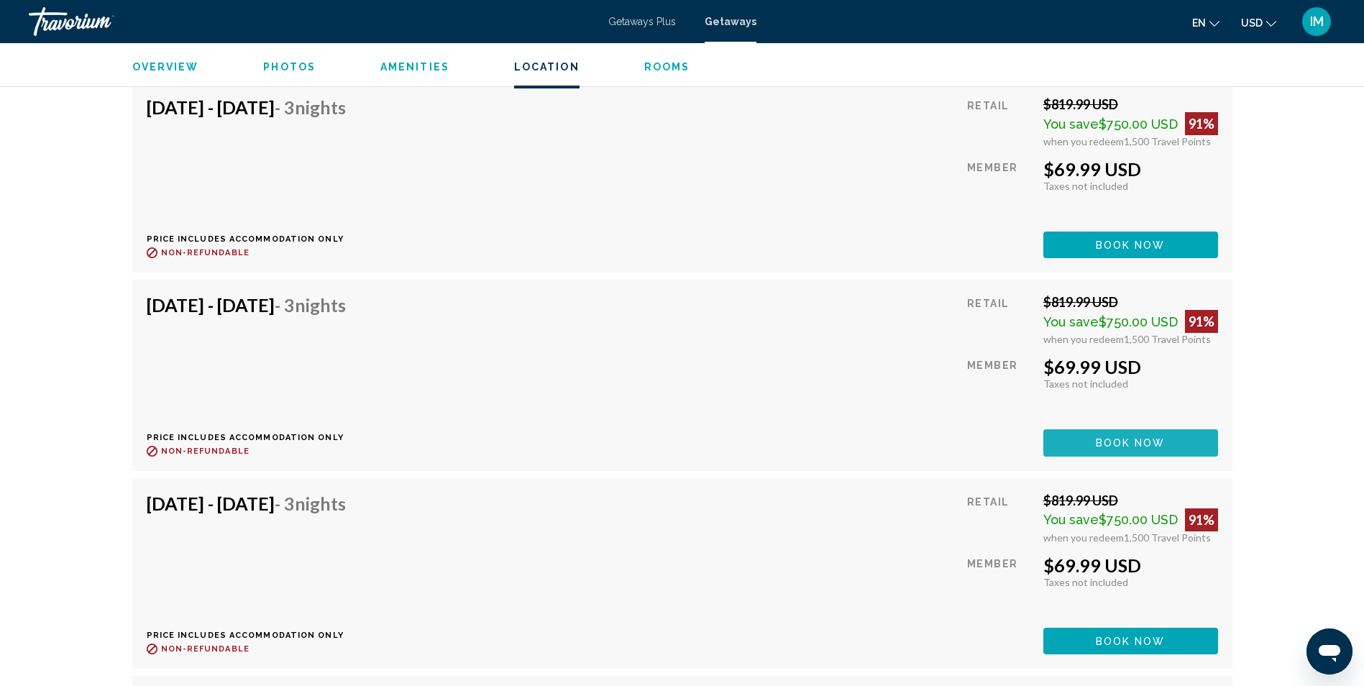
click at [1133, 439] on span "Book now" at bounding box center [1131, 444] width 70 height 12
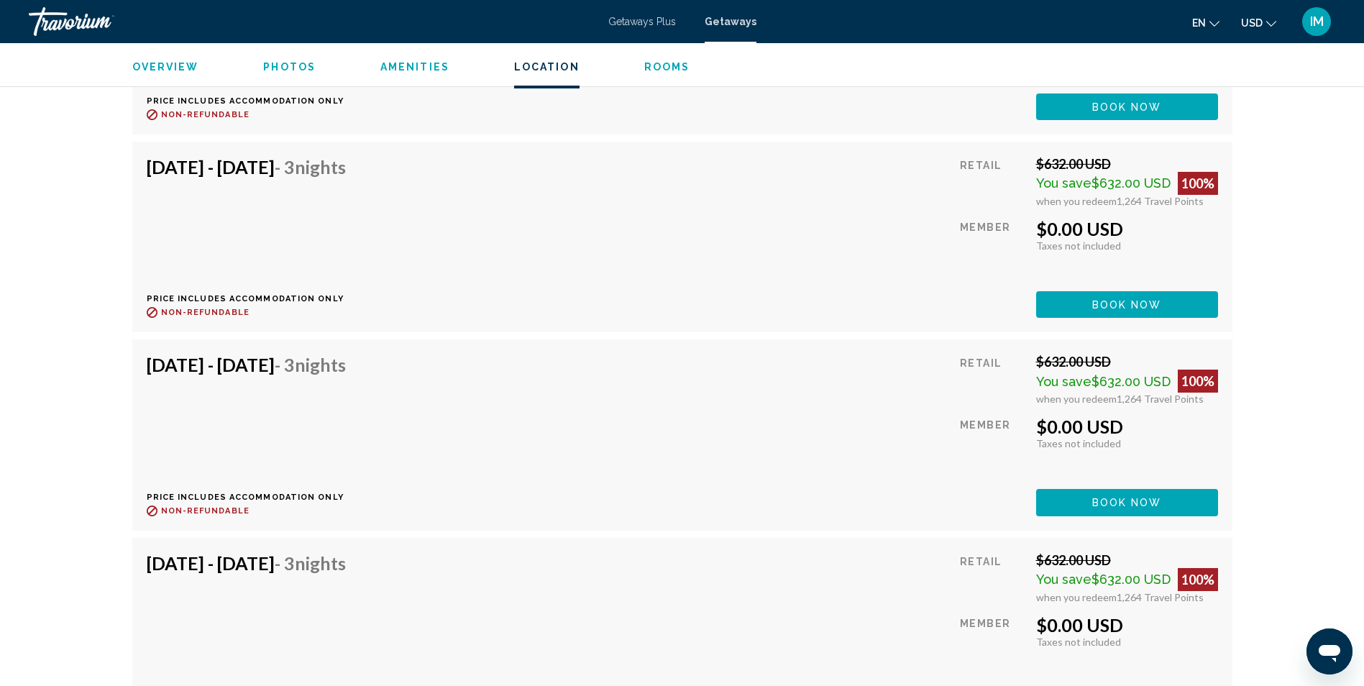
scroll to position [24443, 0]
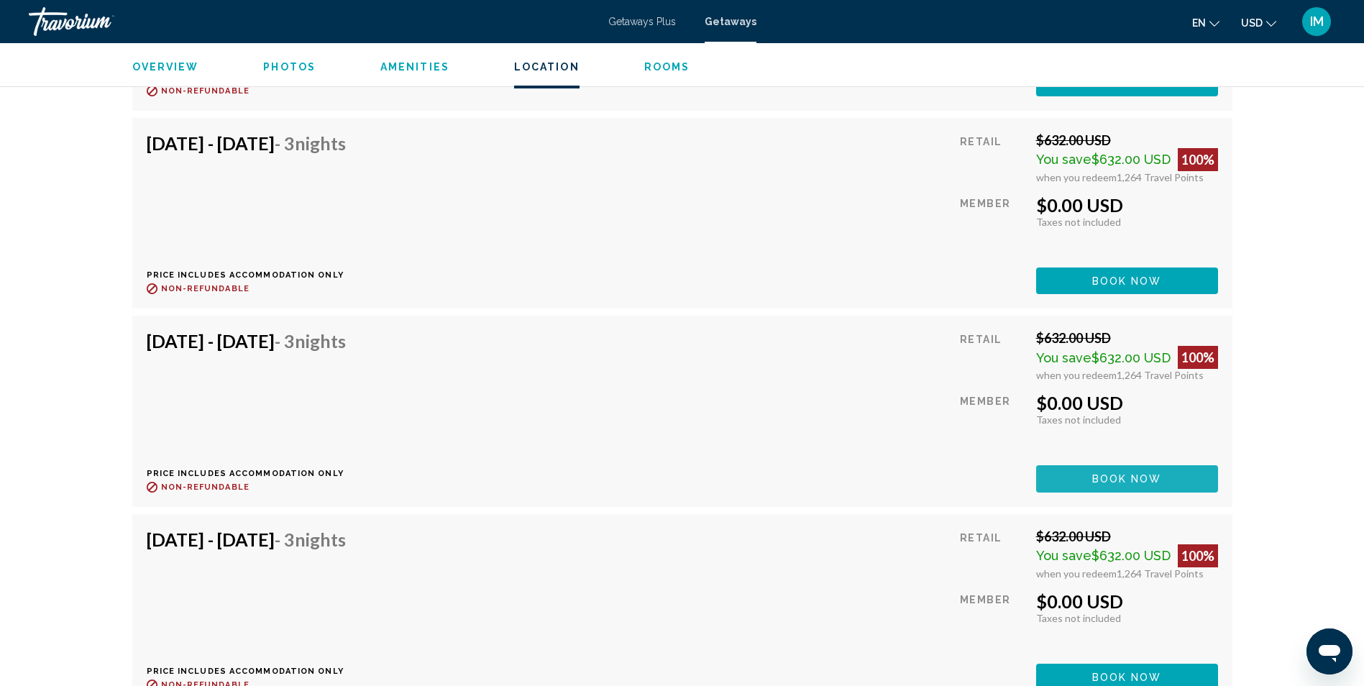
click at [1132, 476] on span "Book now" at bounding box center [1127, 480] width 70 height 12
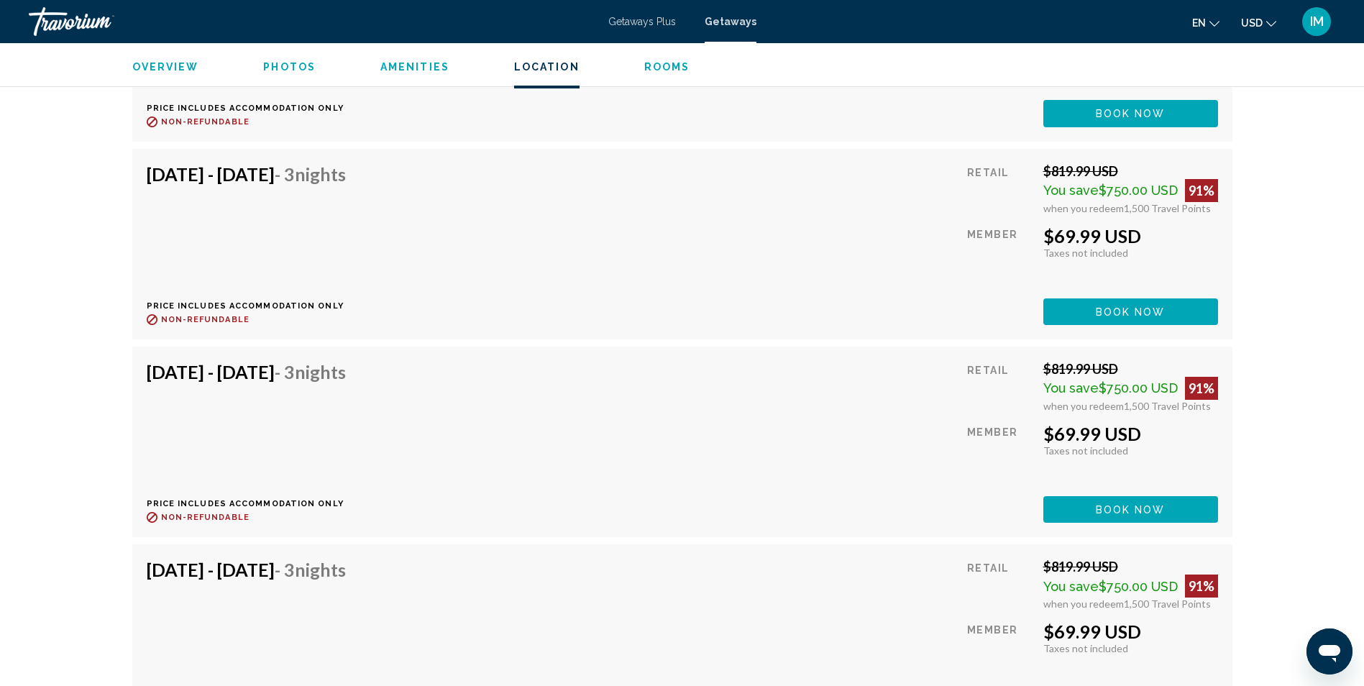
scroll to position [3943, 0]
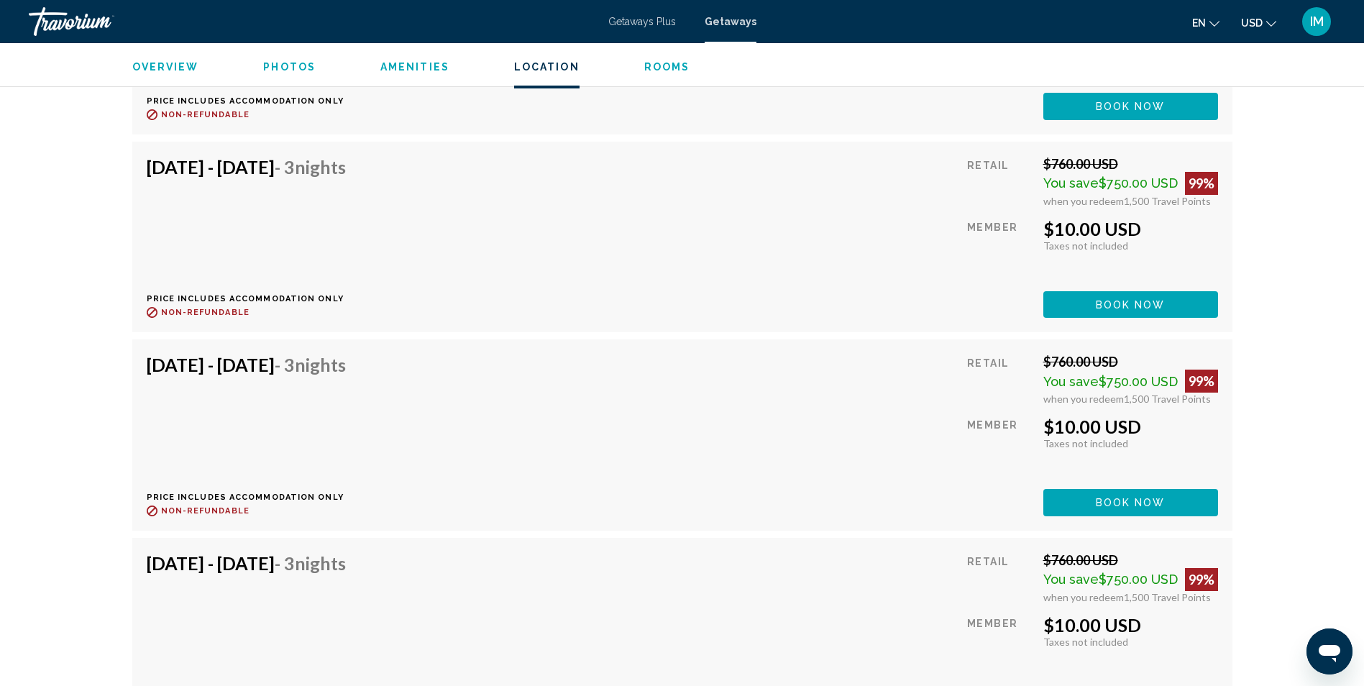
scroll to position [8401, 0]
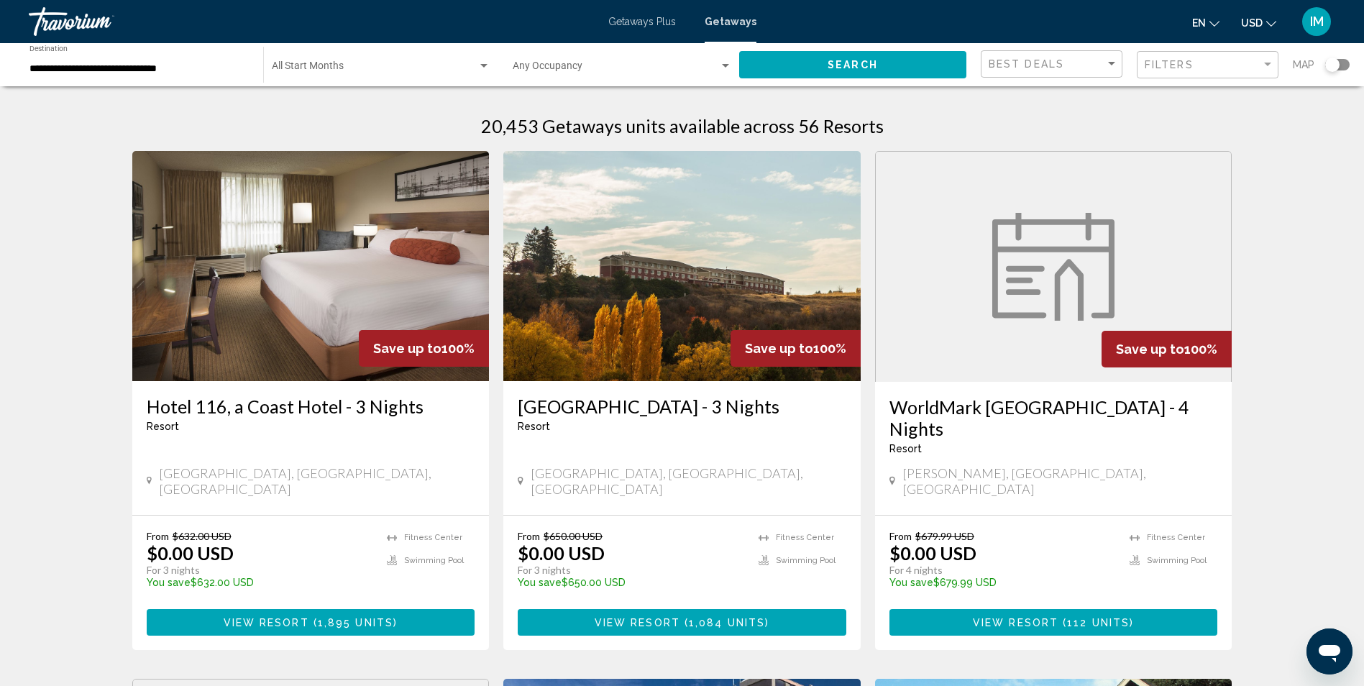
click at [1334, 65] on div "Search widget" at bounding box center [1332, 65] width 14 height 14
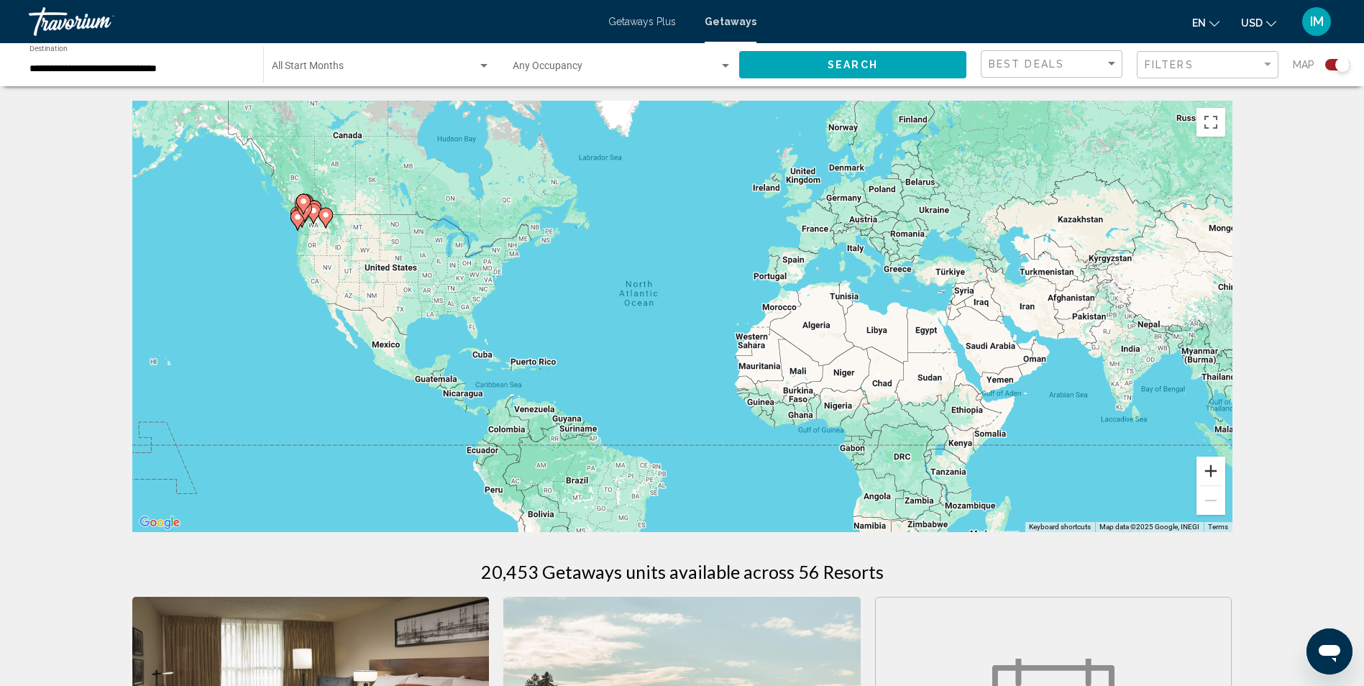
click at [1214, 468] on button "Zoom in" at bounding box center [1210, 471] width 29 height 29
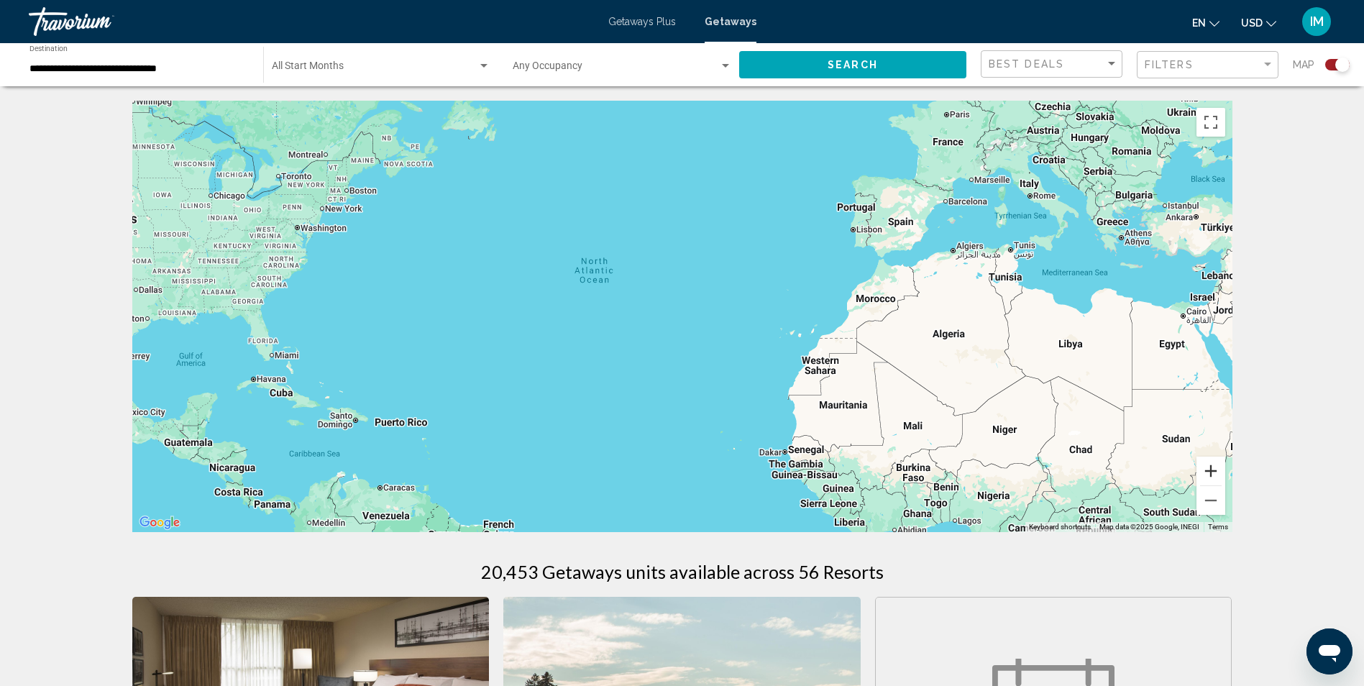
click at [1218, 468] on button "Zoom in" at bounding box center [1210, 471] width 29 height 29
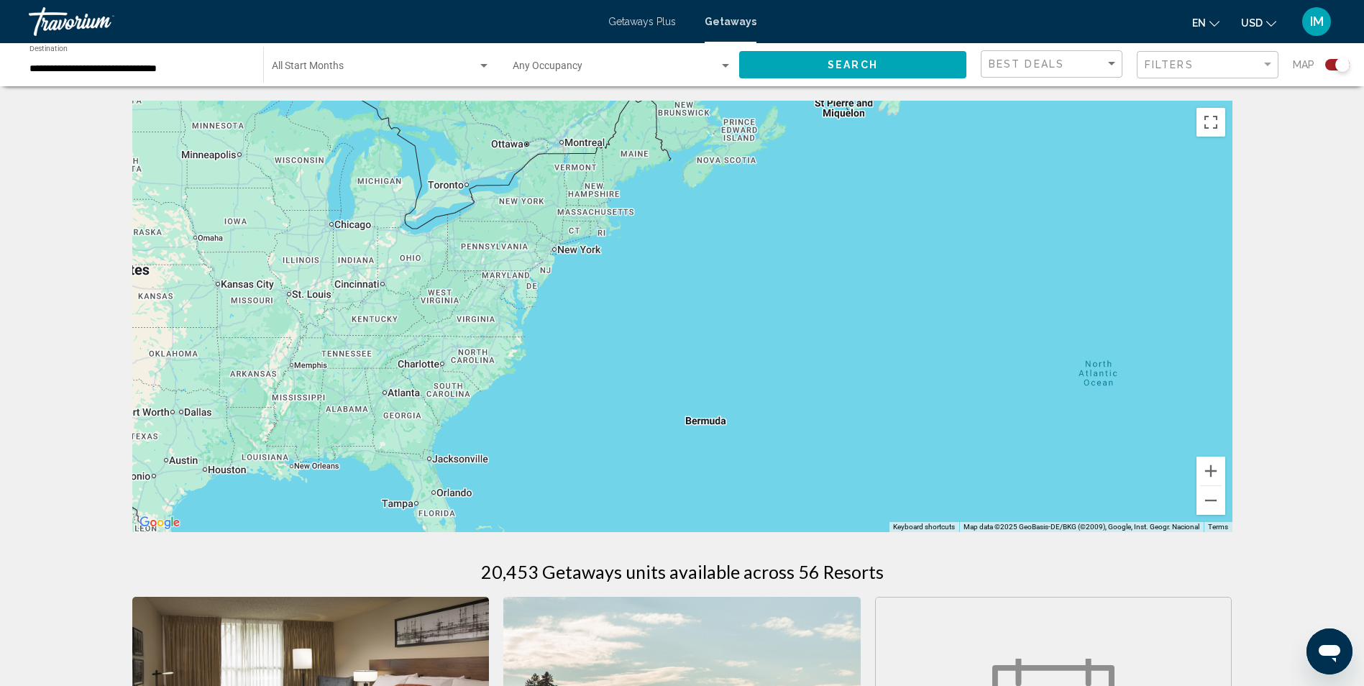
drag, startPoint x: 716, startPoint y: 270, endPoint x: 1324, endPoint y: 404, distance: 622.2
click at [1363, 423] on html "**********" at bounding box center [682, 343] width 1364 height 686
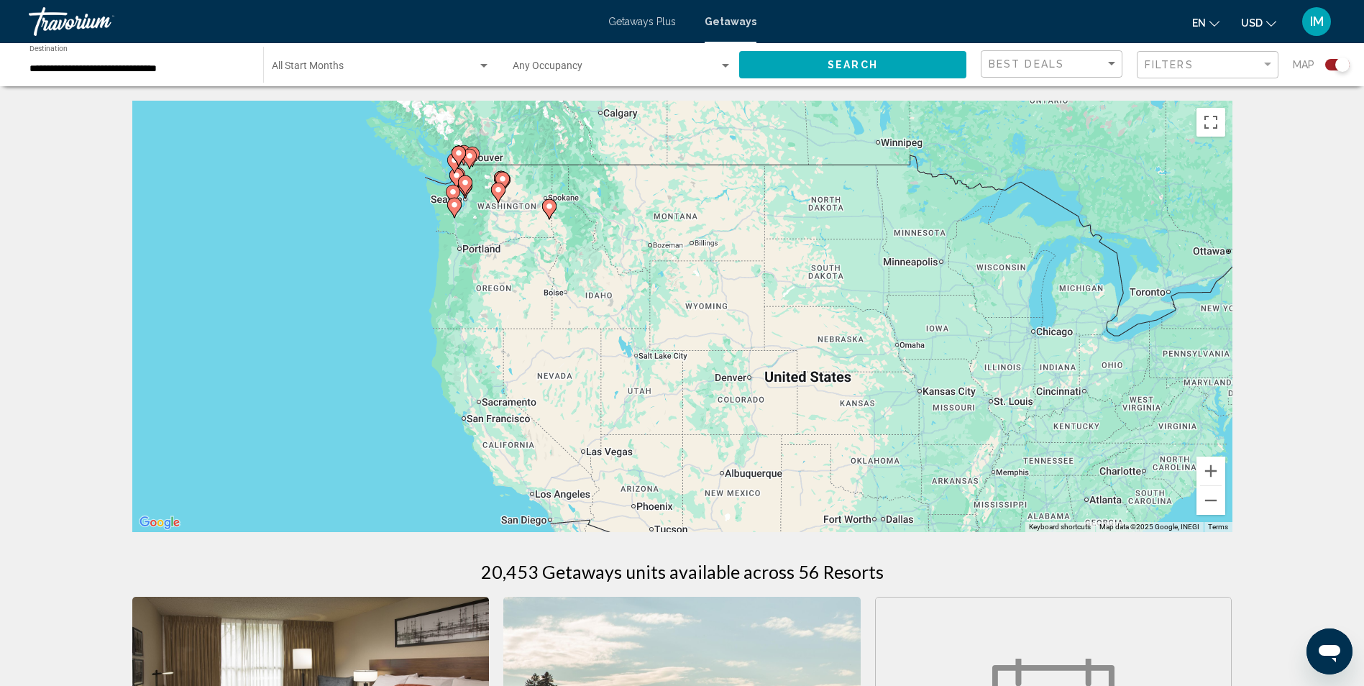
drag, startPoint x: 543, startPoint y: 270, endPoint x: 1160, endPoint y: 376, distance: 626.5
click at [1160, 376] on div "To activate drag with keyboard, press Alt + Enter. Once in keyboard drag state,…" at bounding box center [682, 316] width 1100 height 431
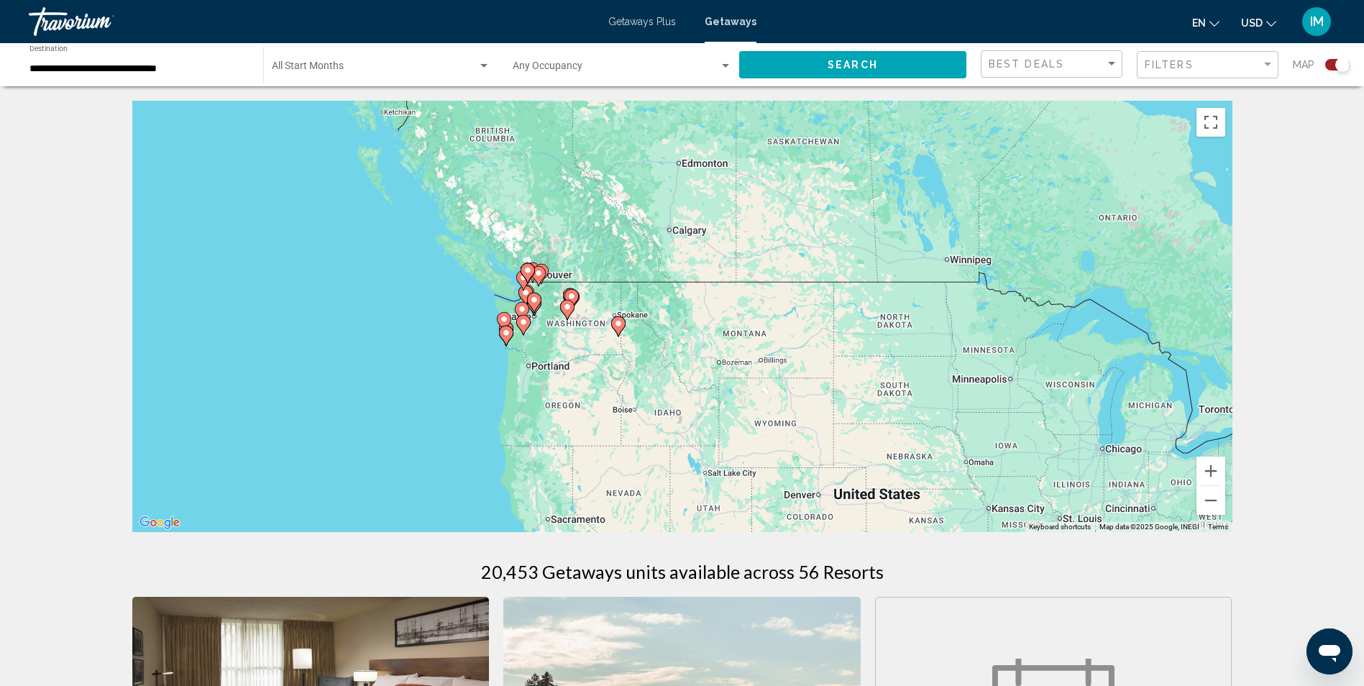
drag, startPoint x: 724, startPoint y: 255, endPoint x: 727, endPoint y: 408, distance: 153.2
click at [719, 408] on div "To activate drag with keyboard, press Alt + Enter. Once in keyboard drag state,…" at bounding box center [682, 316] width 1100 height 431
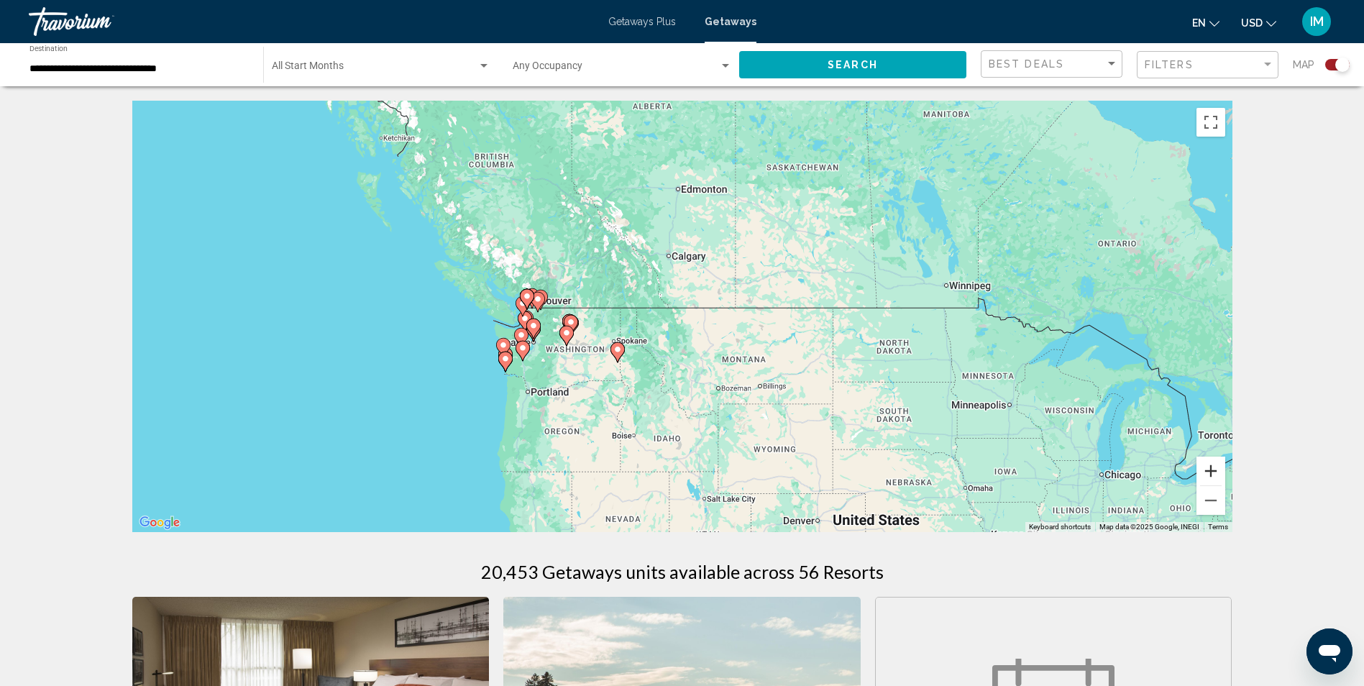
click at [1209, 469] on button "Zoom in" at bounding box center [1210, 471] width 29 height 29
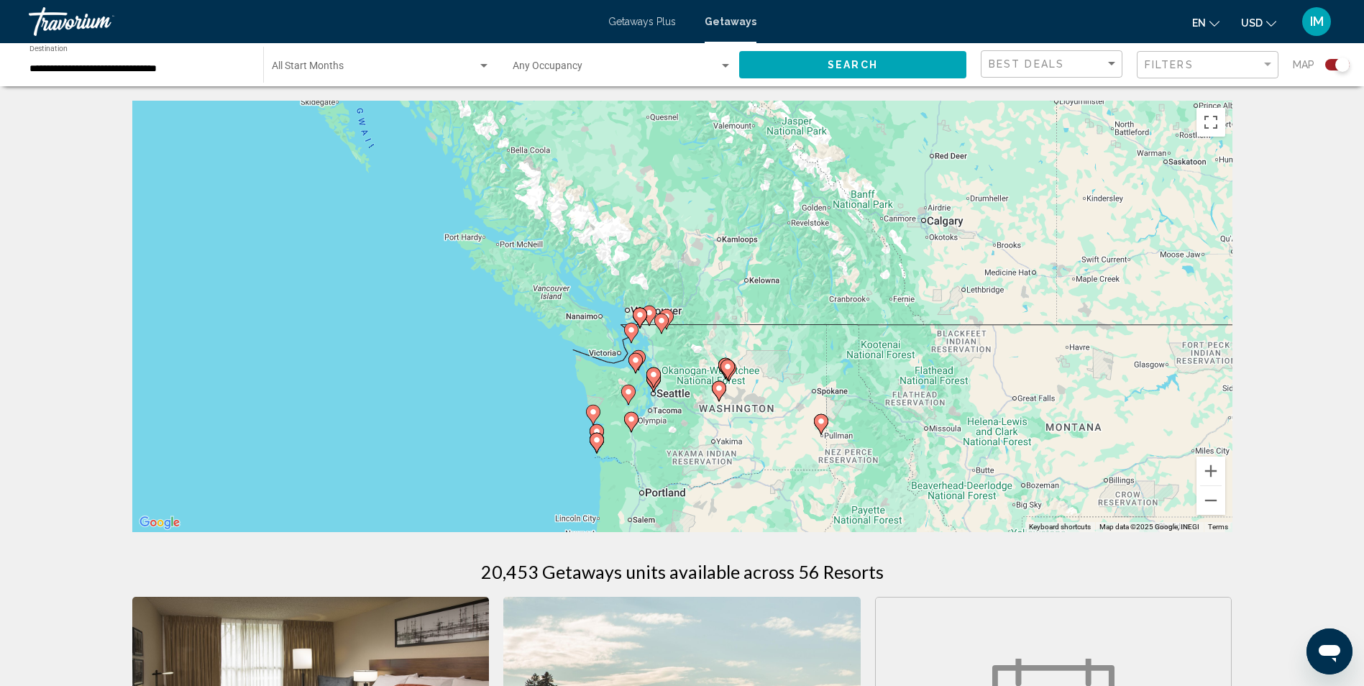
drag, startPoint x: 770, startPoint y: 331, endPoint x: 1040, endPoint y: 357, distance: 271.5
click at [1040, 357] on div "To activate drag with keyboard, press Alt + Enter. Once in keyboard drag state,…" at bounding box center [682, 316] width 1100 height 431
click at [1211, 467] on button "Zoom in" at bounding box center [1210, 471] width 29 height 29
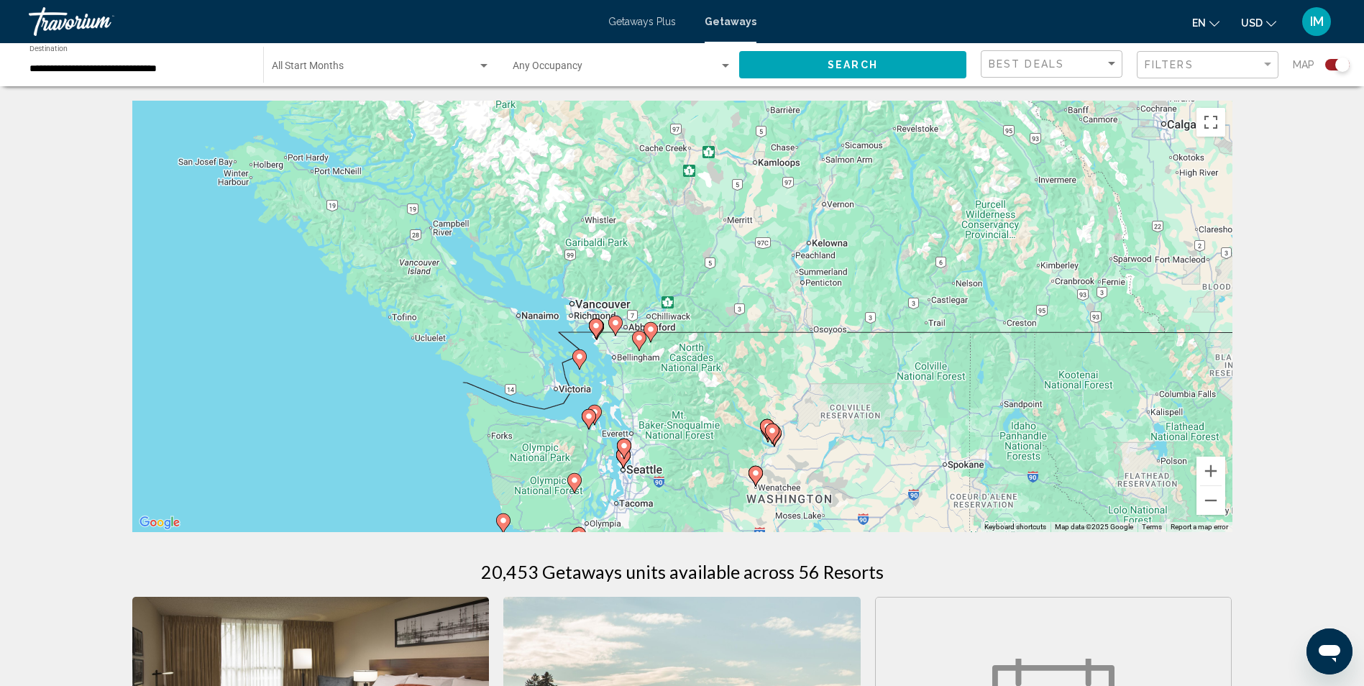
click at [624, 448] on image "Main content" at bounding box center [624, 445] width 9 height 9
click at [628, 446] on image "Main content" at bounding box center [624, 445] width 9 height 9
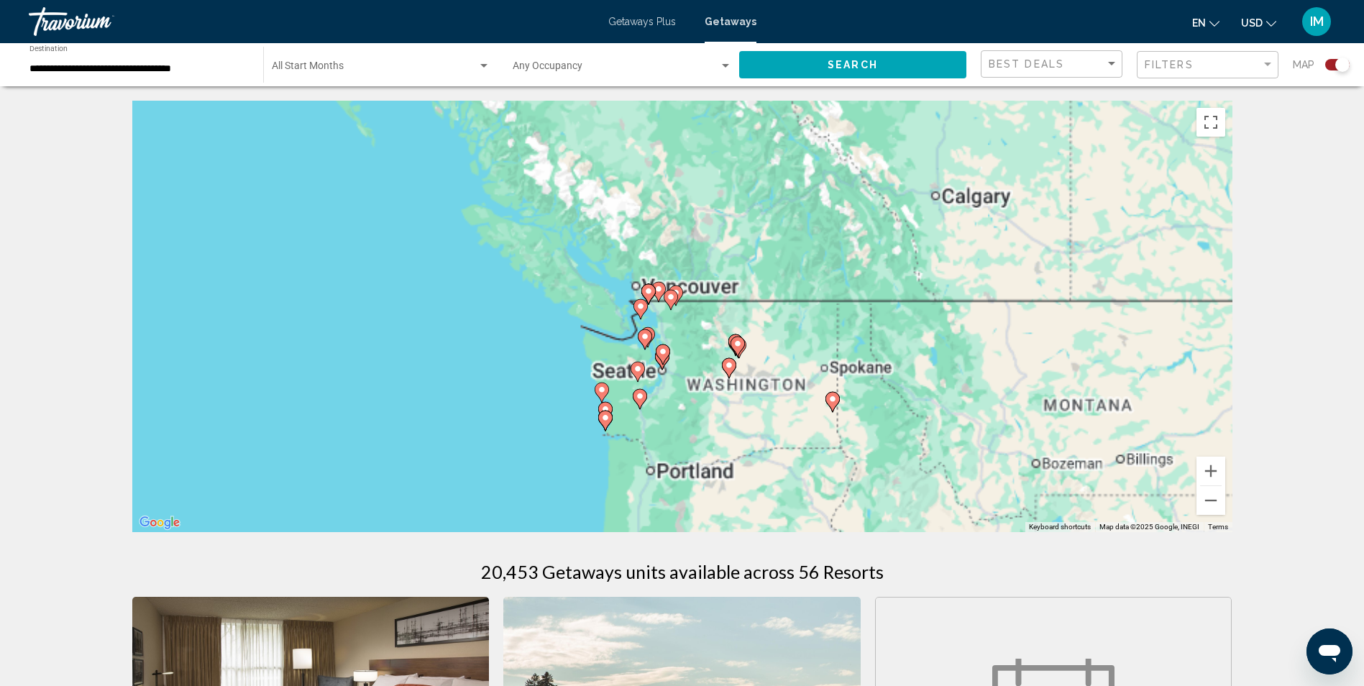
click at [628, 446] on div "To activate drag with keyboard, press Alt + Enter. Once in keyboard drag state,…" at bounding box center [682, 316] width 1100 height 431
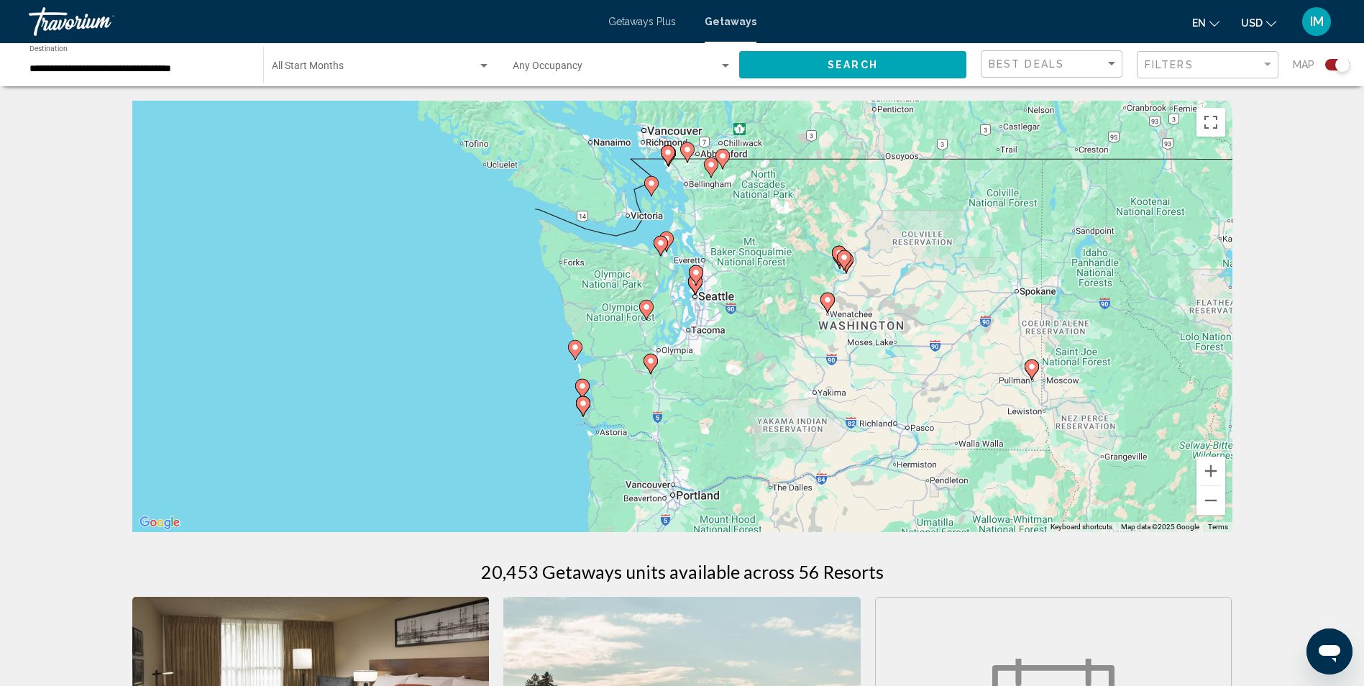
click at [700, 282] on gmp-advanced-marker "Main content" at bounding box center [696, 276] width 14 height 22
type input "**********"
click at [700, 280] on gmp-advanced-marker "Main content" at bounding box center [696, 276] width 14 height 22
click at [697, 275] on g "Main content" at bounding box center [696, 275] width 14 height 20
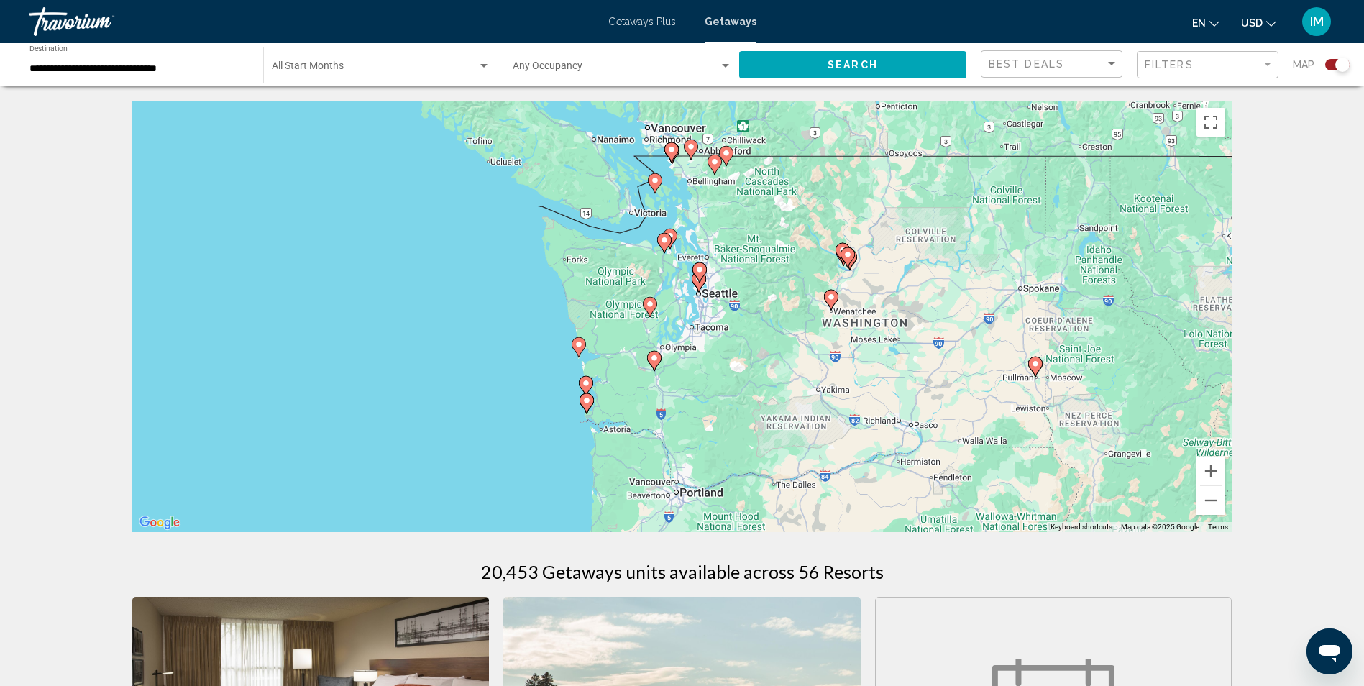
click at [697, 273] on image "Main content" at bounding box center [699, 269] width 9 height 9
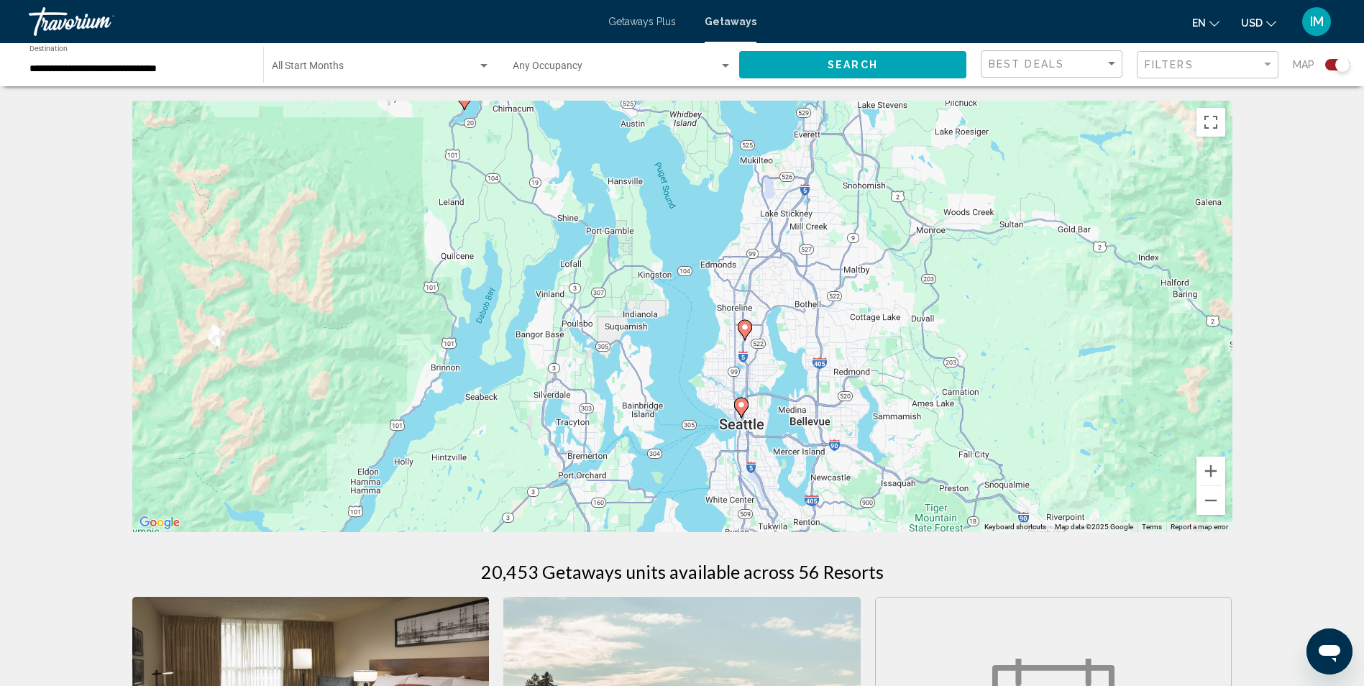
drag, startPoint x: 774, startPoint y: 239, endPoint x: 699, endPoint y: 434, distance: 209.4
click at [684, 449] on div "To activate drag with keyboard, press Alt + Enter. Once in keyboard drag state,…" at bounding box center [682, 316] width 1100 height 431
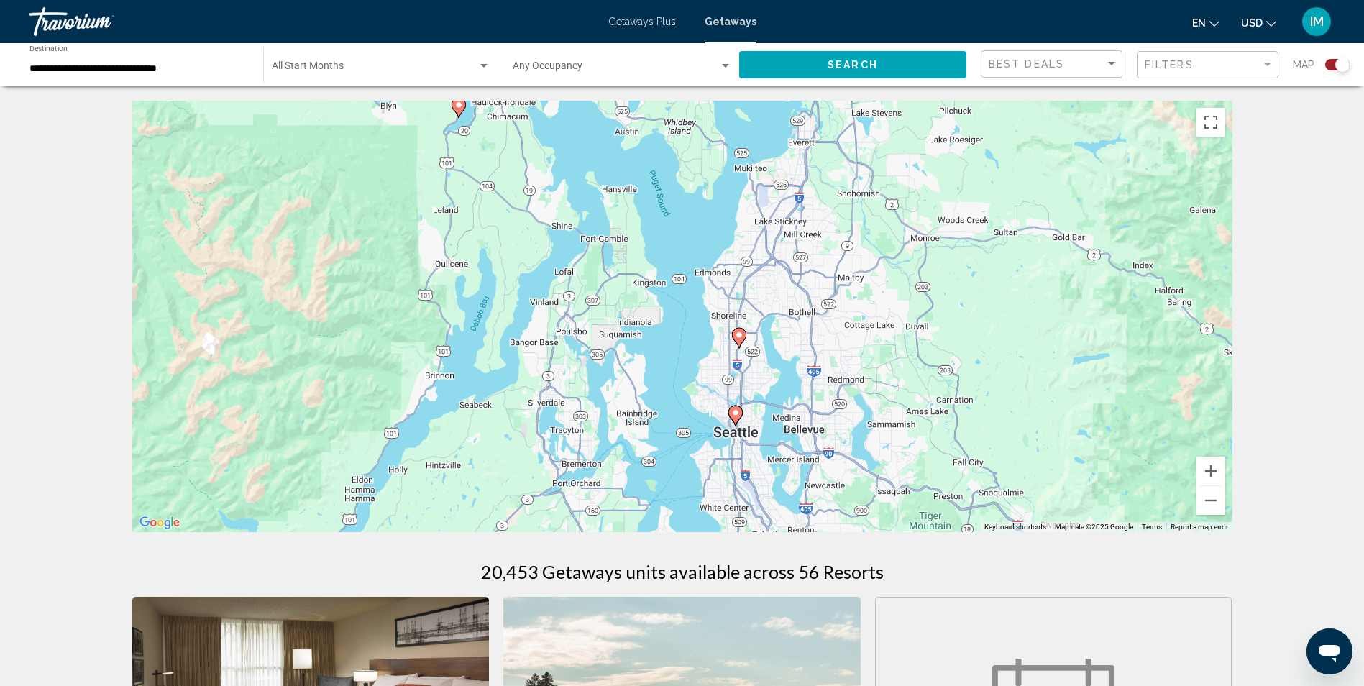
click at [743, 408] on g "Main content" at bounding box center [735, 415] width 14 height 20
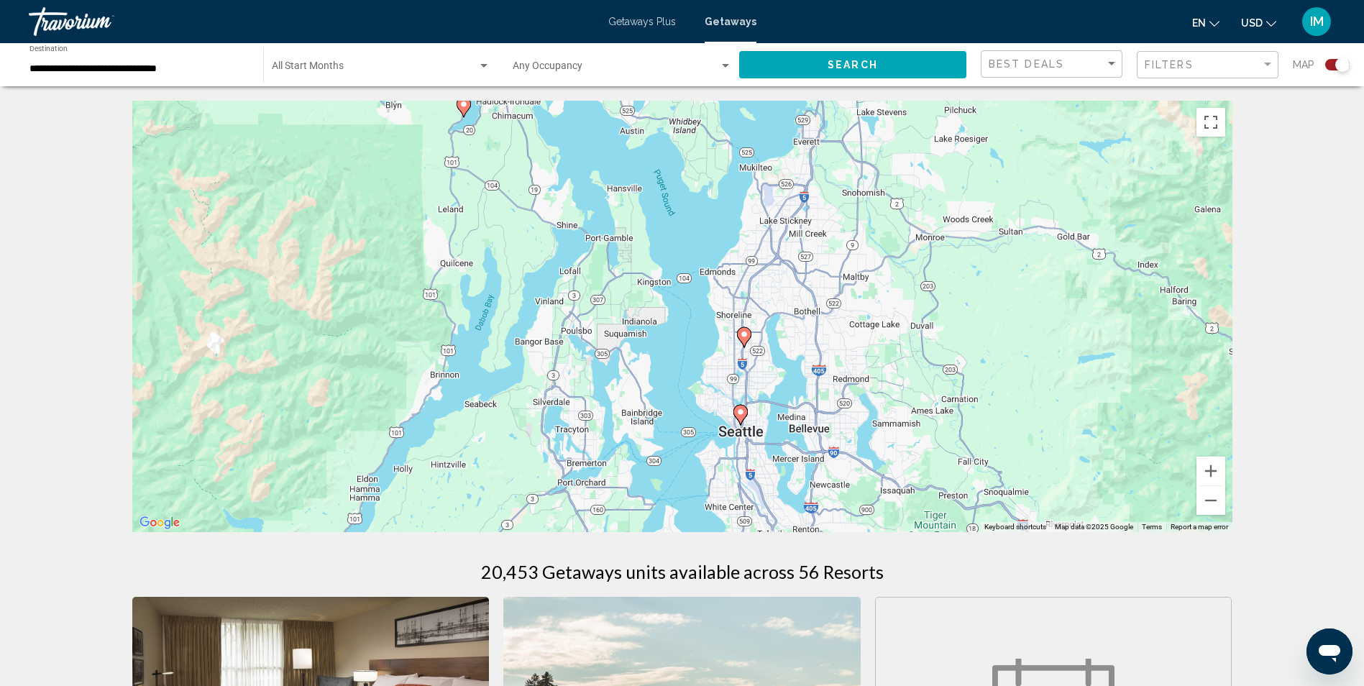
click at [747, 405] on gmp-advanced-marker "Main content" at bounding box center [740, 415] width 14 height 22
click at [746, 409] on image "Main content" at bounding box center [742, 412] width 9 height 9
click at [740, 411] on image "Main content" at bounding box center [742, 412] width 9 height 9
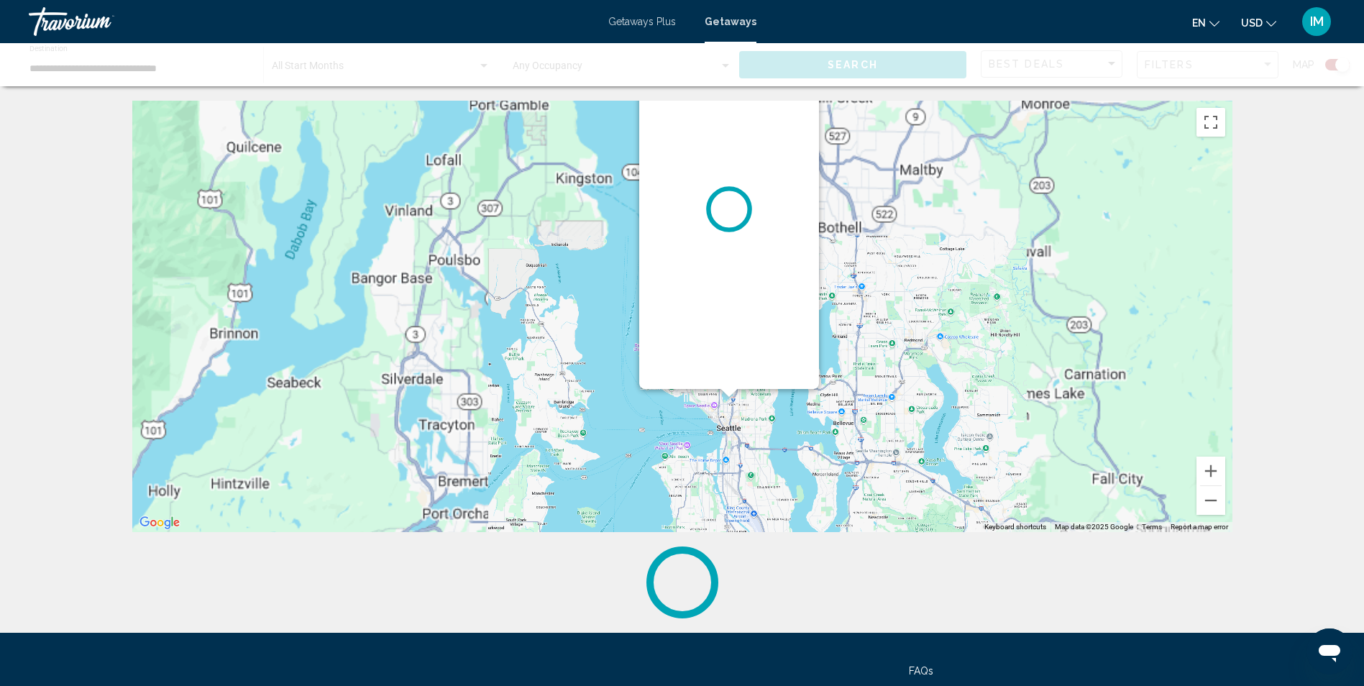
click at [740, 411] on div "To activate drag with keyboard, press Alt + Enter. Once in keyboard drag state,…" at bounding box center [682, 316] width 1100 height 431
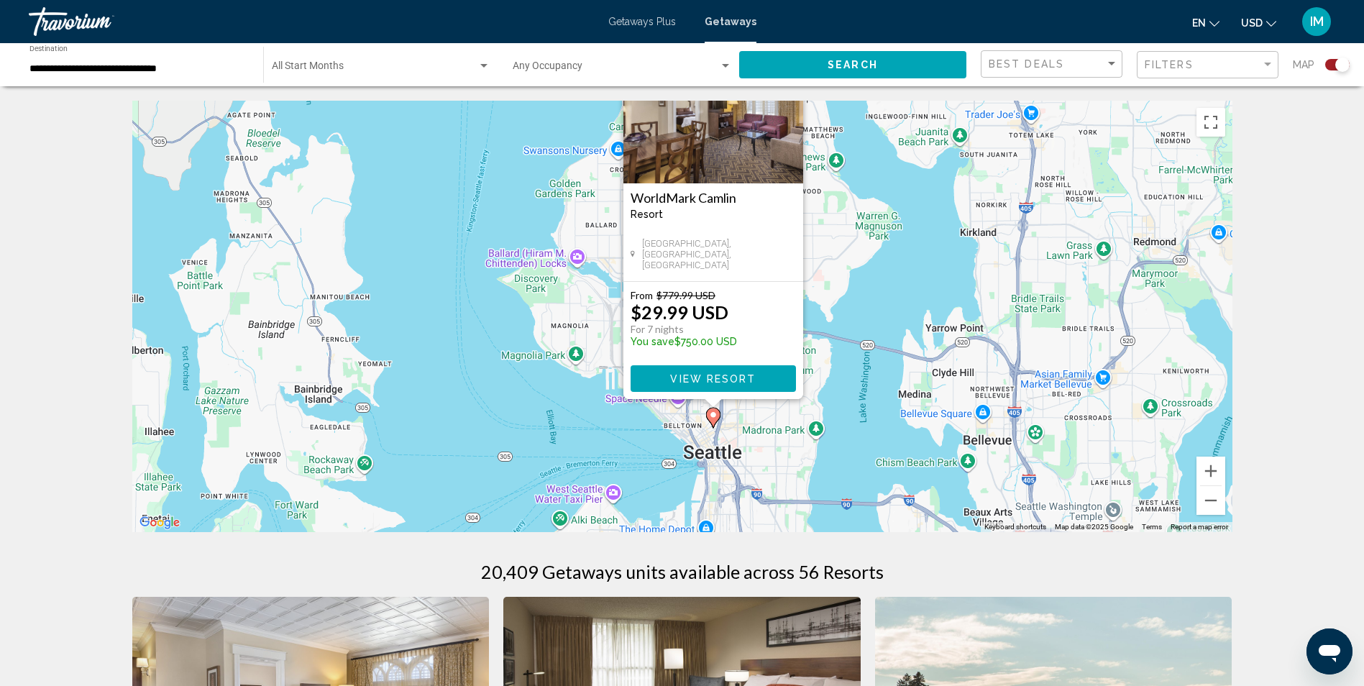
drag, startPoint x: 740, startPoint y: 411, endPoint x: 694, endPoint y: 308, distance: 111.7
click at [694, 308] on p "$29.99 USD" at bounding box center [679, 312] width 98 height 22
click at [707, 374] on span "View Resort" at bounding box center [713, 379] width 86 height 12
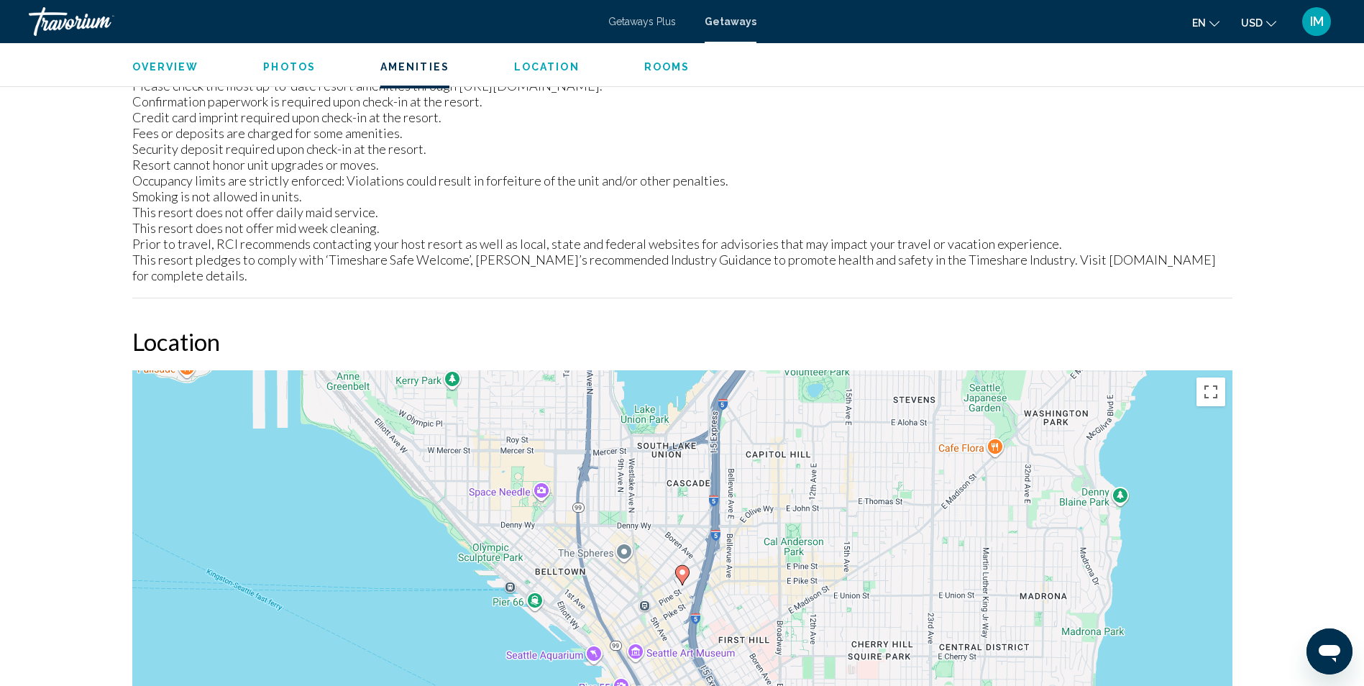
scroll to position [1618, 0]
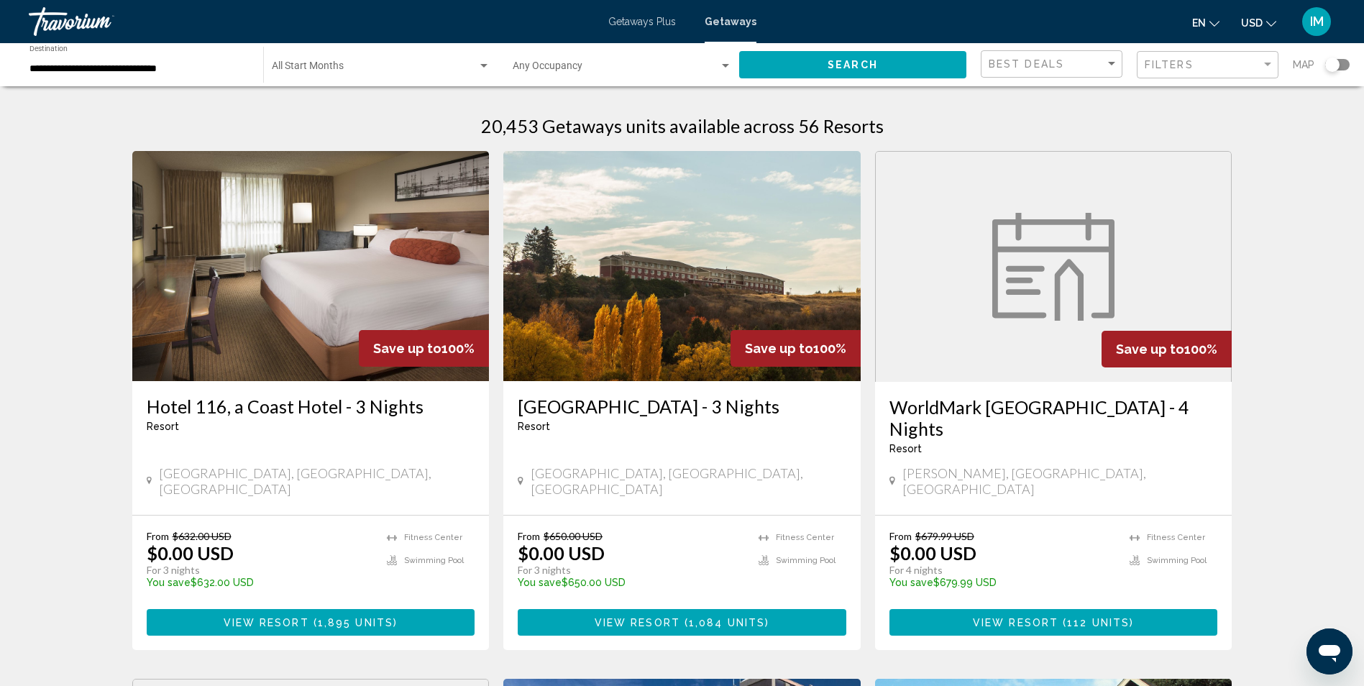
click at [1331, 65] on div "Search widget" at bounding box center [1332, 65] width 14 height 14
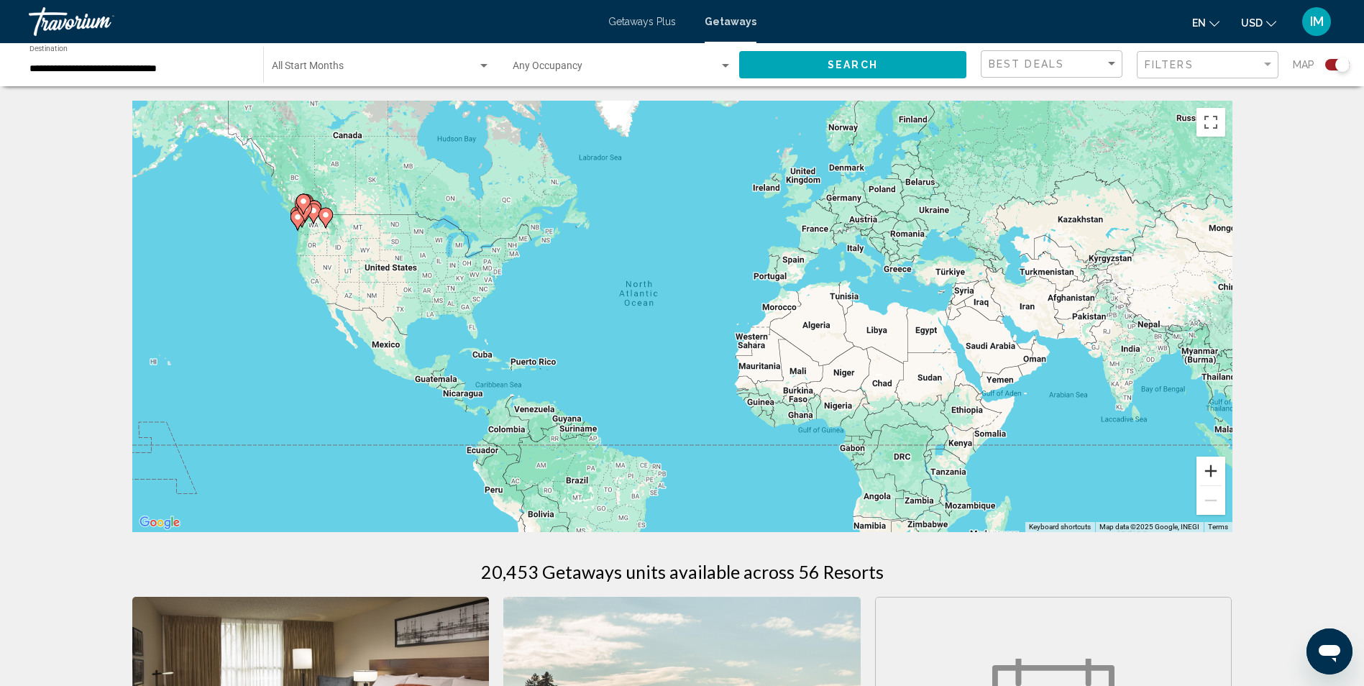
click at [1214, 462] on button "Zoom in" at bounding box center [1210, 471] width 29 height 29
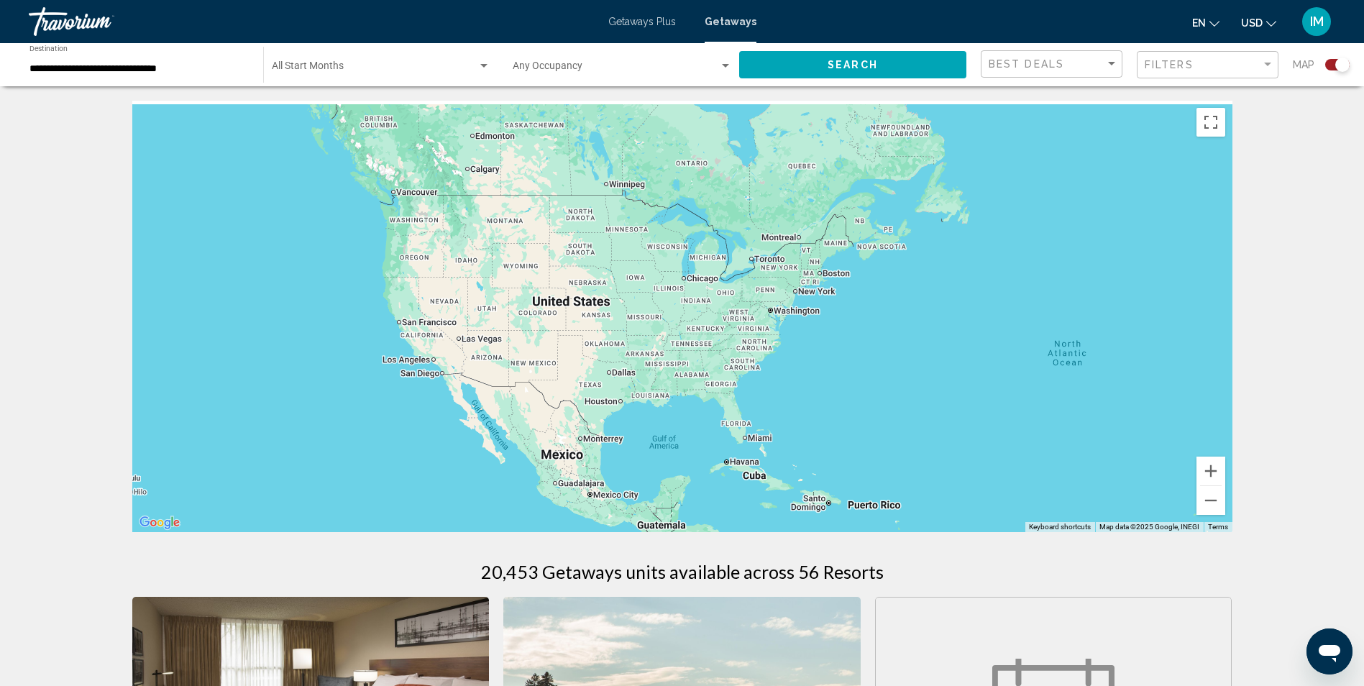
drag, startPoint x: 714, startPoint y: 321, endPoint x: 1240, endPoint y: 405, distance: 532.9
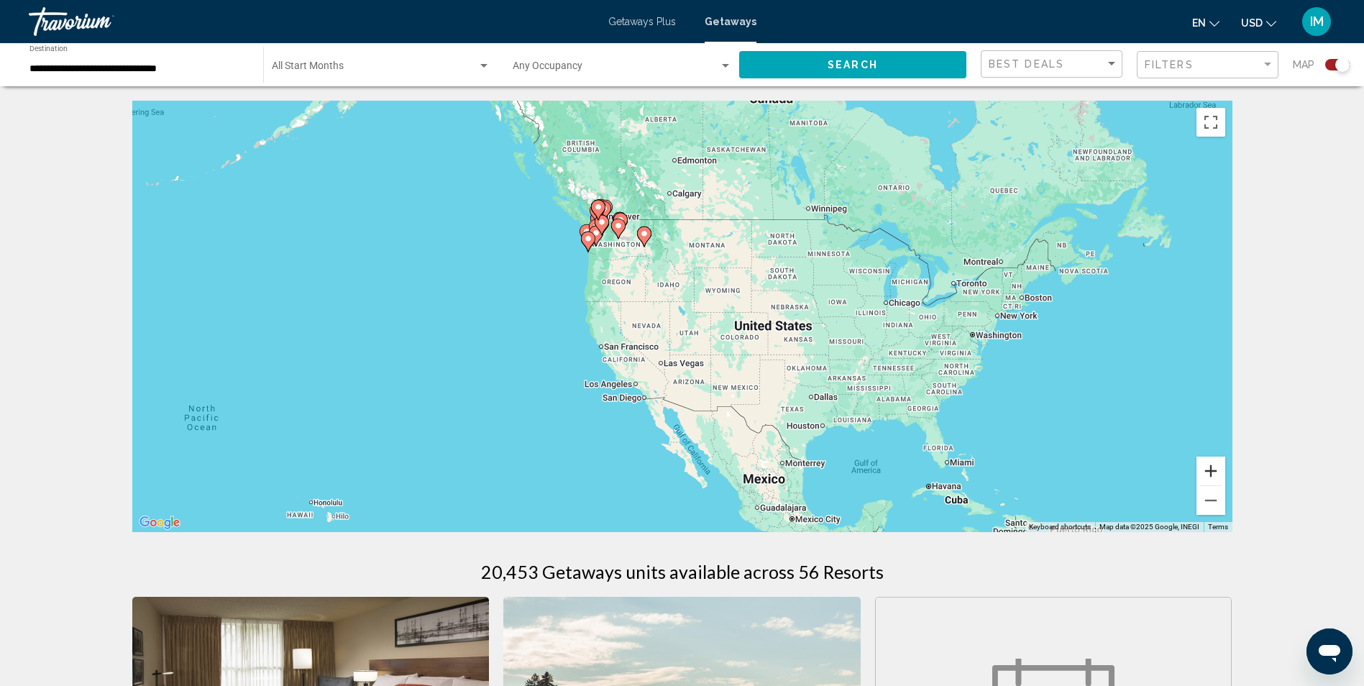
click at [1211, 470] on button "Zoom in" at bounding box center [1210, 471] width 29 height 29
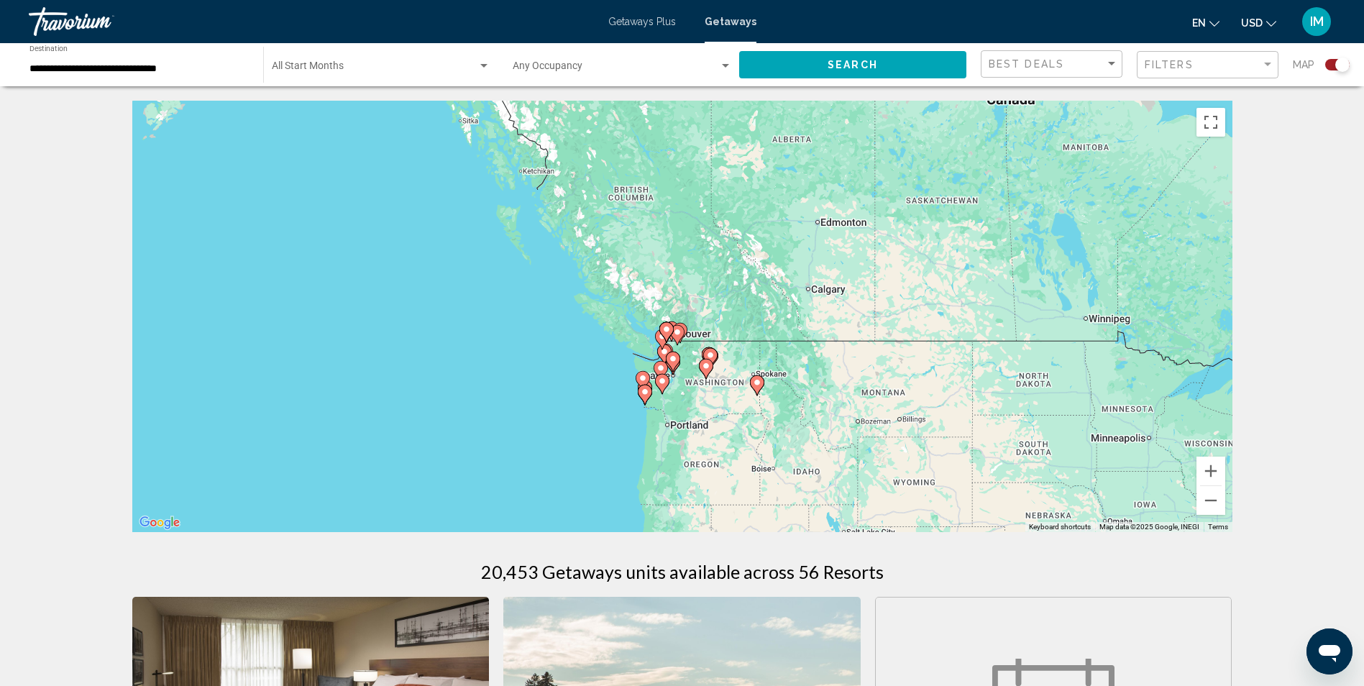
drag, startPoint x: 808, startPoint y: 301, endPoint x: 930, endPoint y: 495, distance: 228.4
click at [930, 495] on div "To activate drag with keyboard, press Alt + Enter. Once in keyboard drag state,…" at bounding box center [682, 316] width 1100 height 431
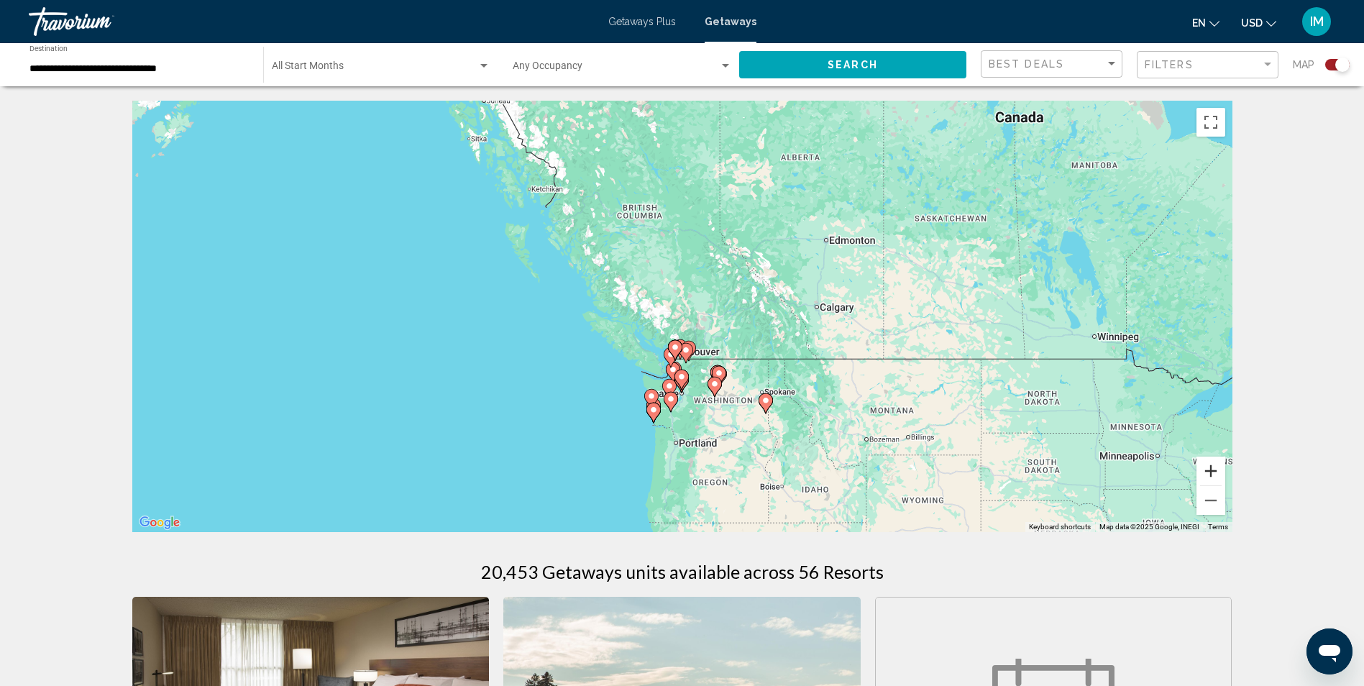
click at [1209, 472] on button "Zoom in" at bounding box center [1210, 471] width 29 height 29
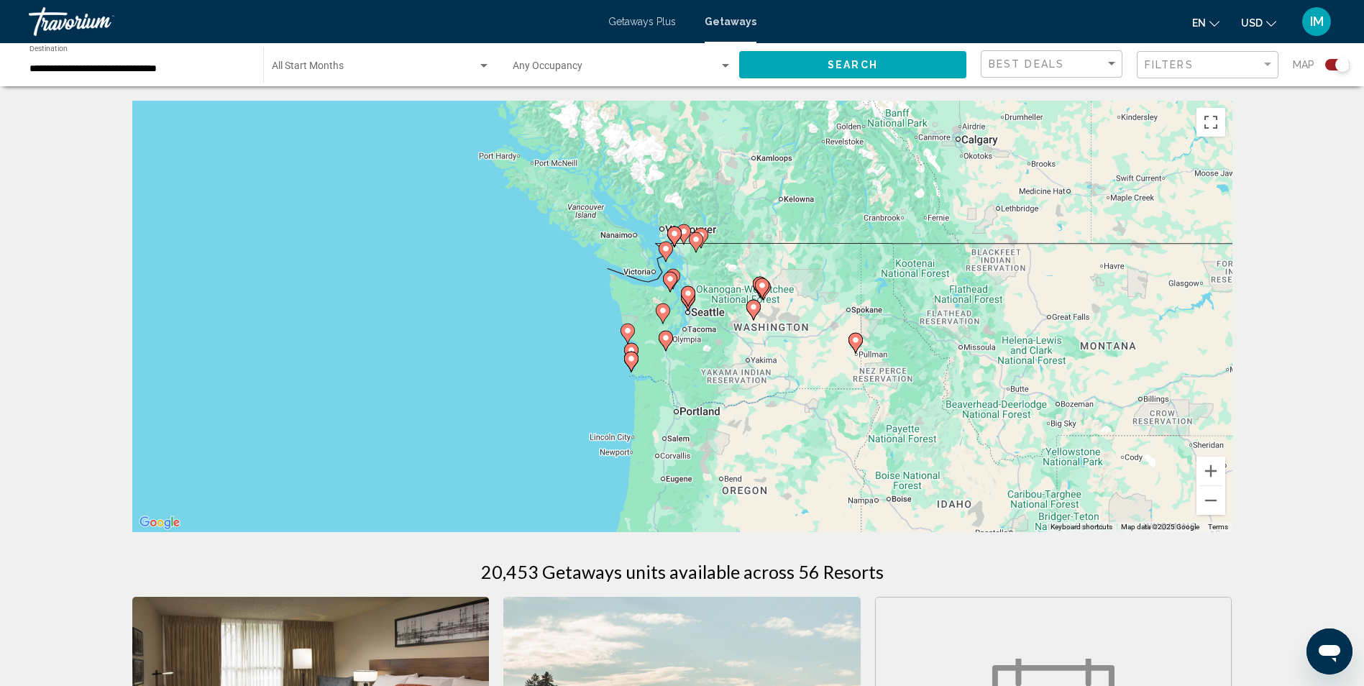
drag, startPoint x: 999, startPoint y: 421, endPoint x: 1008, endPoint y: 262, distance: 159.1
click at [1008, 262] on div "To activate drag with keyboard, press Alt + Enter. Once in keyboard drag state,…" at bounding box center [682, 316] width 1100 height 431
click at [1210, 466] on button "Zoom in" at bounding box center [1210, 471] width 29 height 29
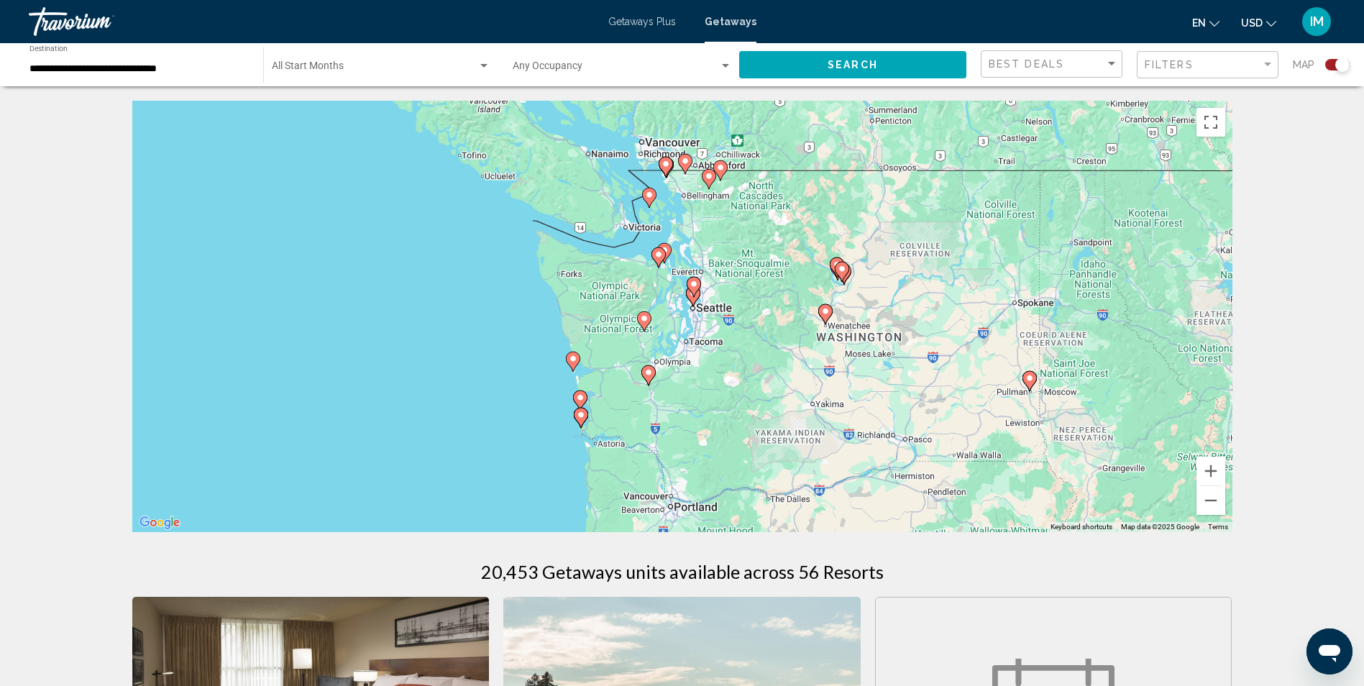
click at [668, 168] on image "Main content" at bounding box center [665, 164] width 9 height 9
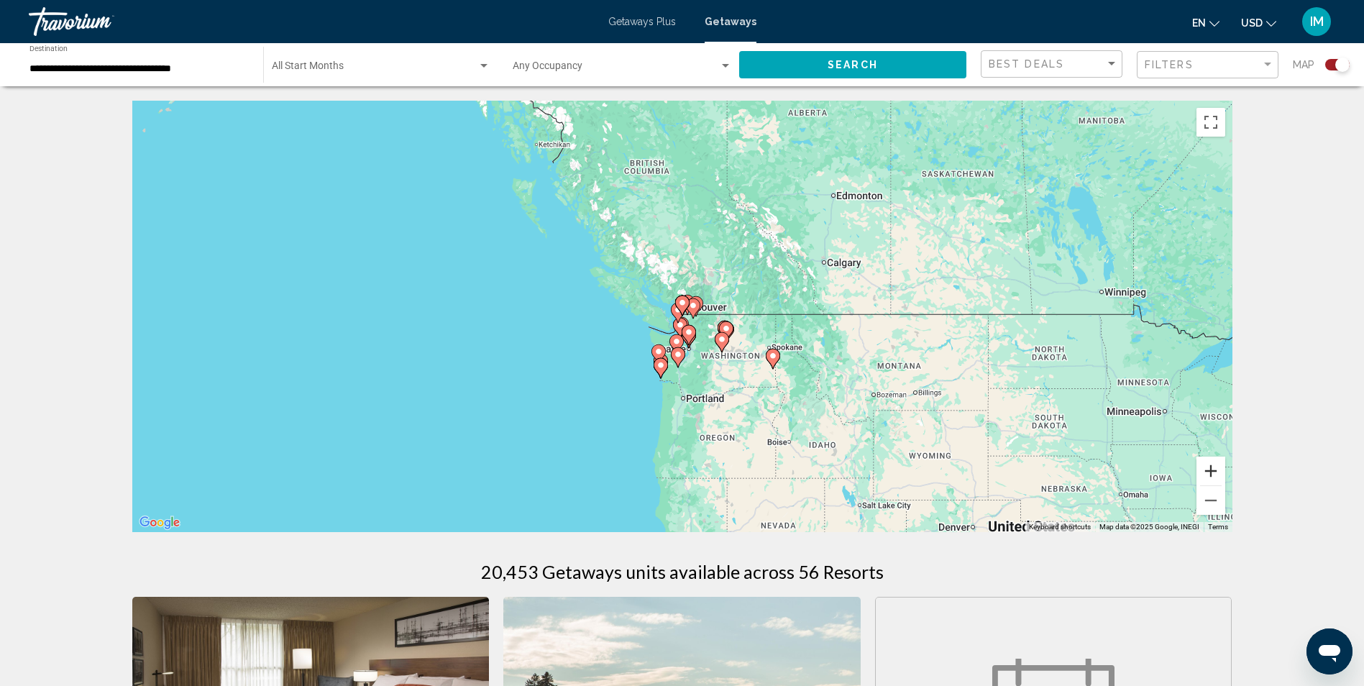
click at [1209, 470] on button "Zoom in" at bounding box center [1210, 471] width 29 height 29
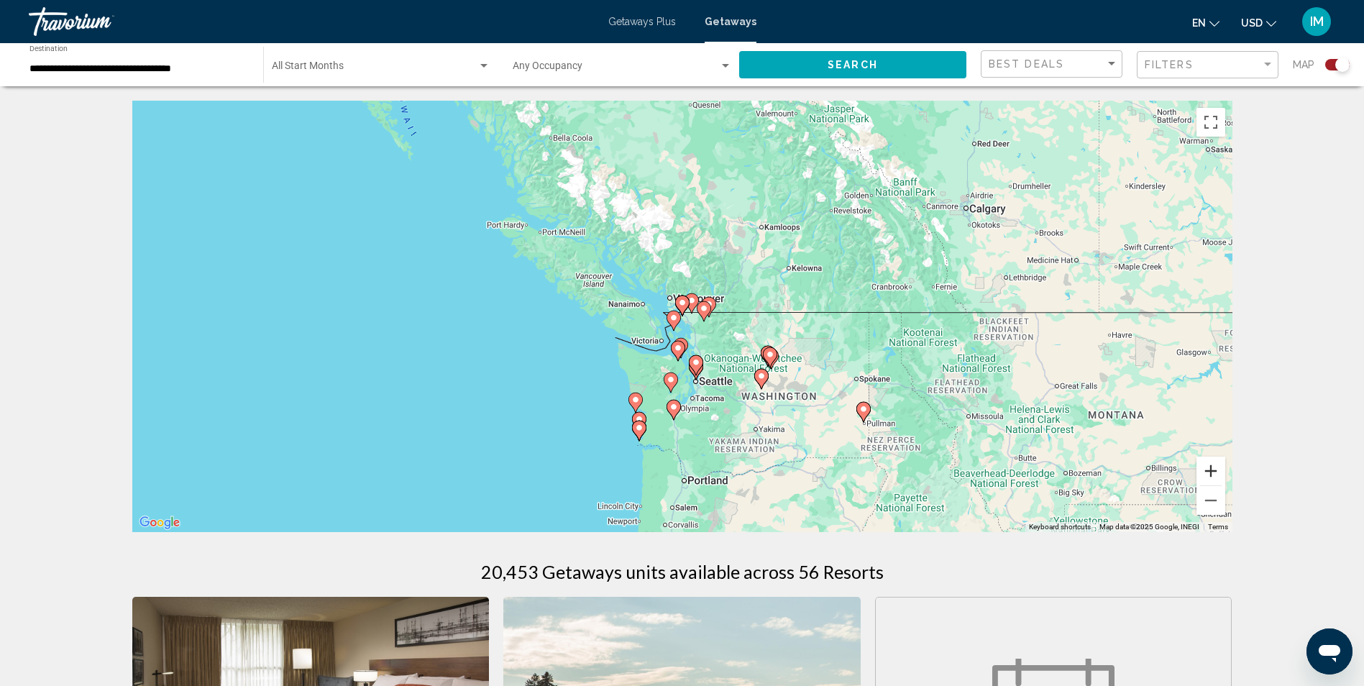
click at [1209, 469] on button "Zoom in" at bounding box center [1210, 471] width 29 height 29
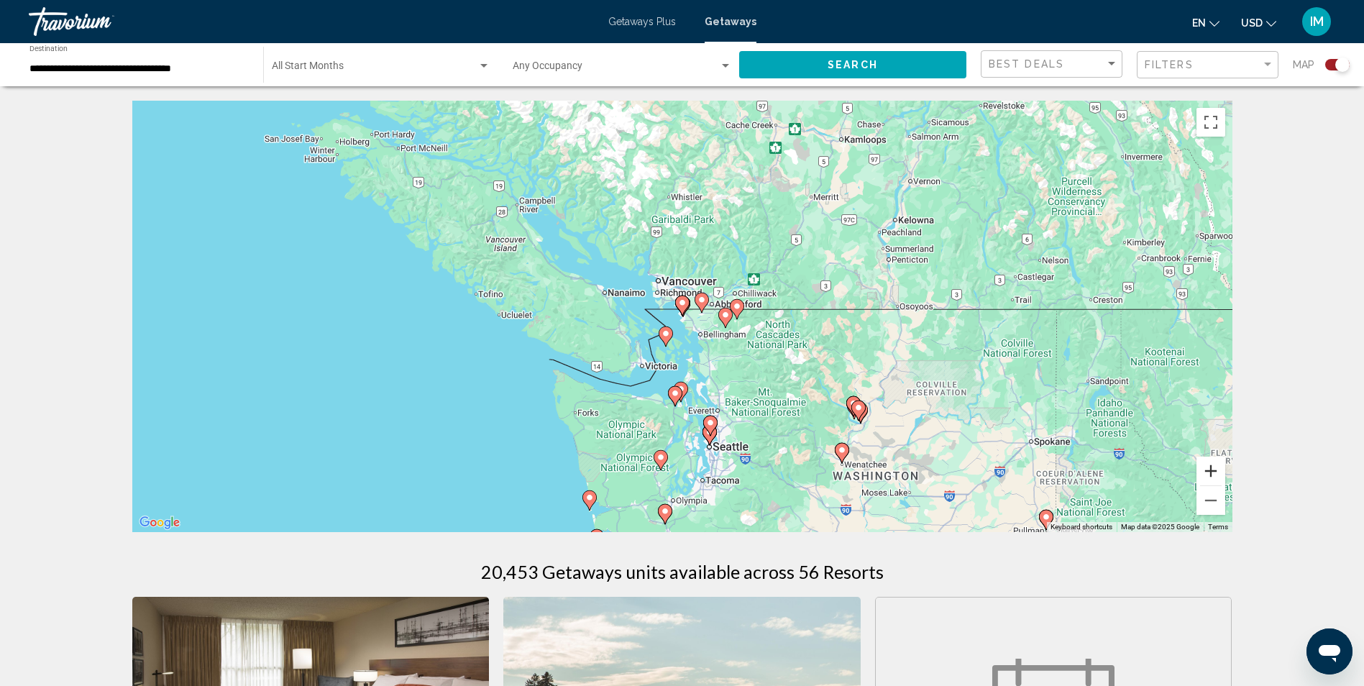
click at [1209, 469] on button "Zoom in" at bounding box center [1210, 471] width 29 height 29
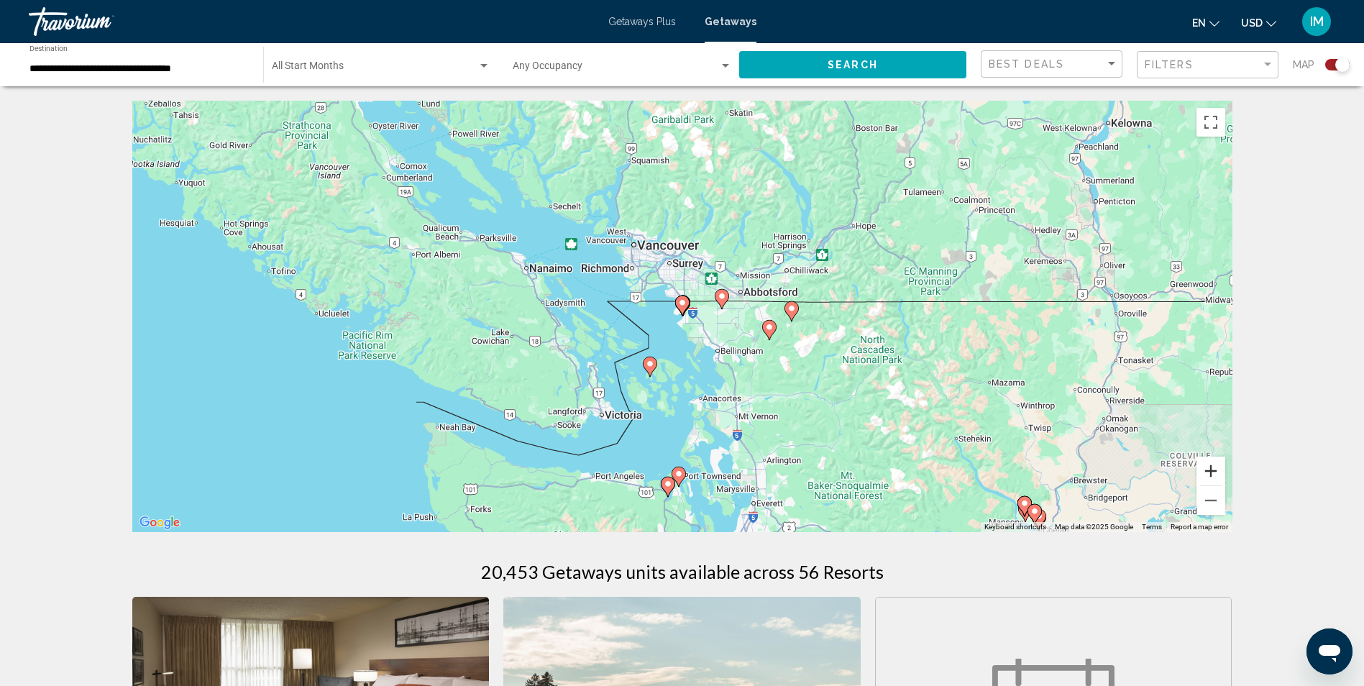
click at [1209, 469] on button "Zoom in" at bounding box center [1210, 471] width 29 height 29
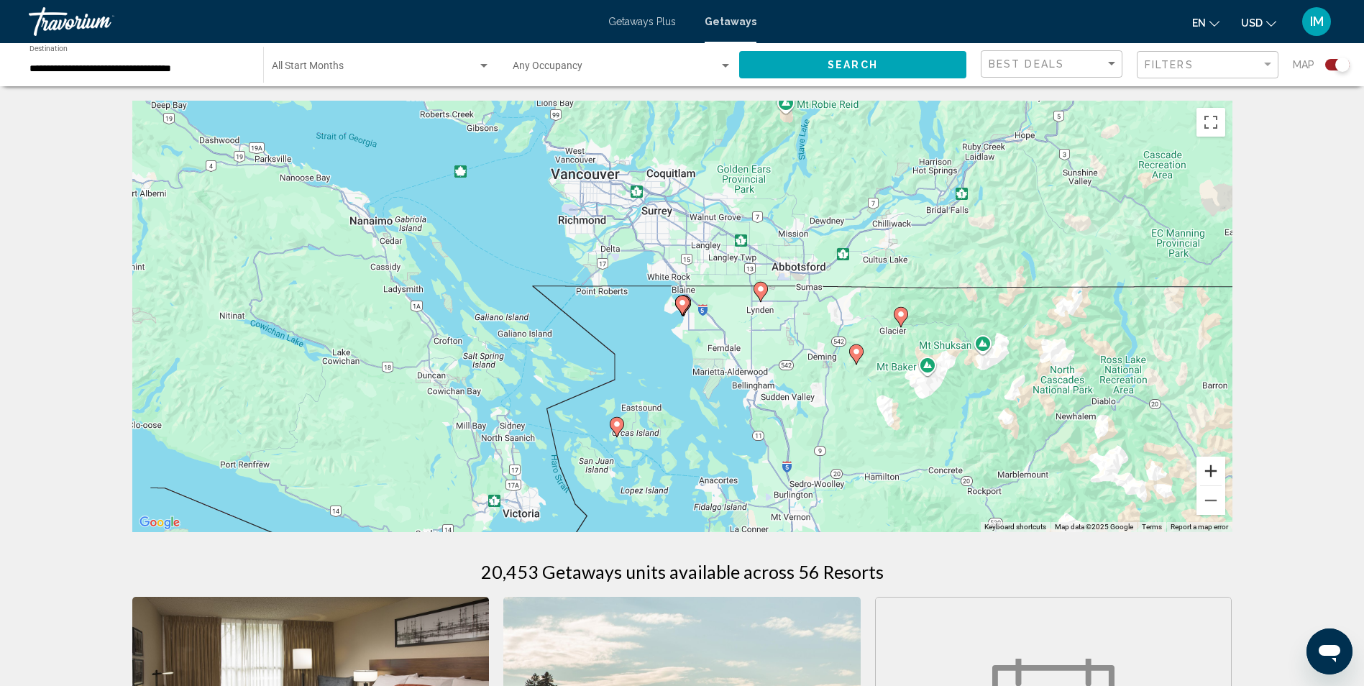
click at [1209, 469] on button "Zoom in" at bounding box center [1210, 471] width 29 height 29
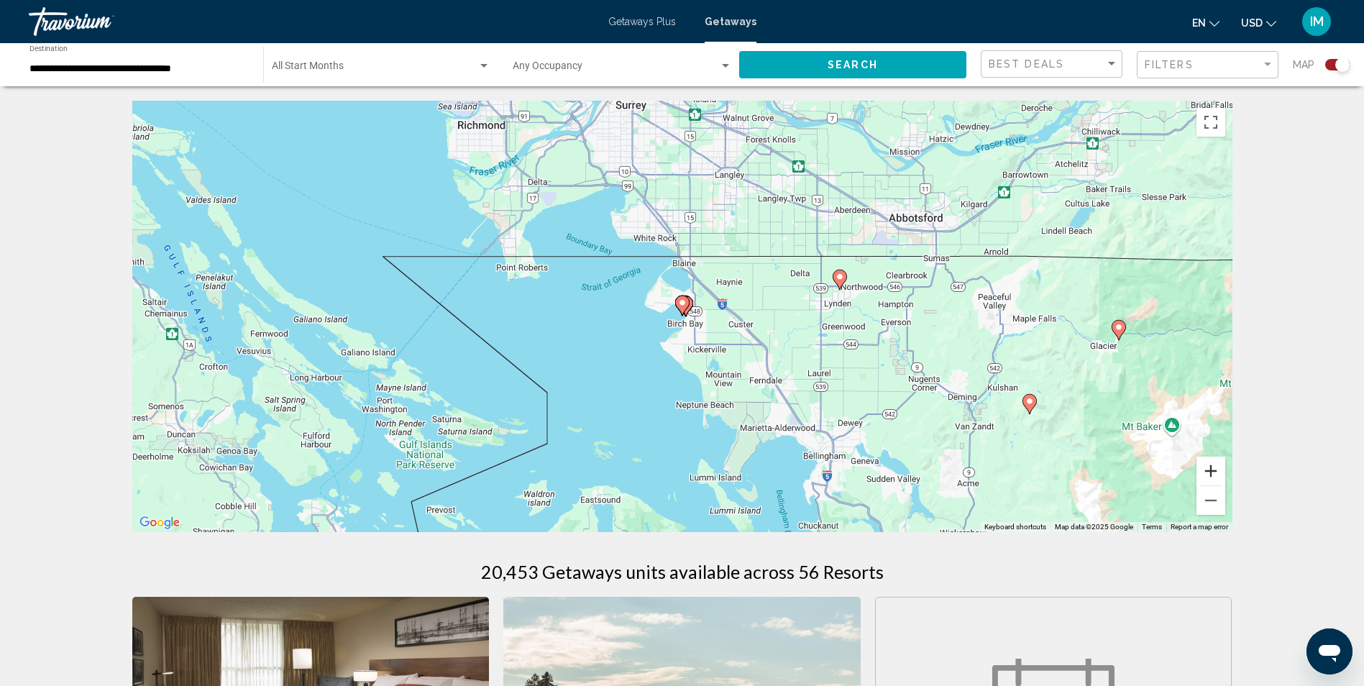
click at [1211, 469] on button "Zoom in" at bounding box center [1210, 471] width 29 height 29
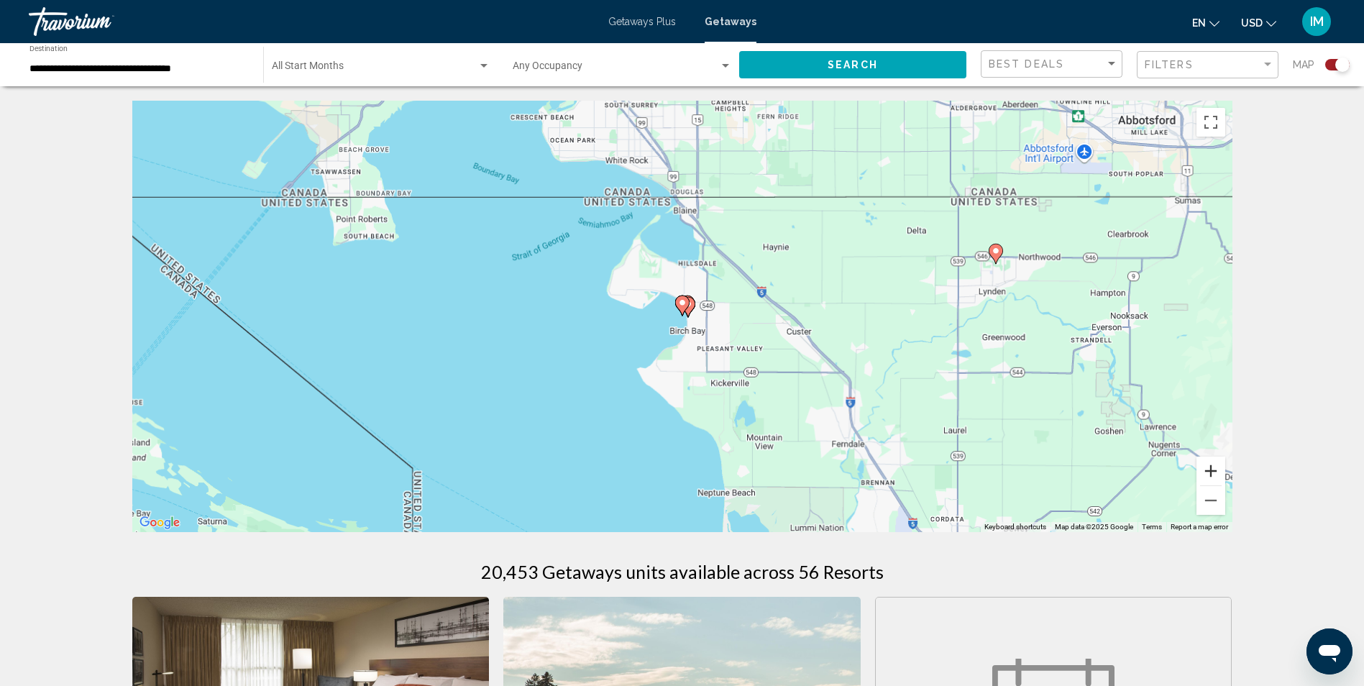
click at [1211, 469] on button "Zoom in" at bounding box center [1210, 471] width 29 height 29
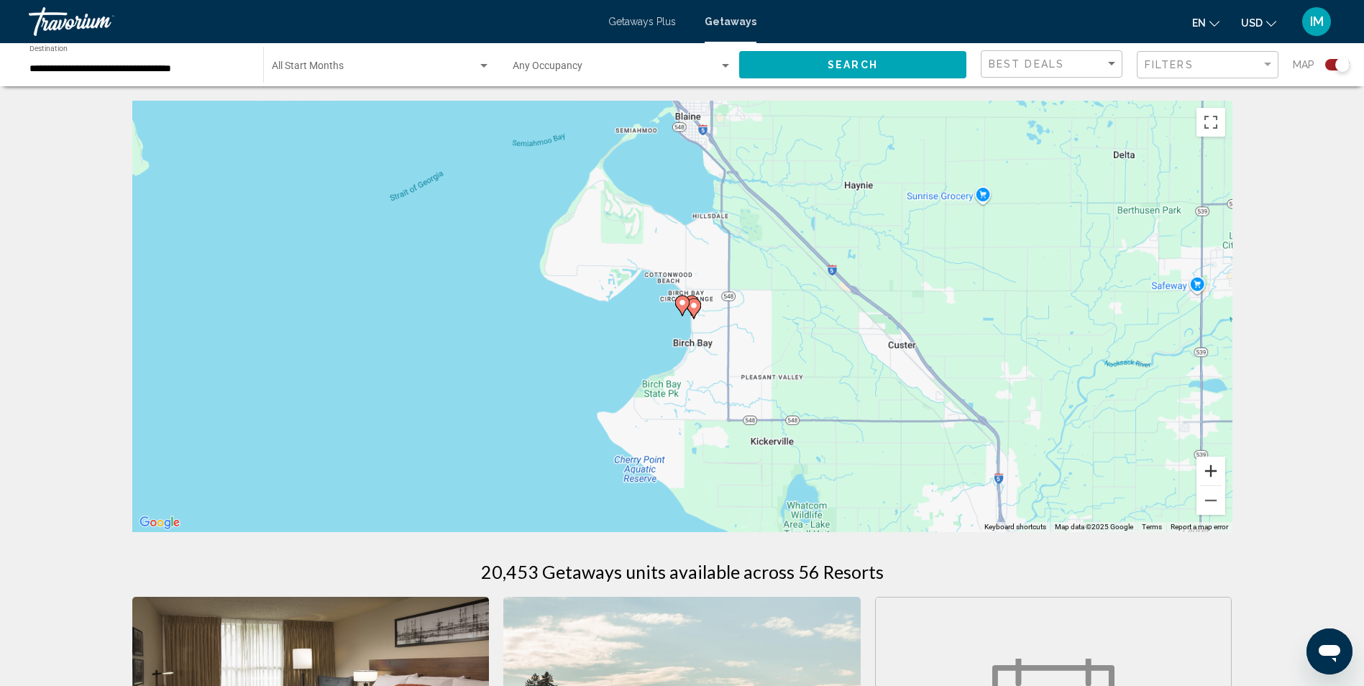
click at [1211, 469] on button "Zoom in" at bounding box center [1210, 471] width 29 height 29
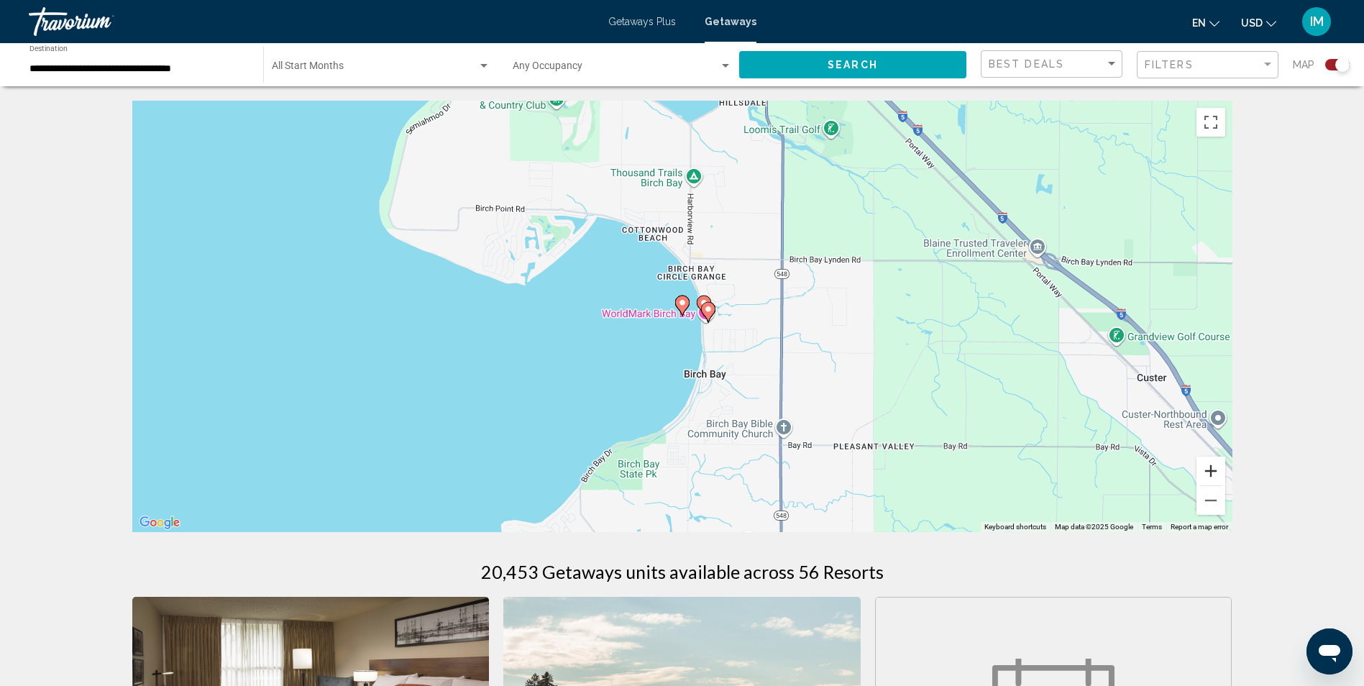
click at [1211, 469] on button "Zoom in" at bounding box center [1210, 471] width 29 height 29
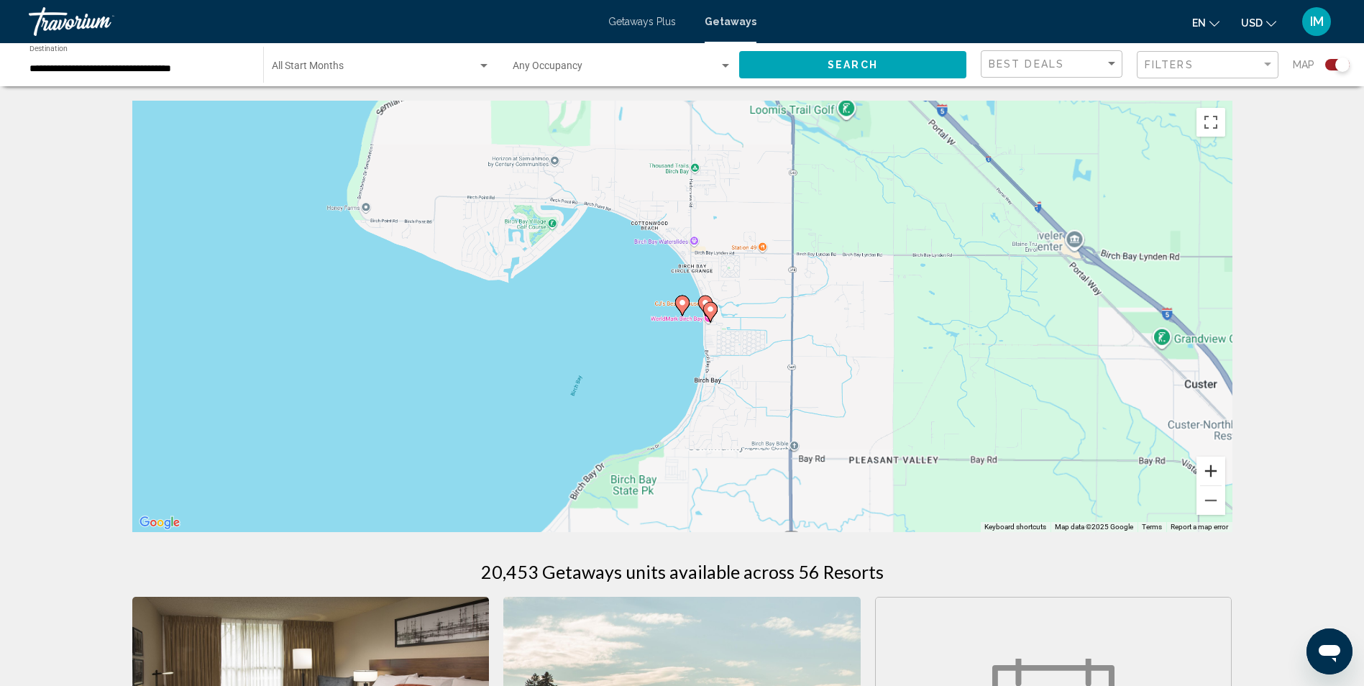
click at [1211, 469] on button "Zoom in" at bounding box center [1210, 471] width 29 height 29
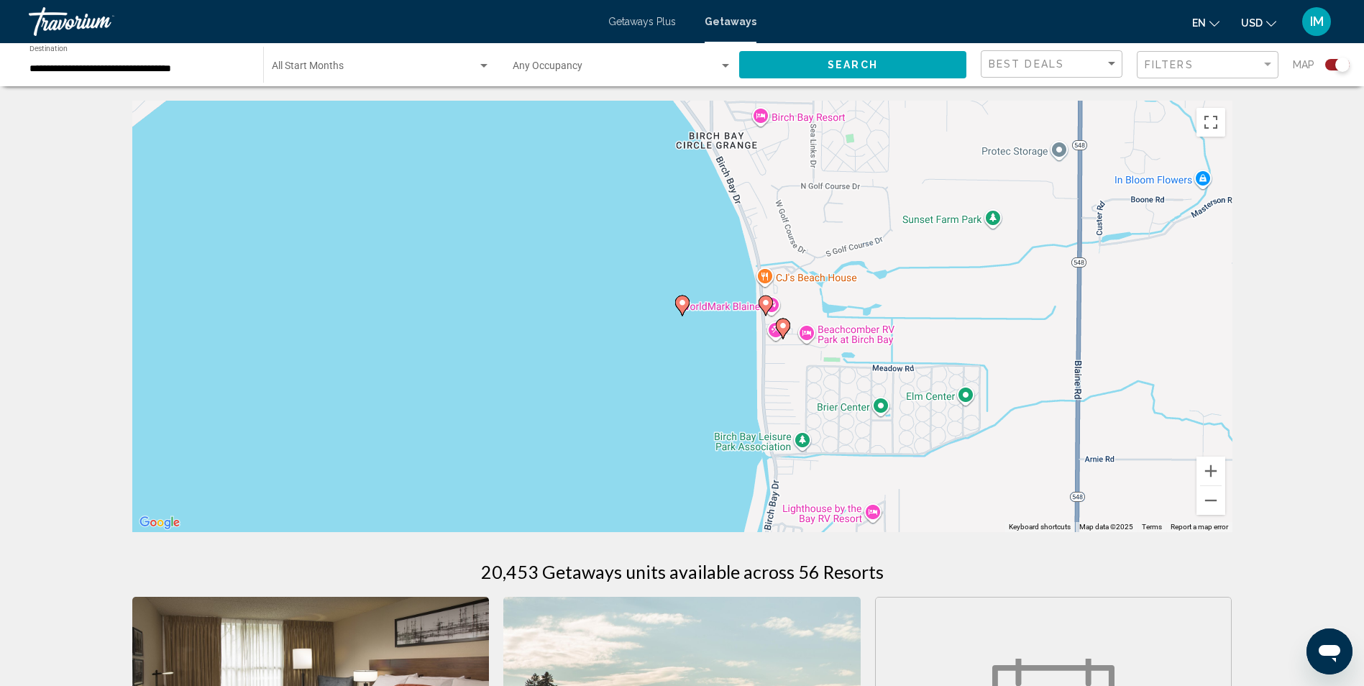
click at [766, 301] on image "Main content" at bounding box center [765, 302] width 9 height 9
type input "**********"
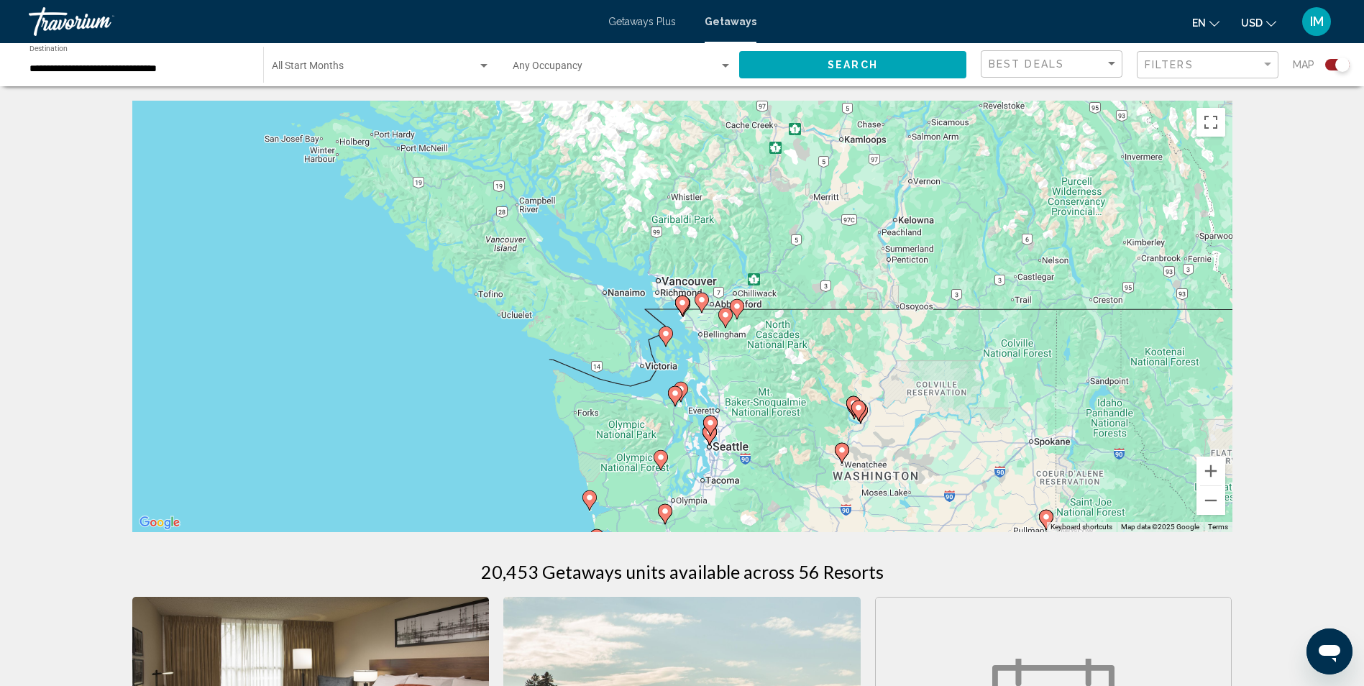
click at [766, 301] on div "To activate drag with keyboard, press Alt + Enter. Once in keyboard drag state,…" at bounding box center [682, 316] width 1100 height 431
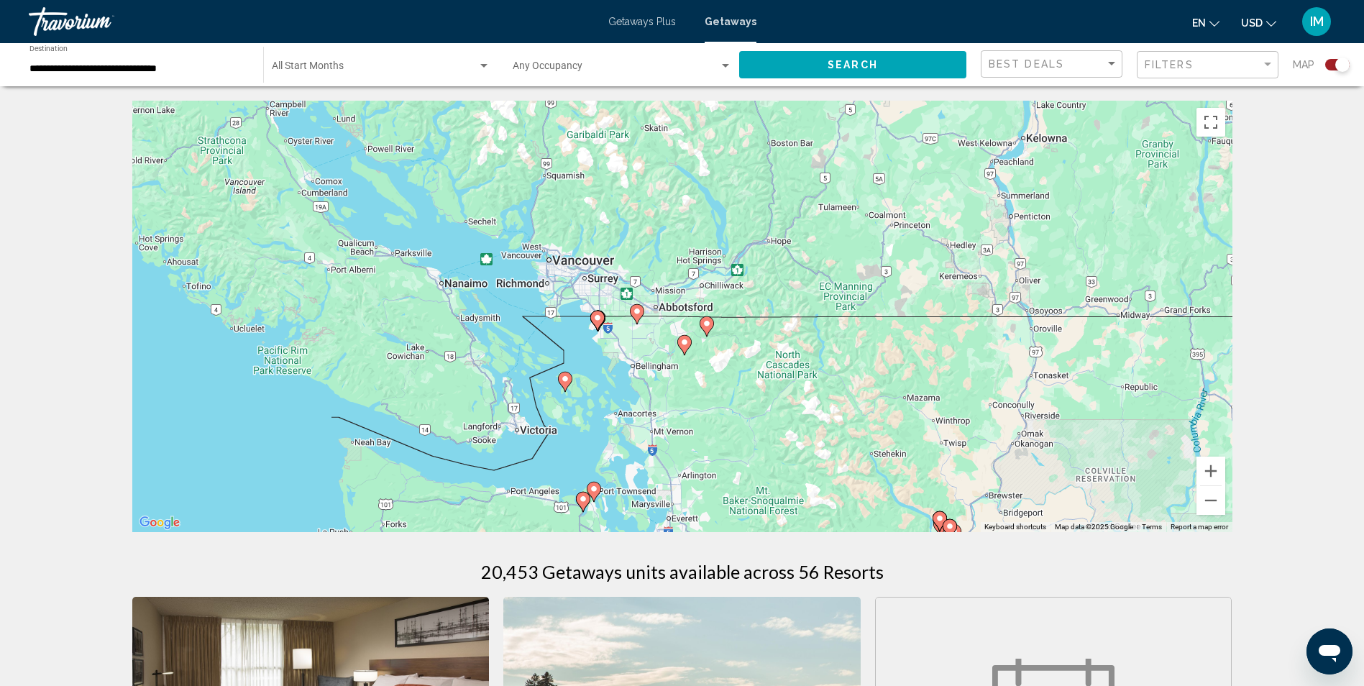
click at [597, 317] on image "Main content" at bounding box center [597, 317] width 9 height 9
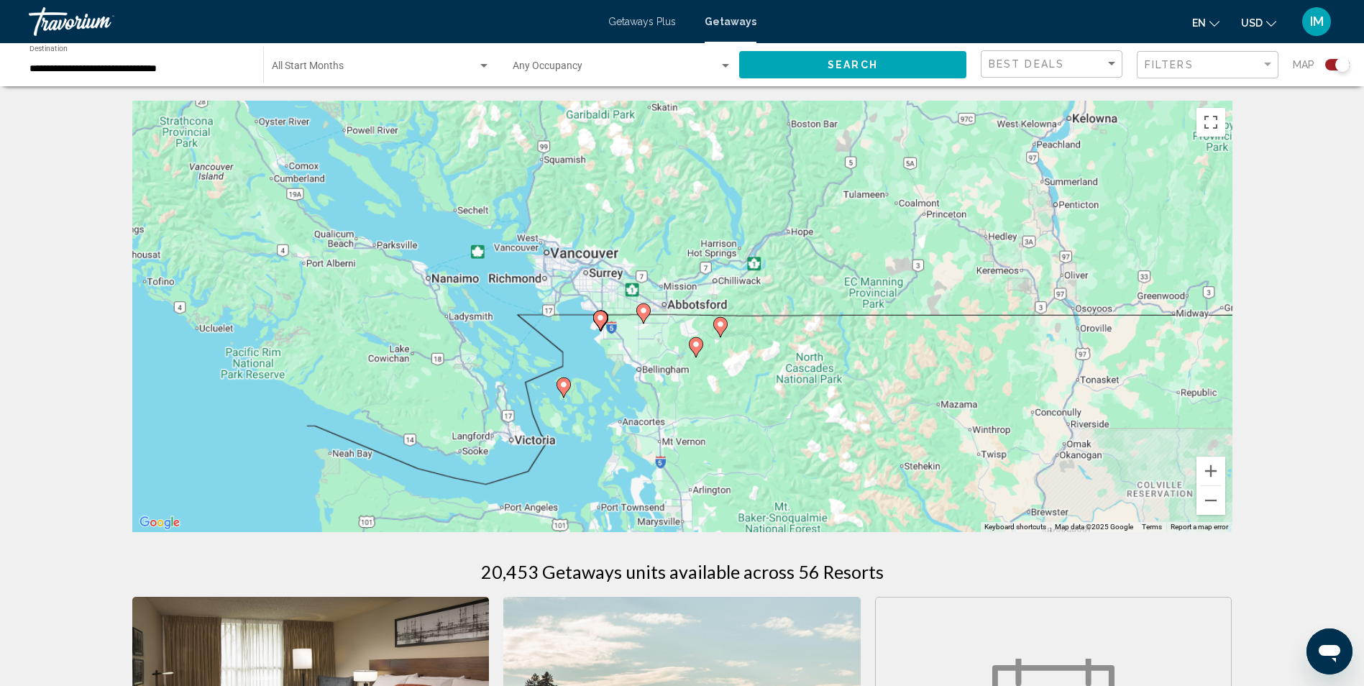
click at [597, 316] on div "To activate drag with keyboard, press Alt + Enter. Once in keyboard drag state,…" at bounding box center [682, 316] width 1100 height 431
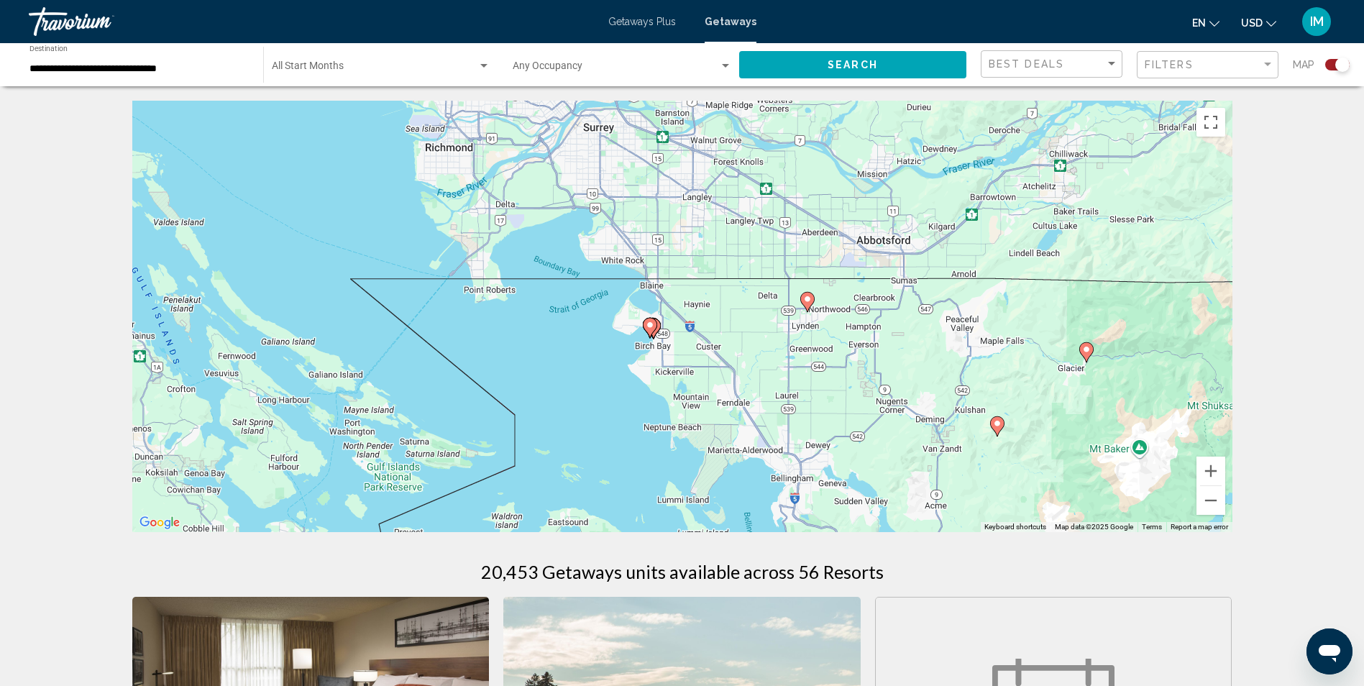
click at [649, 324] on image "Main content" at bounding box center [650, 325] width 9 height 9
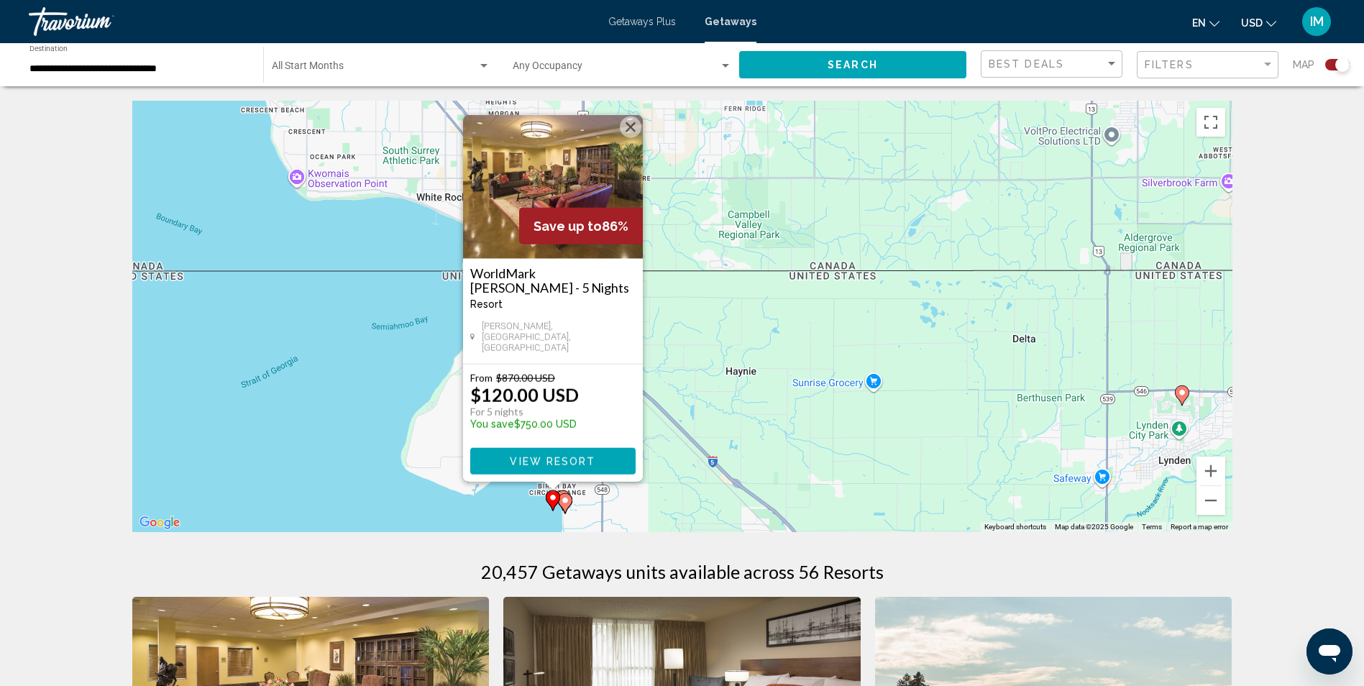
click at [572, 495] on gmp-advanced-marker "Main content" at bounding box center [565, 503] width 14 height 22
click at [572, 500] on g "Main content" at bounding box center [567, 503] width 14 height 20
click at [573, 499] on icon "Main content" at bounding box center [566, 503] width 13 height 19
click at [571, 496] on g "Main content" at bounding box center [567, 503] width 14 height 20
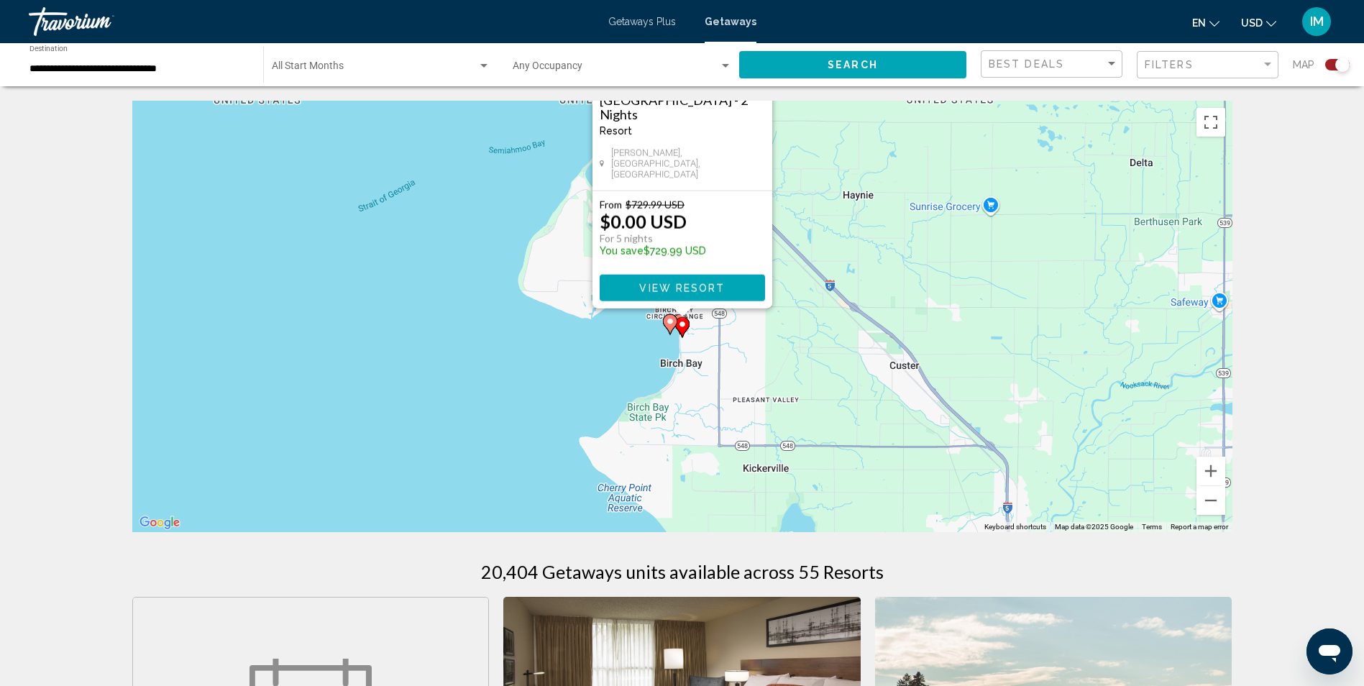
click at [571, 494] on div "To activate drag with keyboard, press Alt + Enter. Once in keyboard drag state,…" at bounding box center [682, 316] width 1100 height 431
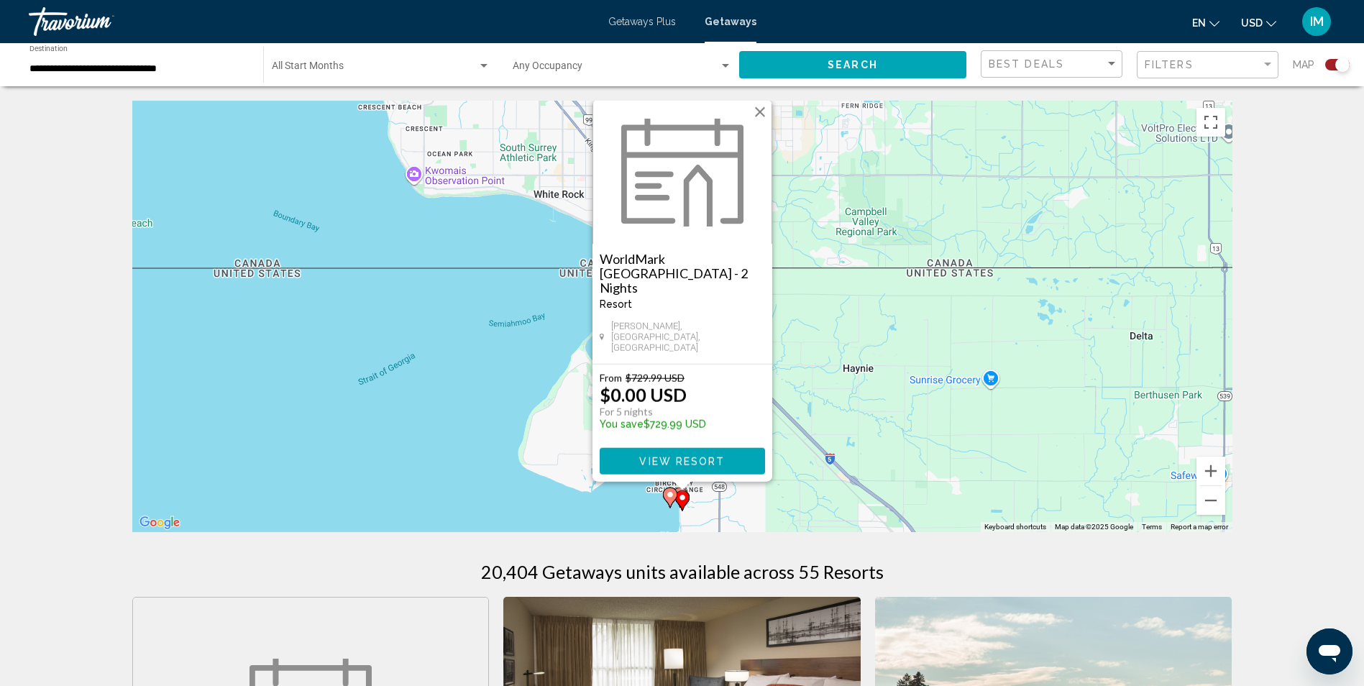
click at [693, 365] on div "From $729.99 USD $0.00 USD For 5 nights You save $729.99 USD View Resort" at bounding box center [682, 422] width 180 height 117
click at [692, 464] on span "View Resort" at bounding box center [682, 462] width 86 height 12
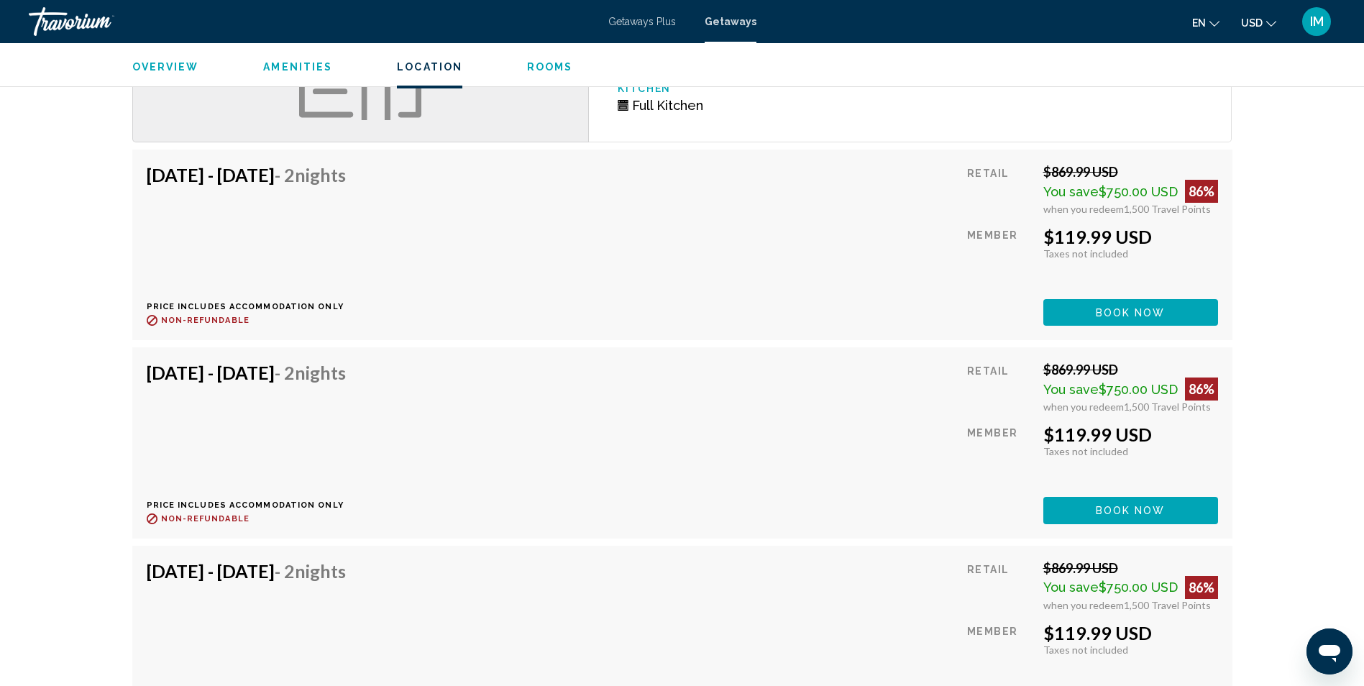
scroll to position [2286, 0]
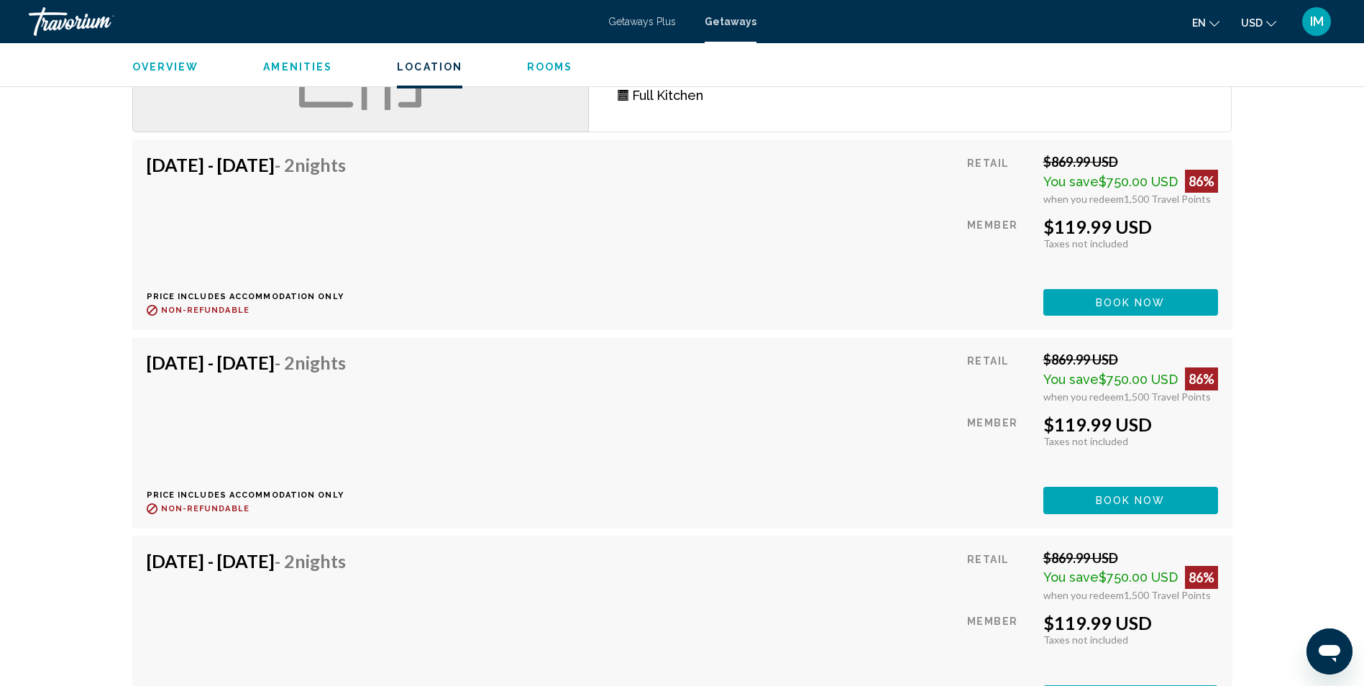
click at [1112, 300] on span "Book now" at bounding box center [1131, 303] width 70 height 12
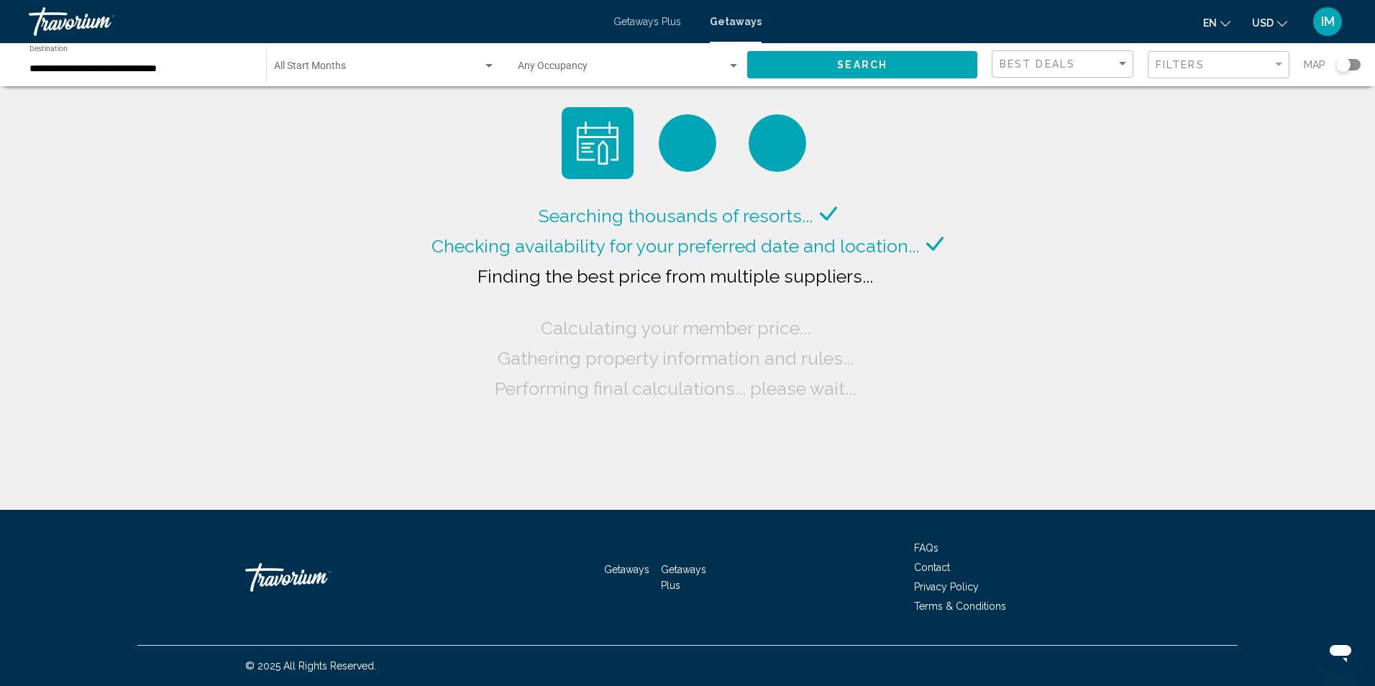
click at [1339, 62] on div "Search widget" at bounding box center [1343, 65] width 14 height 14
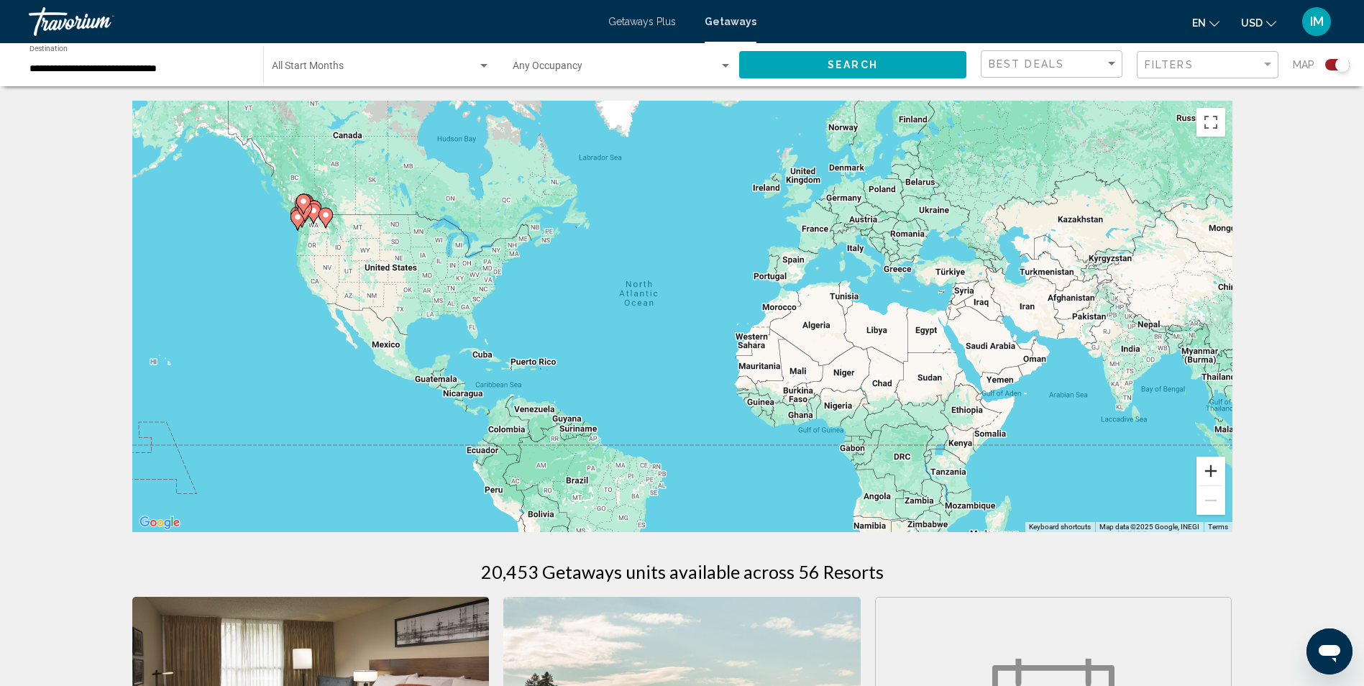
click at [1211, 467] on button "Zoom in" at bounding box center [1210, 471] width 29 height 29
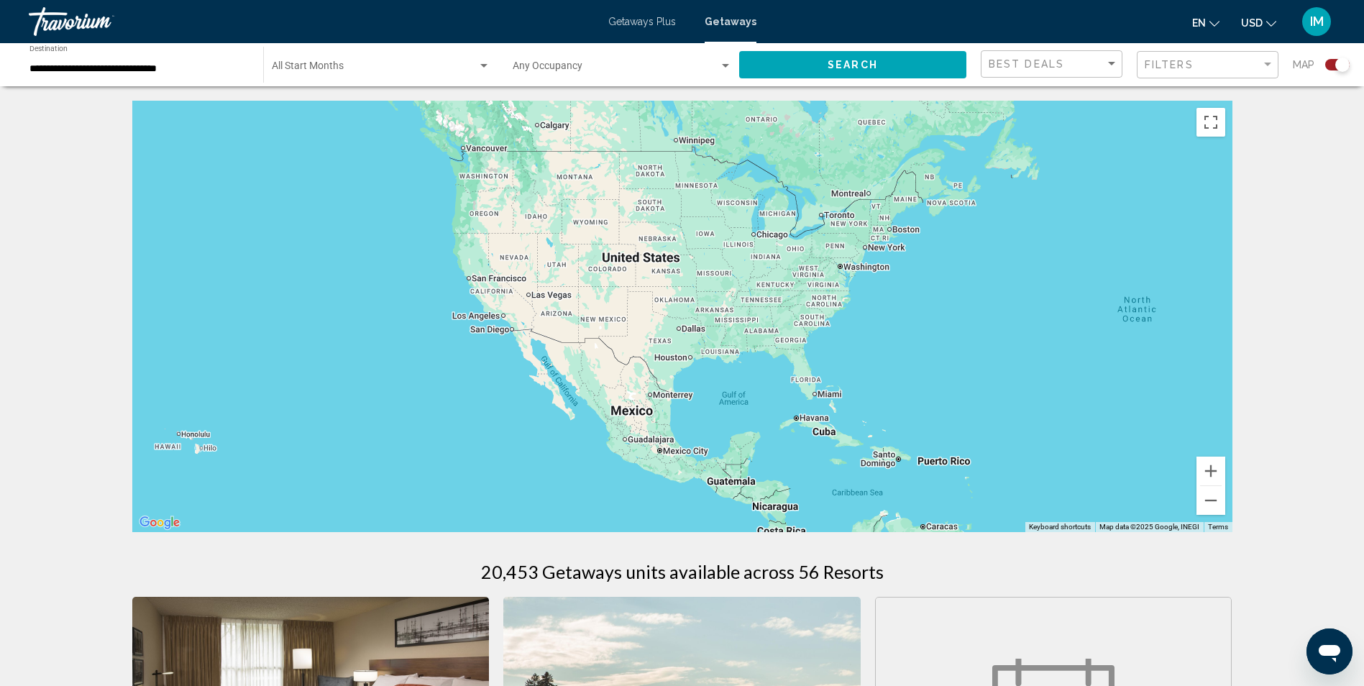
drag, startPoint x: 616, startPoint y: 316, endPoint x: 1160, endPoint y: 354, distance: 545.6
click at [1160, 354] on div "Main content" at bounding box center [682, 316] width 1100 height 431
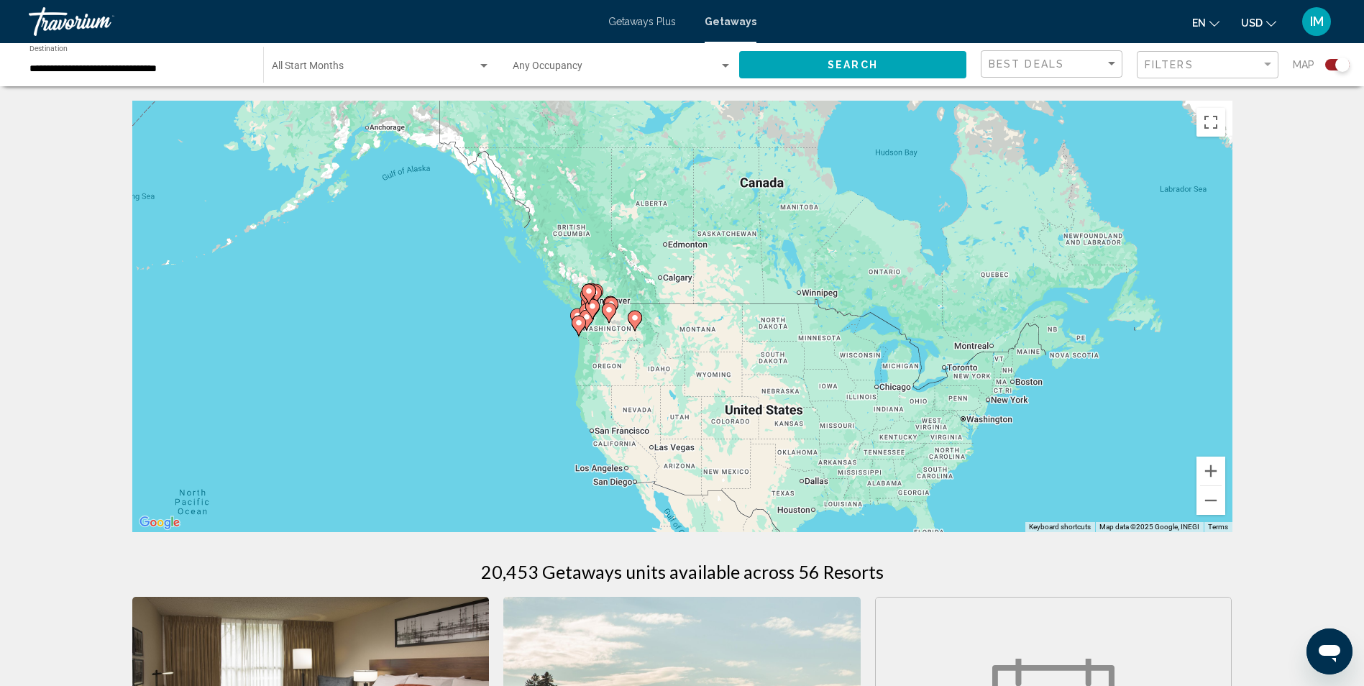
drag, startPoint x: 856, startPoint y: 245, endPoint x: 944, endPoint y: 369, distance: 151.6
click at [944, 369] on div "To activate drag with keyboard, press Alt + Enter. Once in keyboard drag state,…" at bounding box center [682, 316] width 1100 height 431
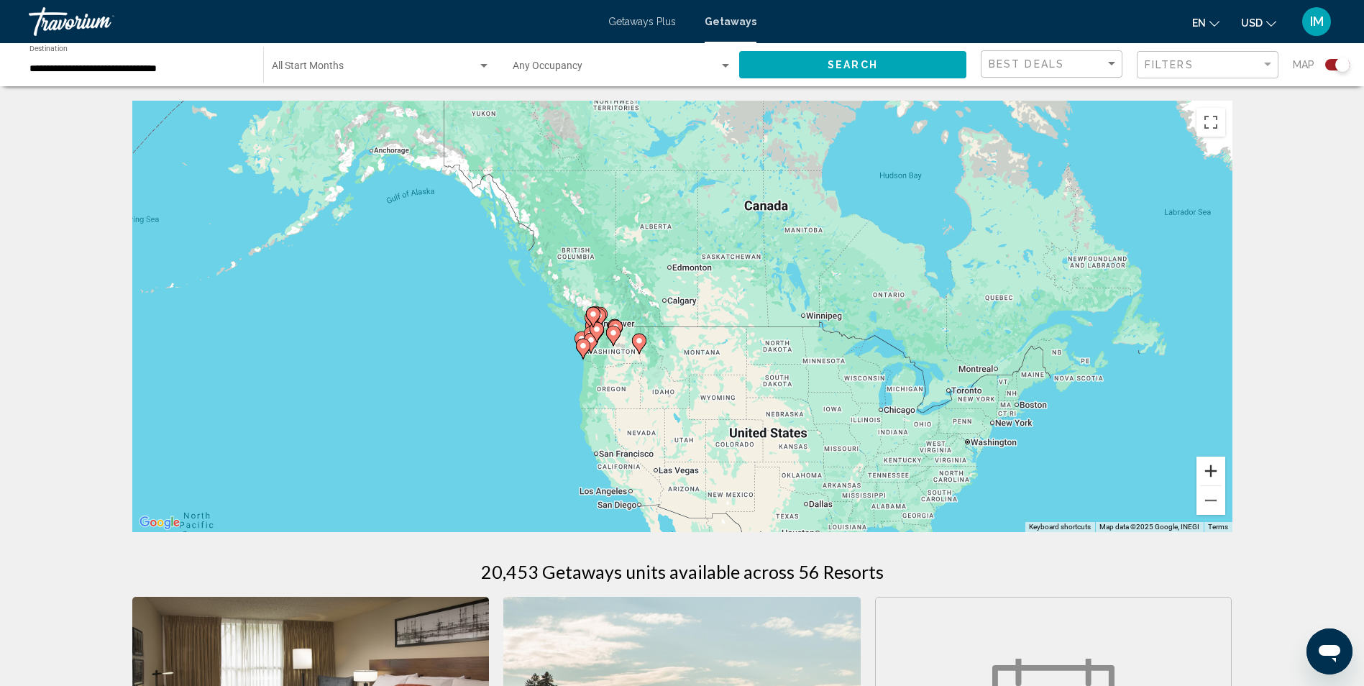
click at [1208, 465] on button "Zoom in" at bounding box center [1210, 471] width 29 height 29
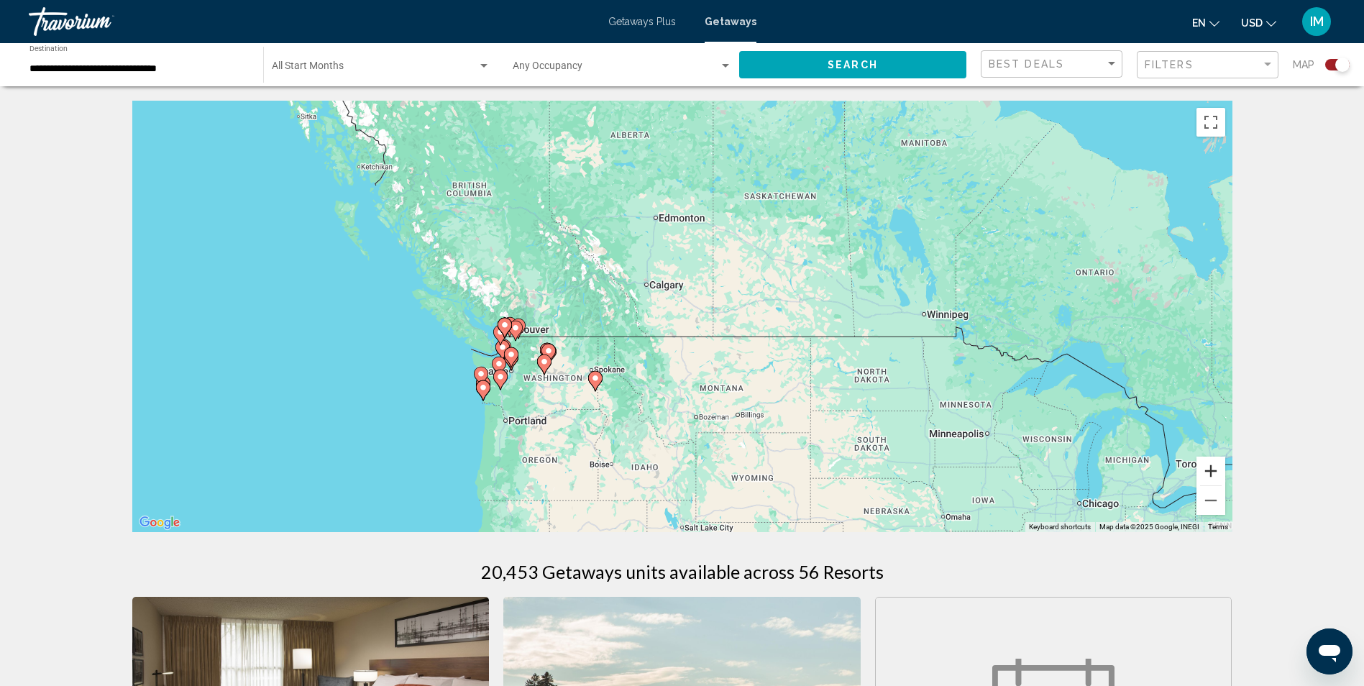
click at [1212, 467] on button "Zoom in" at bounding box center [1210, 471] width 29 height 29
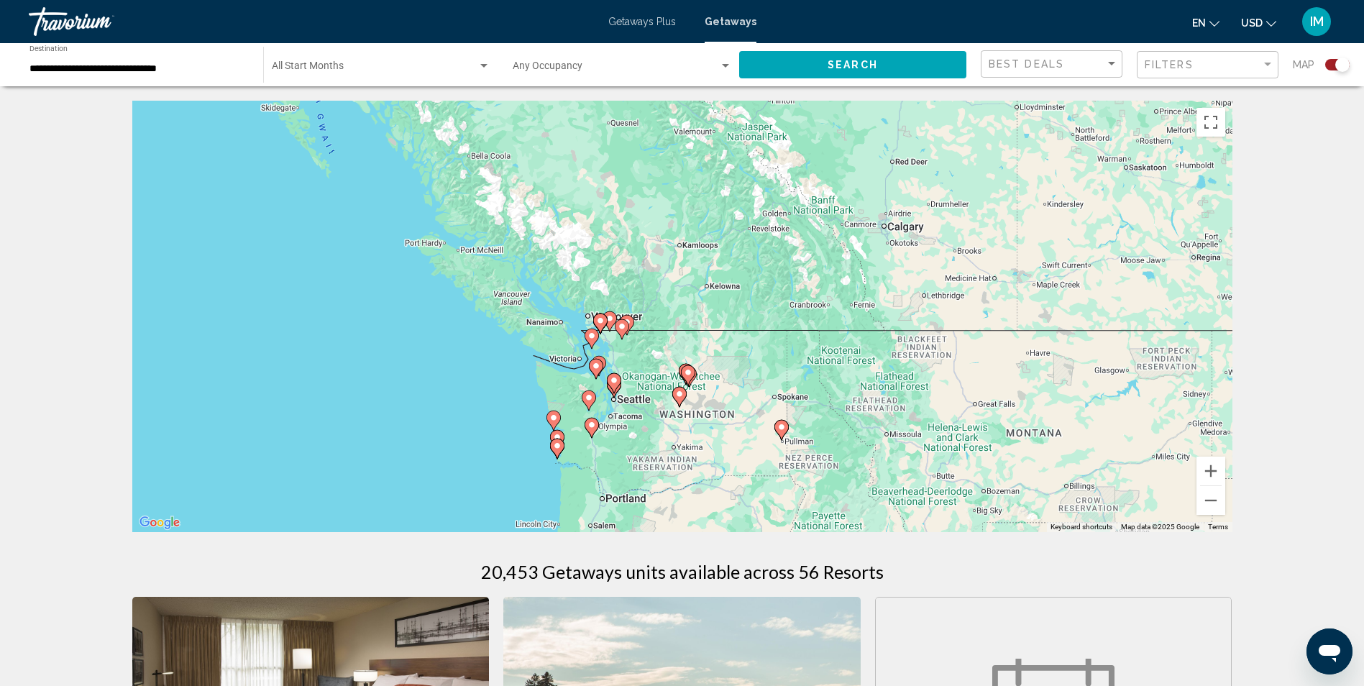
drag, startPoint x: 679, startPoint y: 393, endPoint x: 953, endPoint y: 367, distance: 274.5
click at [953, 367] on div "To activate drag with keyboard, press Alt + Enter. Once in keyboard drag state,…" at bounding box center [682, 316] width 1100 height 431
click at [1211, 472] on button "Zoom in" at bounding box center [1210, 471] width 29 height 29
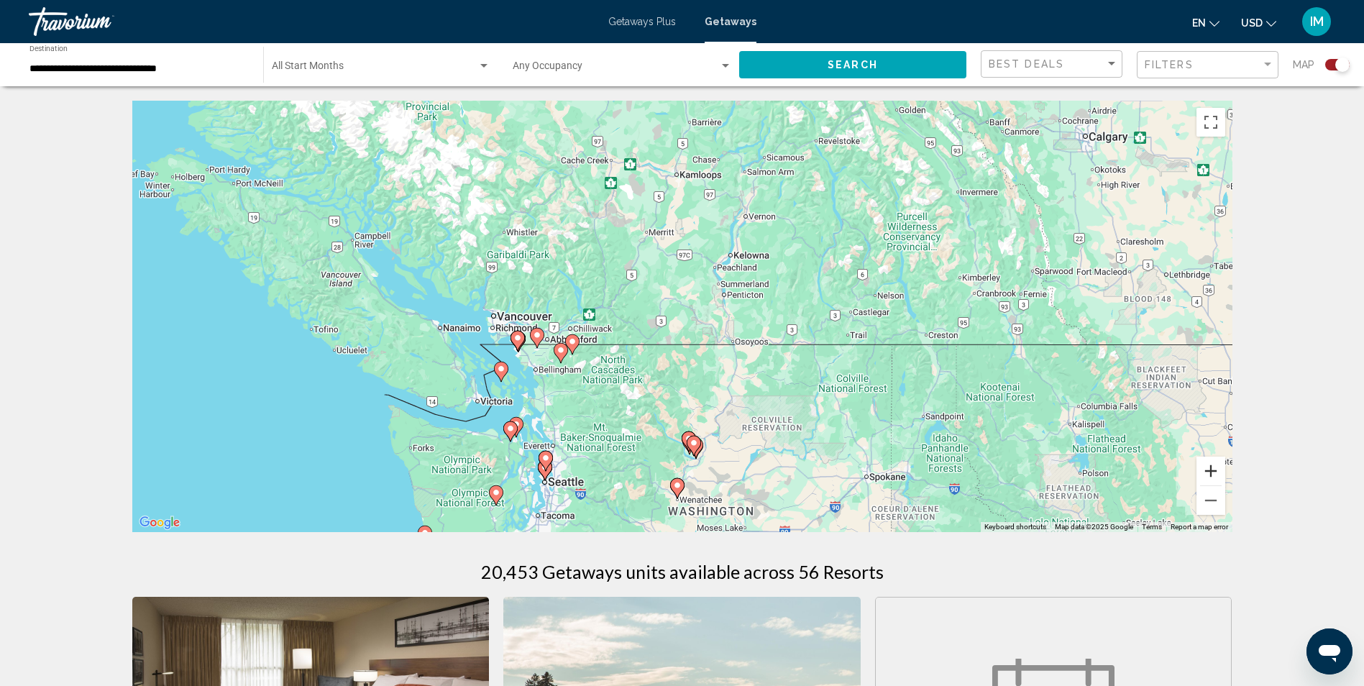
click at [1214, 472] on button "Zoom in" at bounding box center [1210, 471] width 29 height 29
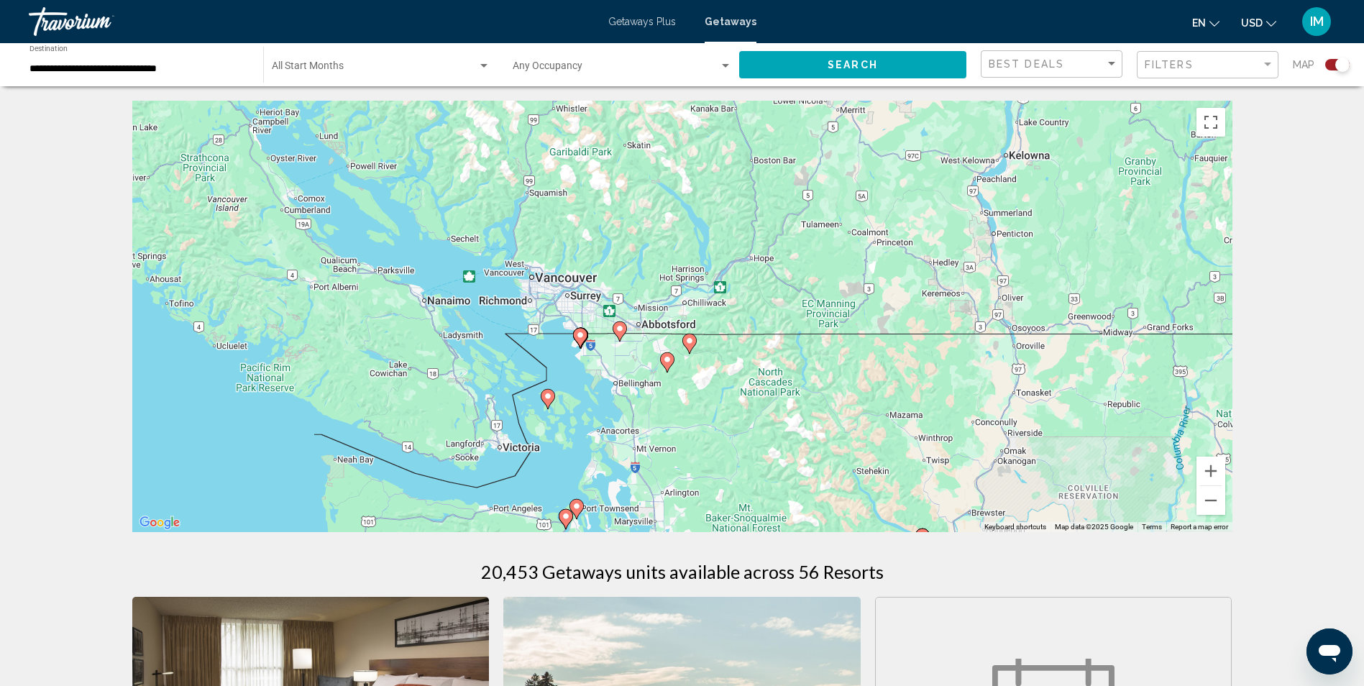
drag, startPoint x: 736, startPoint y: 444, endPoint x: 968, endPoint y: 409, distance: 234.9
click at [968, 409] on div "To activate drag with keyboard, press Alt + Enter. Once in keyboard drag state,…" at bounding box center [682, 316] width 1100 height 431
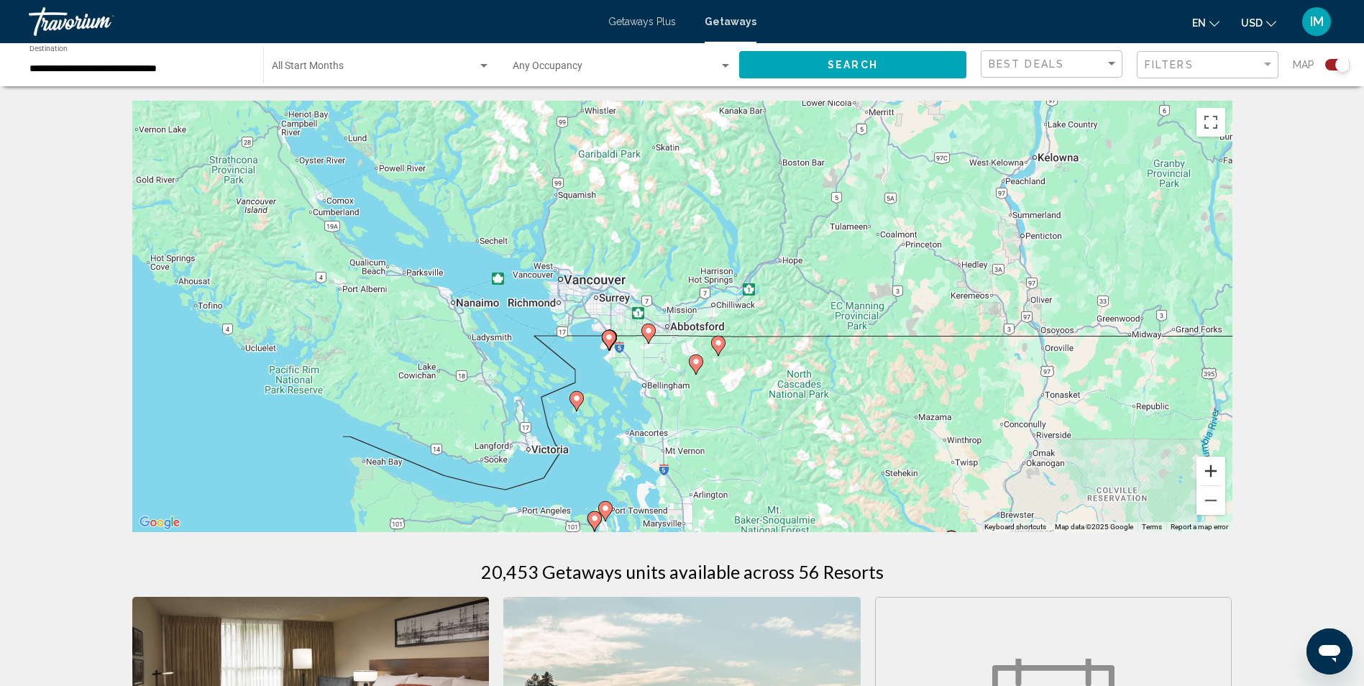
click at [1213, 475] on button "Zoom in" at bounding box center [1210, 471] width 29 height 29
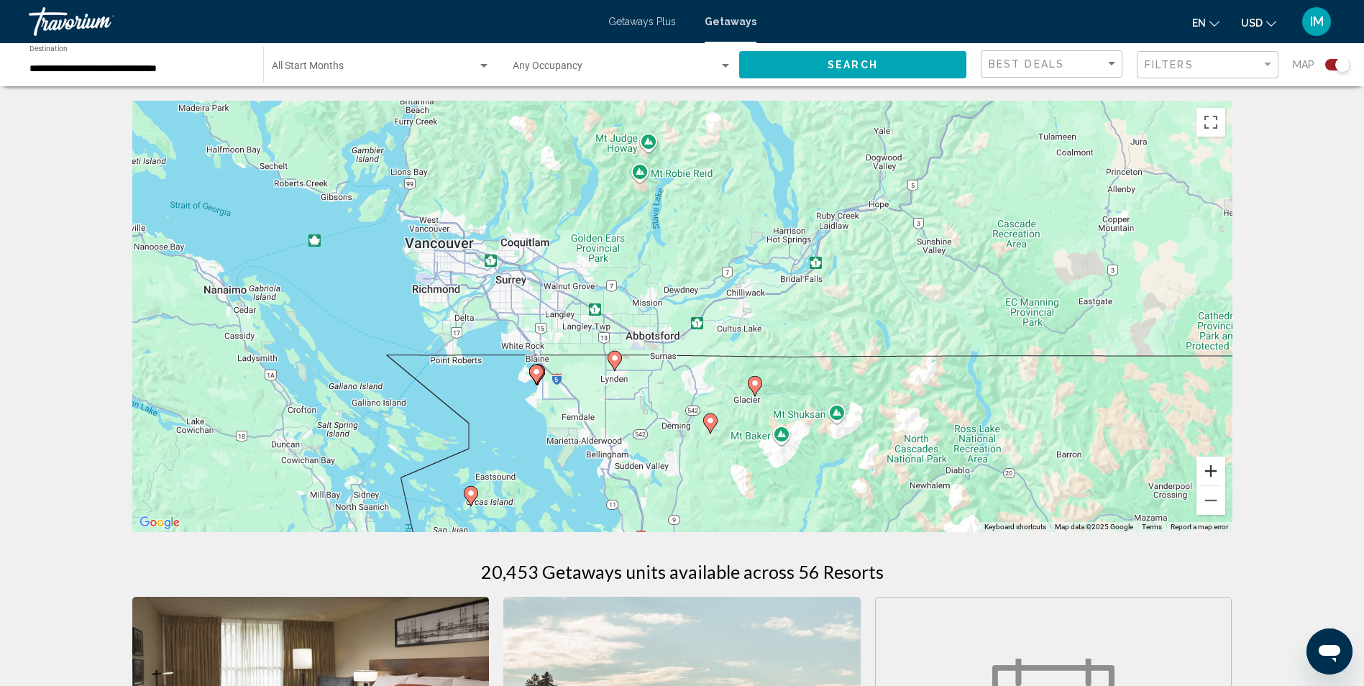
click at [1211, 467] on button "Zoom in" at bounding box center [1210, 471] width 29 height 29
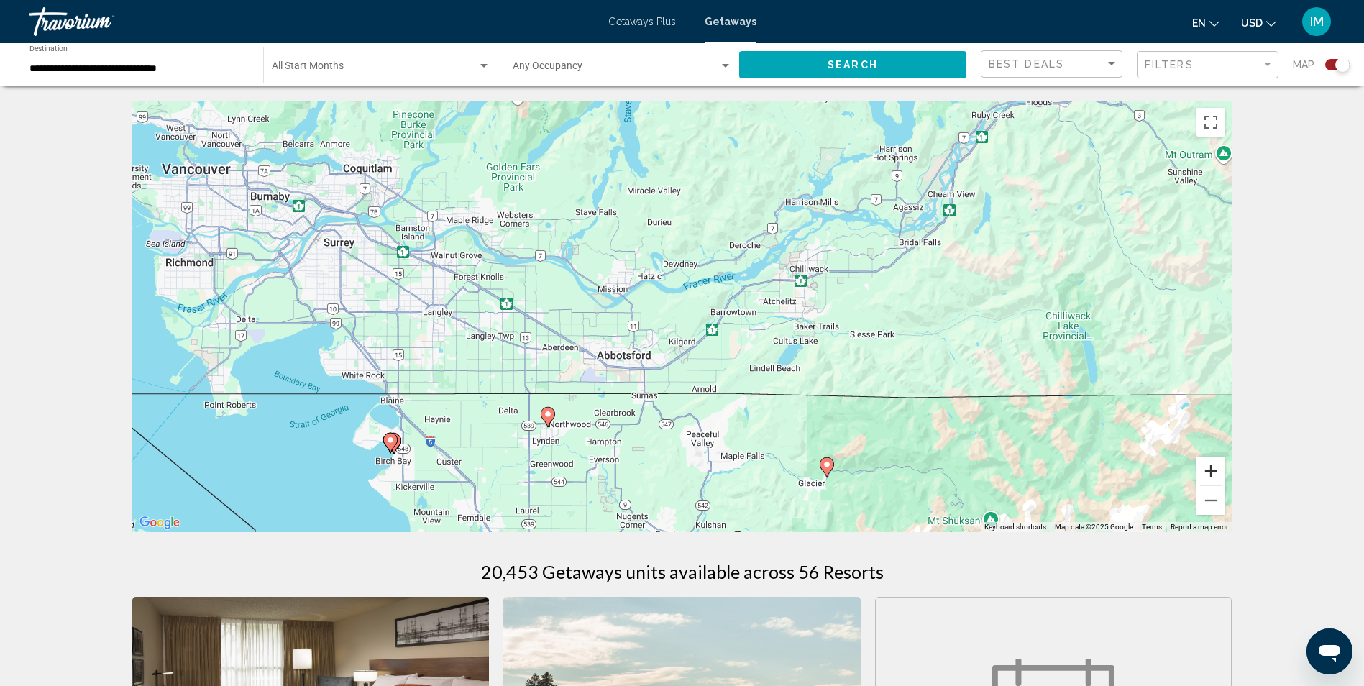
click at [1211, 467] on button "Zoom in" at bounding box center [1210, 471] width 29 height 29
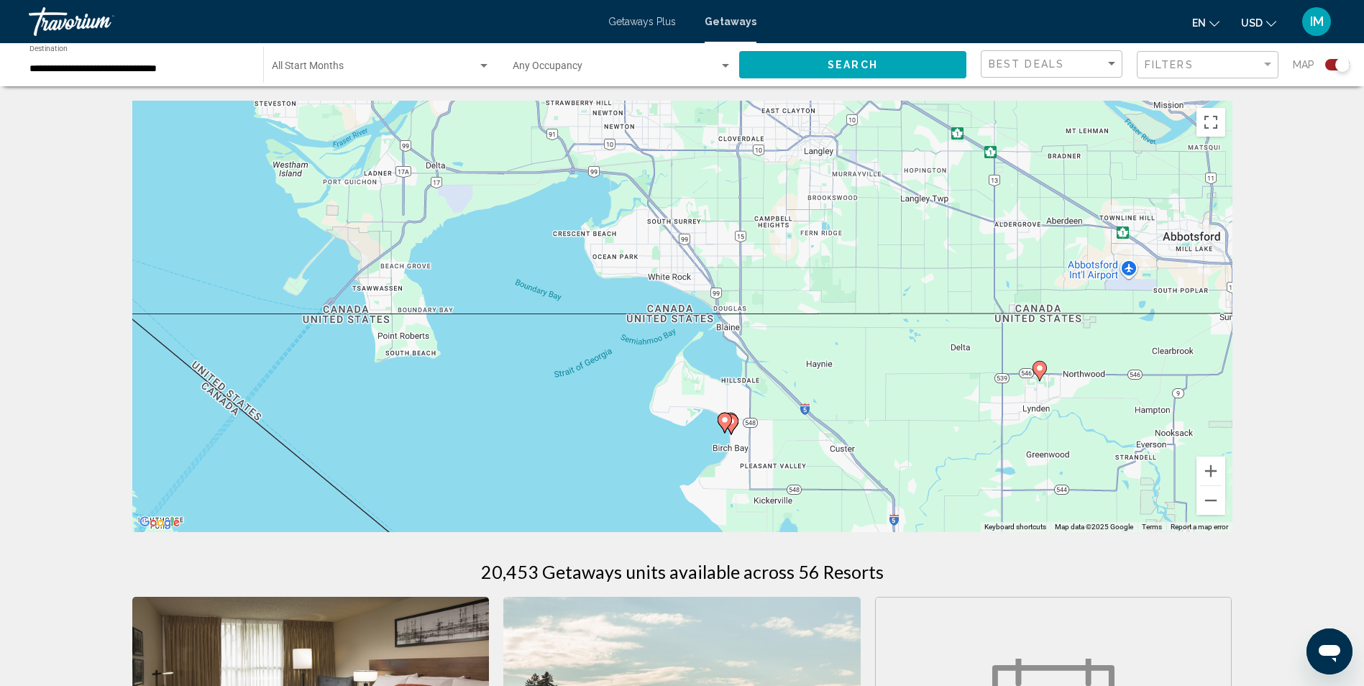
drag, startPoint x: 631, startPoint y: 430, endPoint x: 1247, endPoint y: 275, distance: 634.7
click at [735, 424] on icon "Main content" at bounding box center [731, 422] width 13 height 19
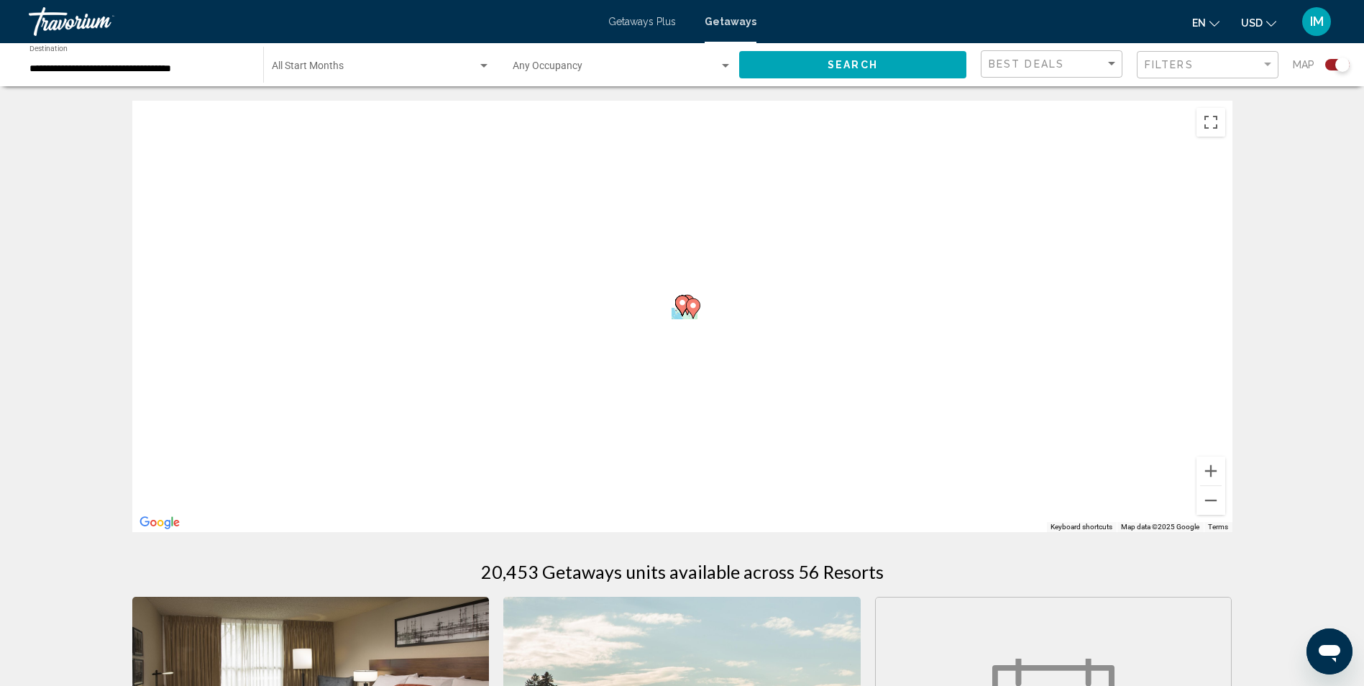
click at [733, 422] on div "To activate drag with keyboard, press Alt + Enter. Once in keyboard drag state,…" at bounding box center [682, 316] width 1100 height 431
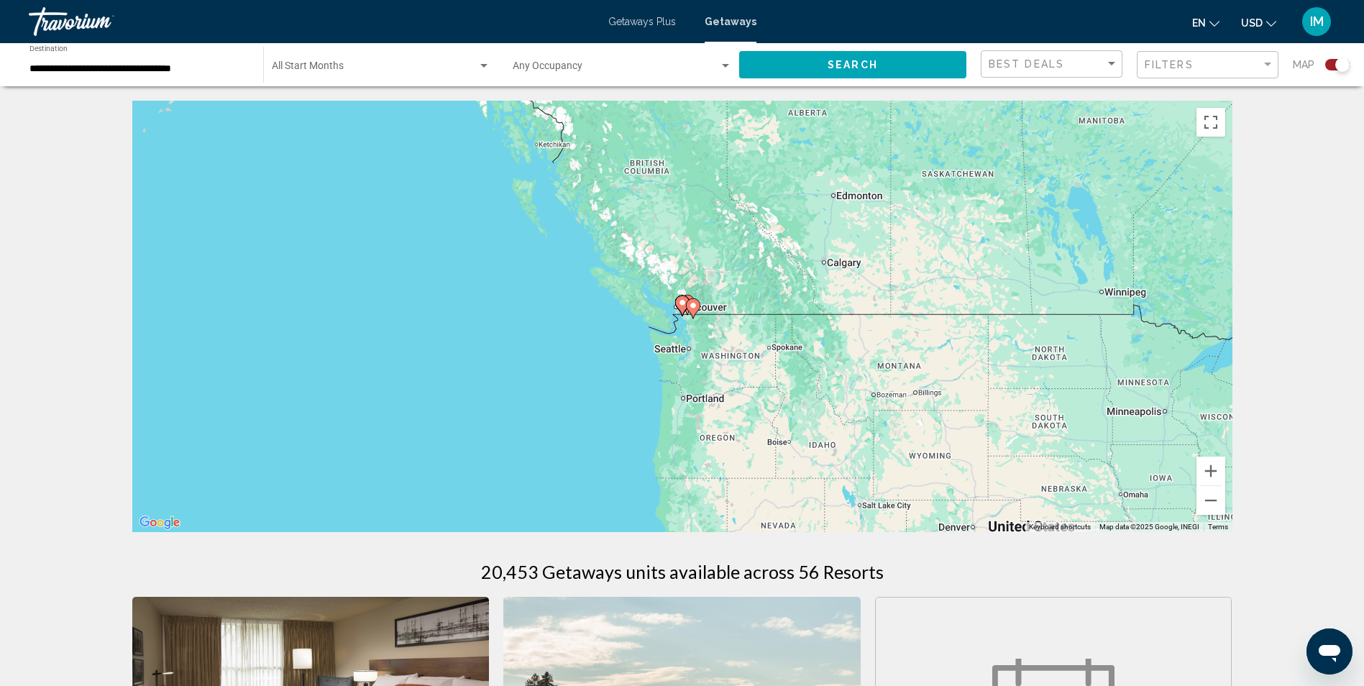
click at [693, 311] on icon "Main content" at bounding box center [692, 308] width 13 height 19
type input "**********"
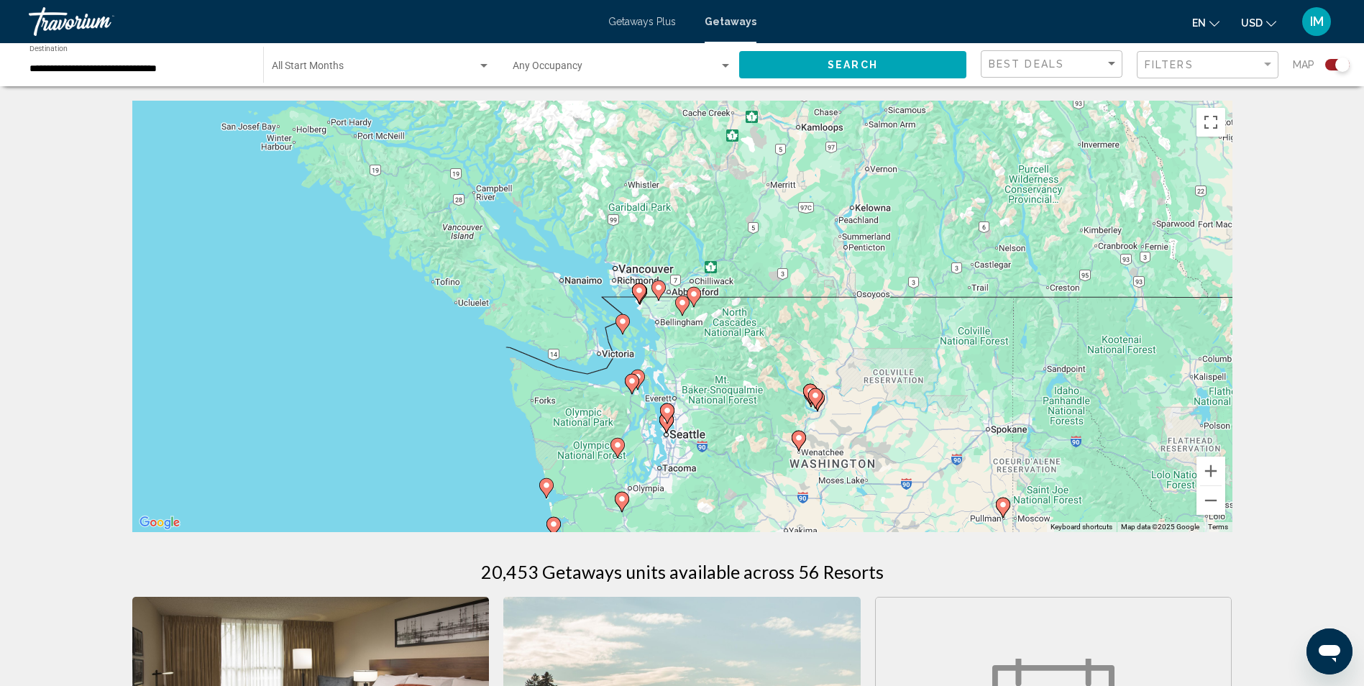
click at [641, 293] on image "Main content" at bounding box center [639, 290] width 9 height 9
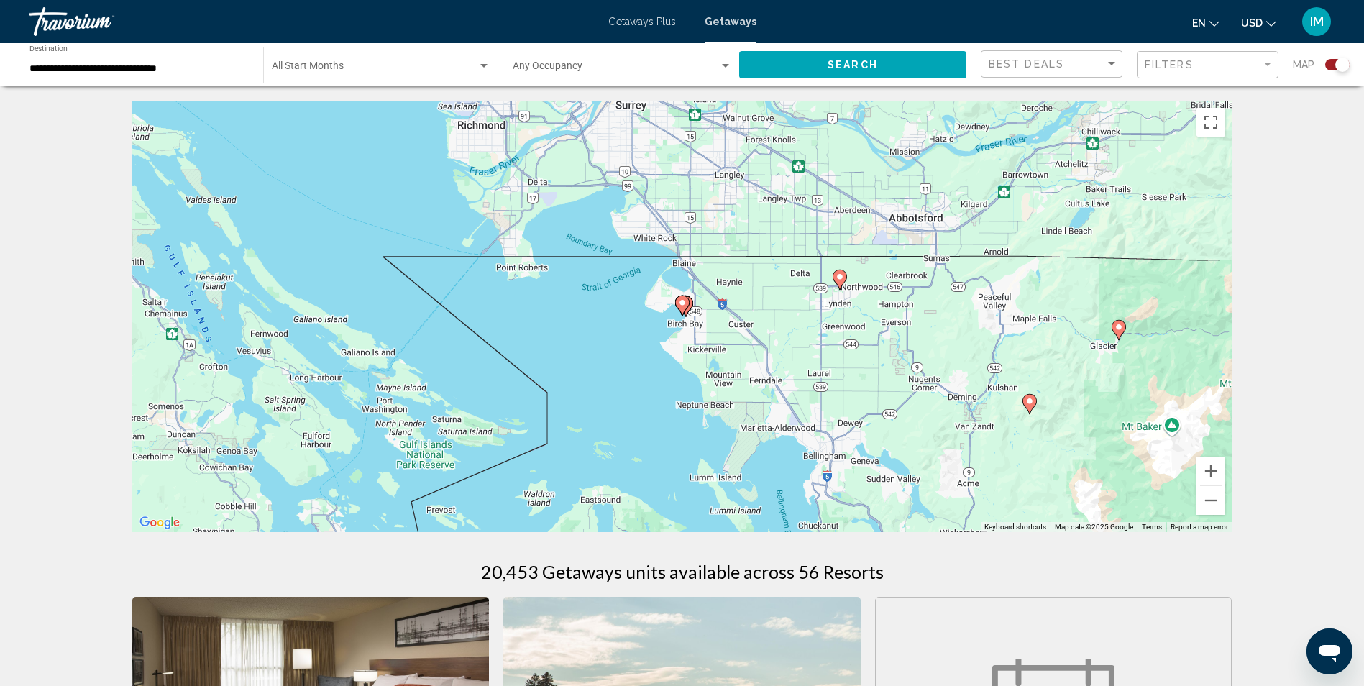
click at [685, 307] on icon "Main content" at bounding box center [681, 305] width 13 height 19
click at [687, 308] on icon "Main content" at bounding box center [681, 305] width 13 height 19
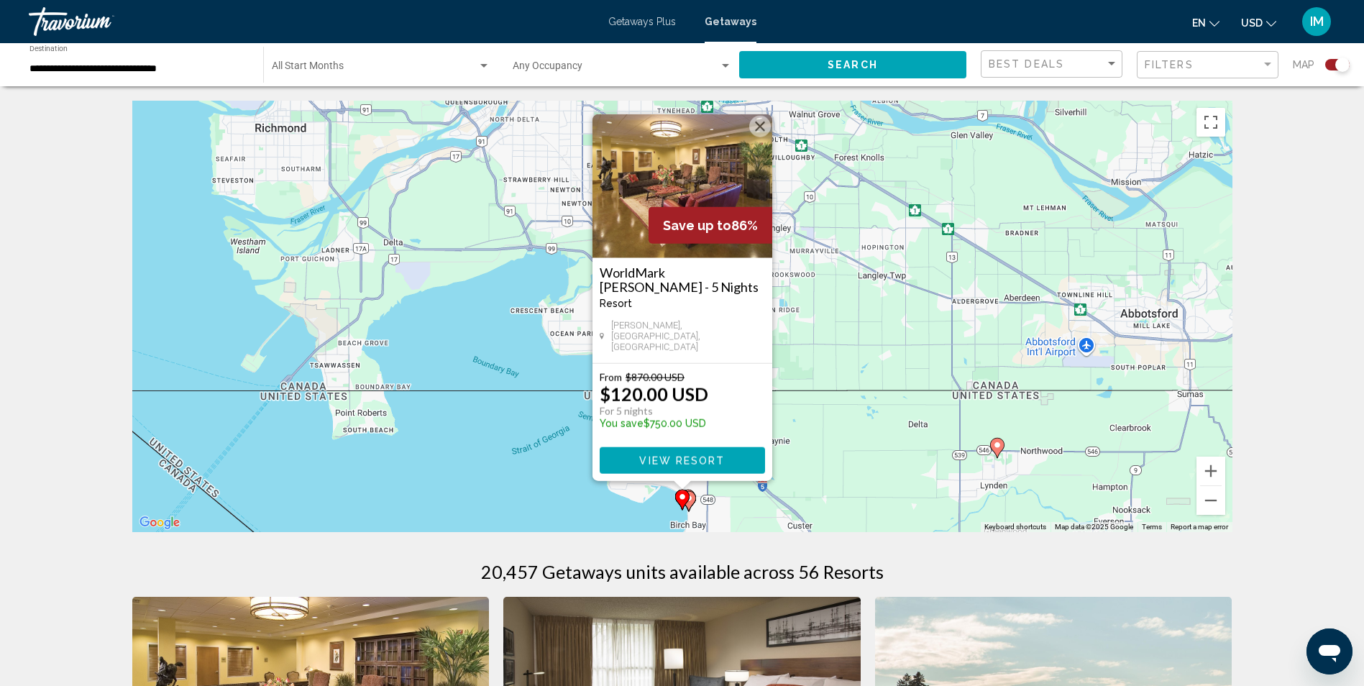
click at [690, 494] on icon "Main content" at bounding box center [688, 501] width 13 height 19
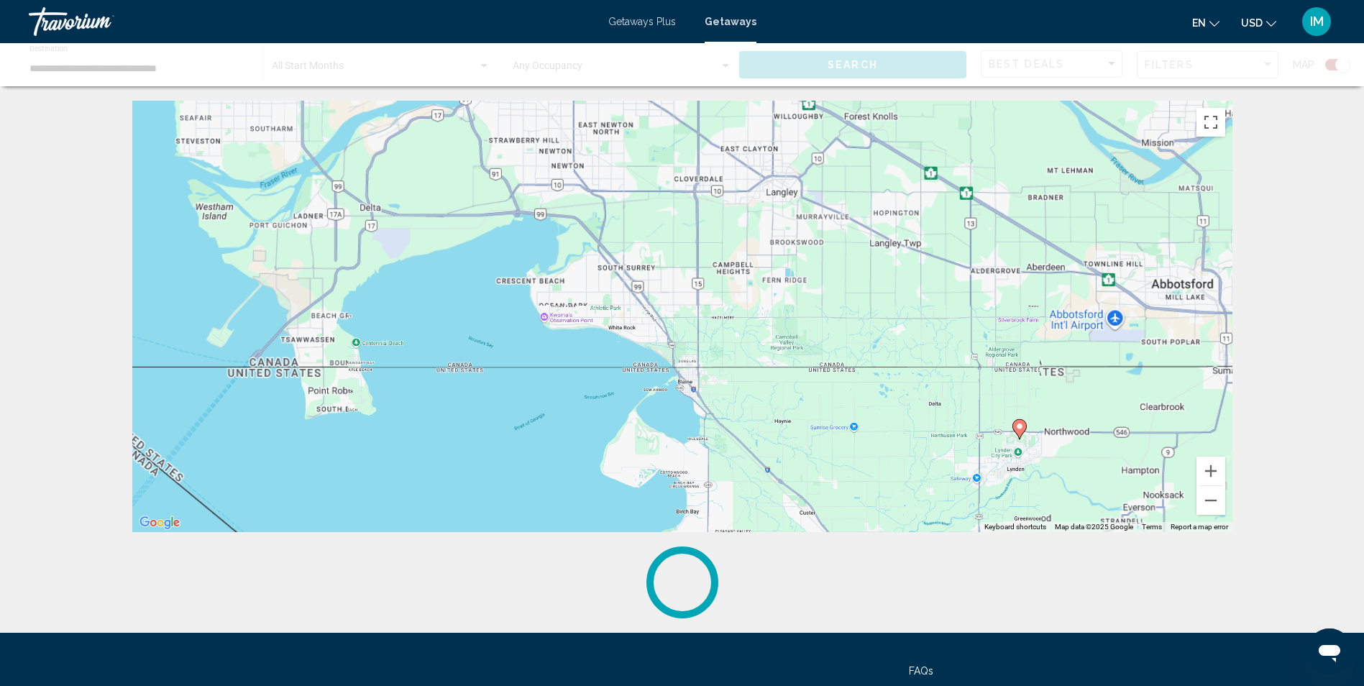
click at [690, 494] on div "To activate drag with keyboard, press Alt + Enter. Once in keyboard drag state,…" at bounding box center [682, 316] width 1100 height 431
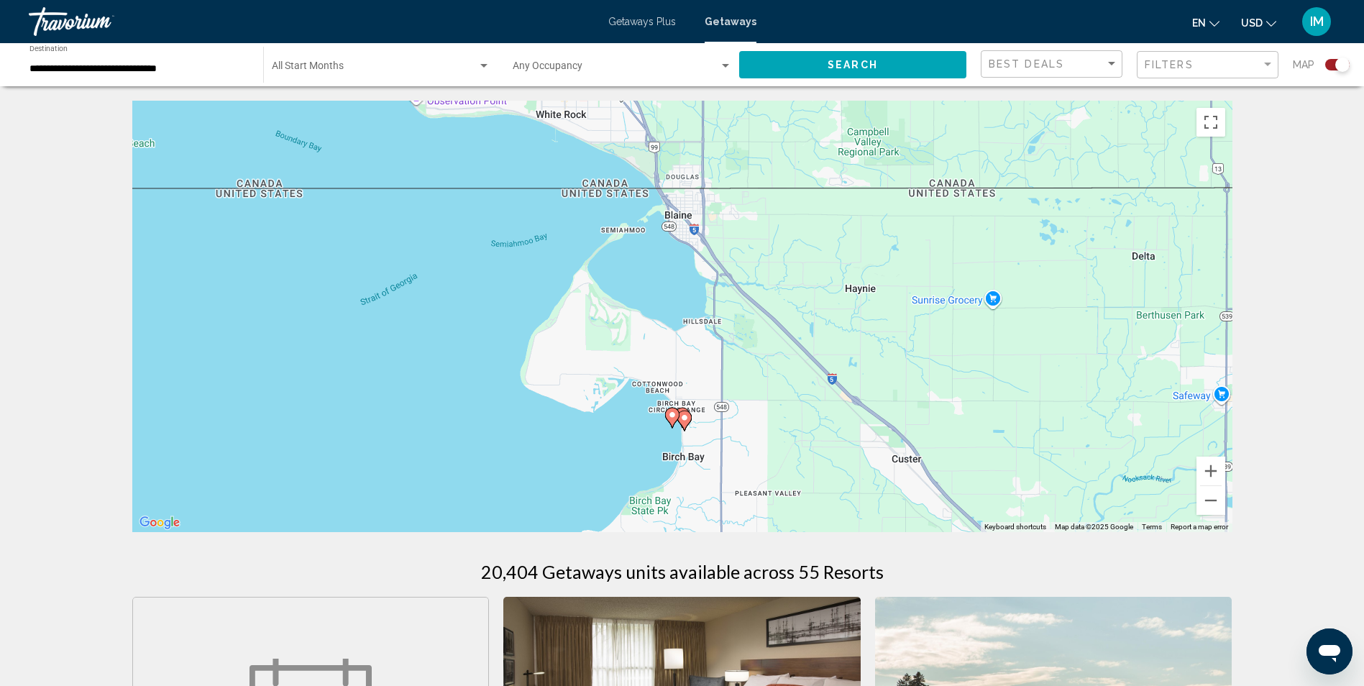
click at [684, 414] on image "Main content" at bounding box center [684, 417] width 9 height 9
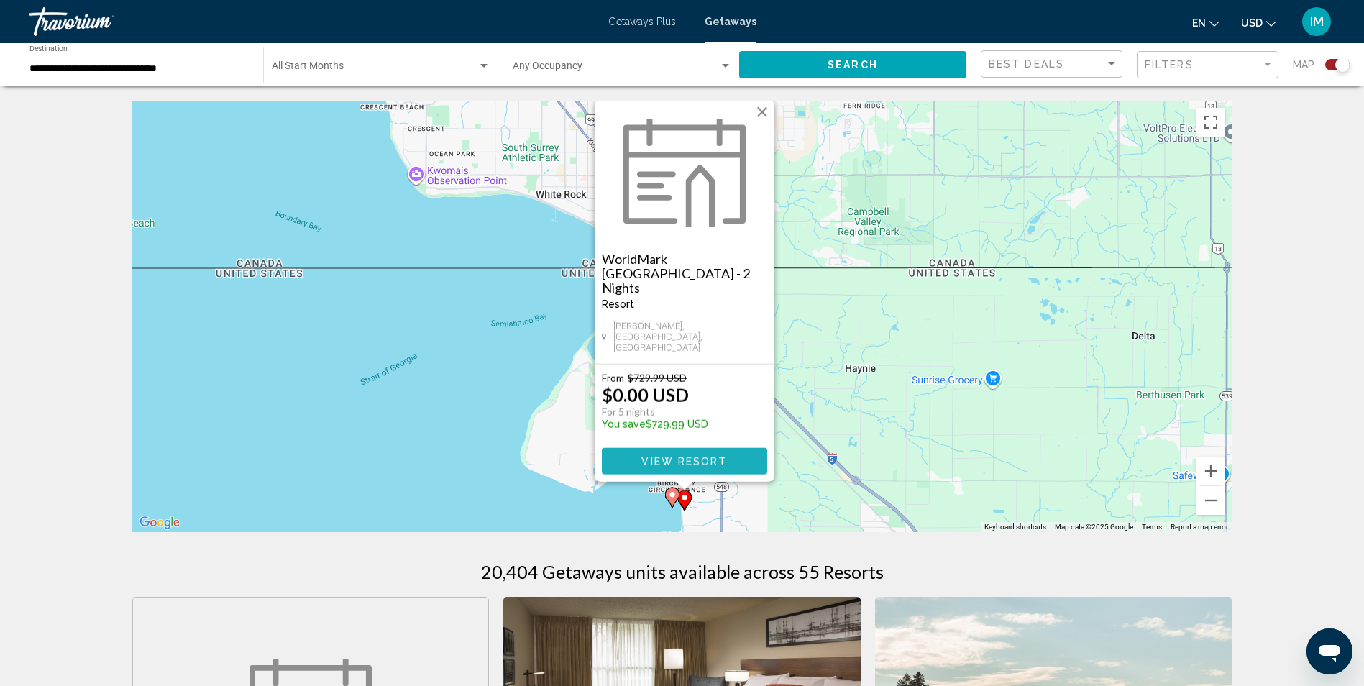
click at [709, 462] on span "View Resort" at bounding box center [684, 462] width 86 height 12
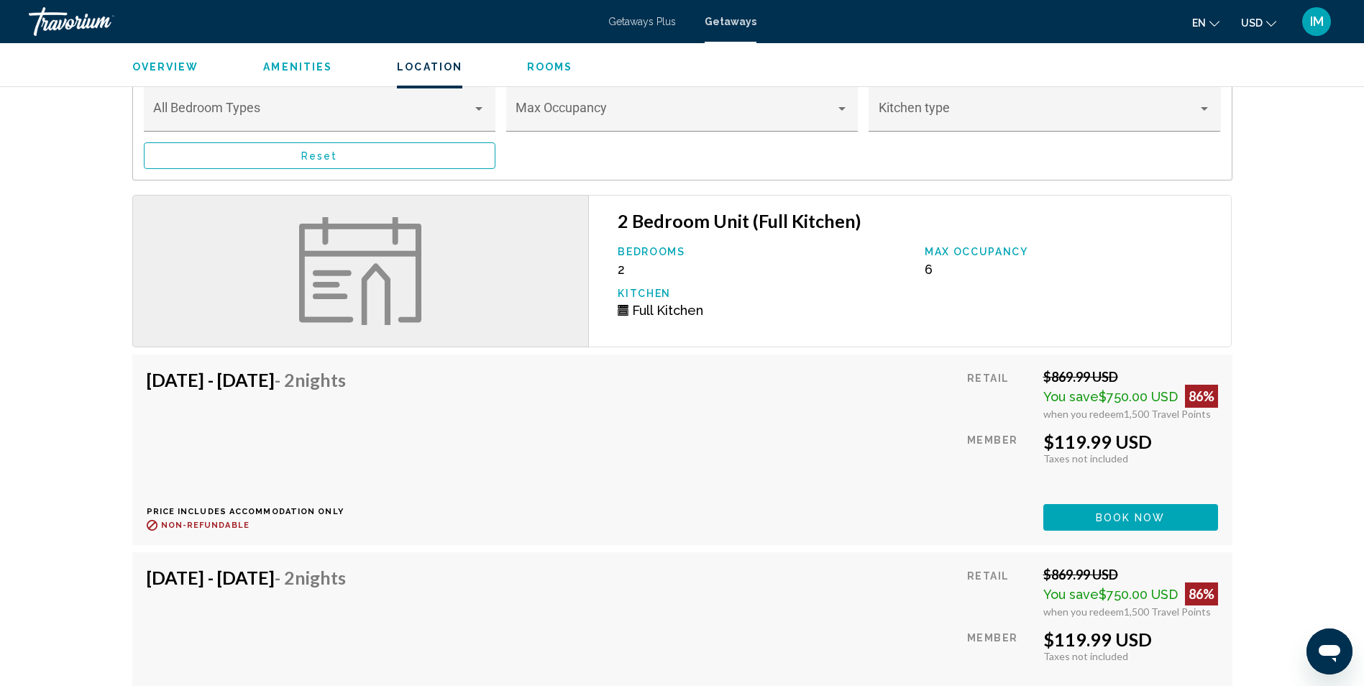
scroll to position [2142, 0]
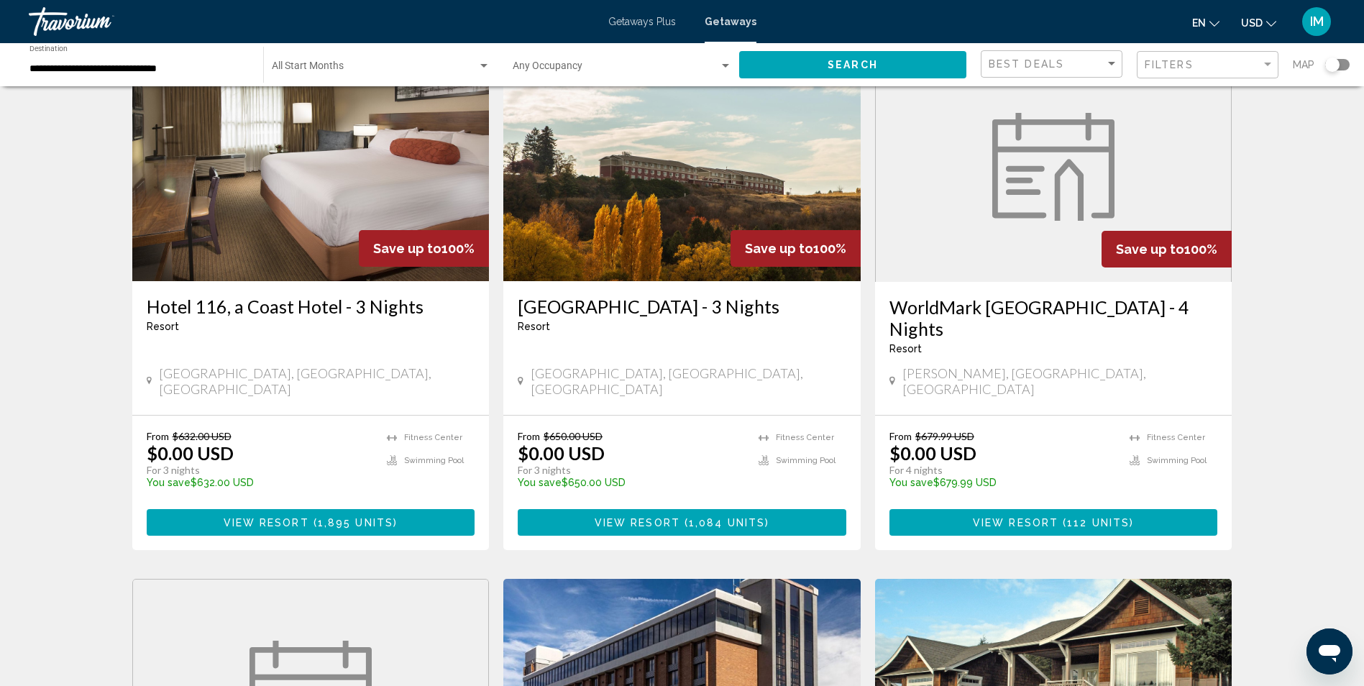
scroll to position [144, 0]
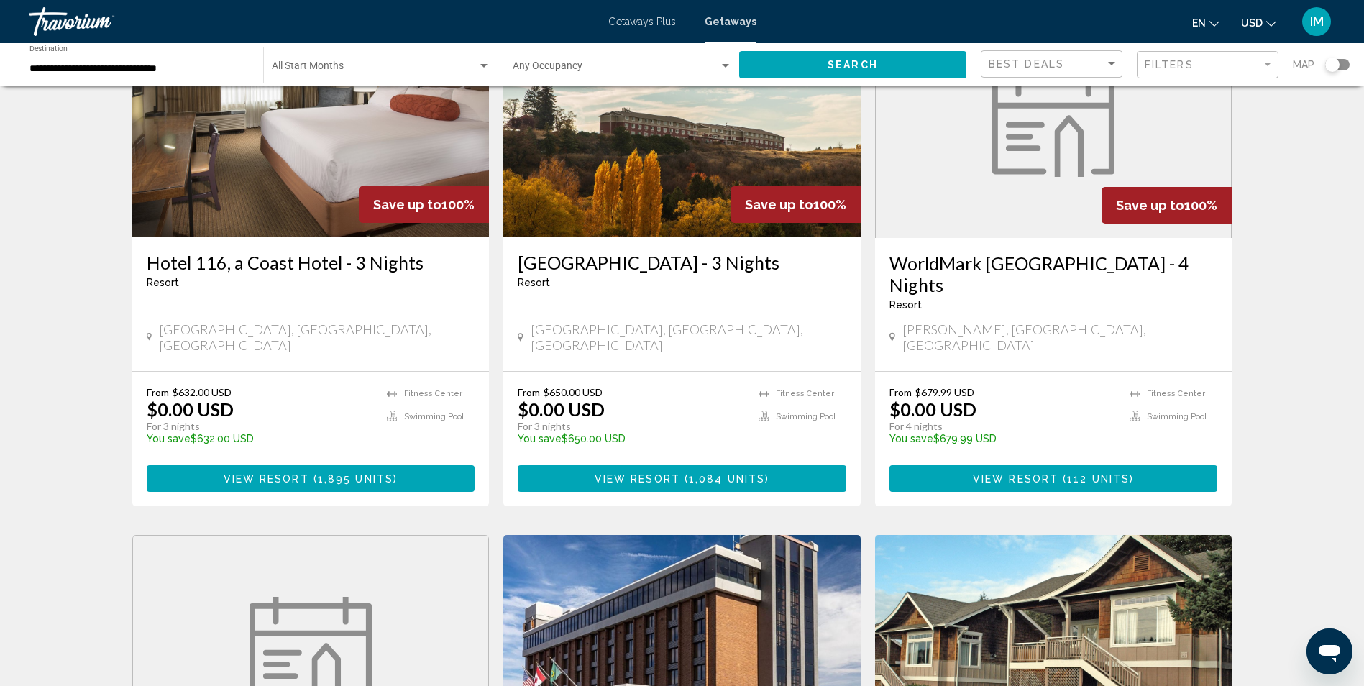
click at [1019, 250] on div "WorldMark Birch Bay - 4 Nights Resort - This is an adults only resort Blaine, W…" at bounding box center [1053, 304] width 357 height 133
click at [1011, 473] on span "View Resort" at bounding box center [1016, 479] width 86 height 12
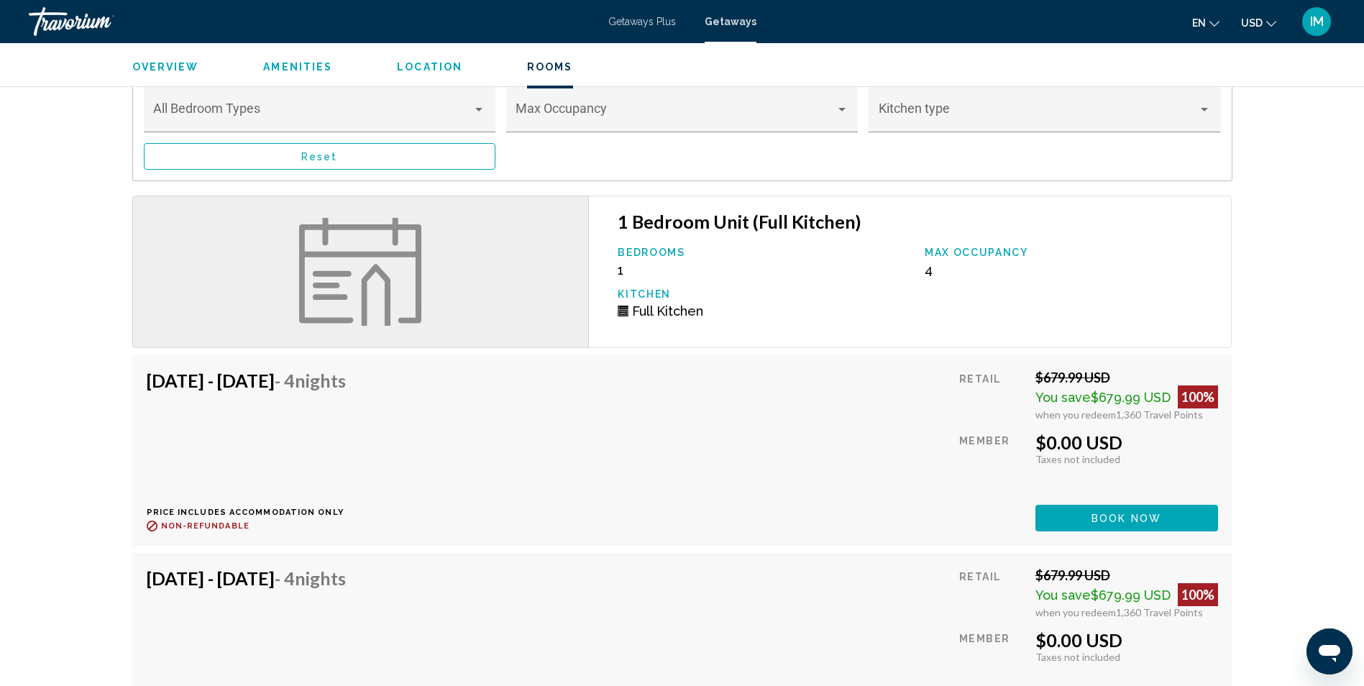
scroll to position [2085, 0]
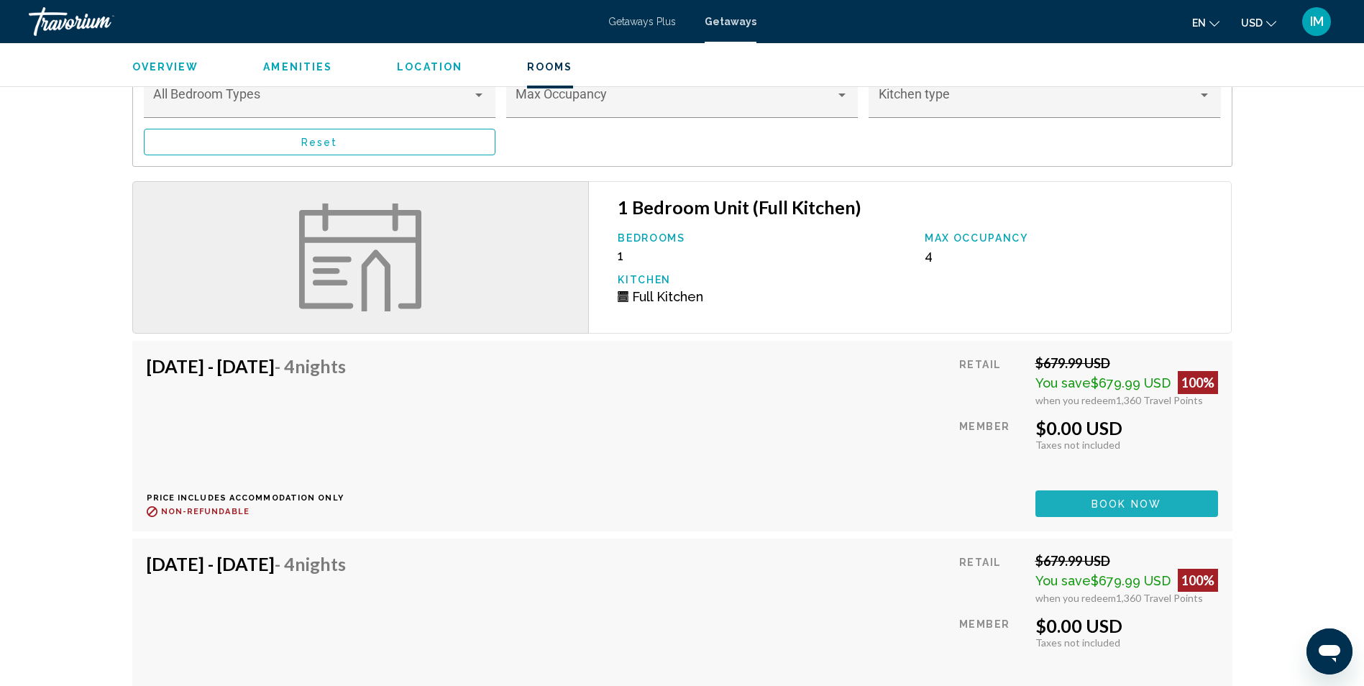
click at [1124, 500] on span "Book now" at bounding box center [1126, 504] width 70 height 12
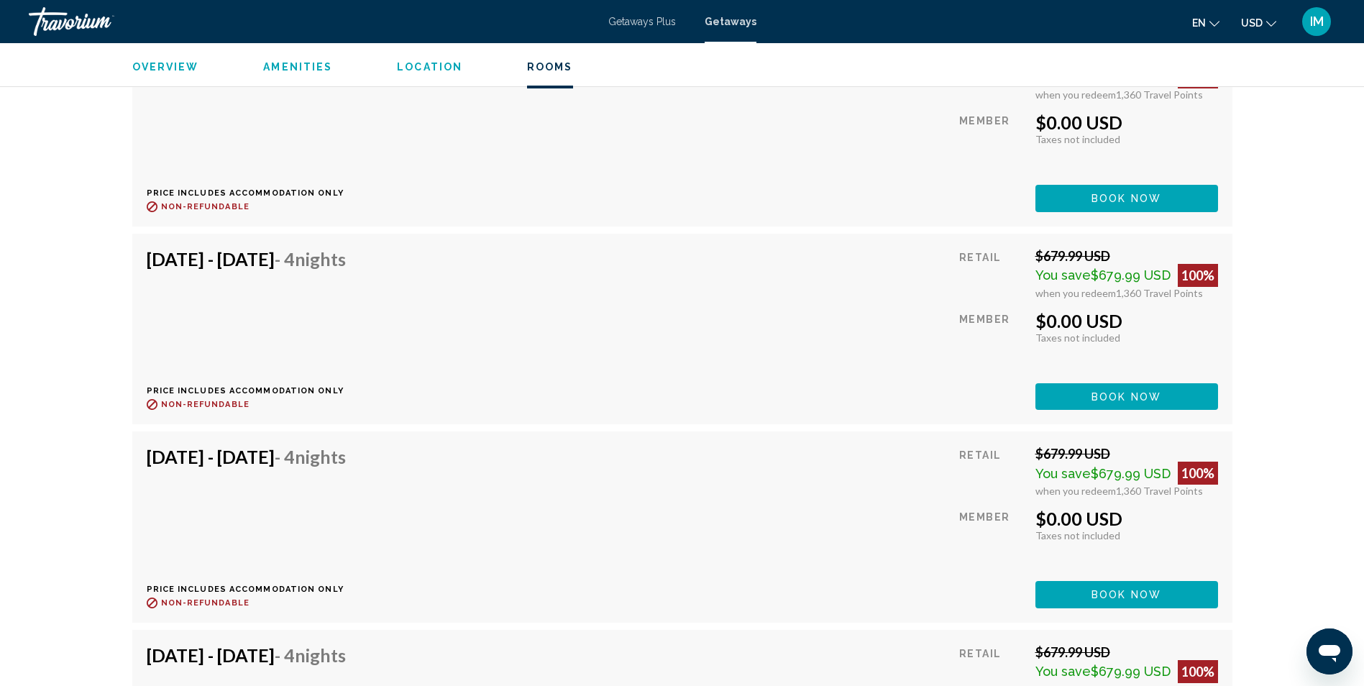
scroll to position [2301, 0]
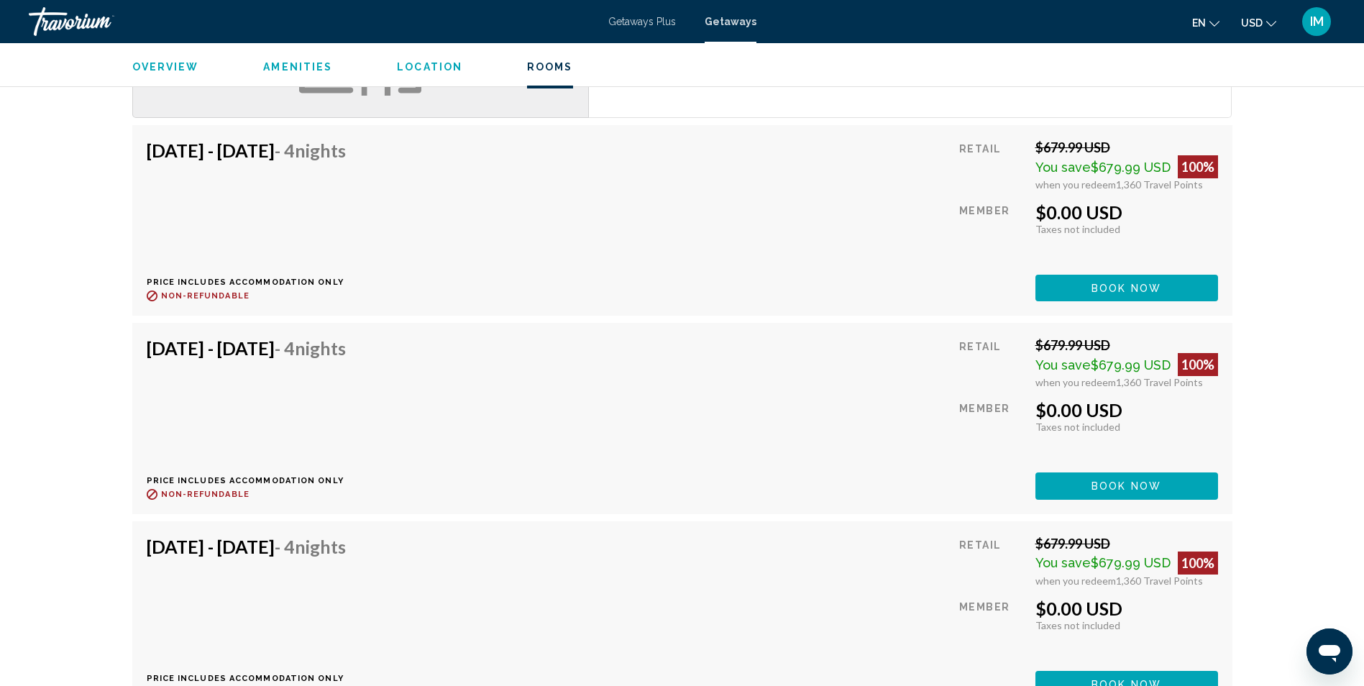
click at [1165, 285] on button "Book now" at bounding box center [1126, 288] width 183 height 27
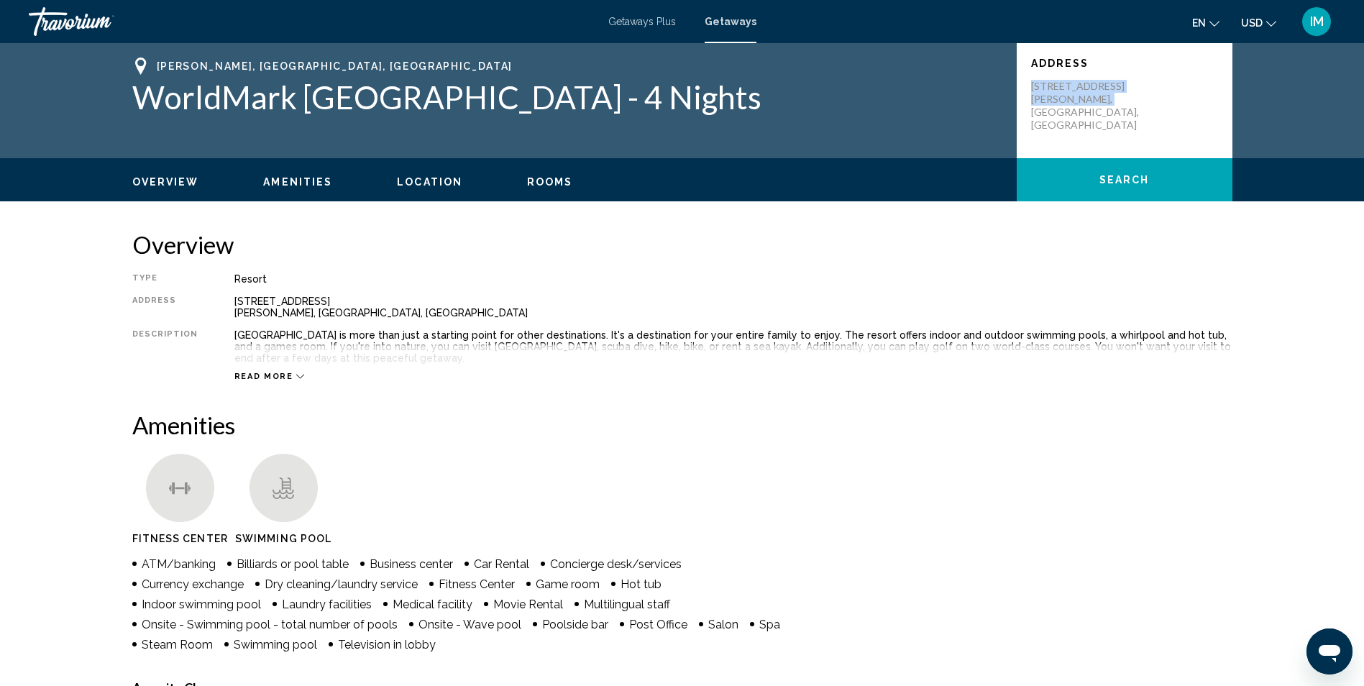
drag, startPoint x: 1032, startPoint y: 83, endPoint x: 1118, endPoint y: 94, distance: 87.0
click at [1118, 94] on p "4810 Beachcomber Drive Blaine, WA, USA" at bounding box center [1088, 106] width 115 height 52
drag, startPoint x: 1118, startPoint y: 94, endPoint x: 1081, endPoint y: 91, distance: 37.6
copy p "4810 Beachcomber Drive Blaine, WA, USA"
click at [1111, 169] on button "Search" at bounding box center [1125, 179] width 216 height 43
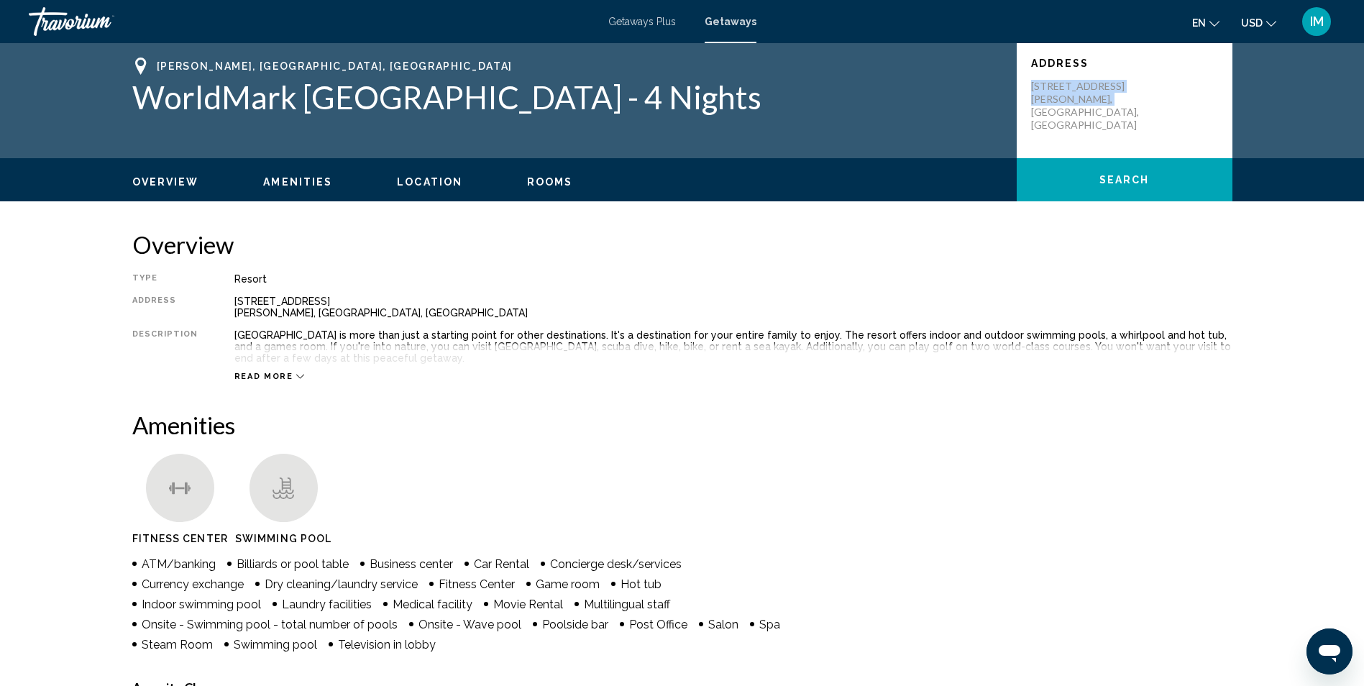
click at [281, 371] on button "Read more" at bounding box center [269, 376] width 70 height 11
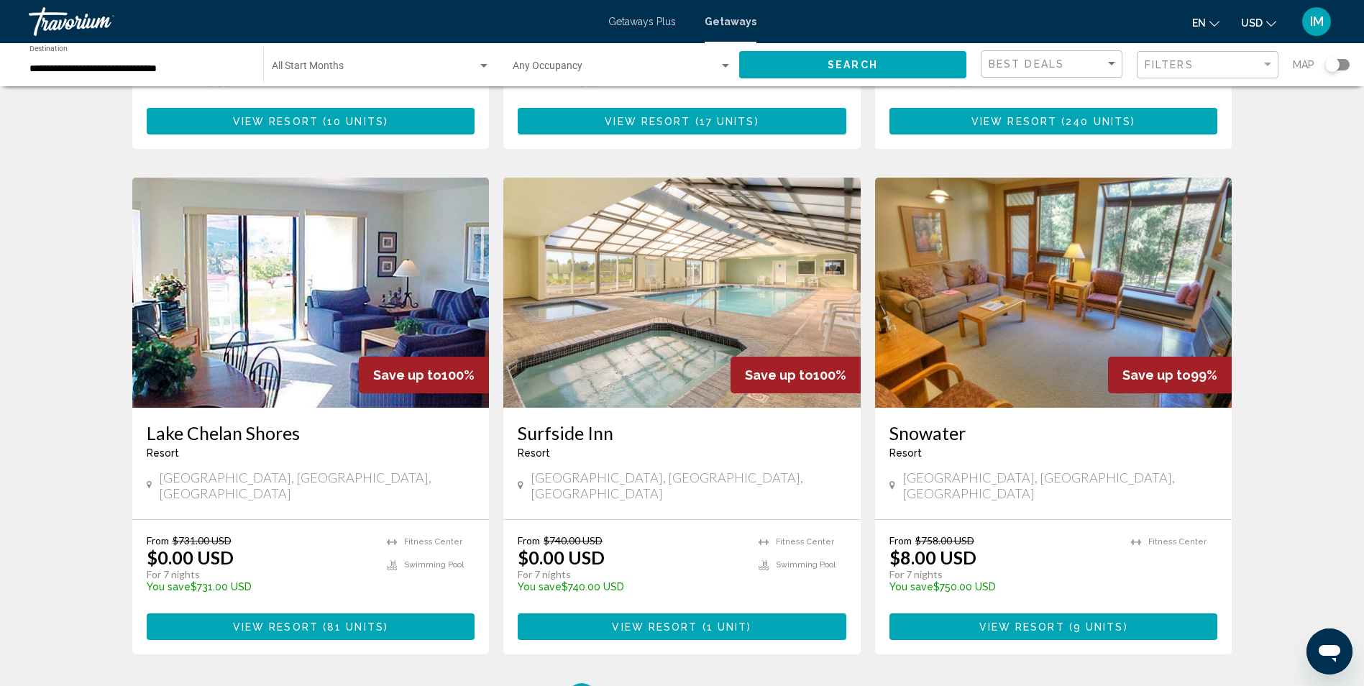
scroll to position [1660, 0]
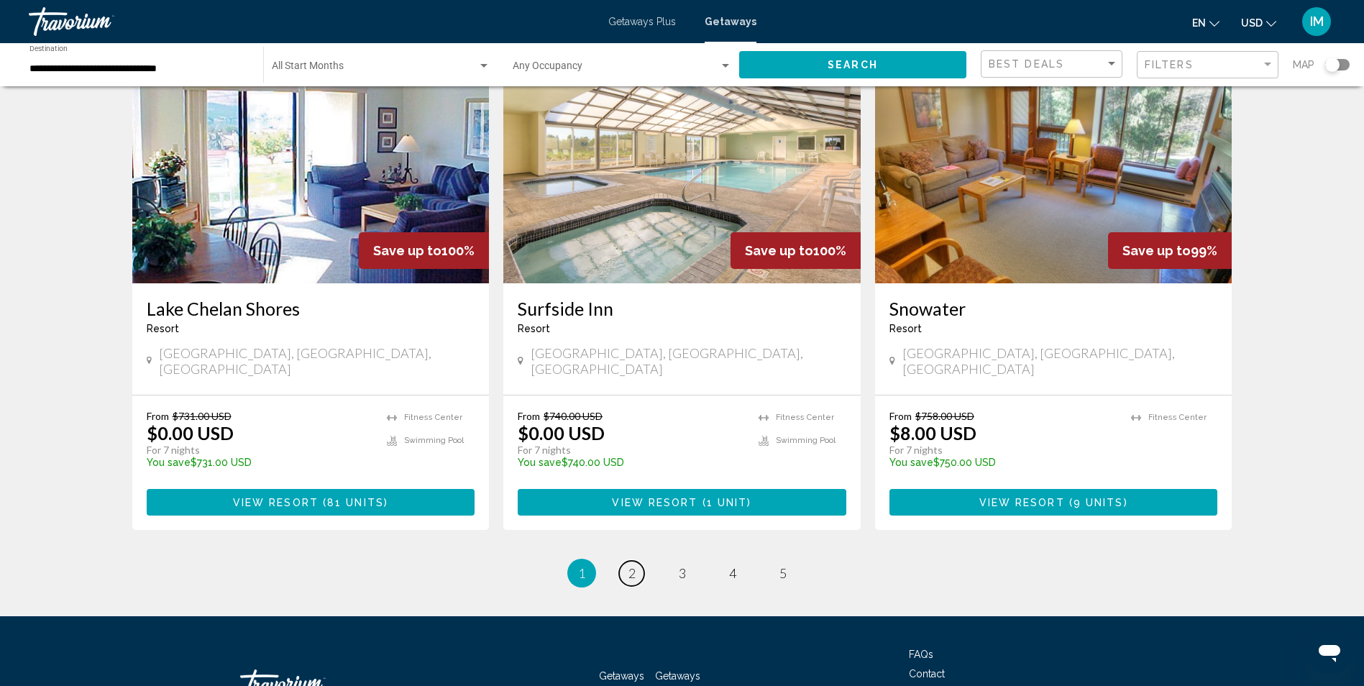
click at [637, 561] on link "page 2" at bounding box center [631, 573] width 25 height 25
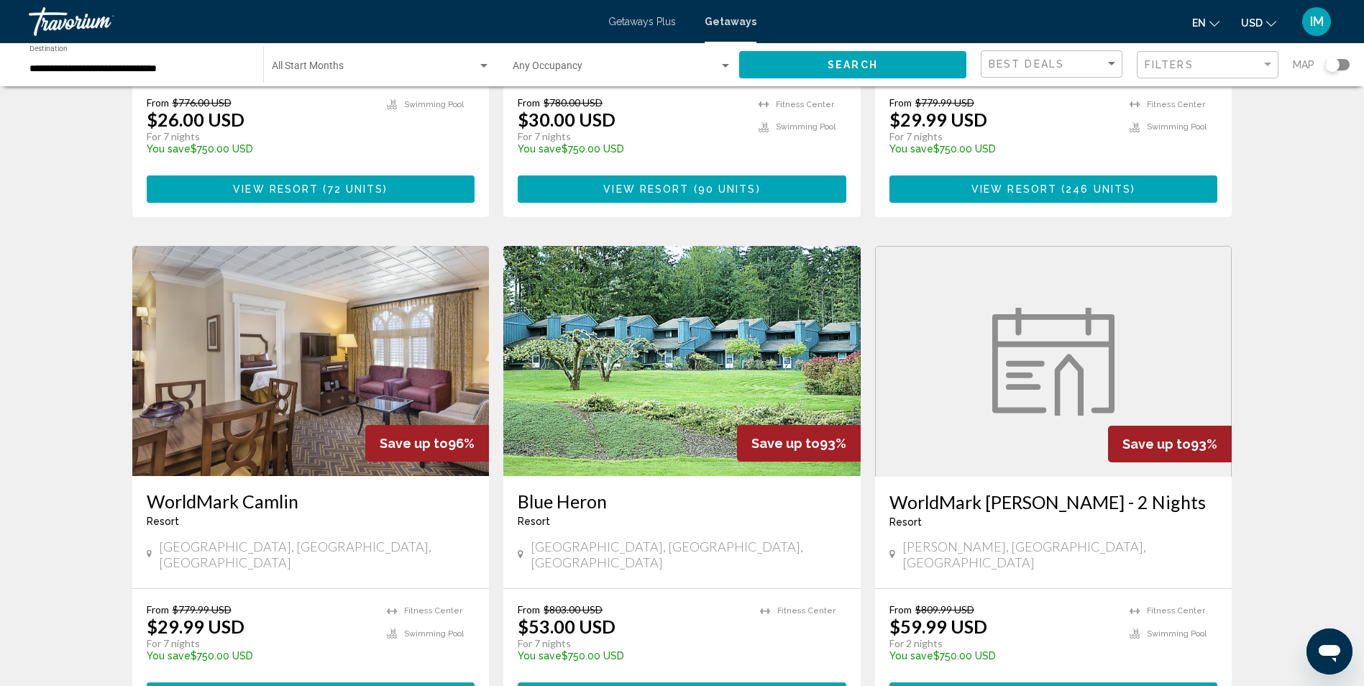
scroll to position [935, 0]
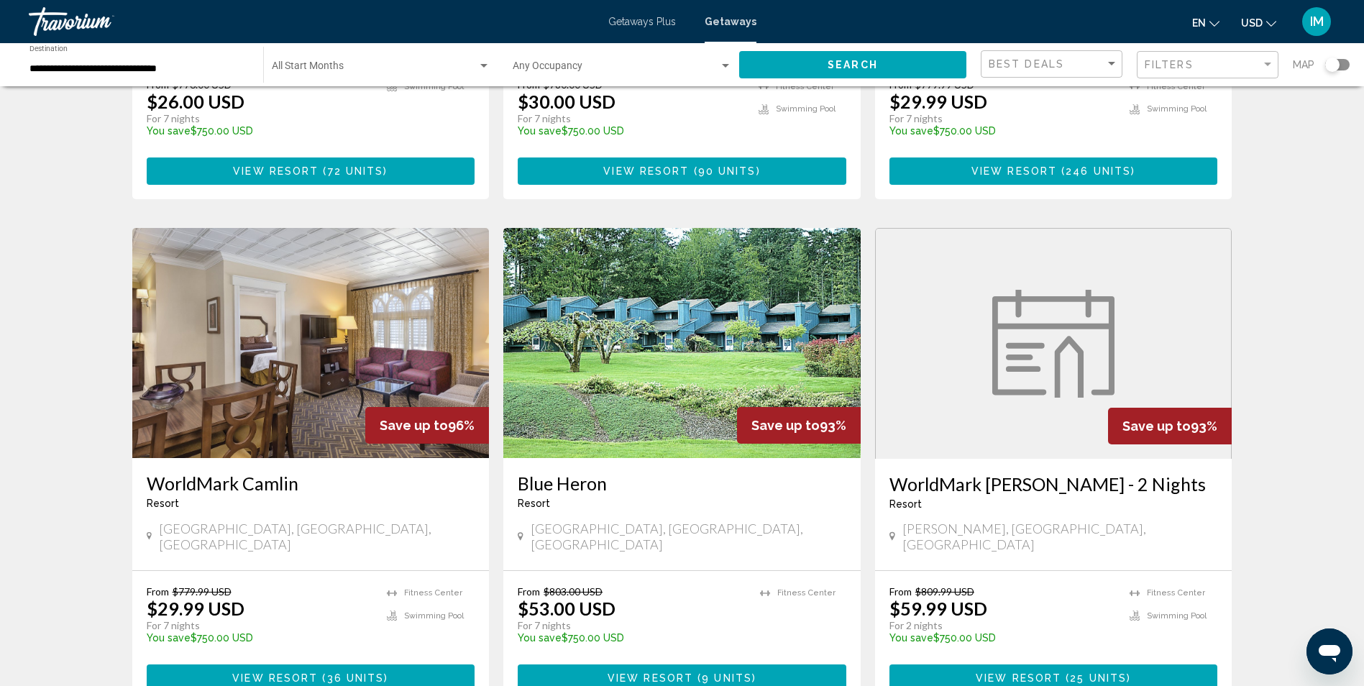
click at [248, 396] on img "Main content" at bounding box center [310, 343] width 357 height 230
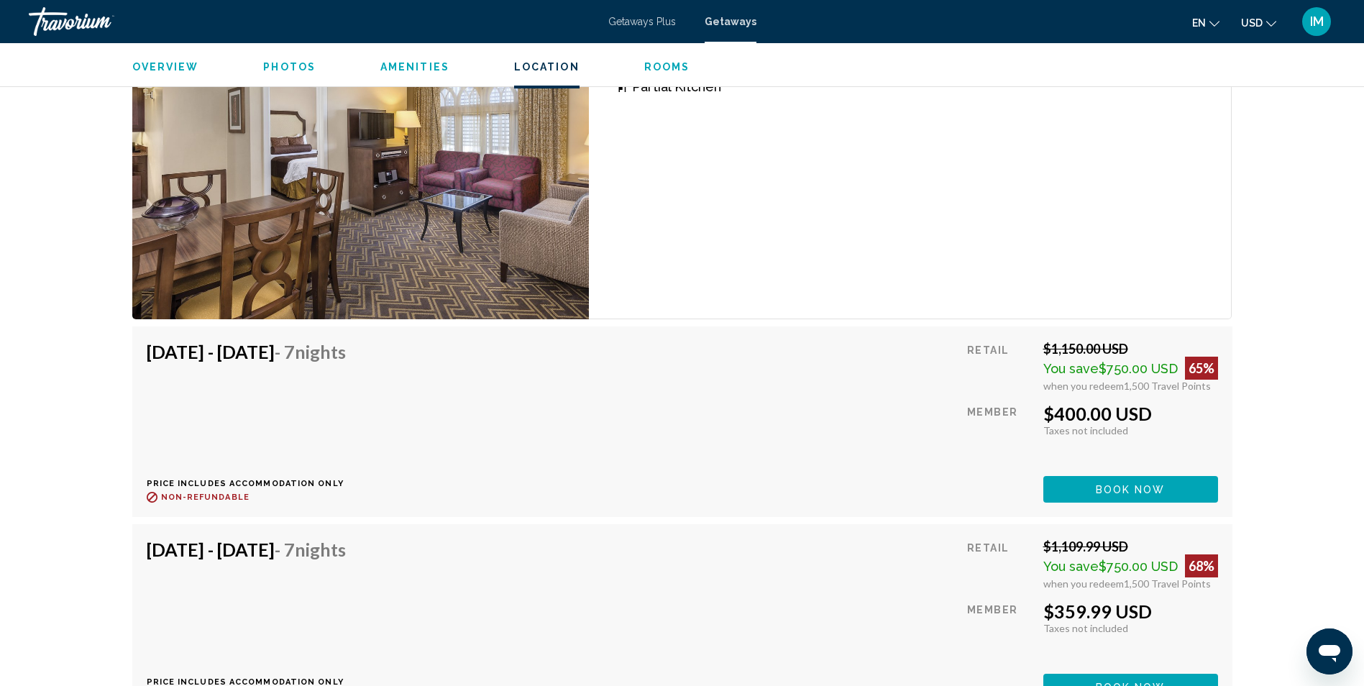
scroll to position [2912, 0]
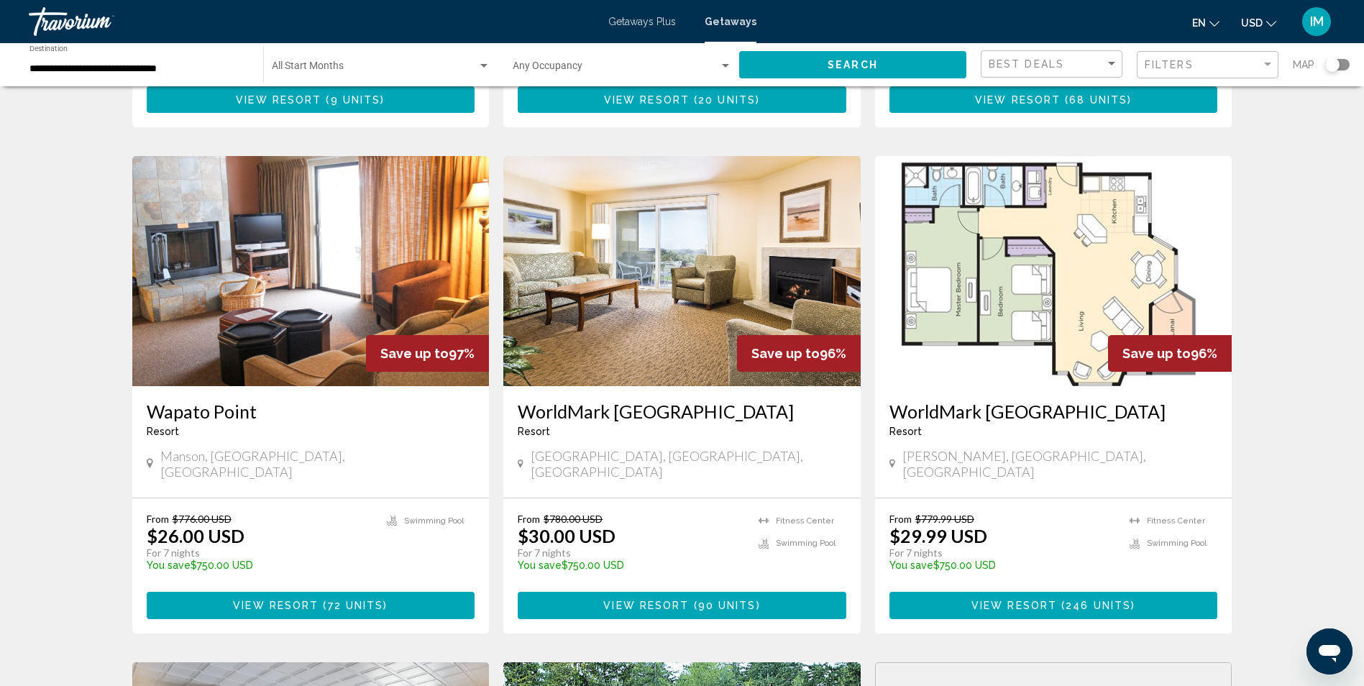
scroll to position [503, 0]
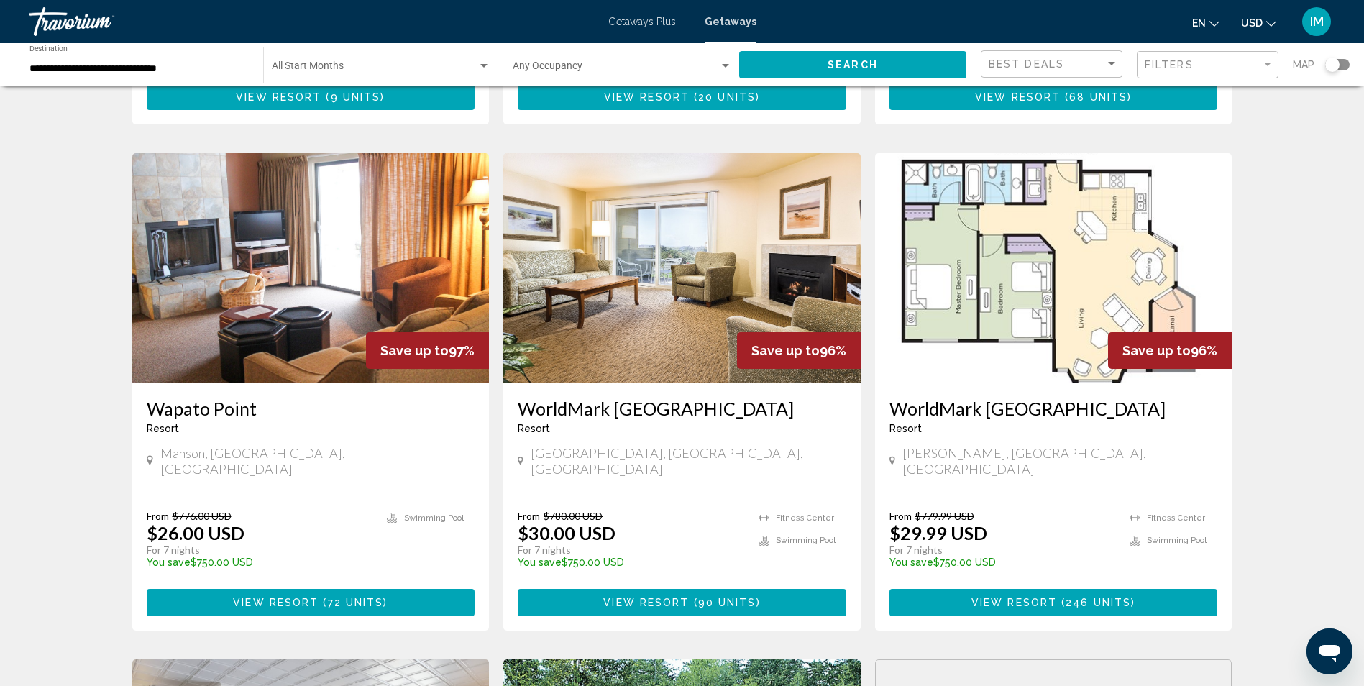
click at [1055, 597] on span "View Resort" at bounding box center [1014, 603] width 86 height 12
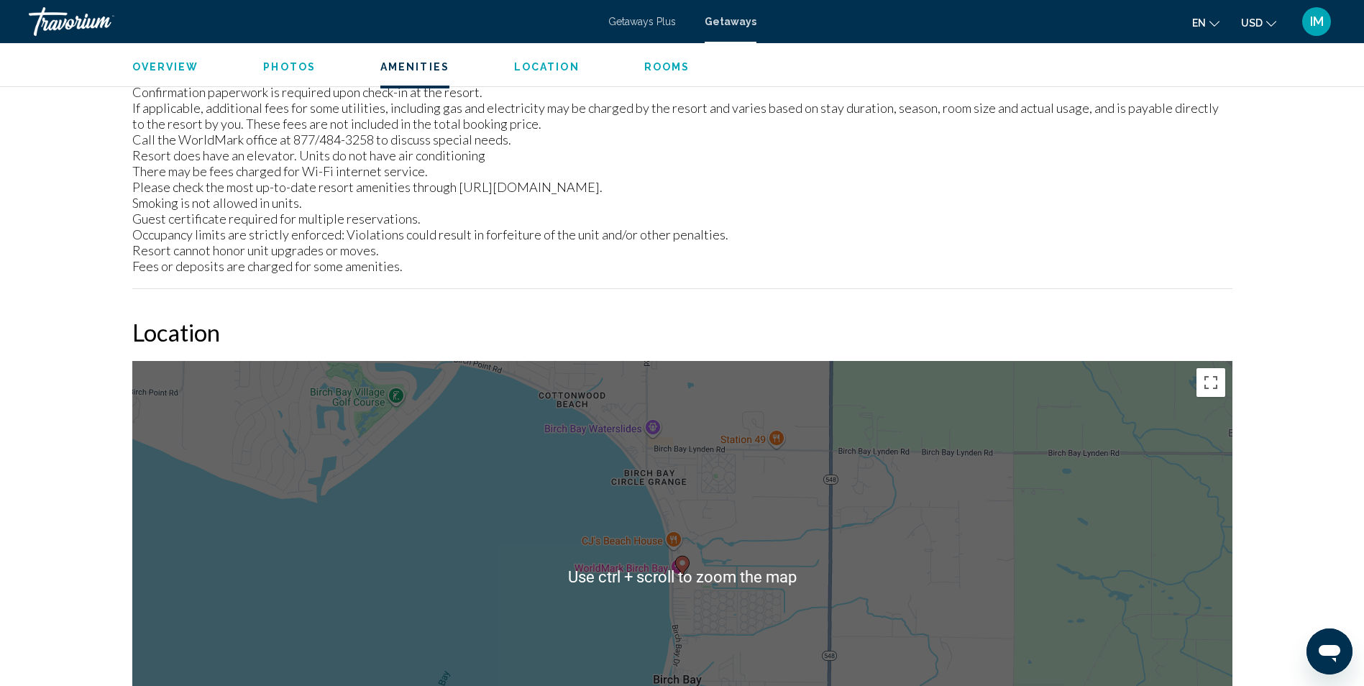
scroll to position [1815, 0]
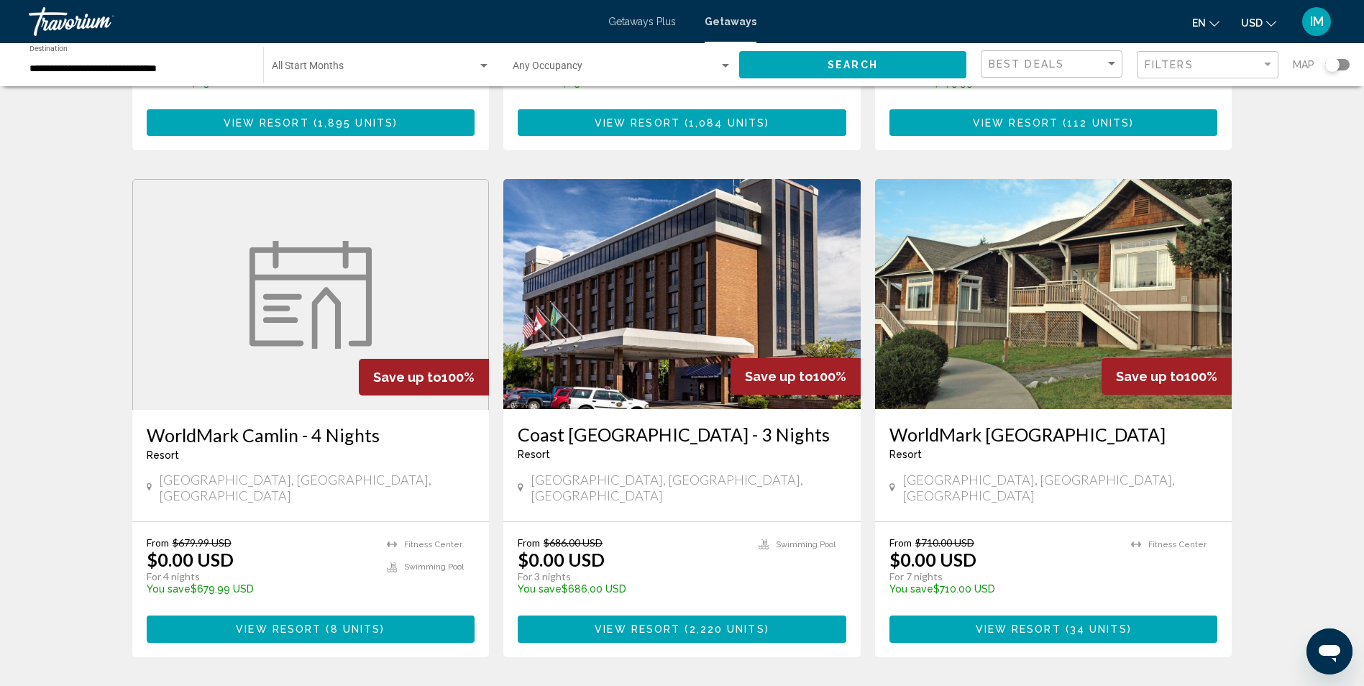
scroll to position [503, 0]
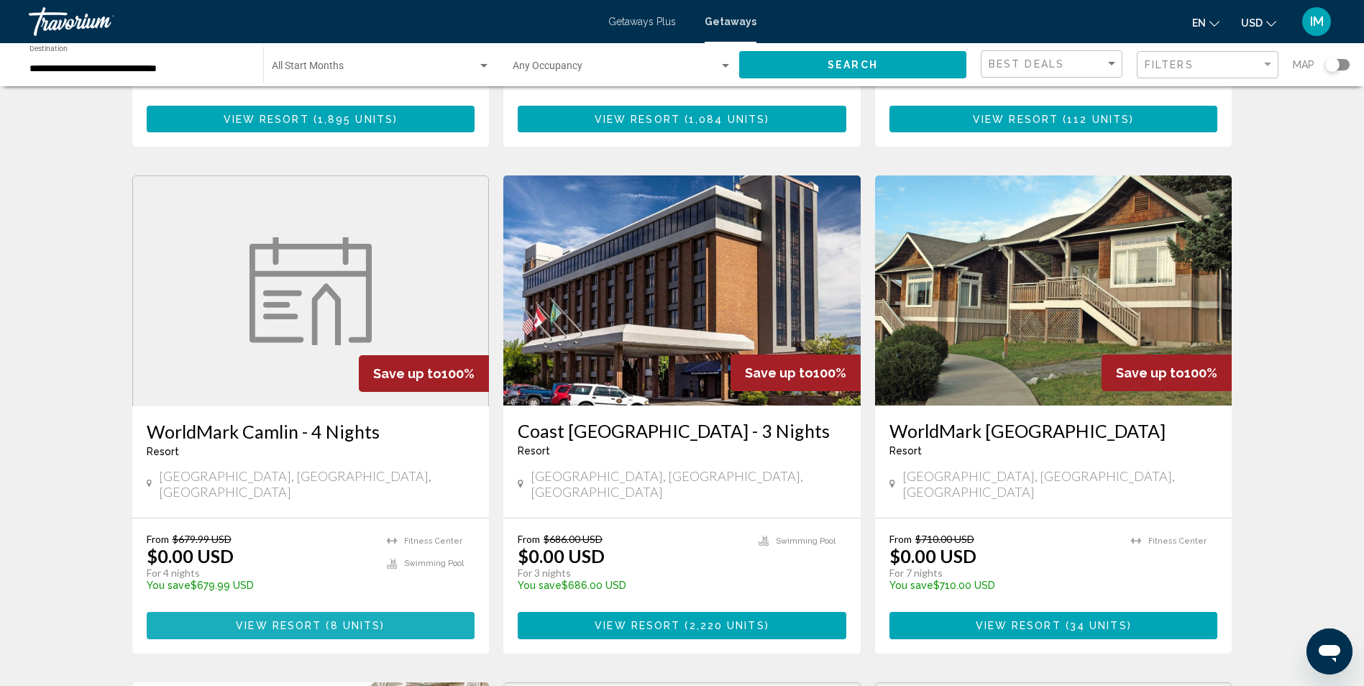
click at [332, 612] on button "View Resort ( 8 units )" at bounding box center [311, 625] width 329 height 27
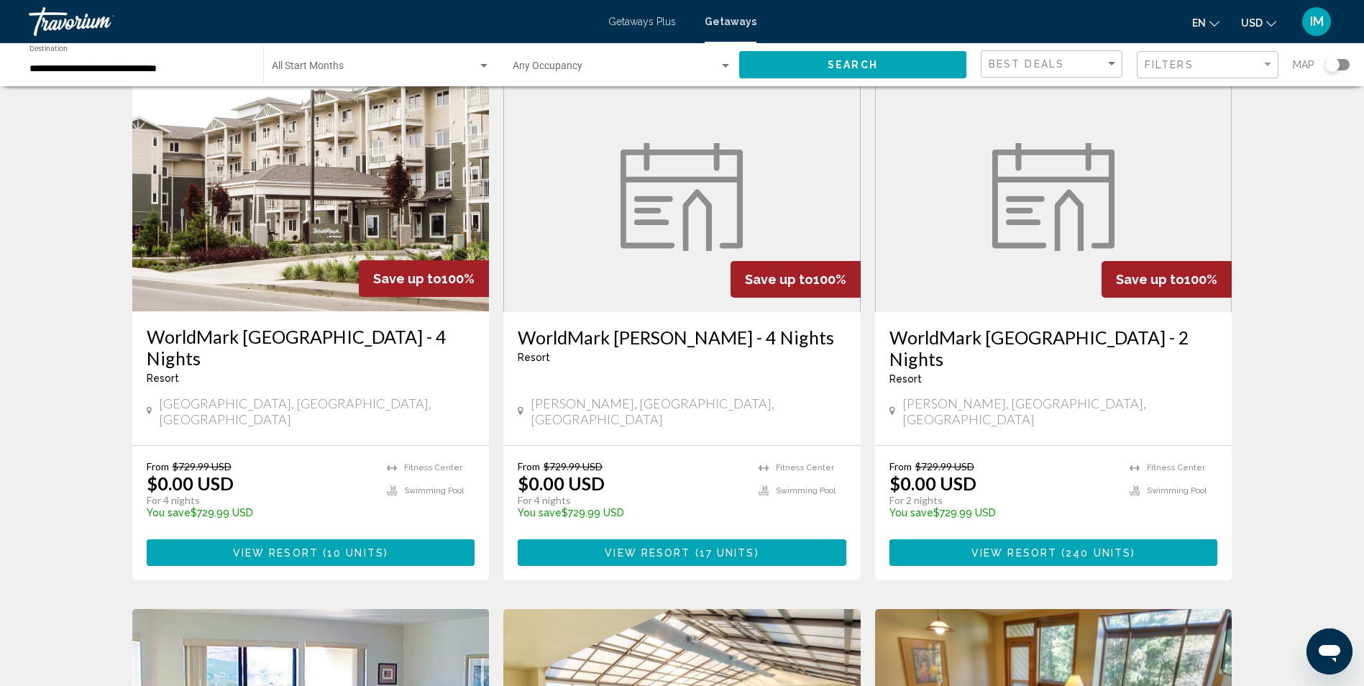
scroll to position [1078, 0]
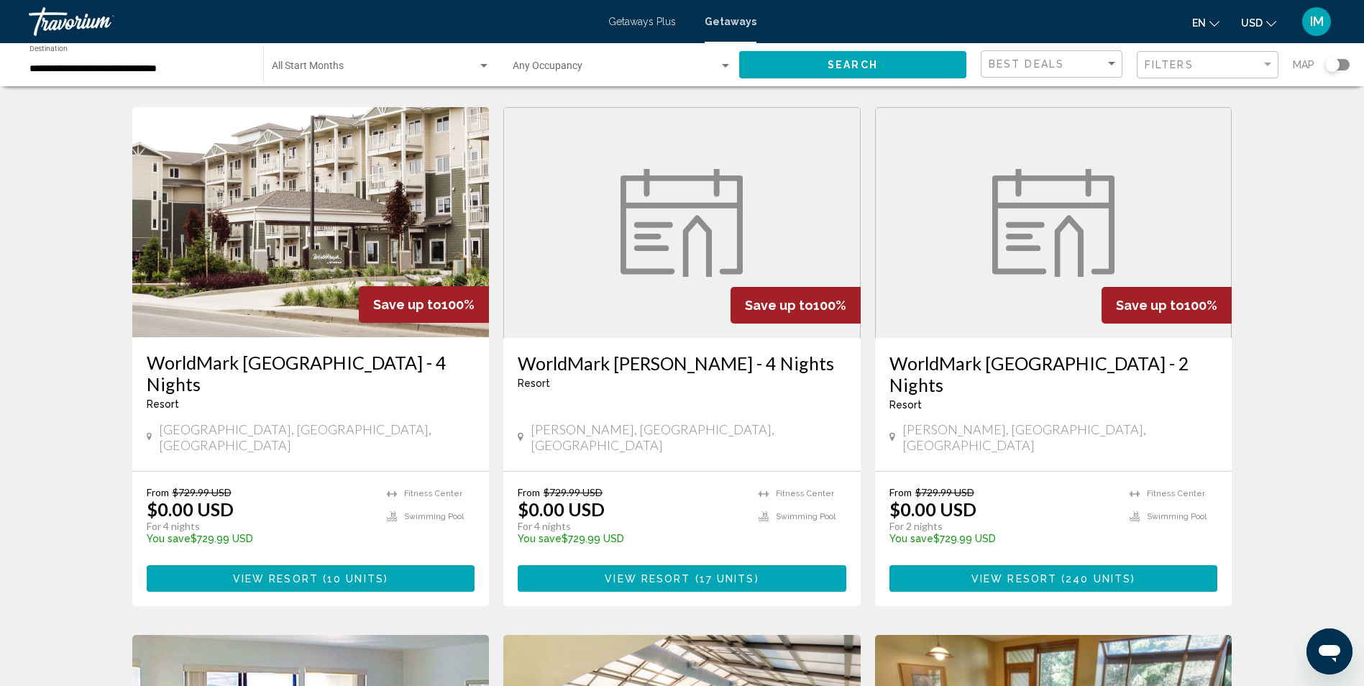
click at [687, 573] on span "View Resort" at bounding box center [648, 579] width 86 height 12
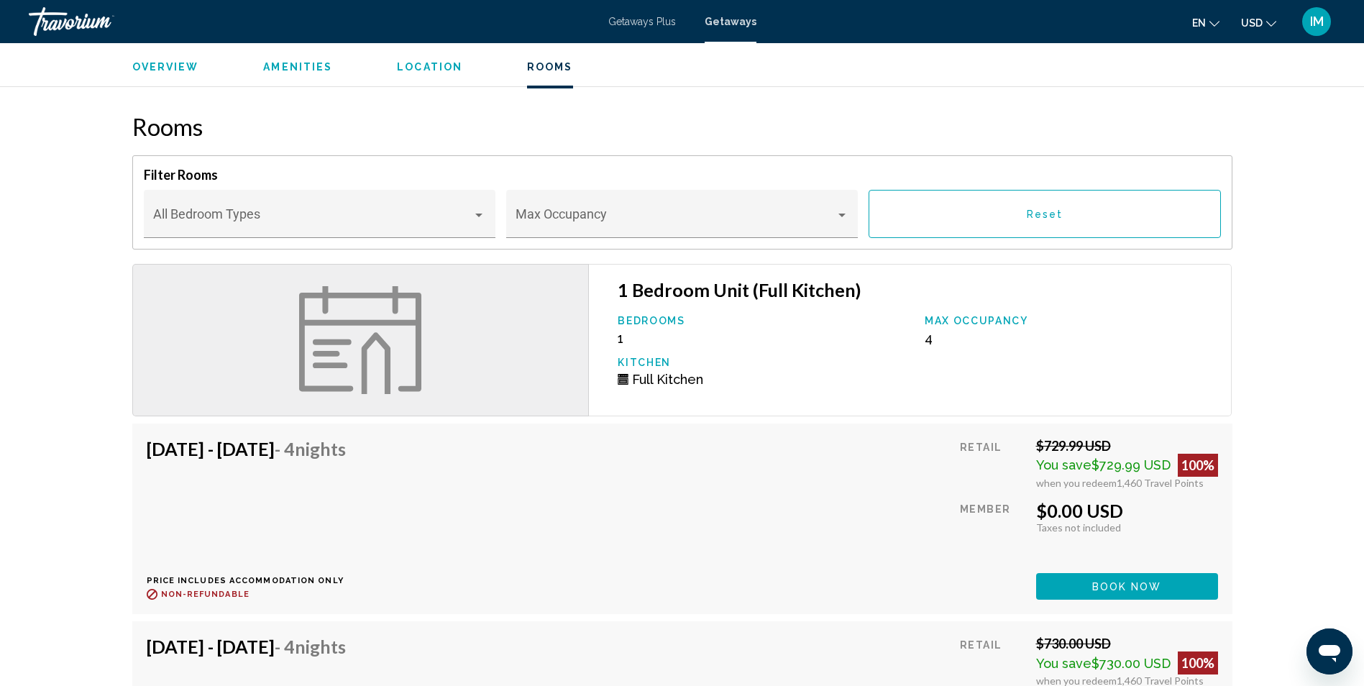
scroll to position [1582, 0]
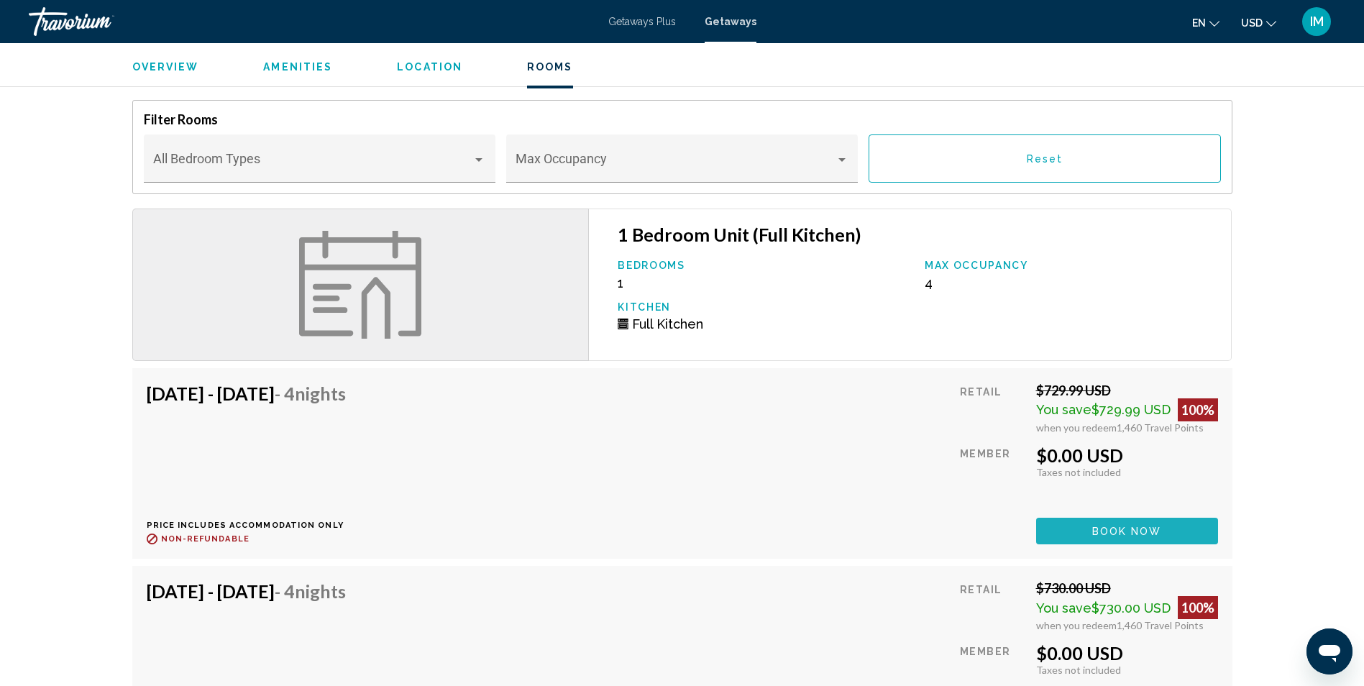
click at [1142, 526] on span "Book now" at bounding box center [1127, 532] width 70 height 12
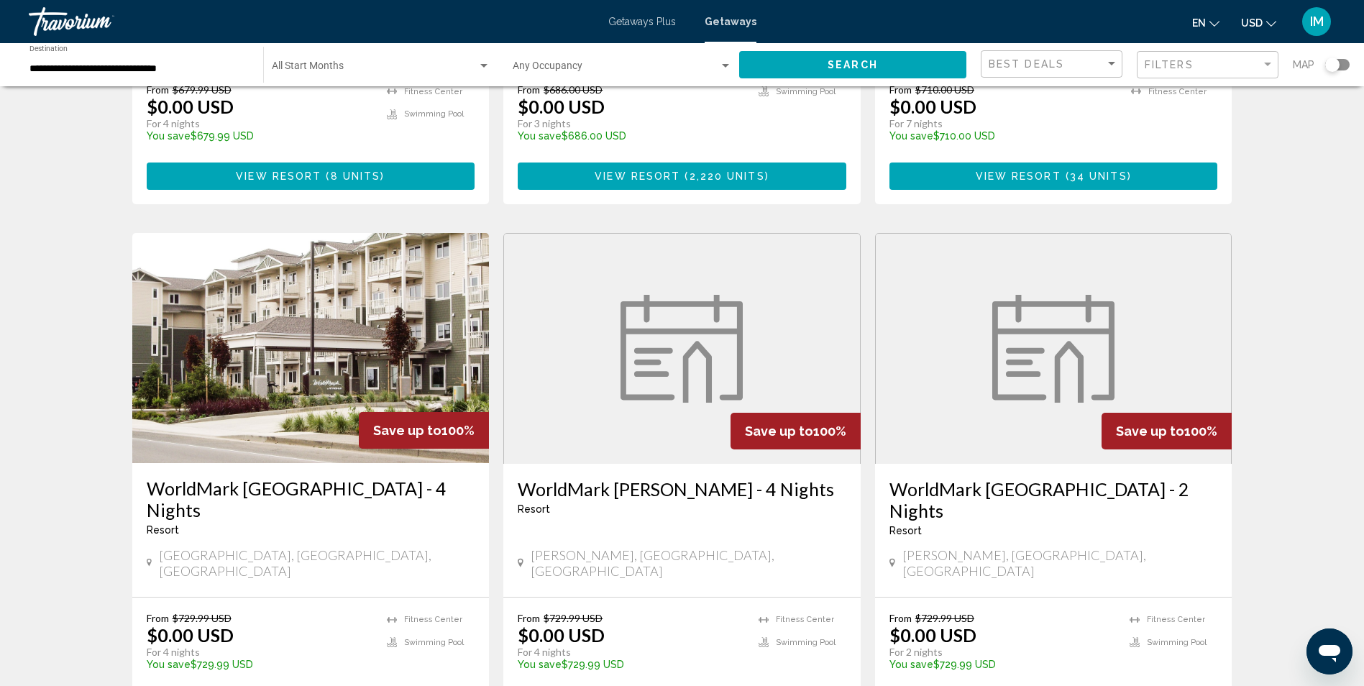
scroll to position [1006, 0]
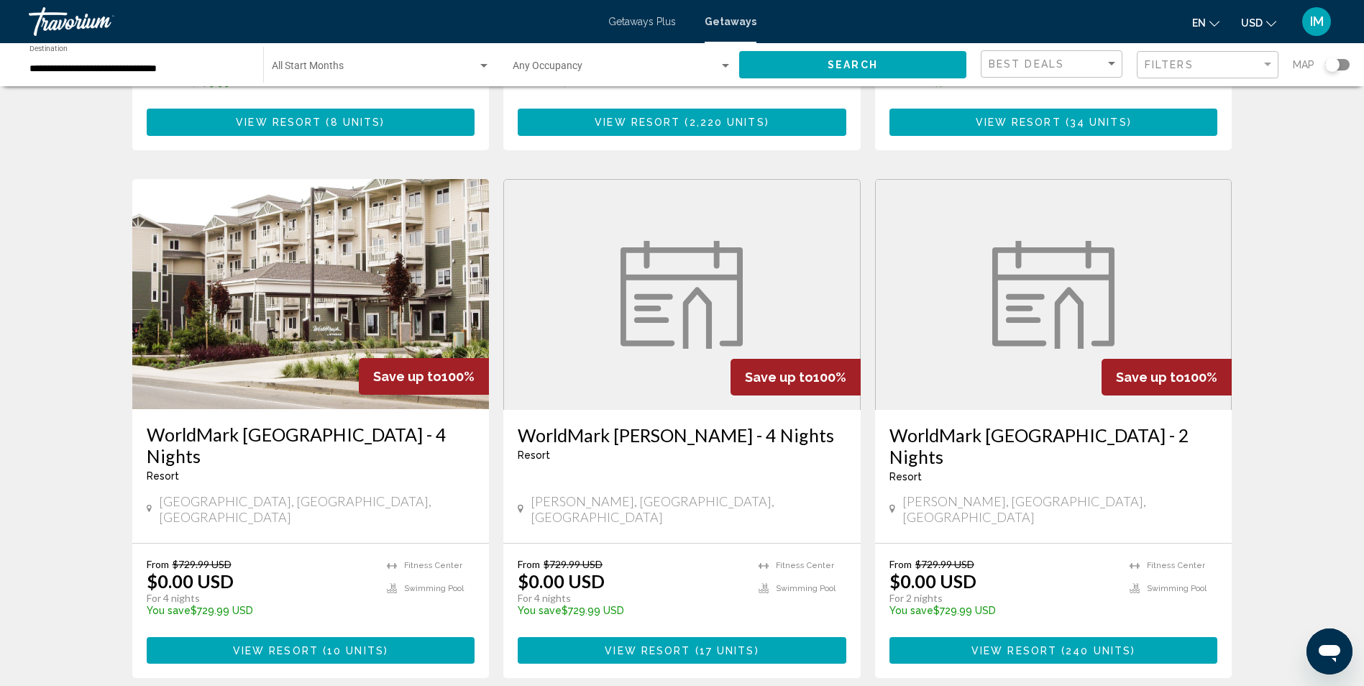
click at [307, 262] on img "Main content" at bounding box center [310, 294] width 357 height 230
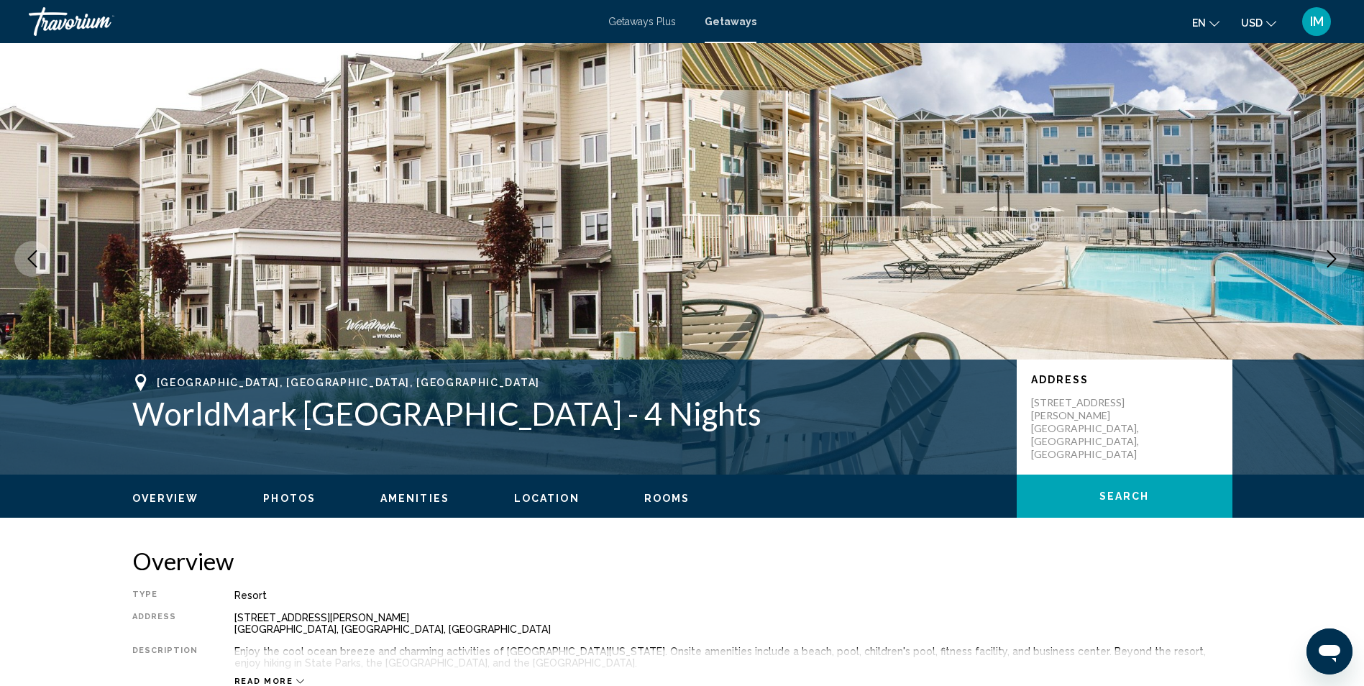
click at [1326, 255] on icon "Next image" at bounding box center [1331, 258] width 17 height 17
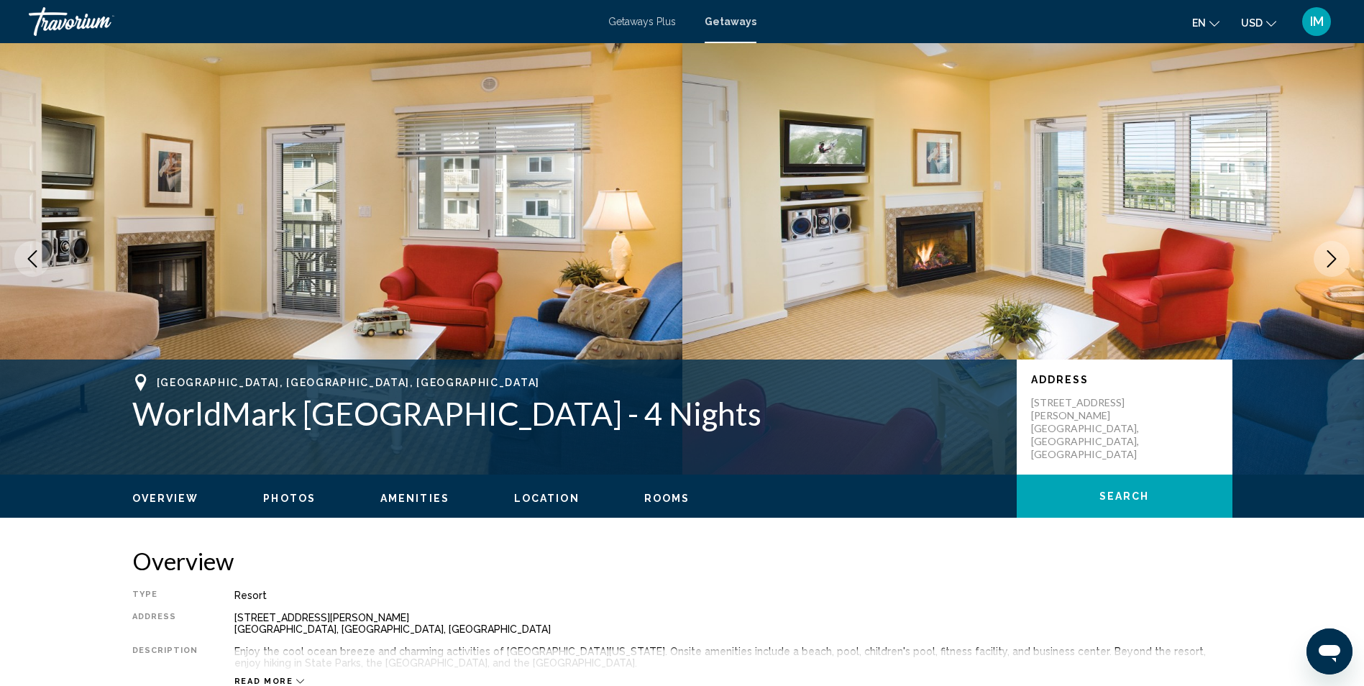
click at [1326, 255] on icon "Next image" at bounding box center [1331, 258] width 17 height 17
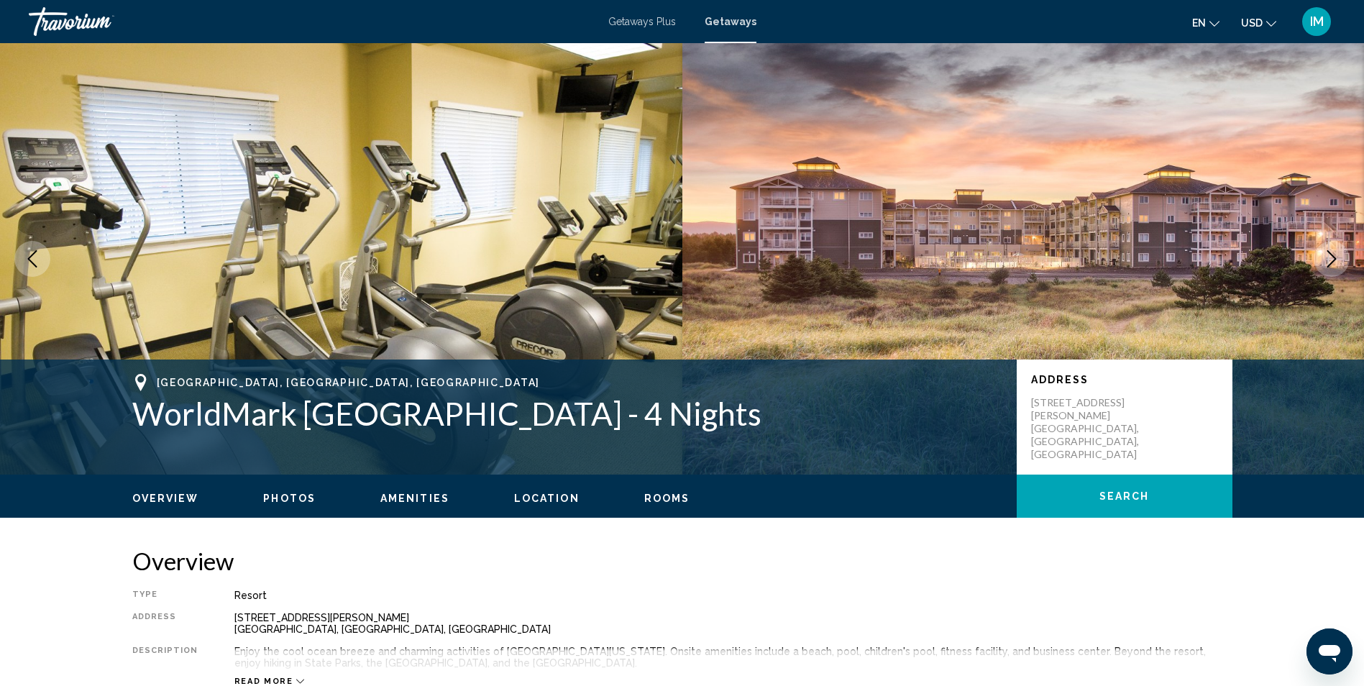
click at [1326, 255] on icon "Next image" at bounding box center [1331, 258] width 17 height 17
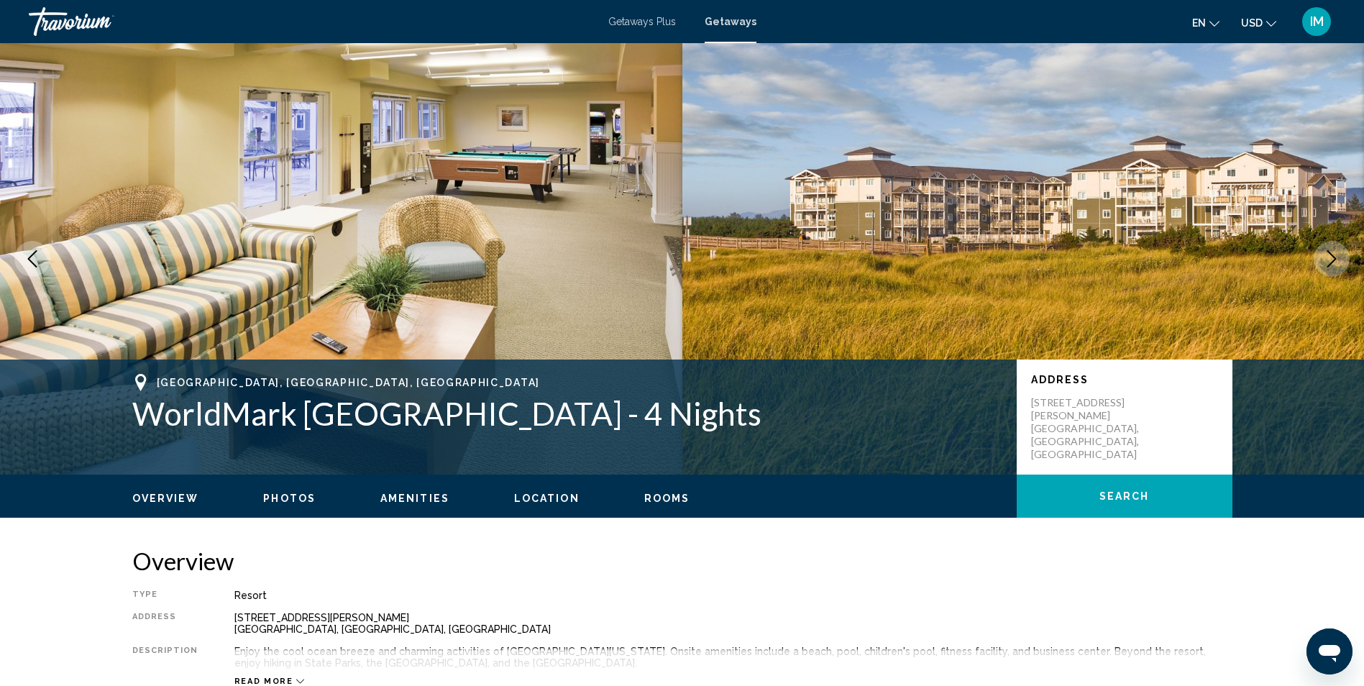
click at [1326, 255] on icon "Next image" at bounding box center [1331, 258] width 17 height 17
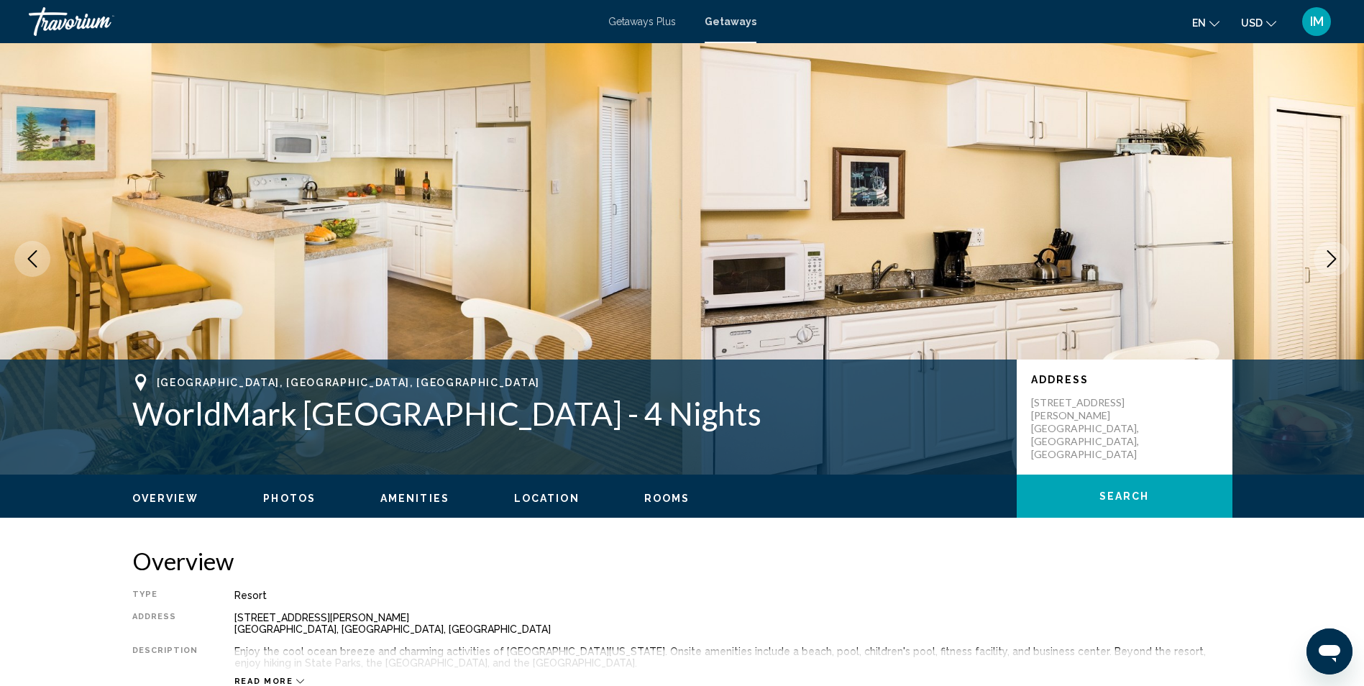
click at [1326, 255] on icon "Next image" at bounding box center [1331, 258] width 17 height 17
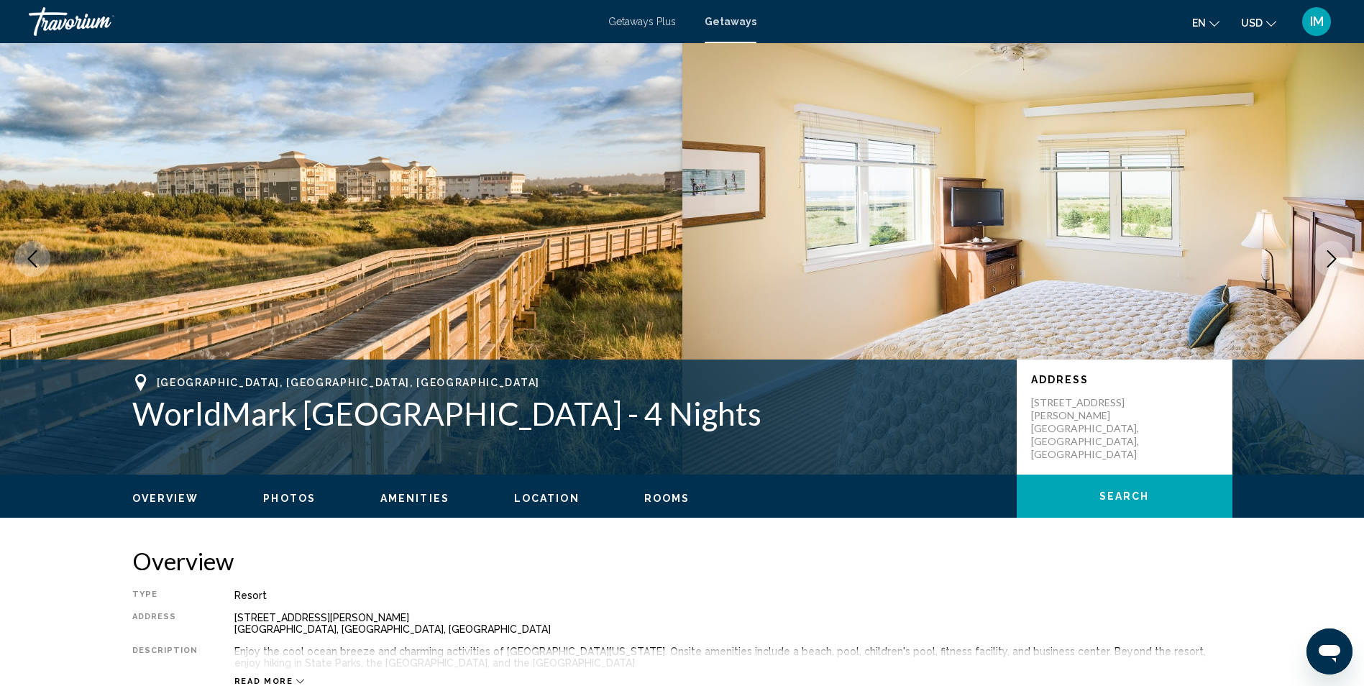
click at [1326, 254] on icon "Next image" at bounding box center [1331, 258] width 17 height 17
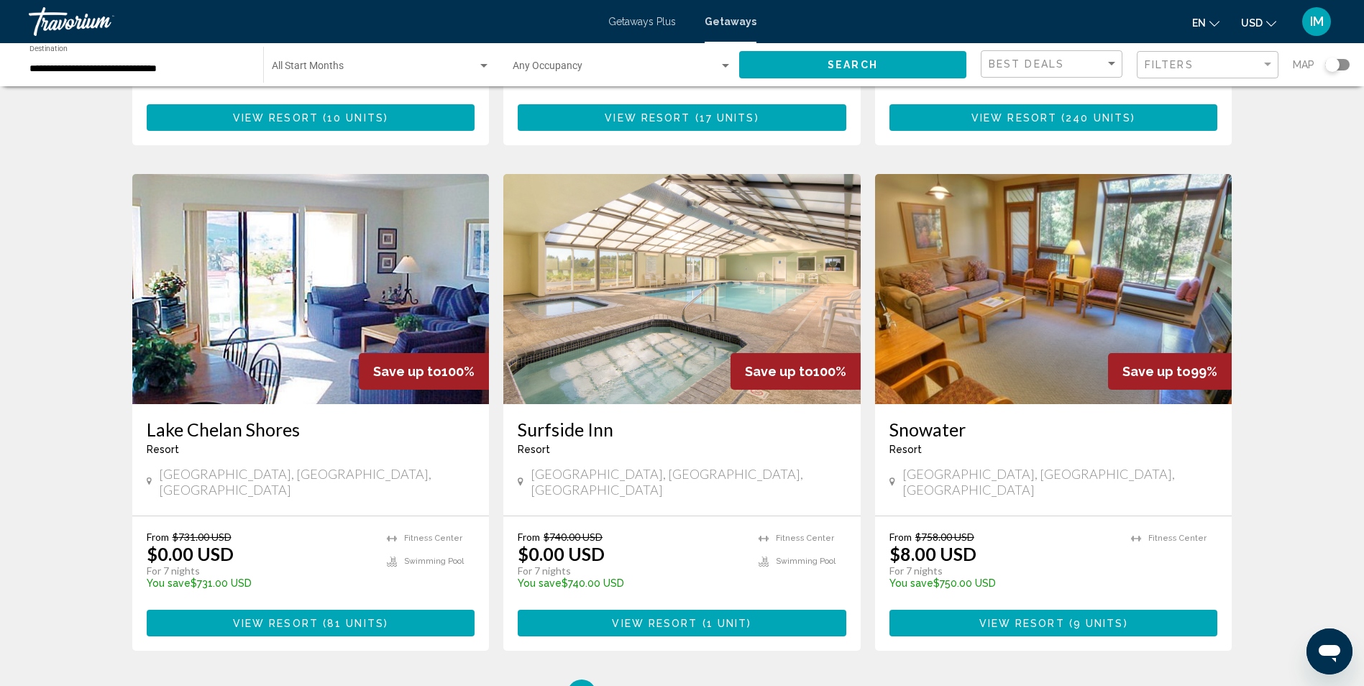
scroll to position [1582, 0]
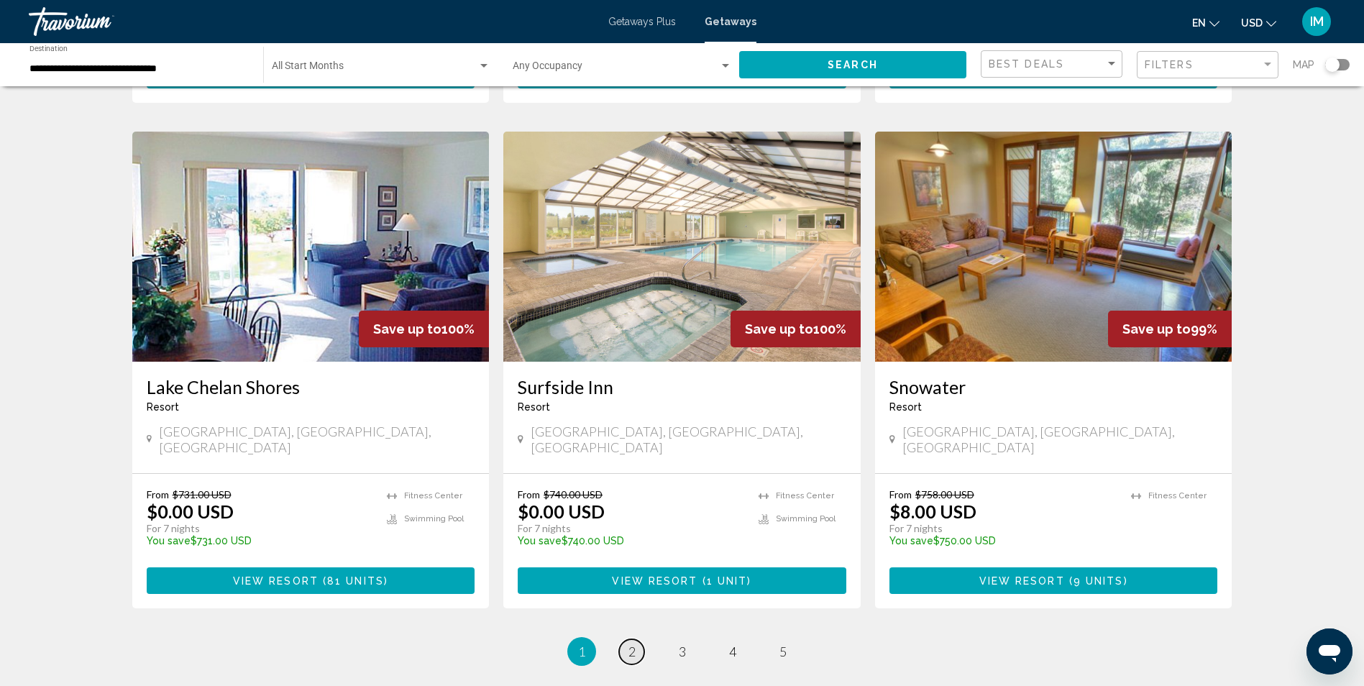
click at [628, 643] on span "2" at bounding box center [631, 651] width 7 height 16
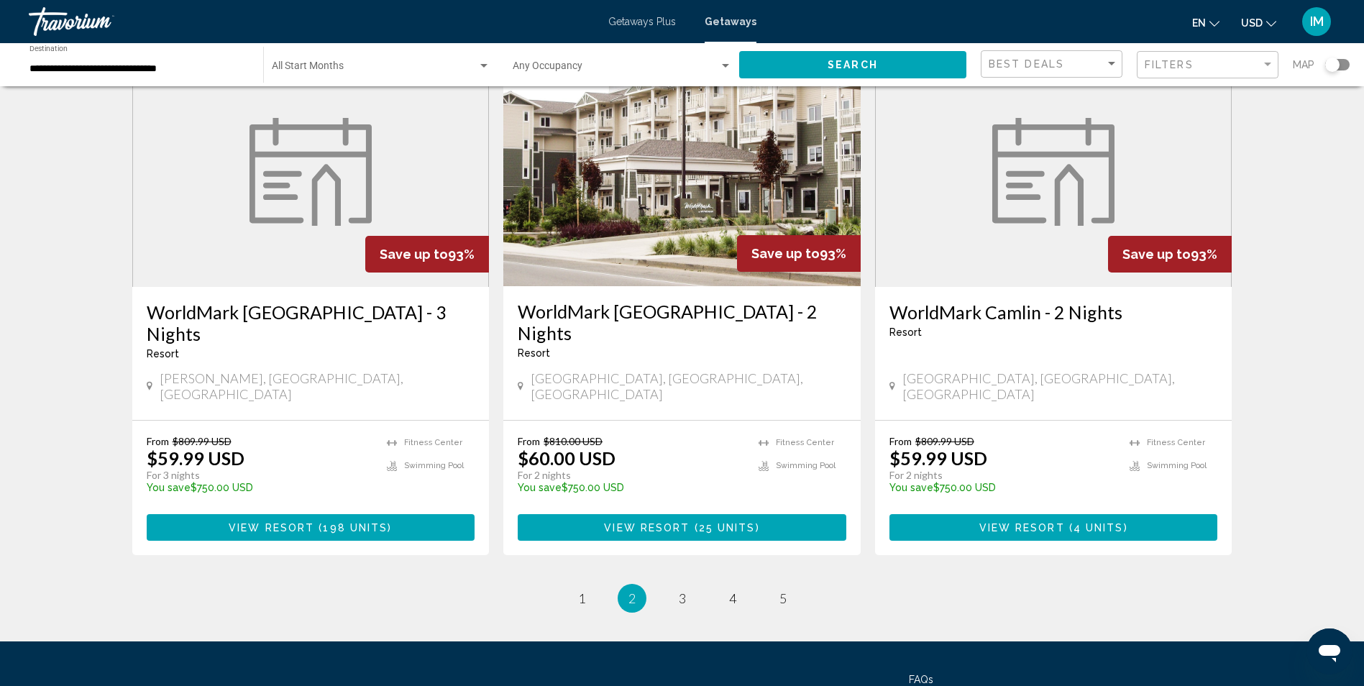
scroll to position [1659, 0]
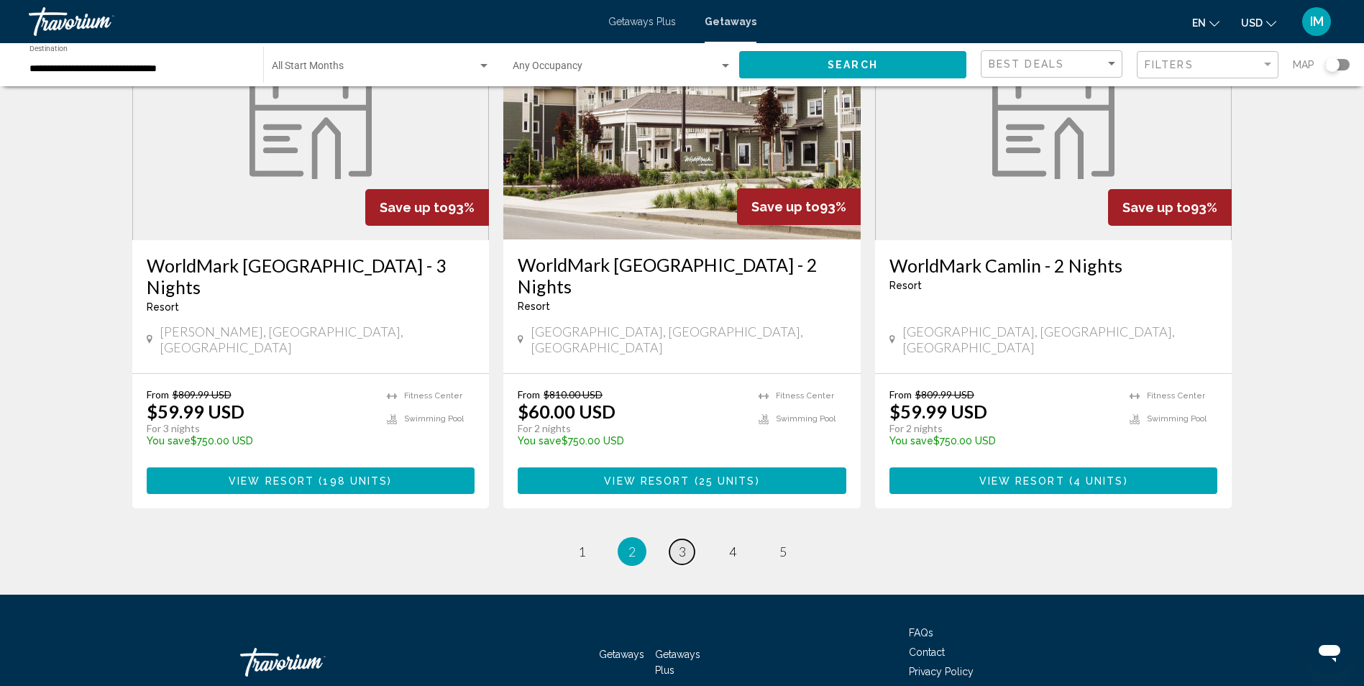
click at [687, 539] on link "page 3" at bounding box center [681, 551] width 25 height 25
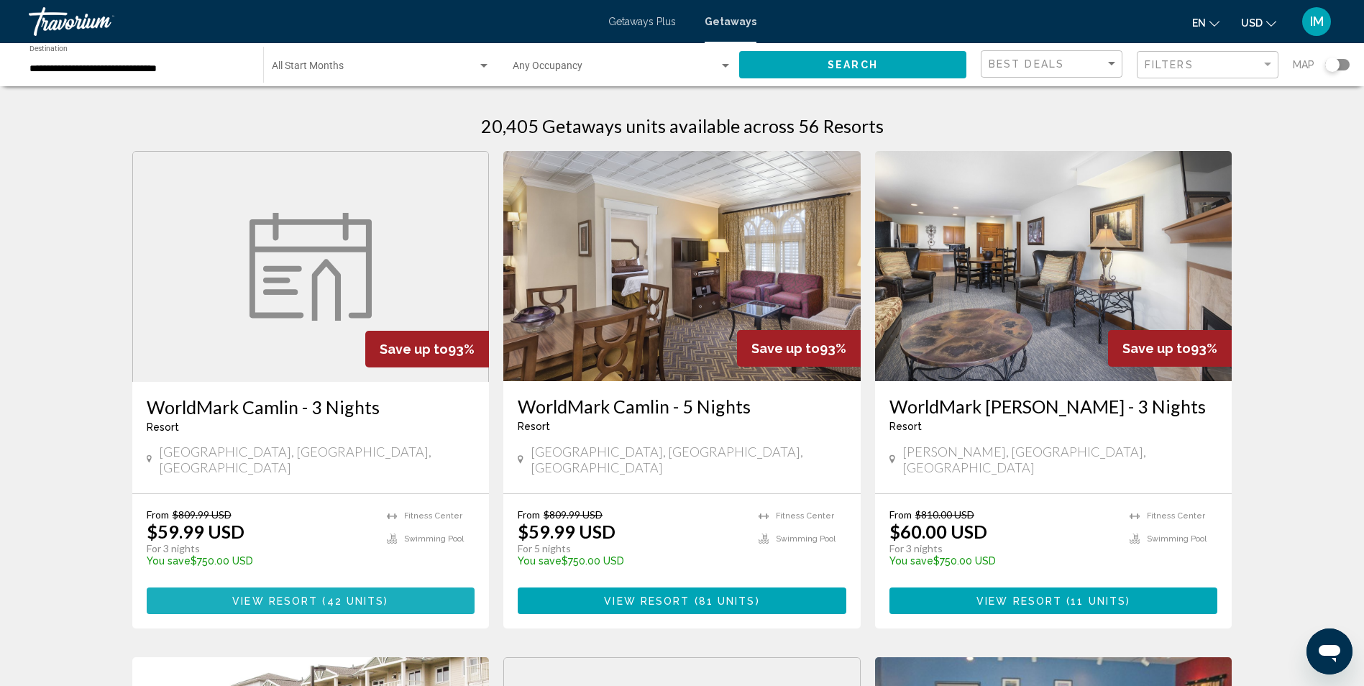
click at [311, 595] on span "View Resort" at bounding box center [275, 601] width 86 height 12
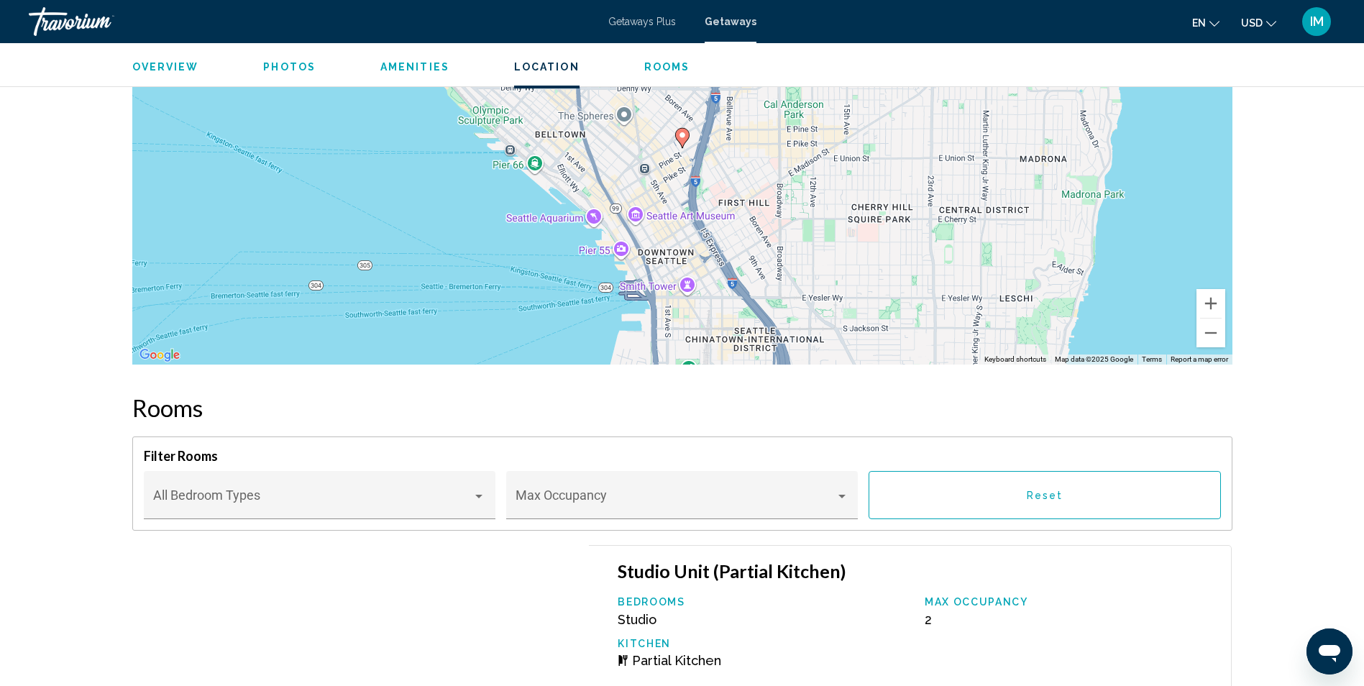
scroll to position [2792, 0]
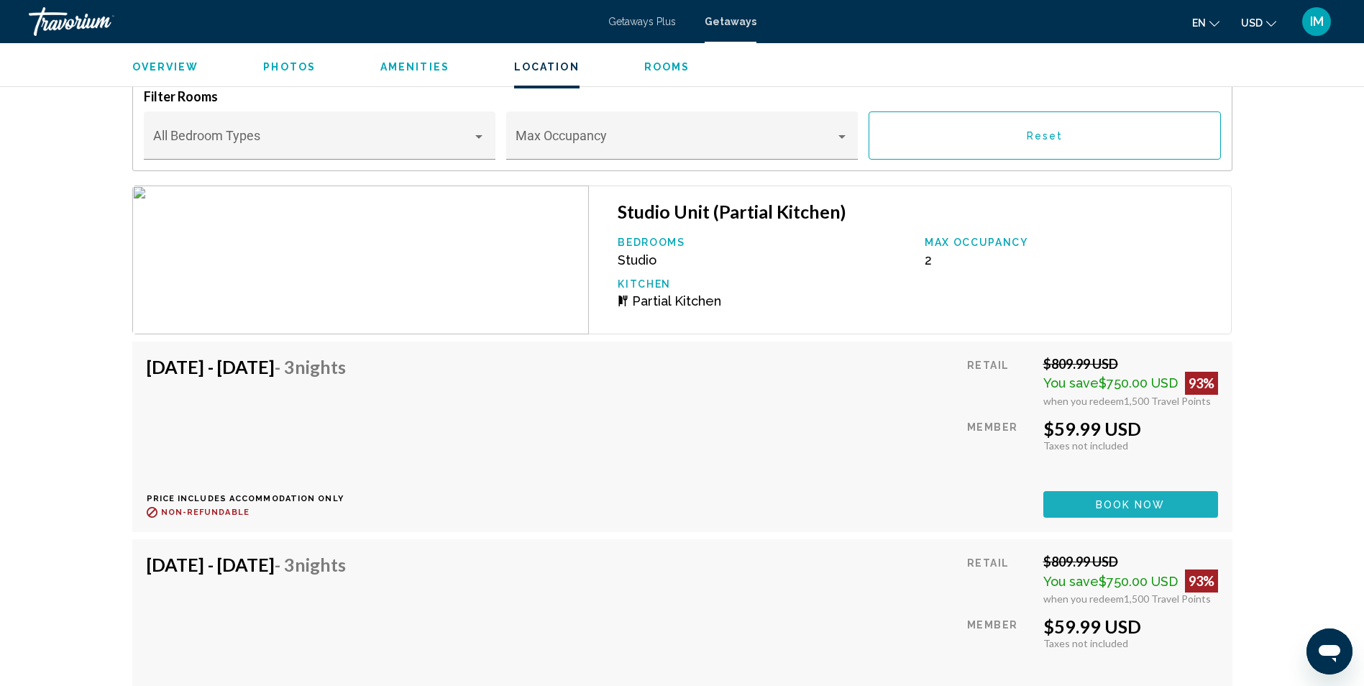
click at [1135, 499] on span "Book now" at bounding box center [1131, 505] width 70 height 12
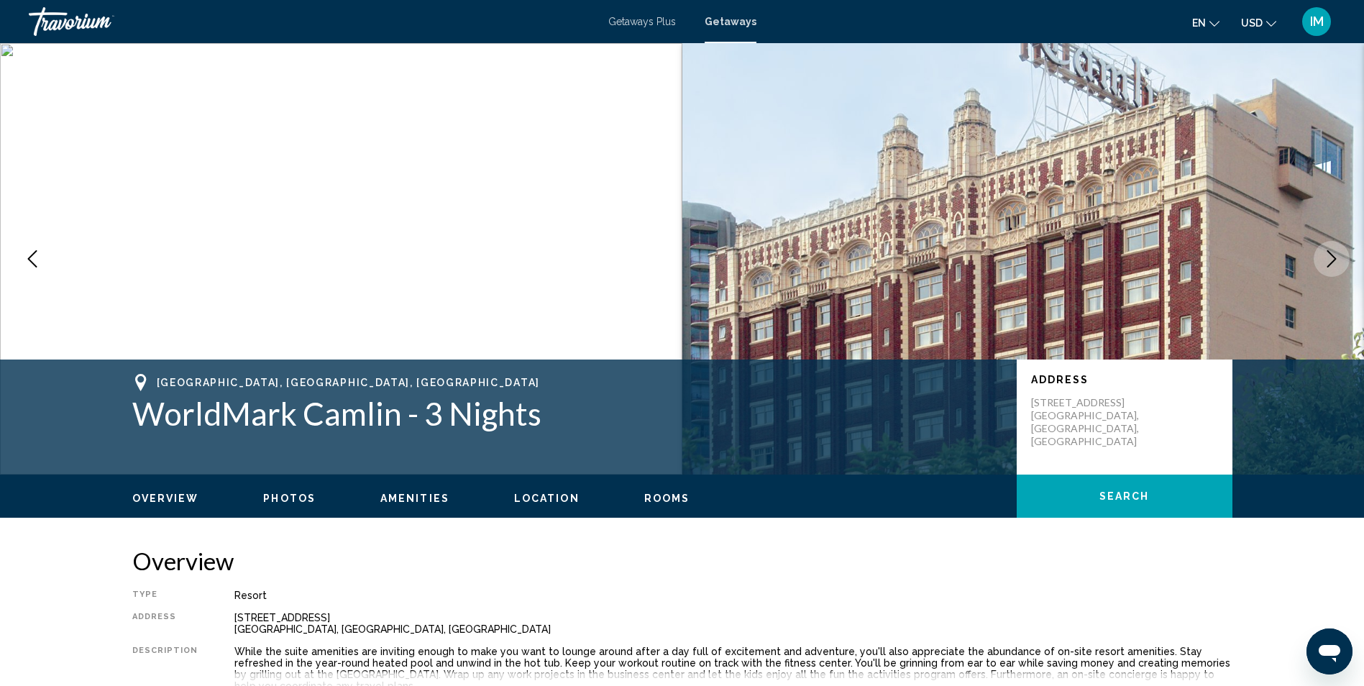
click at [1321, 260] on button "Next image" at bounding box center [1331, 259] width 36 height 36
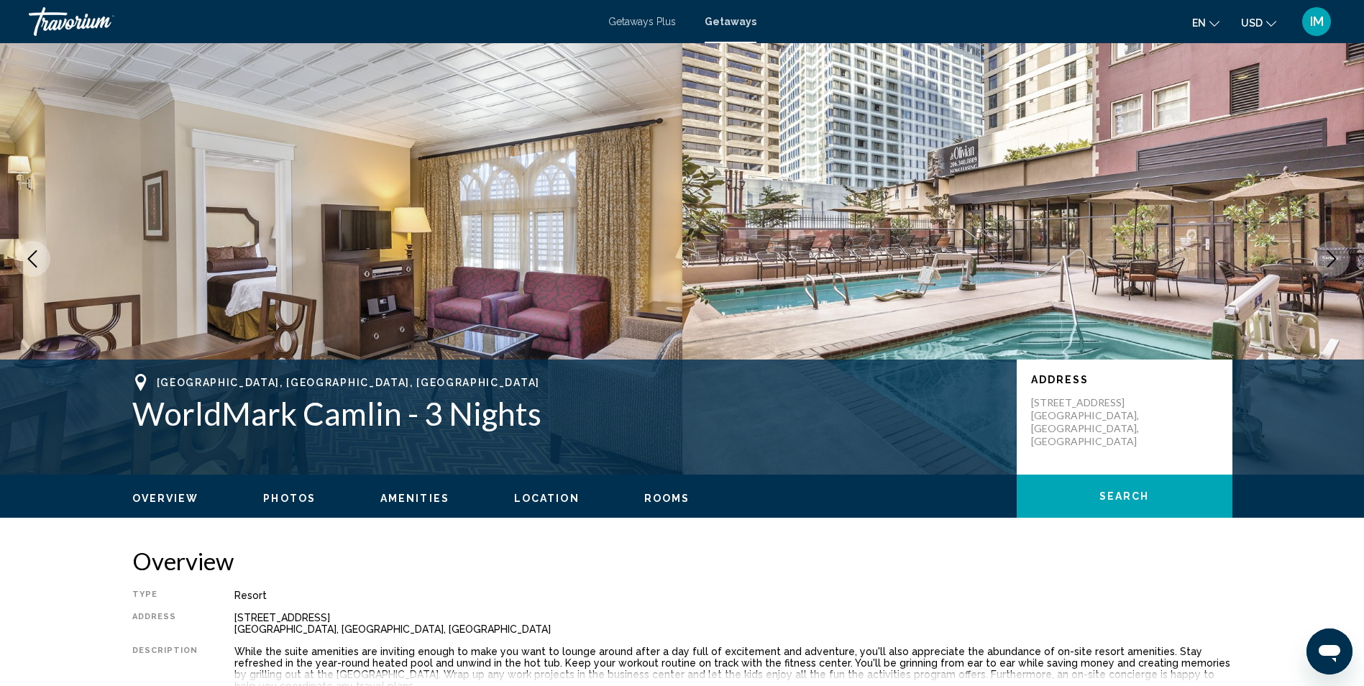
click at [1346, 258] on button "Next image" at bounding box center [1331, 259] width 36 height 36
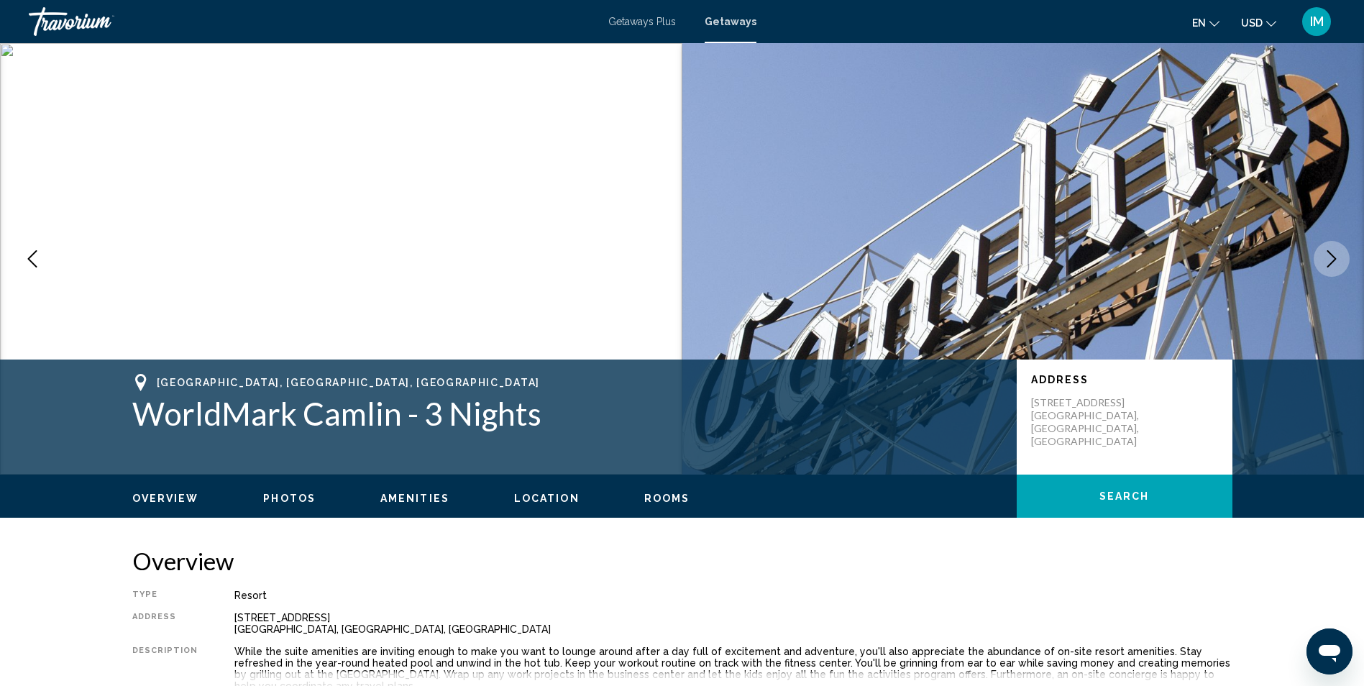
click at [1346, 258] on button "Next image" at bounding box center [1331, 259] width 36 height 36
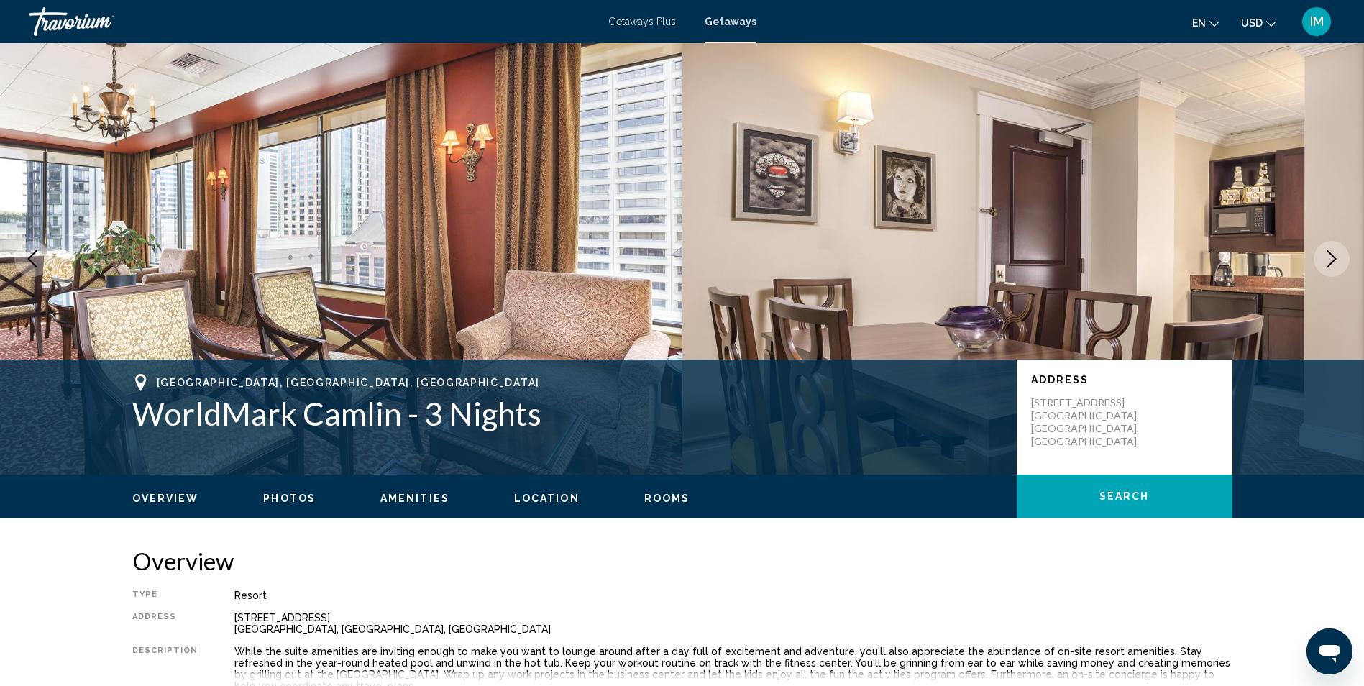
click at [1346, 258] on button "Next image" at bounding box center [1331, 259] width 36 height 36
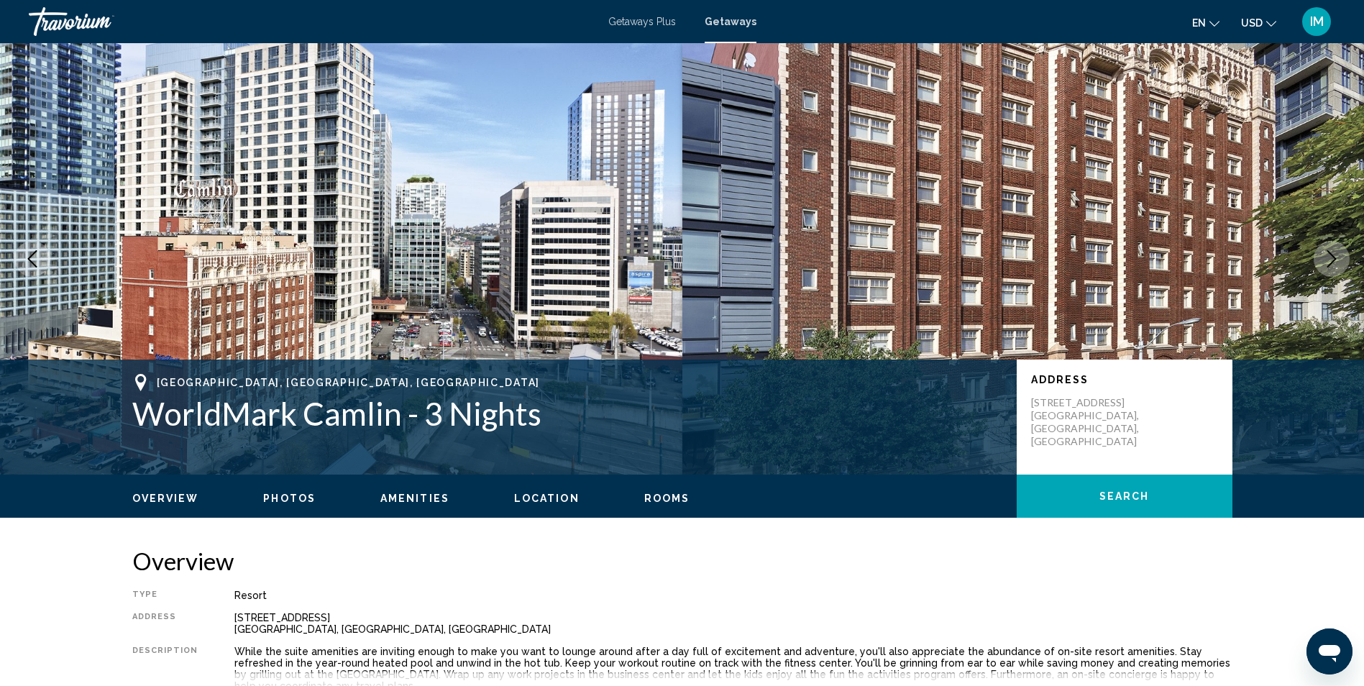
click at [1329, 256] on icon "Next image" at bounding box center [1331, 258] width 17 height 17
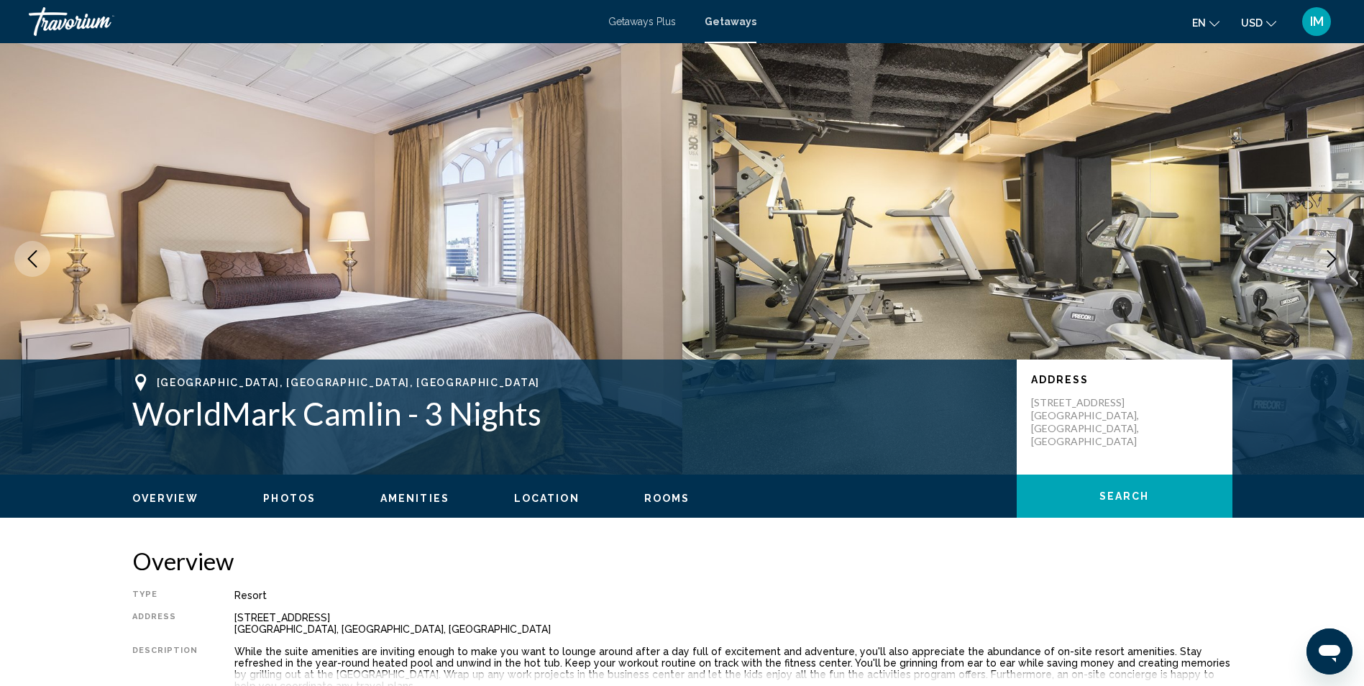
click at [1329, 256] on icon "Next image" at bounding box center [1331, 258] width 17 height 17
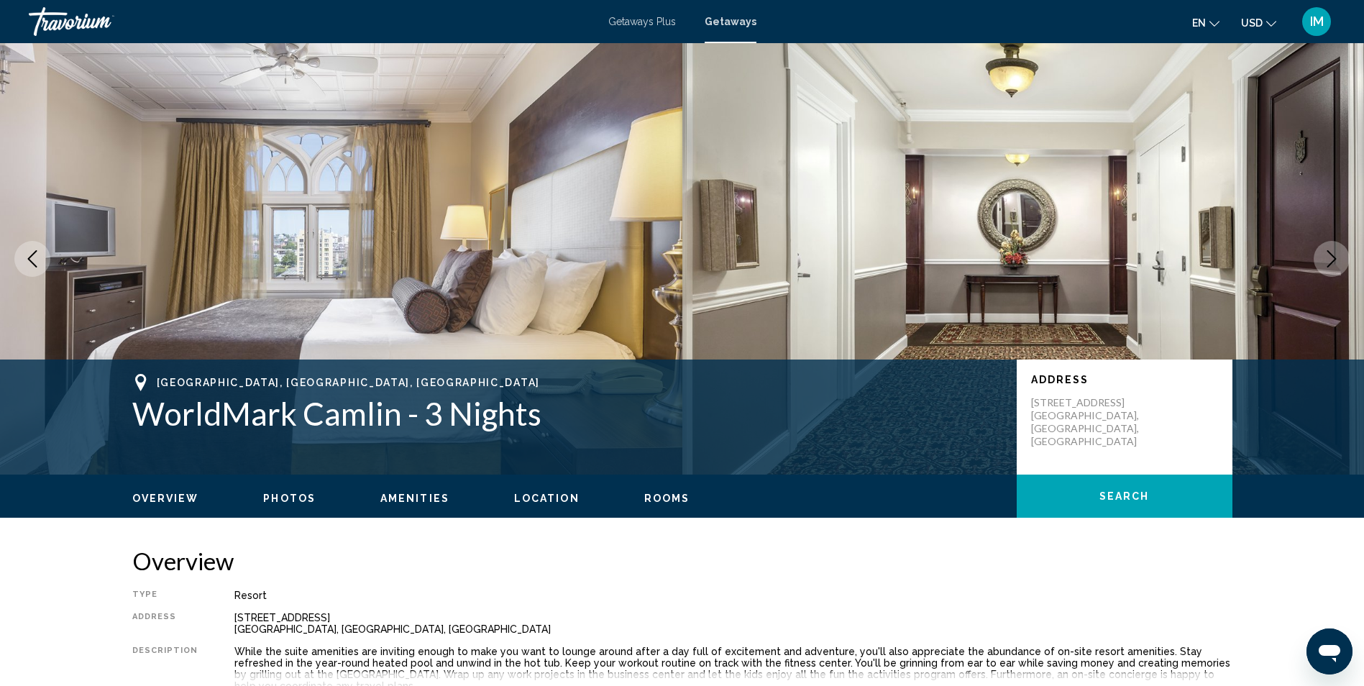
click at [1329, 256] on icon "Next image" at bounding box center [1331, 258] width 17 height 17
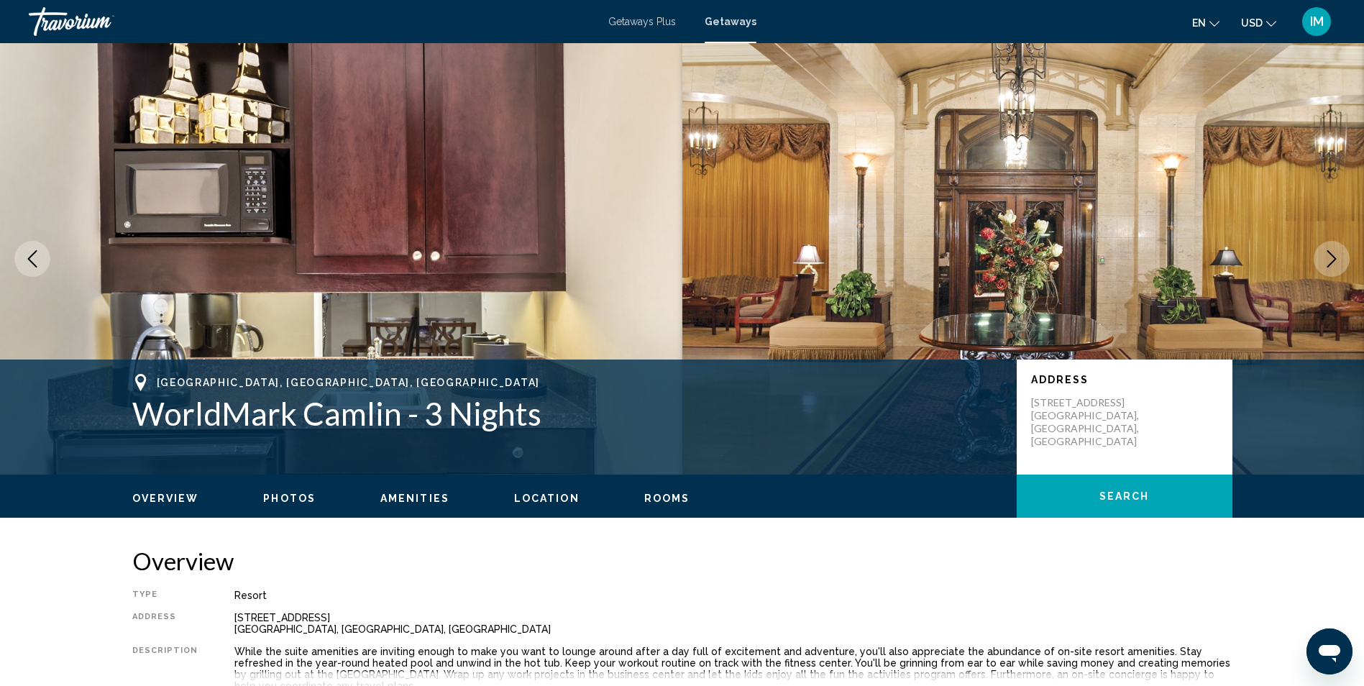
click at [1329, 256] on icon "Next image" at bounding box center [1331, 258] width 17 height 17
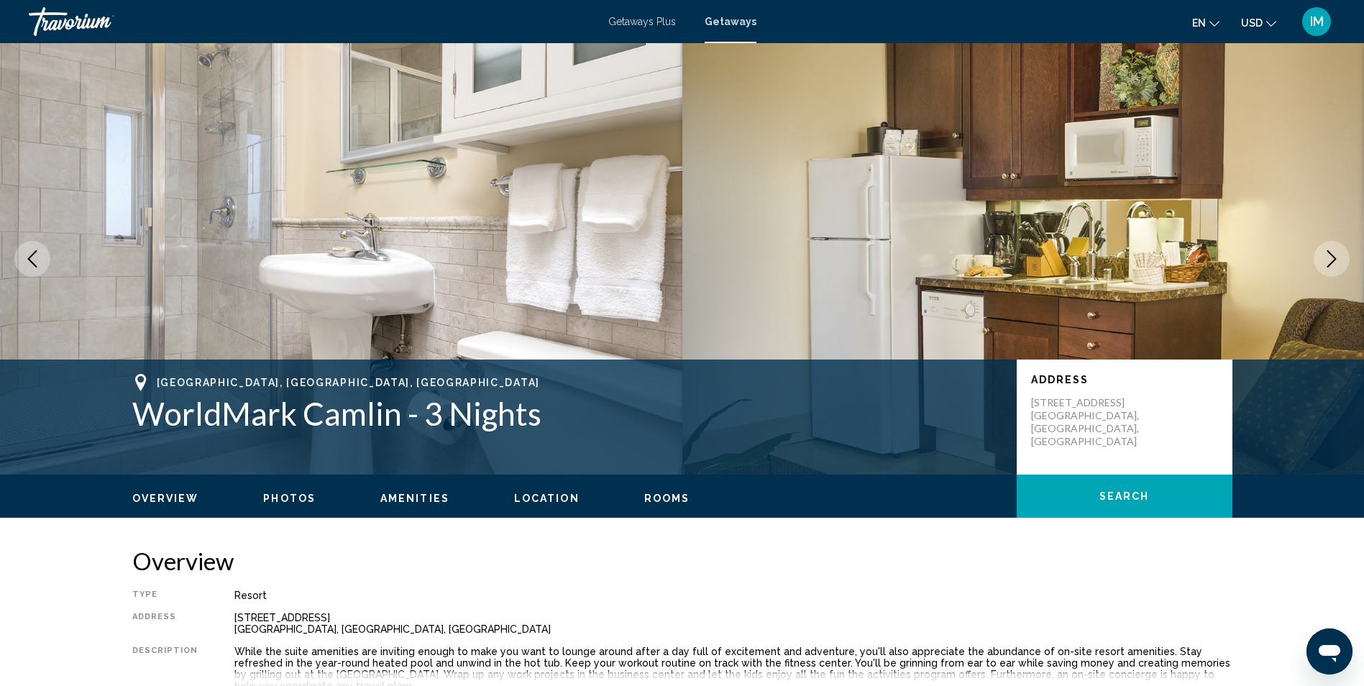
click at [1336, 259] on icon "Next image" at bounding box center [1331, 258] width 9 height 17
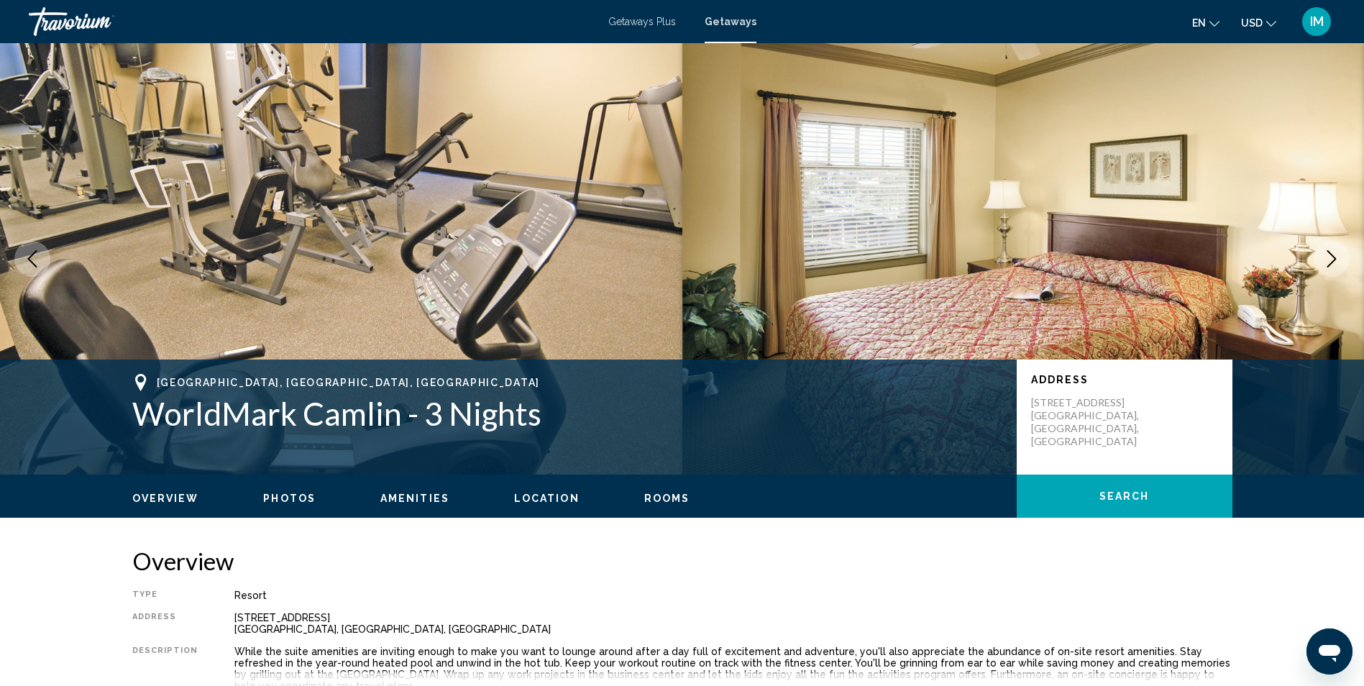
click at [1335, 261] on icon "Next image" at bounding box center [1331, 258] width 17 height 17
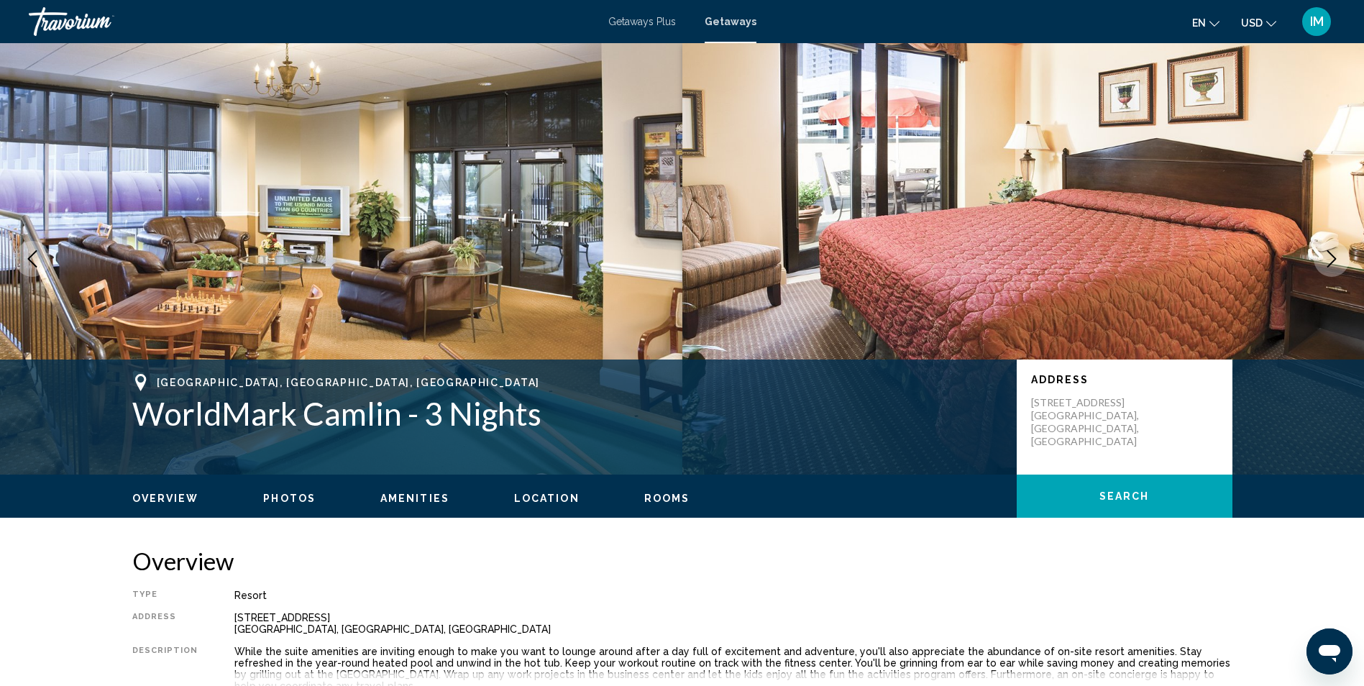
click at [1335, 261] on icon "Next image" at bounding box center [1331, 258] width 17 height 17
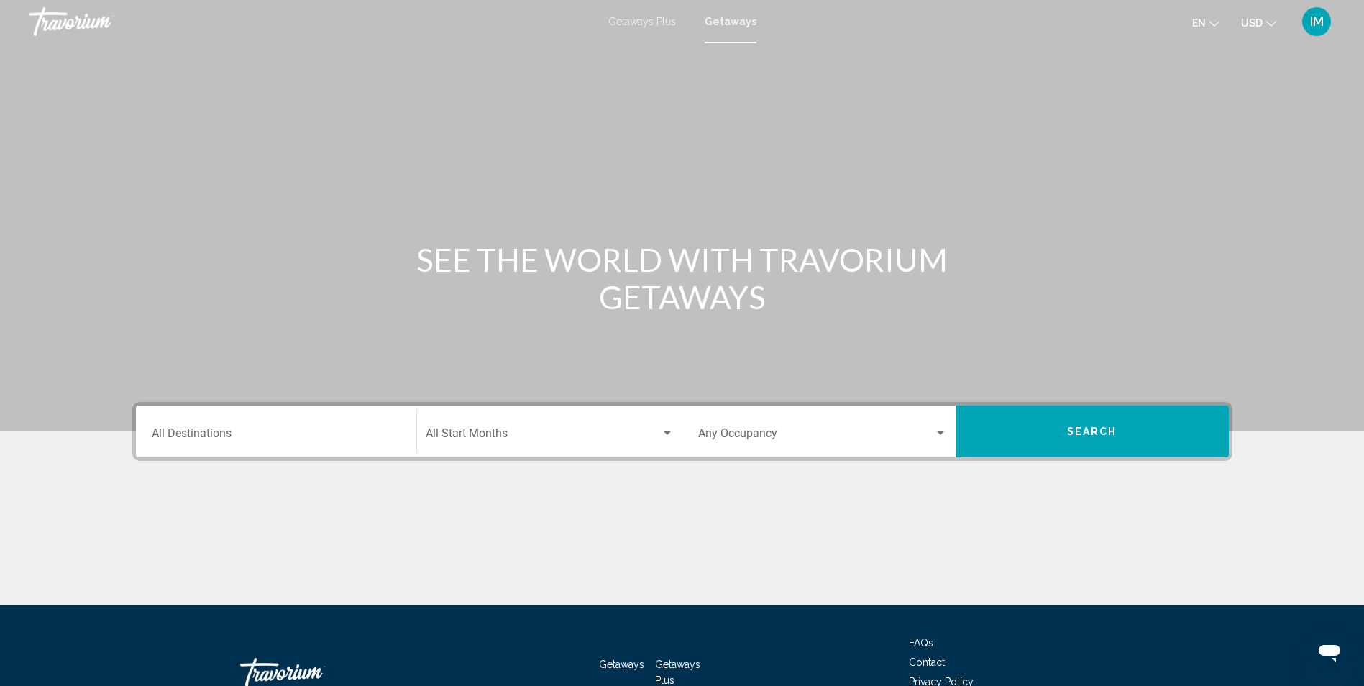
click at [1319, 25] on span "IM" at bounding box center [1317, 21] width 14 height 14
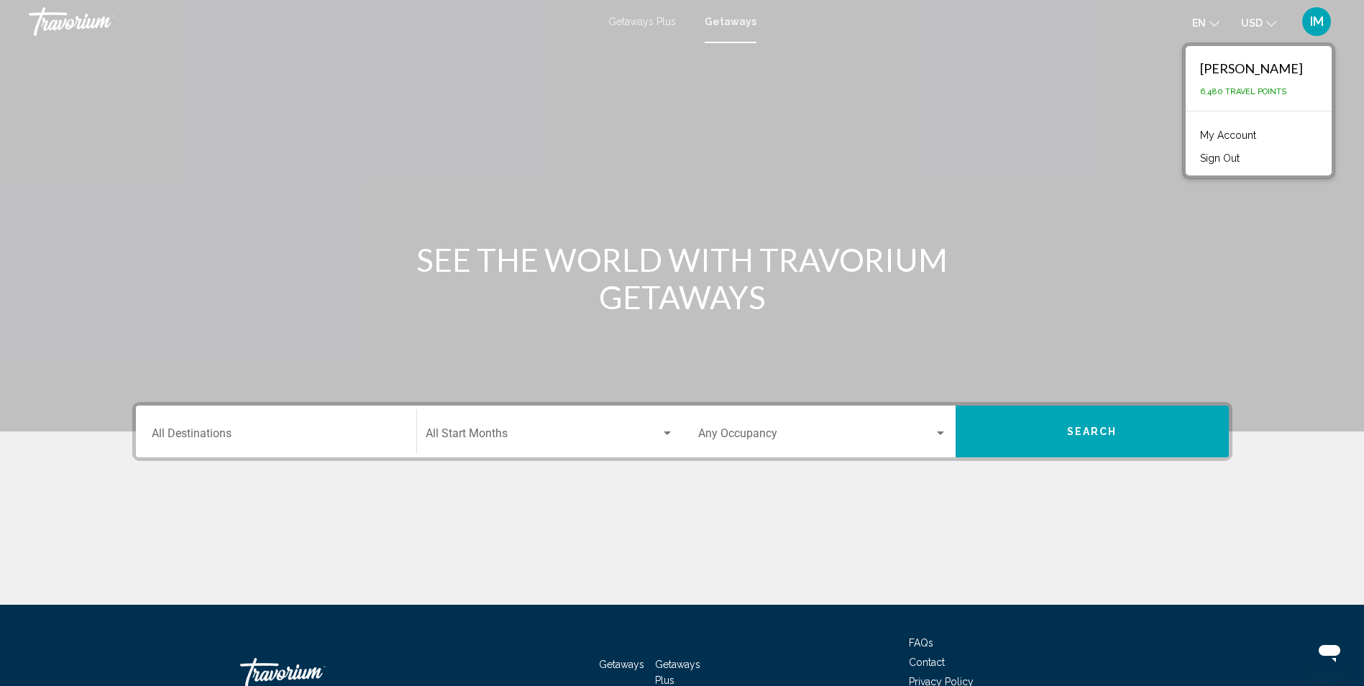
click at [1242, 160] on button "Sign Out" at bounding box center [1220, 158] width 54 height 19
